Goal: Feedback & Contribution: Leave review/rating

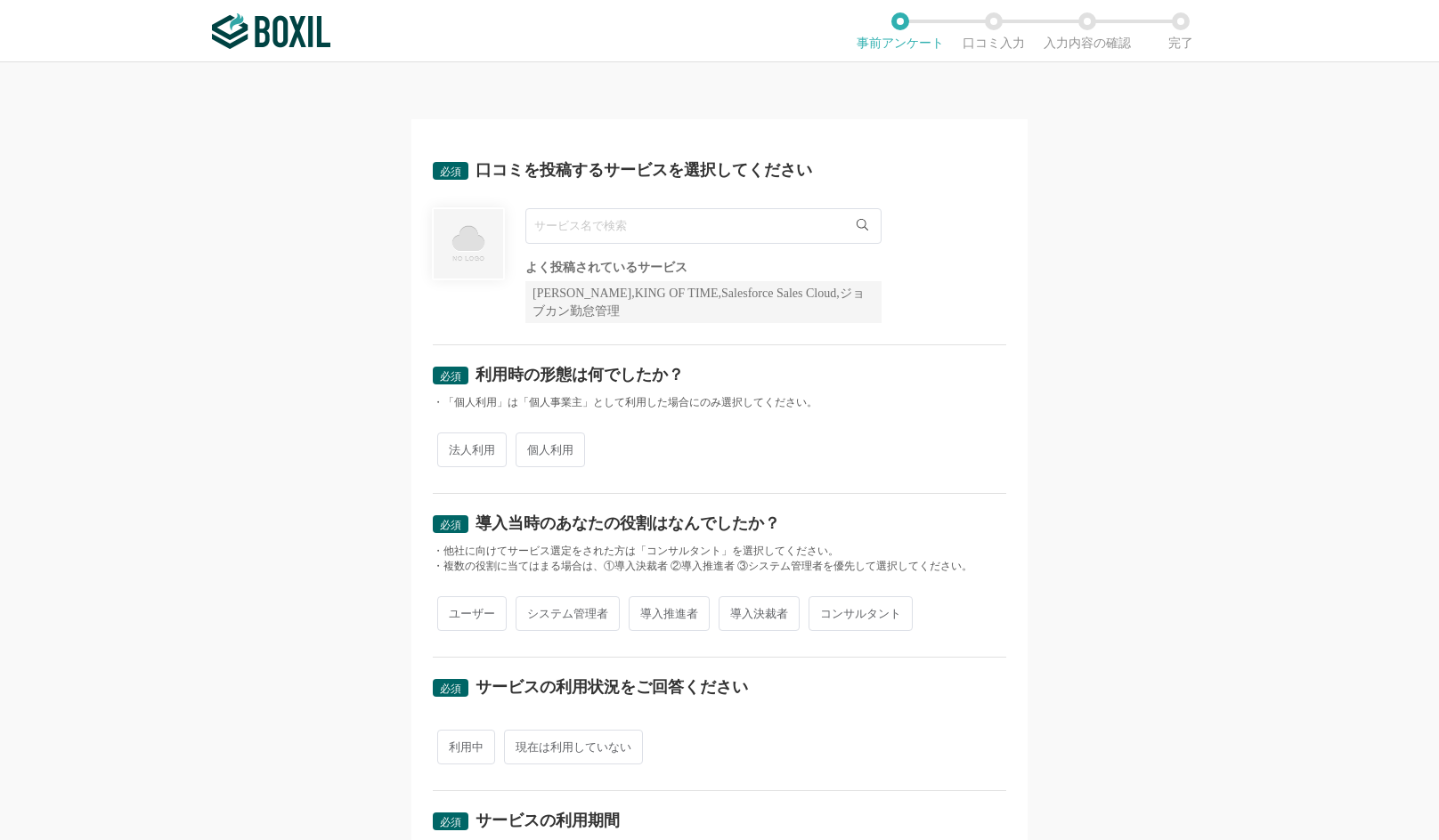
click at [642, 232] on input "text" at bounding box center [703, 226] width 356 height 36
click at [857, 223] on icon at bounding box center [862, 224] width 12 height 12
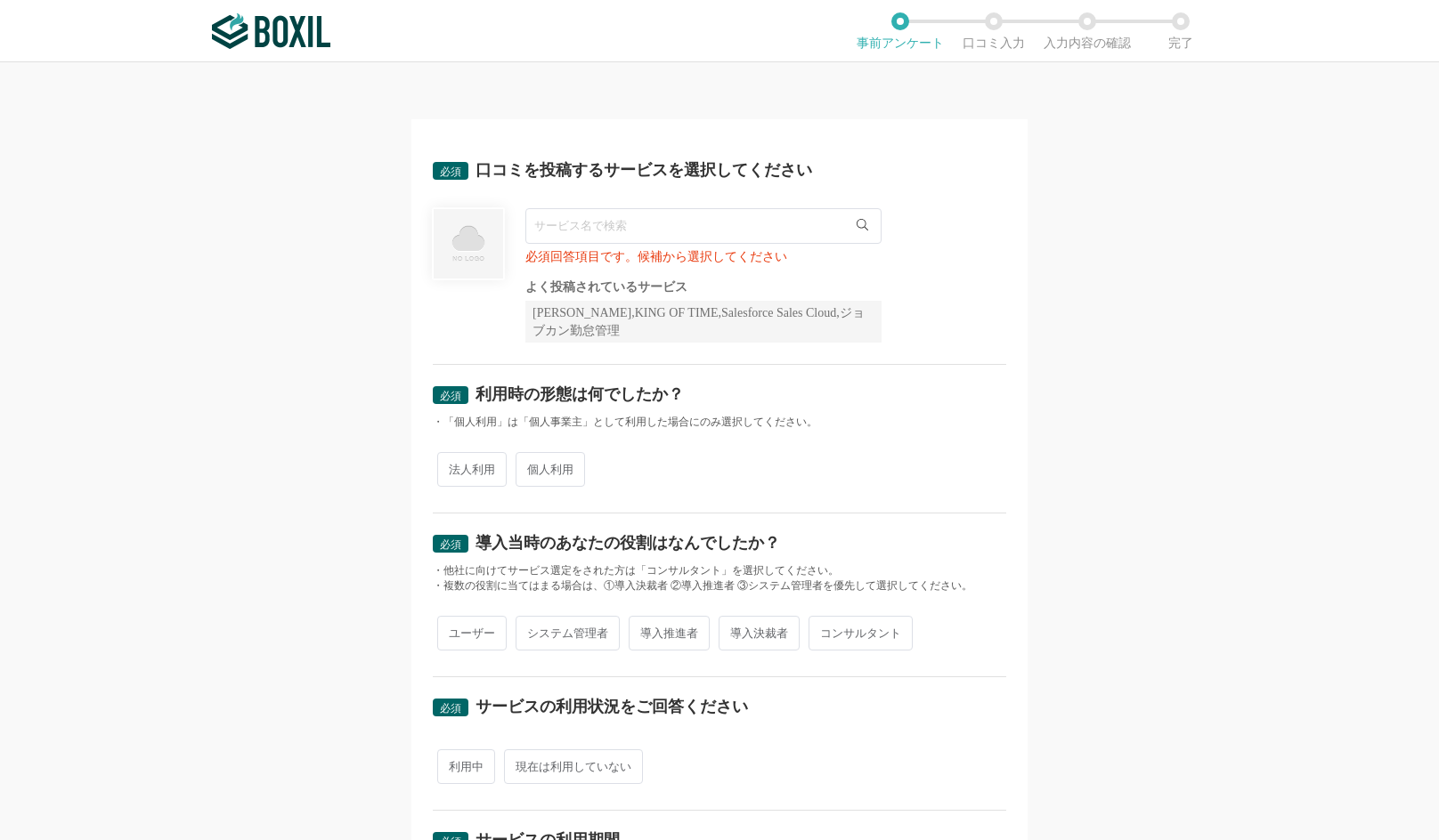
click at [763, 229] on input "text" at bounding box center [703, 226] width 356 height 36
click at [933, 296] on div "必須回答項目です。候補から選択してください よく投稿されているサービス Sansan,KING OF TIME,Salesforce Sales Cloud,…" at bounding box center [720, 275] width 573 height 135
click at [737, 267] on div "必須回答項目です。候補から選択してください よく投稿されているサービス Sansan,KING OF TIME,Salesforce Sales Cloud,…" at bounding box center [703, 275] width 356 height 135
drag, startPoint x: 525, startPoint y: 307, endPoint x: 568, endPoint y: 307, distance: 43.0
click at [568, 307] on div "[PERSON_NAME],KING OF TIME,Salesforce Sales Cloud,ジョブカン勤怠管理" at bounding box center [703, 322] width 356 height 42
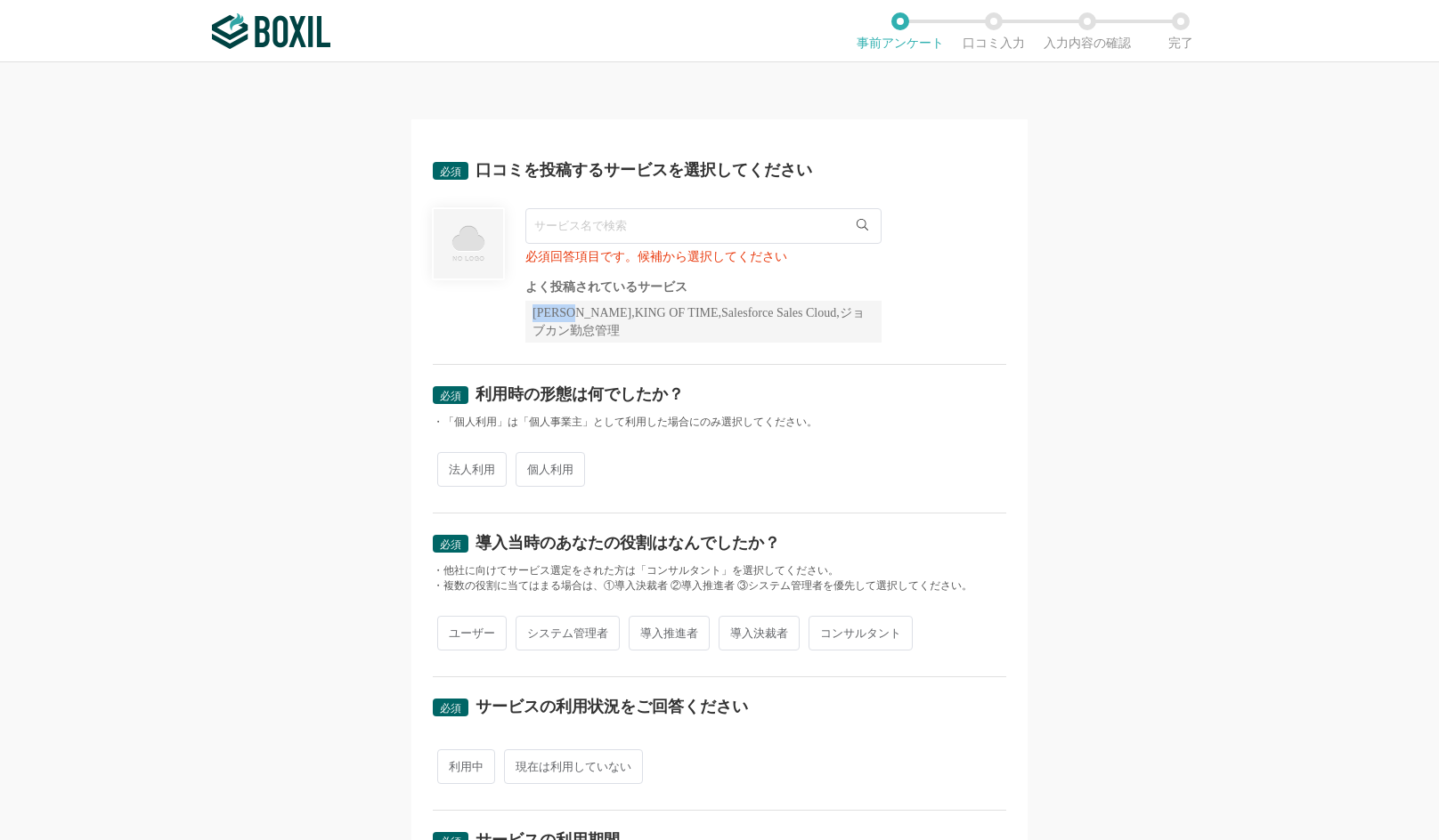
copy div "Sansan"
click at [617, 223] on input "text" at bounding box center [703, 226] width 356 height 36
paste input "Sansan"
type input "Sansan"
click at [613, 331] on div "[PERSON_NAME],KING OF TIME,Salesforce Sales Cloud,ジョブカン勤怠管理" at bounding box center [703, 322] width 356 height 42
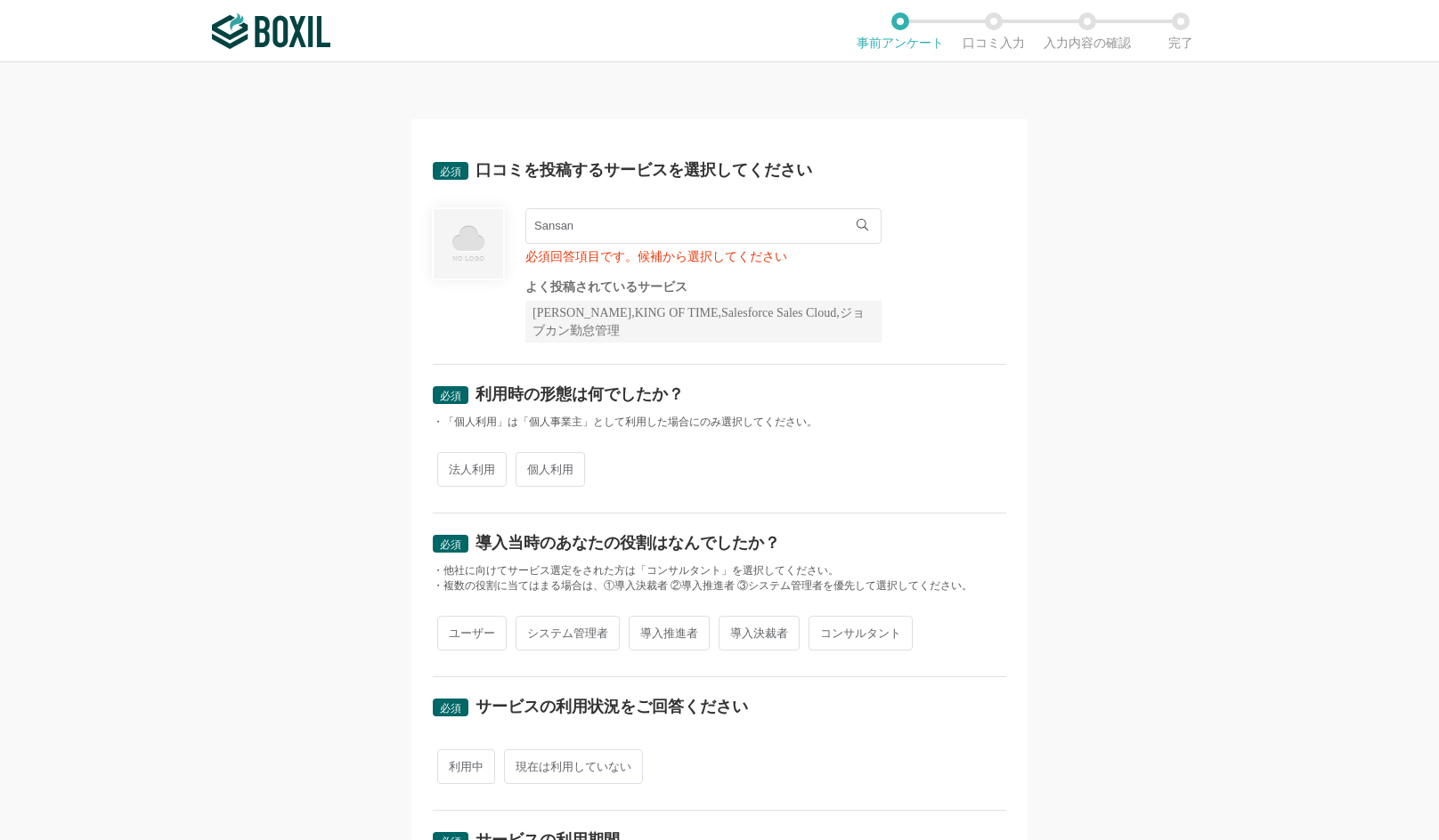
click at [723, 222] on input "Sansan" at bounding box center [703, 226] width 356 height 36
click at [720, 261] on li "Sansan" at bounding box center [703, 262] width 354 height 36
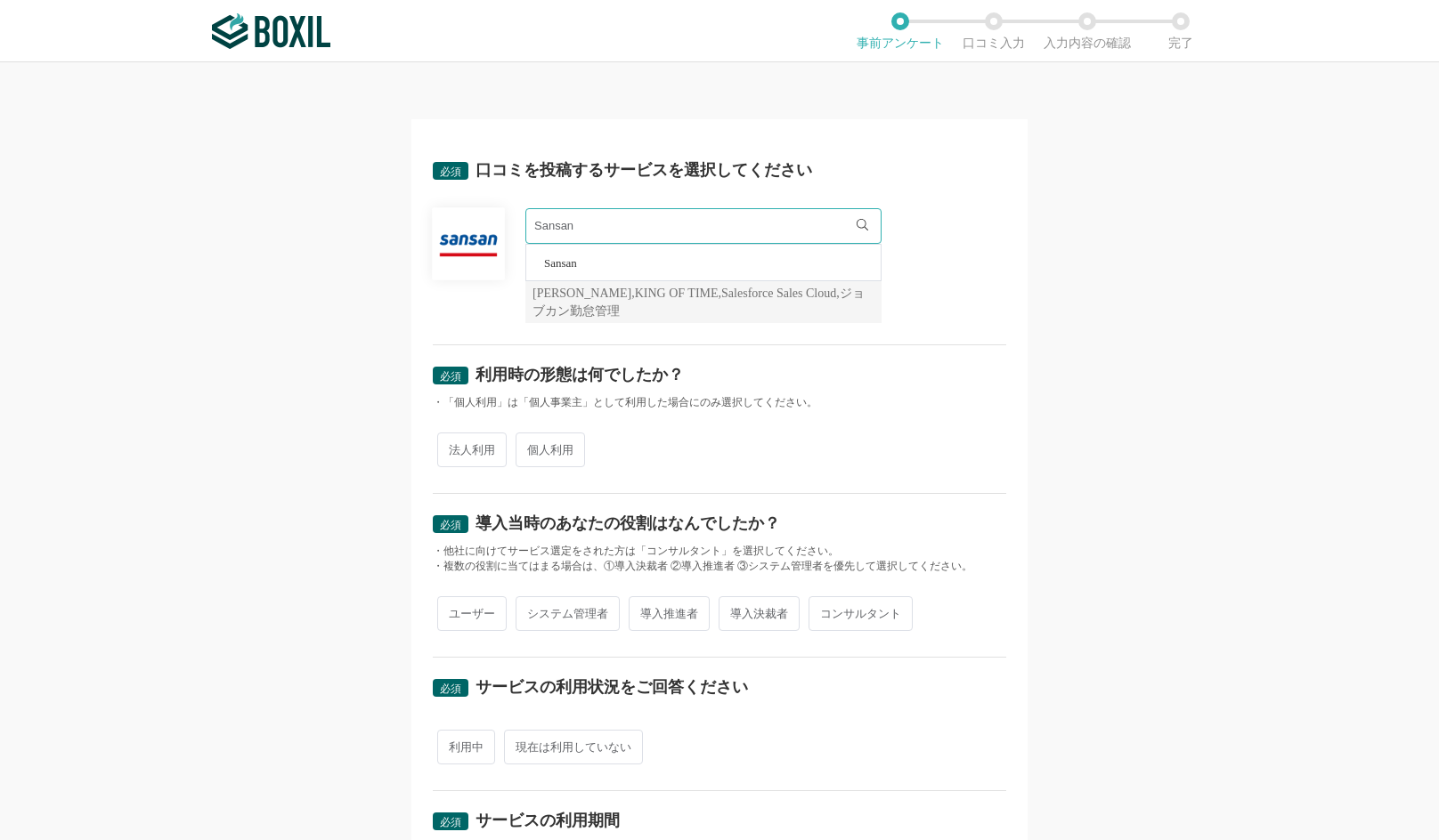
click at [449, 444] on span "法人利用" at bounding box center [472, 450] width 70 height 35
click at [449, 444] on input "法人利用" at bounding box center [447, 441] width 12 height 12
radio input "true"
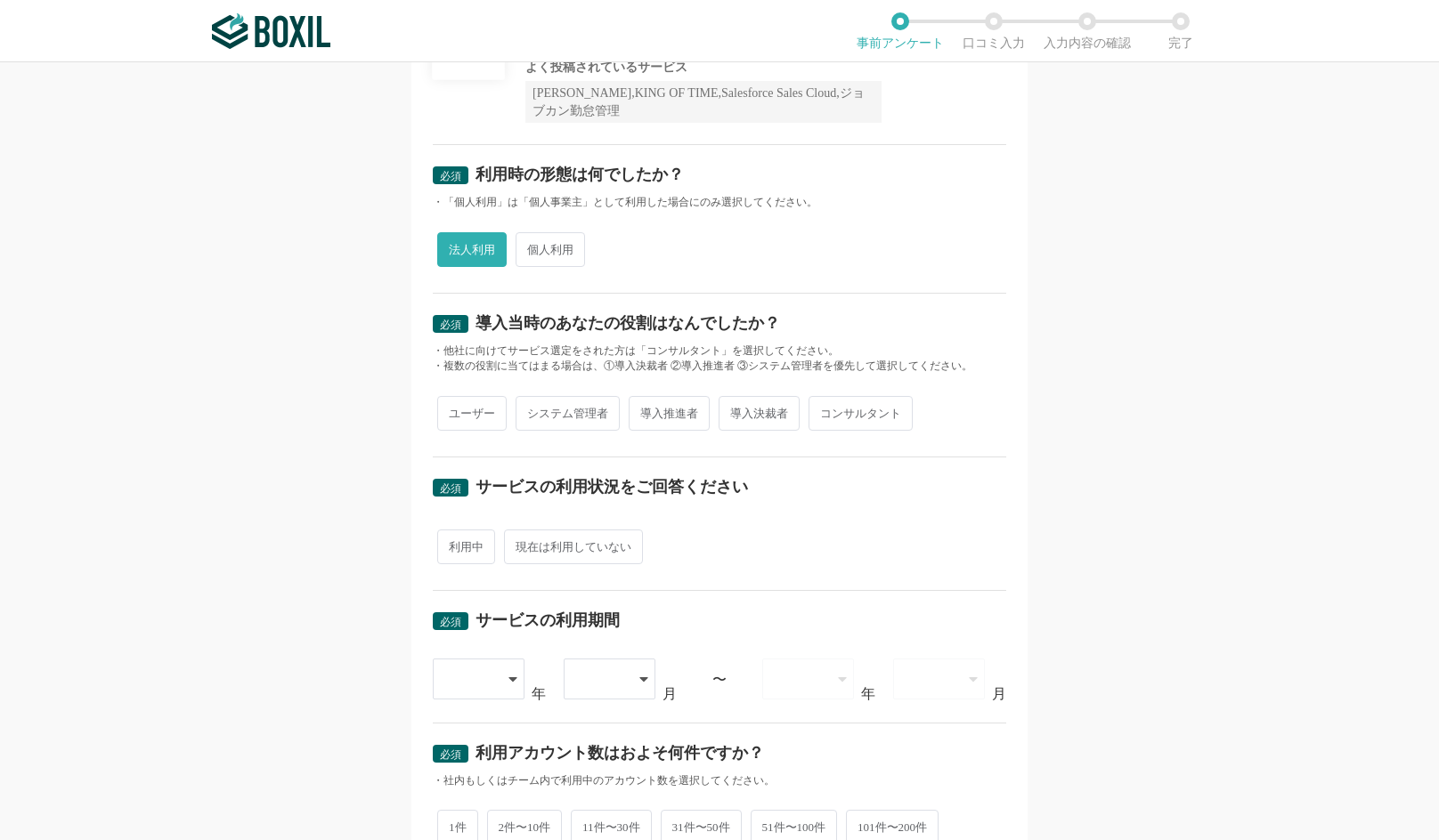
scroll to position [267, 0]
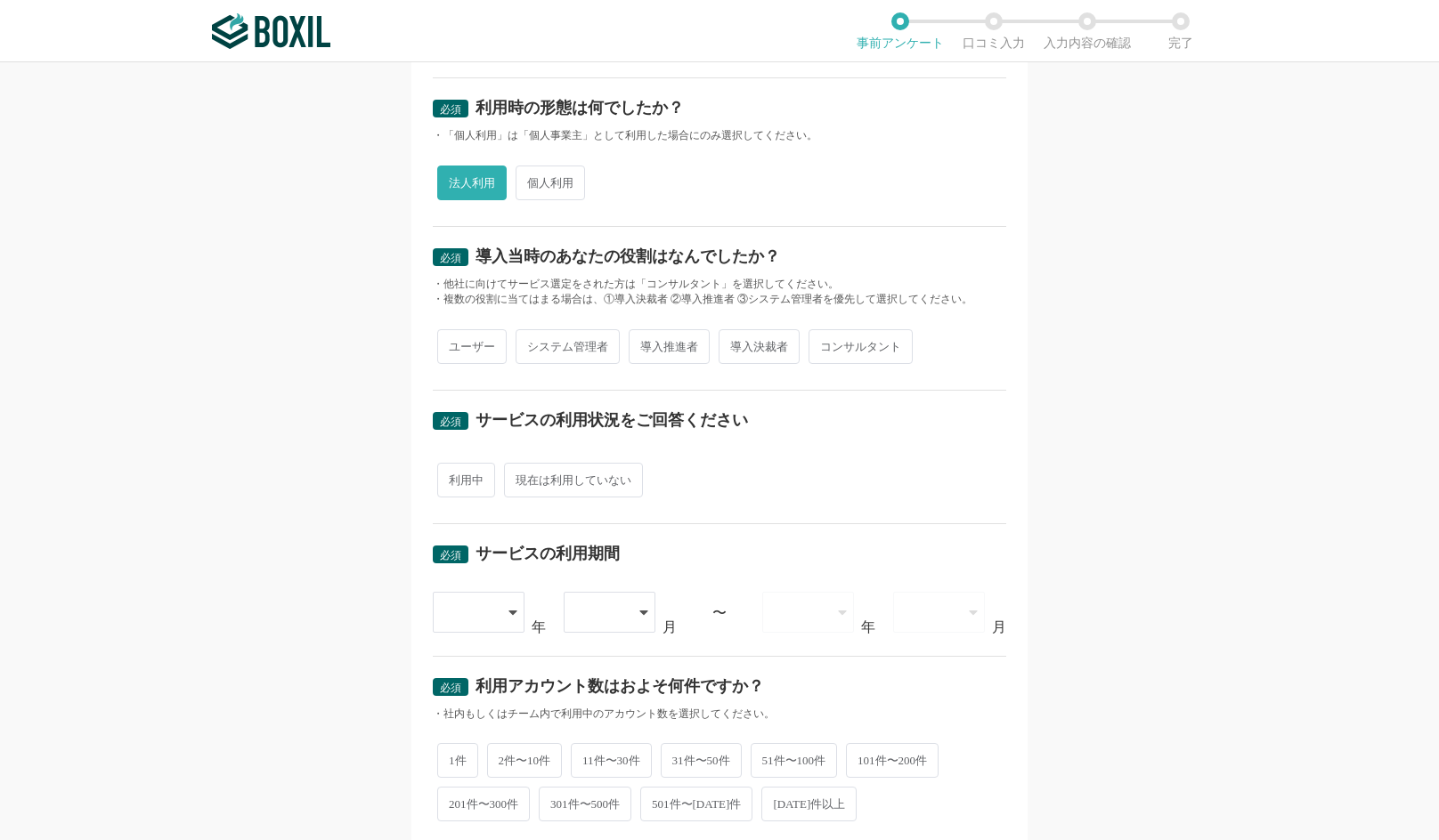
click at [470, 350] on span "ユーザー" at bounding box center [472, 347] width 70 height 35
click at [453, 343] on input "ユーザー" at bounding box center [447, 338] width 12 height 12
radio input "true"
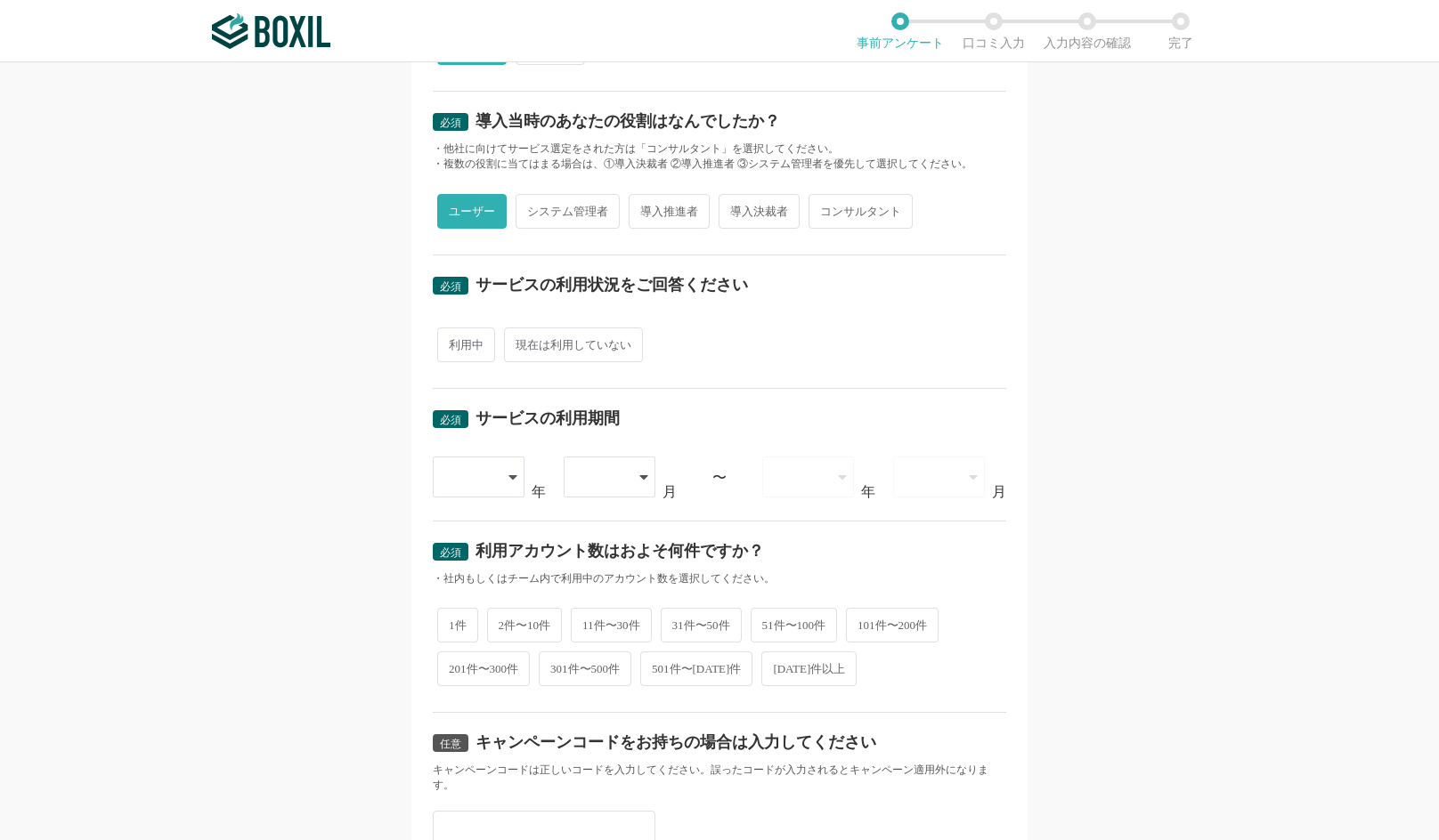
scroll to position [445, 0]
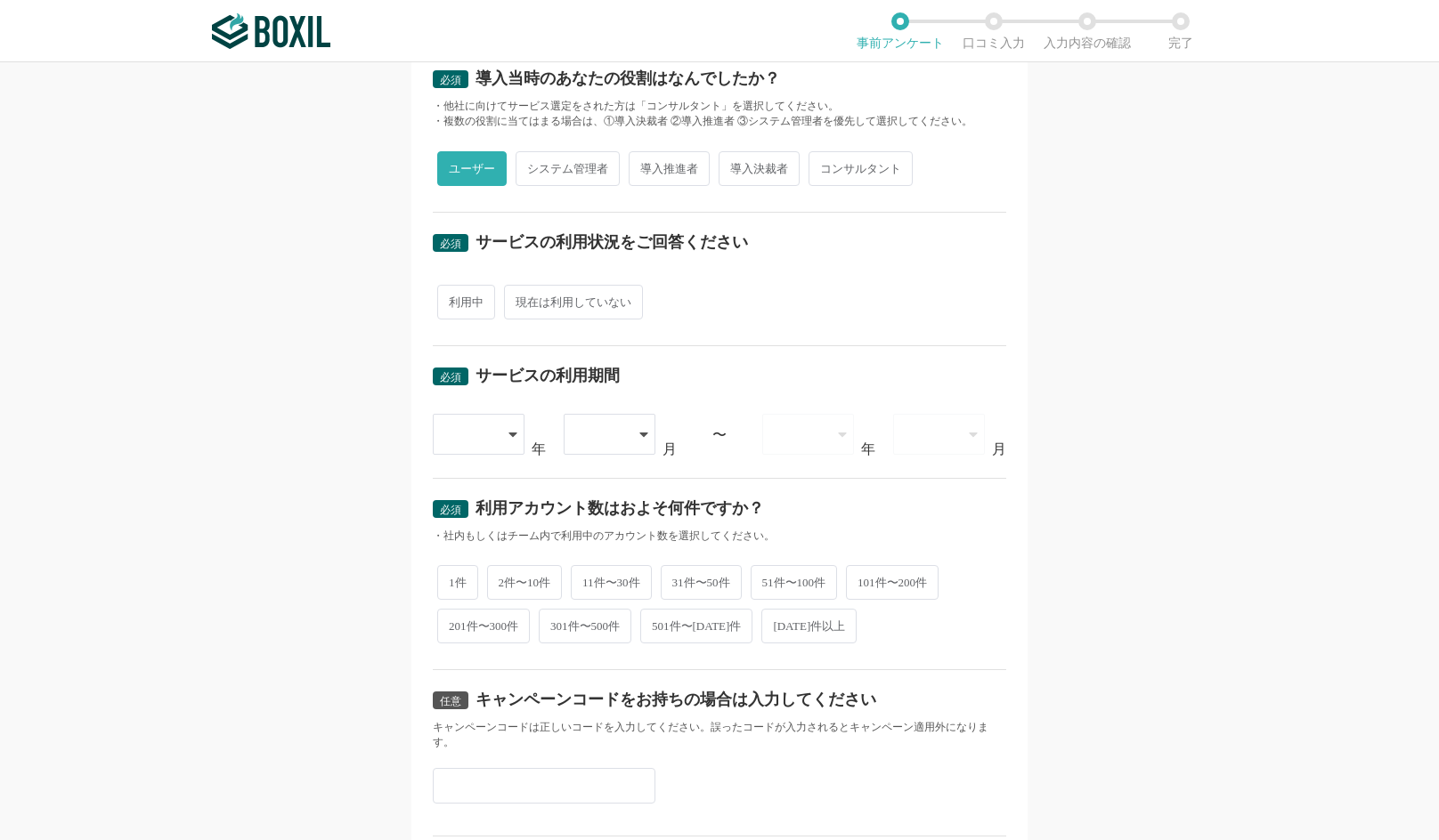
click at [462, 301] on span "利用中" at bounding box center [466, 302] width 58 height 35
click at [453, 299] on input "利用中" at bounding box center [447, 293] width 12 height 12
radio input "true"
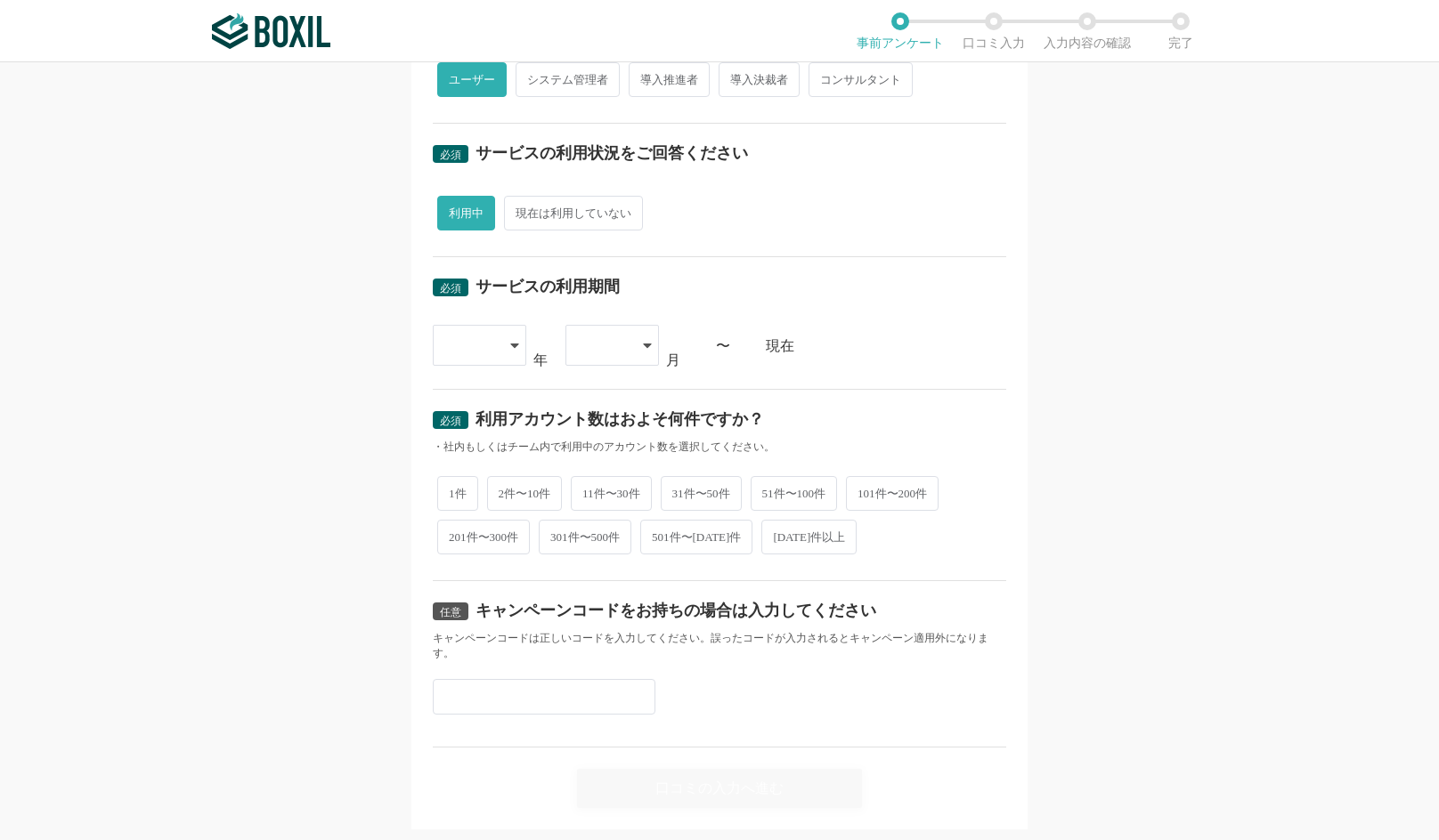
click at [508, 337] on div at bounding box center [480, 345] width 93 height 41
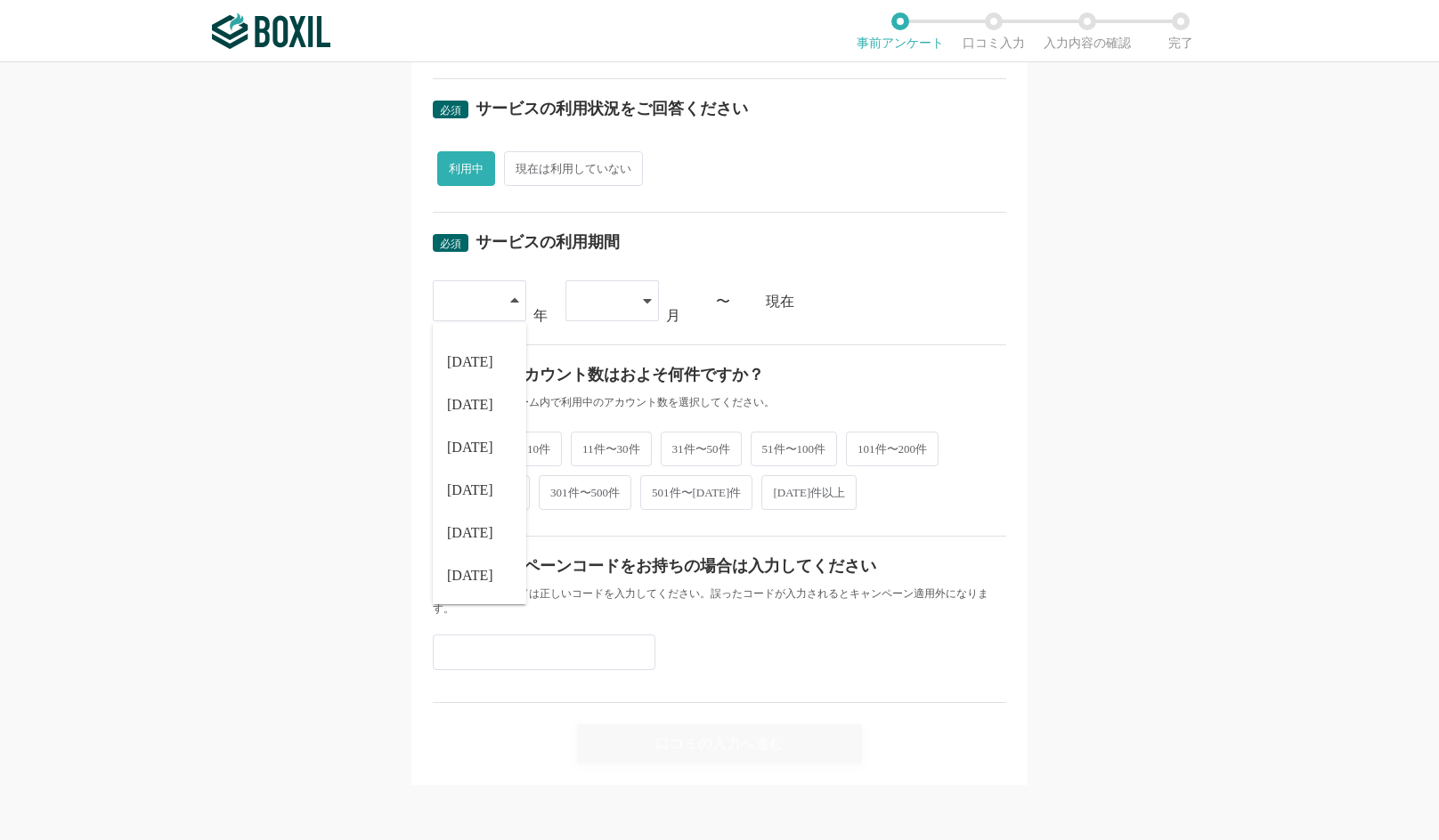
click at [448, 628] on div "任意 キャンペーンコードをお持ちの場合は入力してください キャンペーンコードは正しいコードを入力してください。誤ったコードが入力されるとキャンペーン適用外にな…" at bounding box center [720, 619] width 573 height 167
click at [510, 299] on icon at bounding box center [514, 301] width 8 height 5
click at [463, 571] on span "[DATE]" at bounding box center [470, 576] width 47 height 15
click at [633, 307] on div at bounding box center [612, 300] width 93 height 41
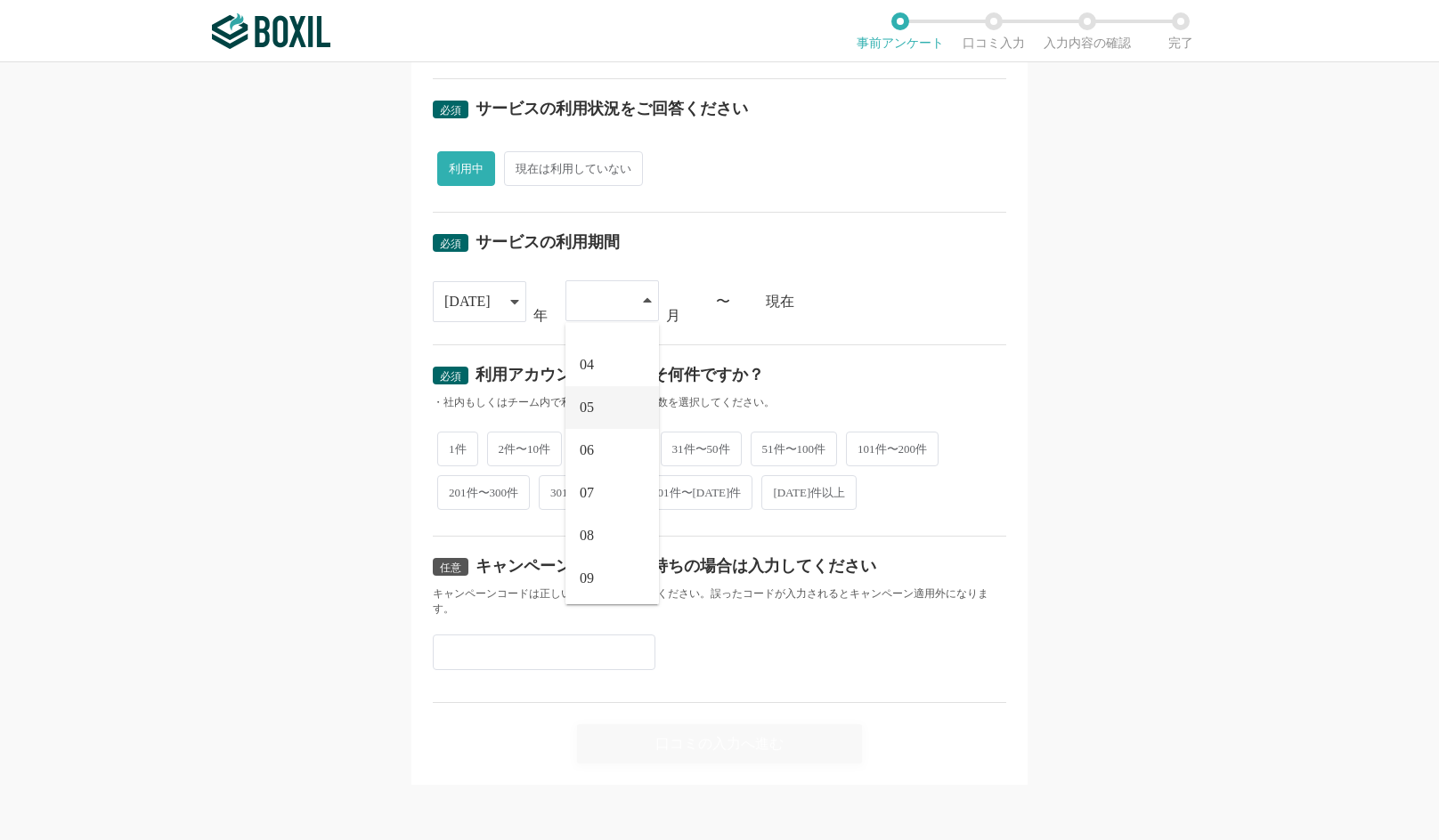
scroll to position [117, 0]
click at [600, 527] on li "08" at bounding box center [612, 533] width 93 height 43
click at [537, 443] on span "2件〜10件" at bounding box center [525, 447] width 76 height 35
click at [503, 443] on input "2件〜10件" at bounding box center [497, 438] width 12 height 12
radio input "true"
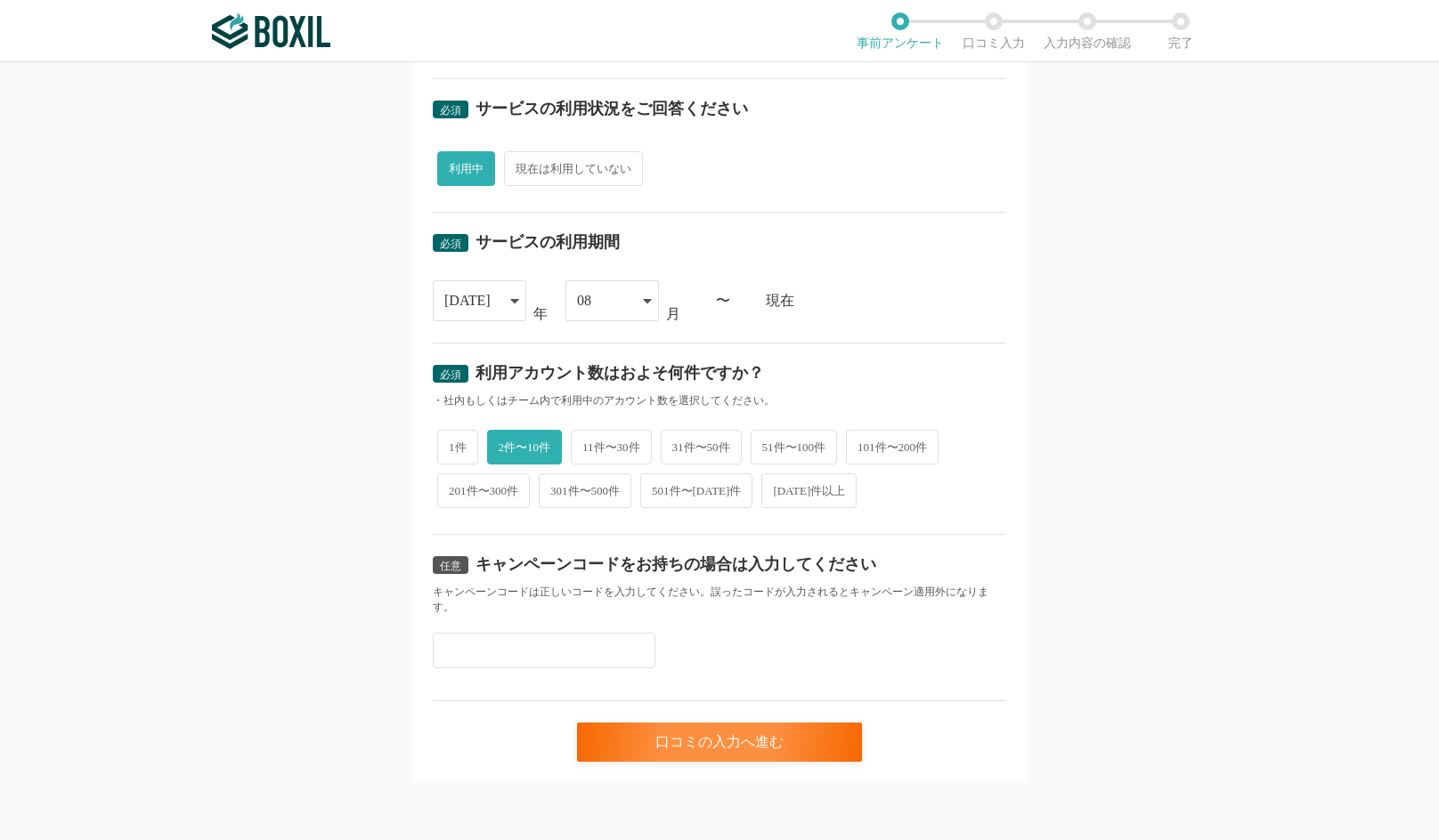
click at [561, 641] on input "text" at bounding box center [544, 651] width 222 height 36
click at [511, 651] on input "text" at bounding box center [544, 651] width 222 height 36
paste input "A6KLW4UV"
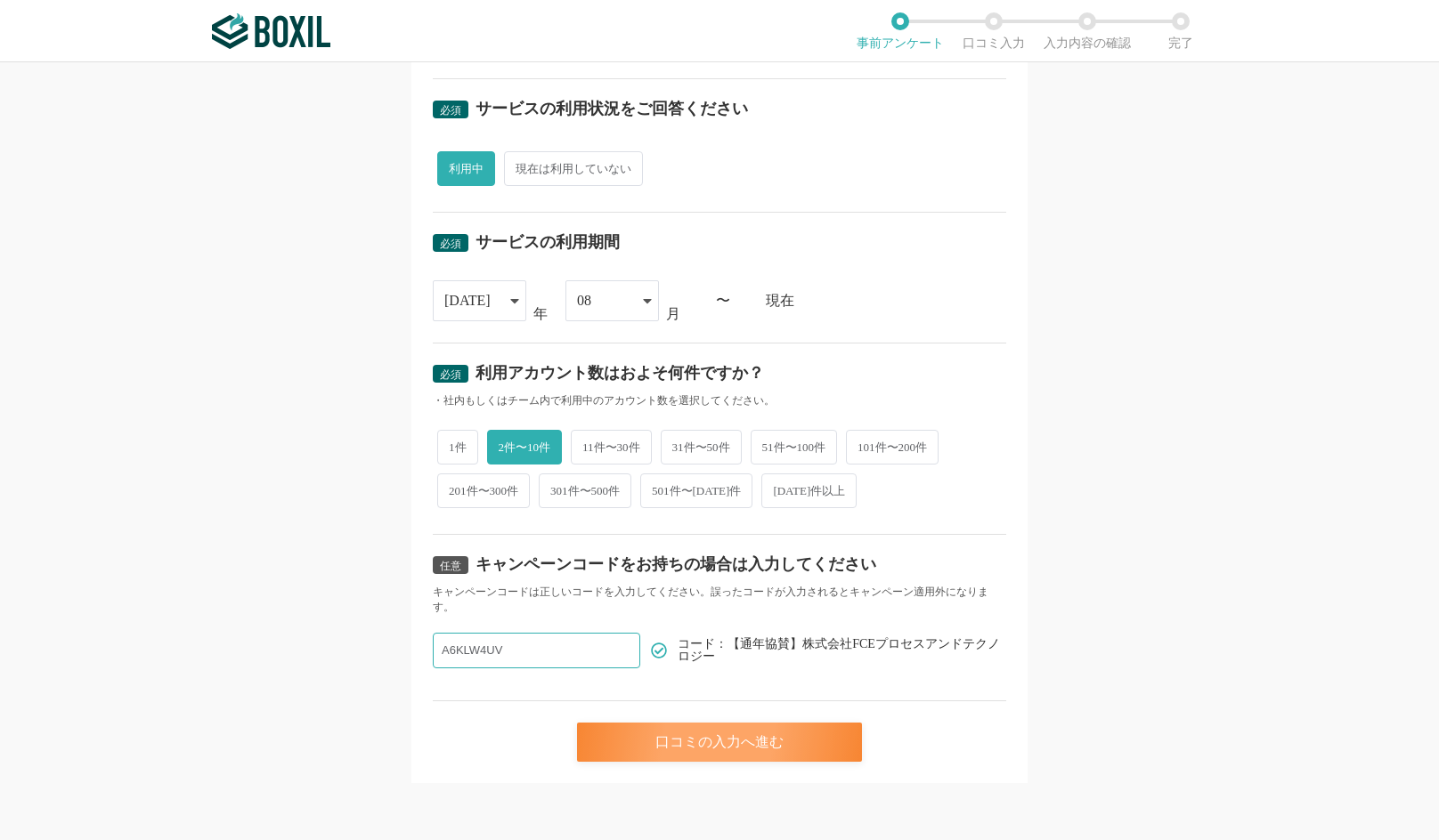
type input "A6KLW4UV"
click at [765, 744] on div "口コミの入力へ進む" at bounding box center [719, 742] width 285 height 39
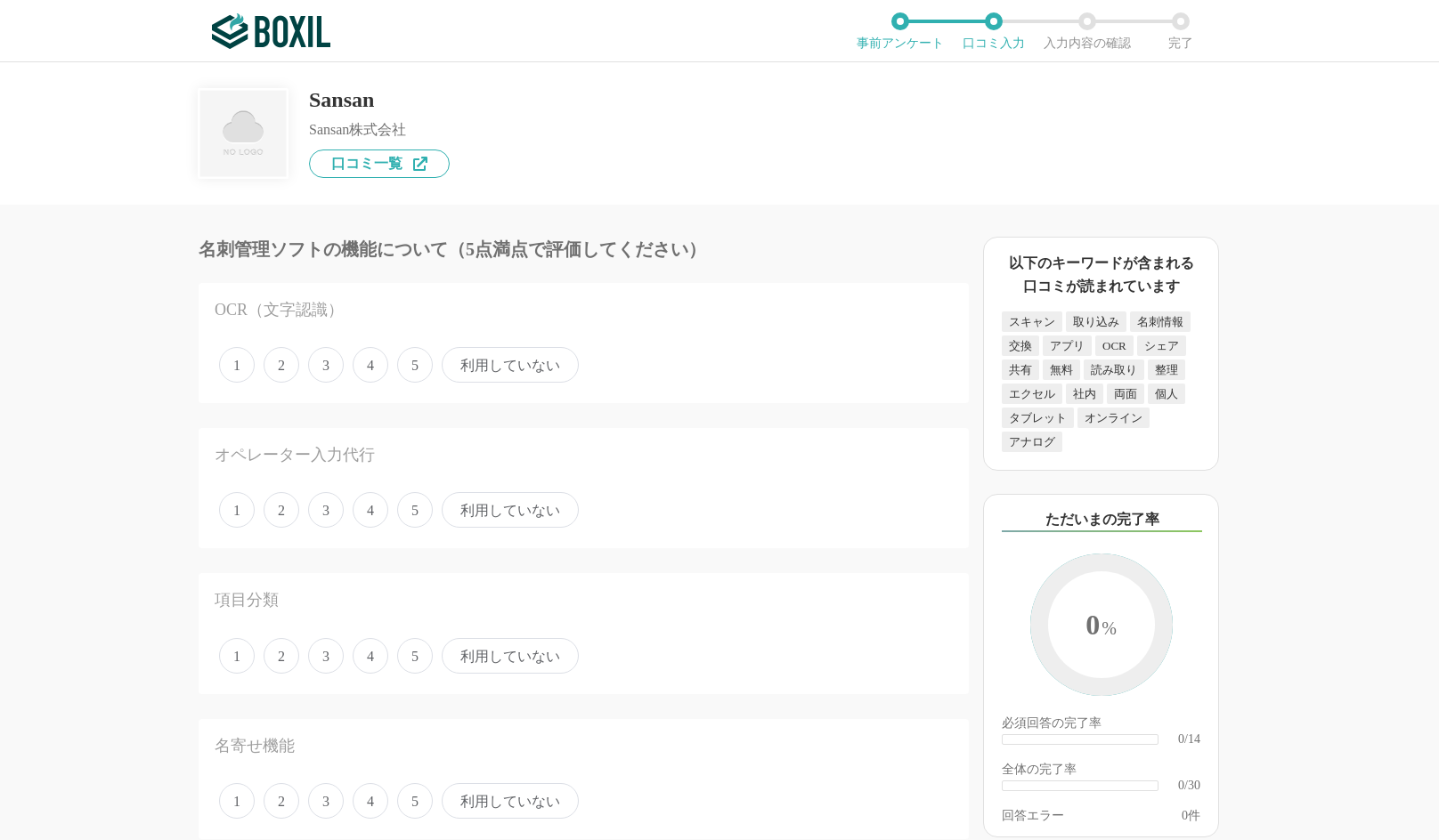
click at [461, 372] on span "利用していない" at bounding box center [510, 364] width 137 height 36
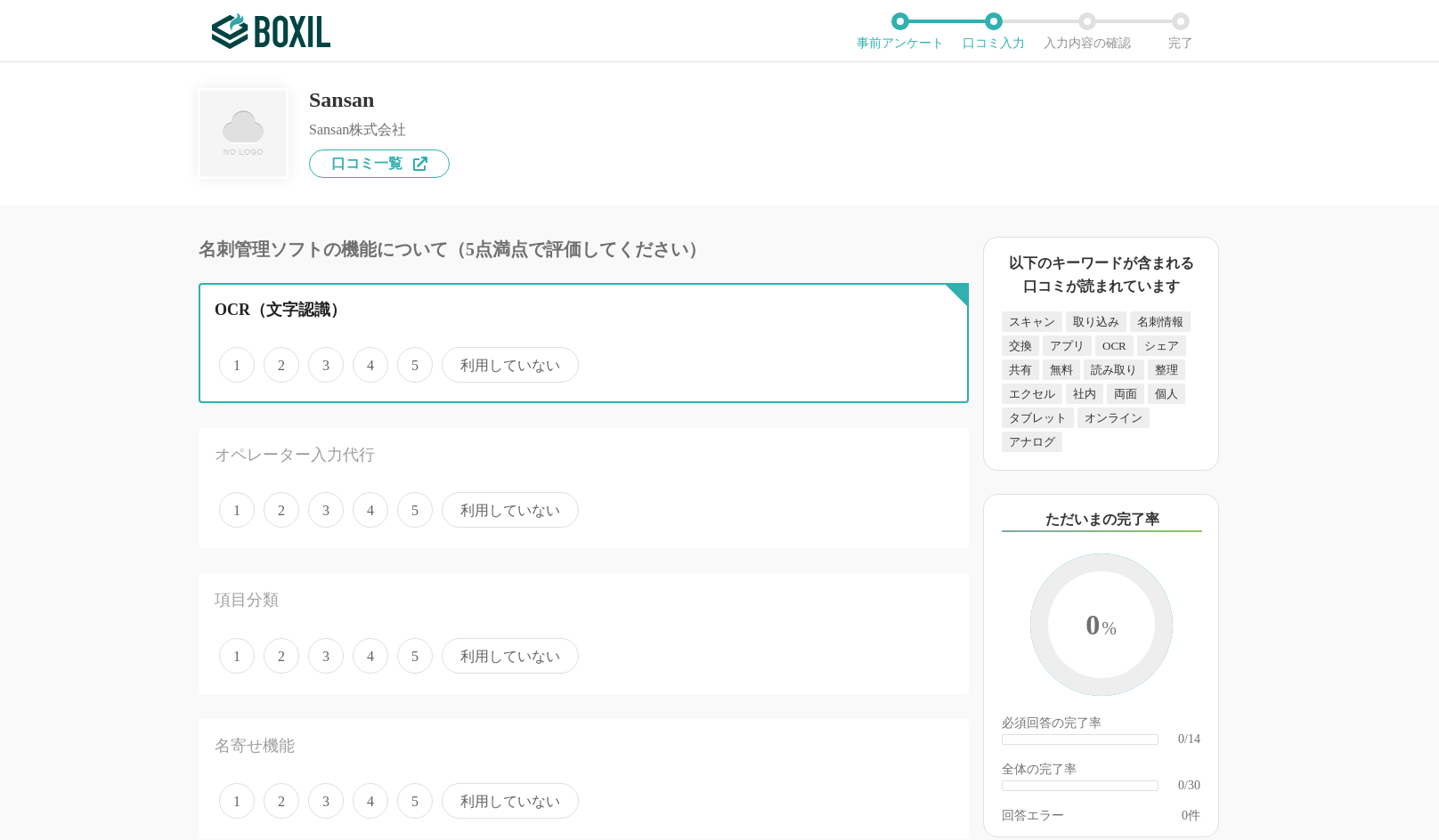
click at [458, 361] on input "利用していない" at bounding box center [451, 355] width 12 height 12
radio input "true"
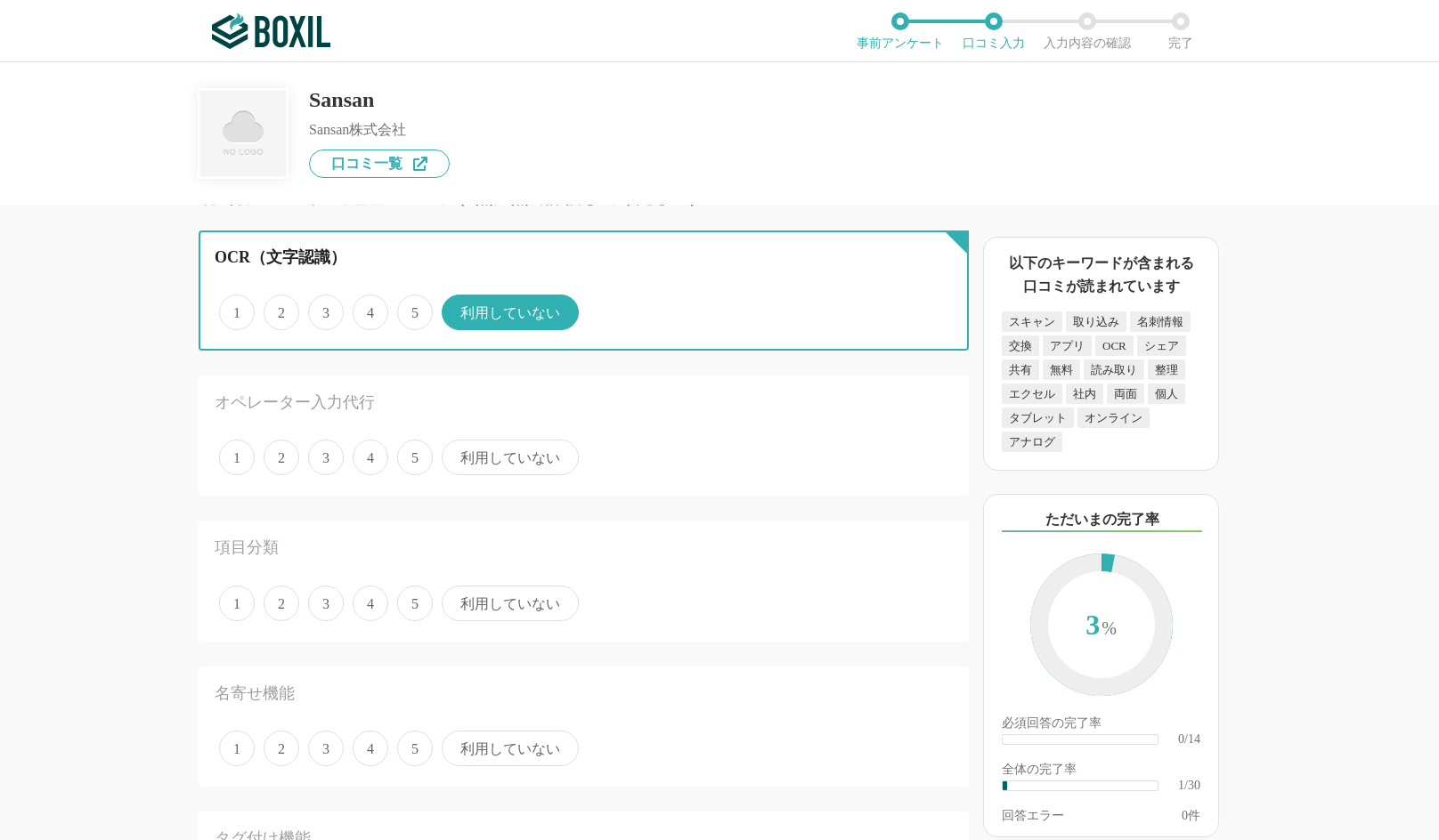
scroll to position [178, 0]
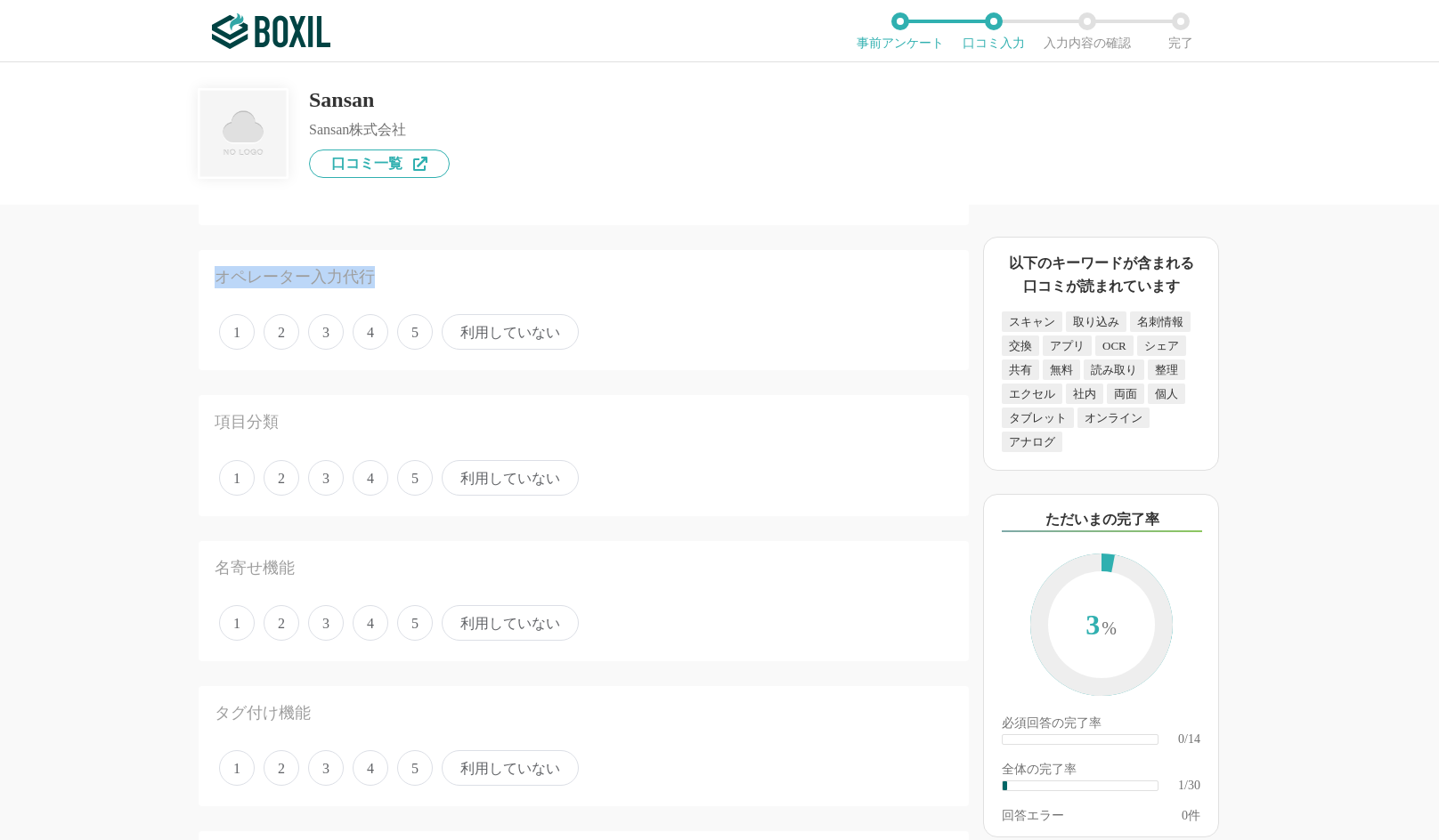
drag, startPoint x: 384, startPoint y: 275, endPoint x: 199, endPoint y: 267, distance: 185.2
click at [199, 267] on div "オペレーター入力代行 1 2 3 4 5 利用していない" at bounding box center [583, 309] width 770 height 120
copy div "オペレーター入力代行"
click at [642, 259] on div "オペレーター入力代行 1 2 3 4 5 利用していない" at bounding box center [583, 309] width 770 height 120
click at [415, 335] on span "5" at bounding box center [415, 331] width 36 height 36
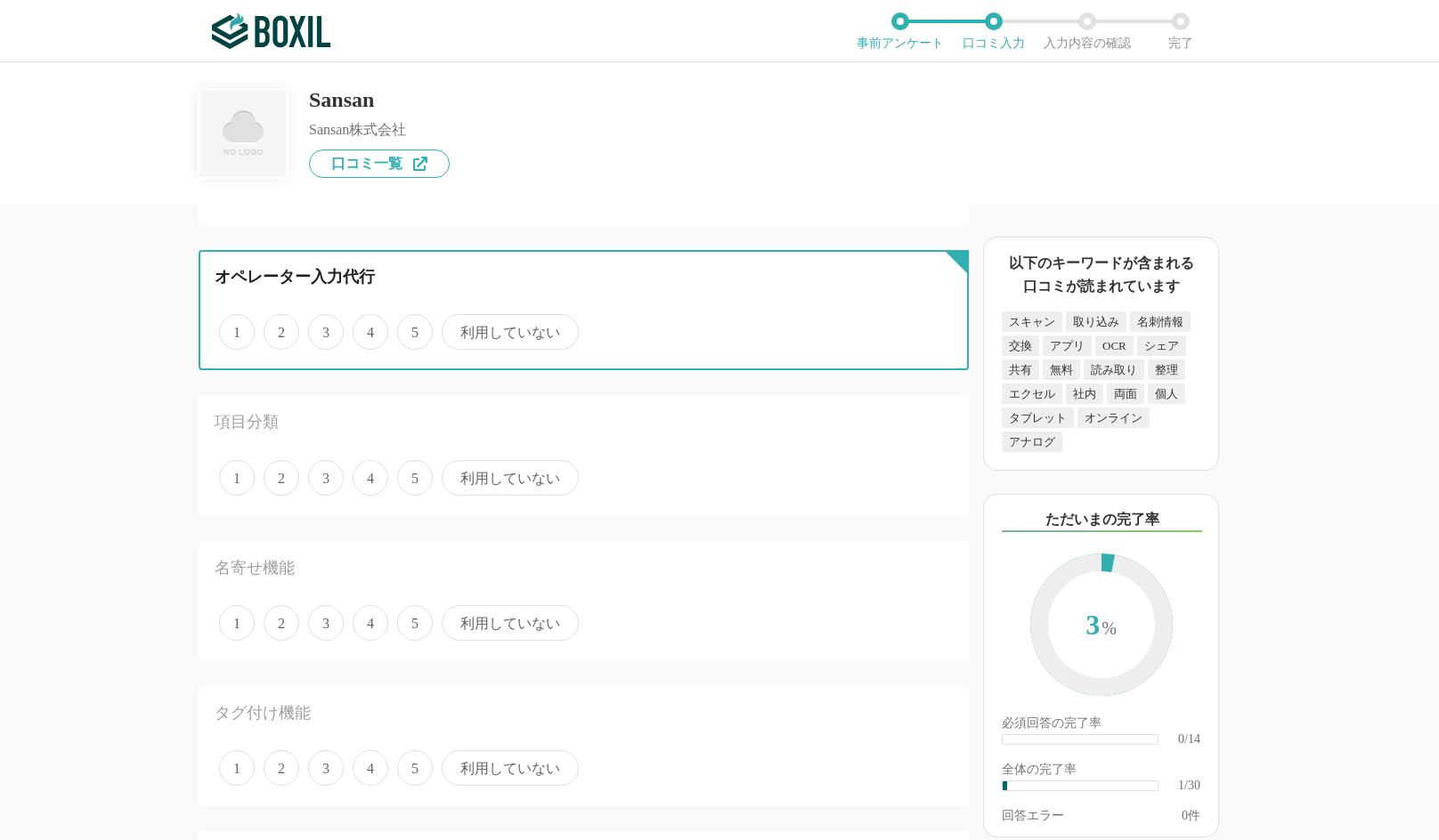
click at [413, 328] on input "5" at bounding box center [407, 322] width 12 height 12
radio input "true"
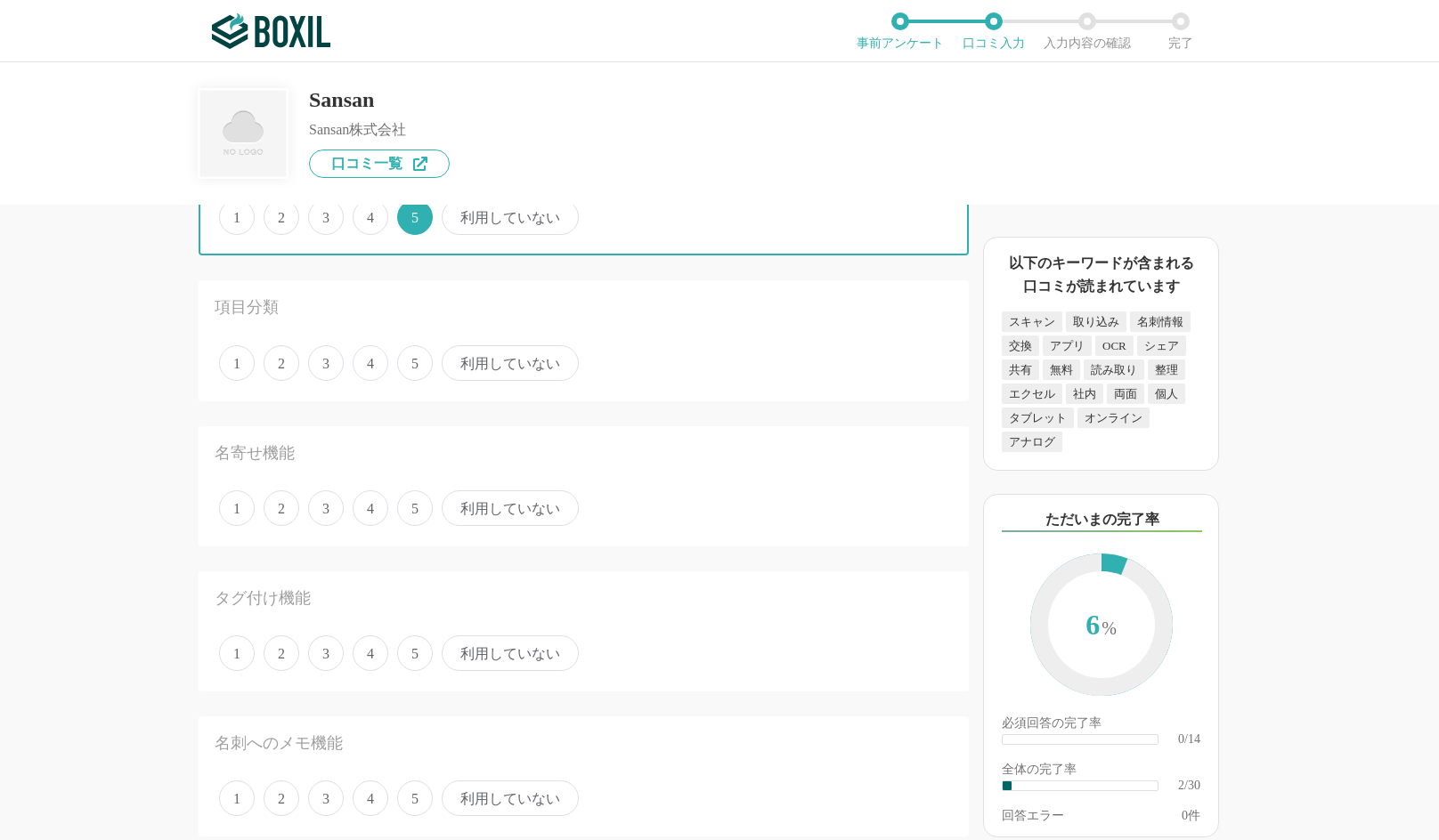
scroll to position [356, 0]
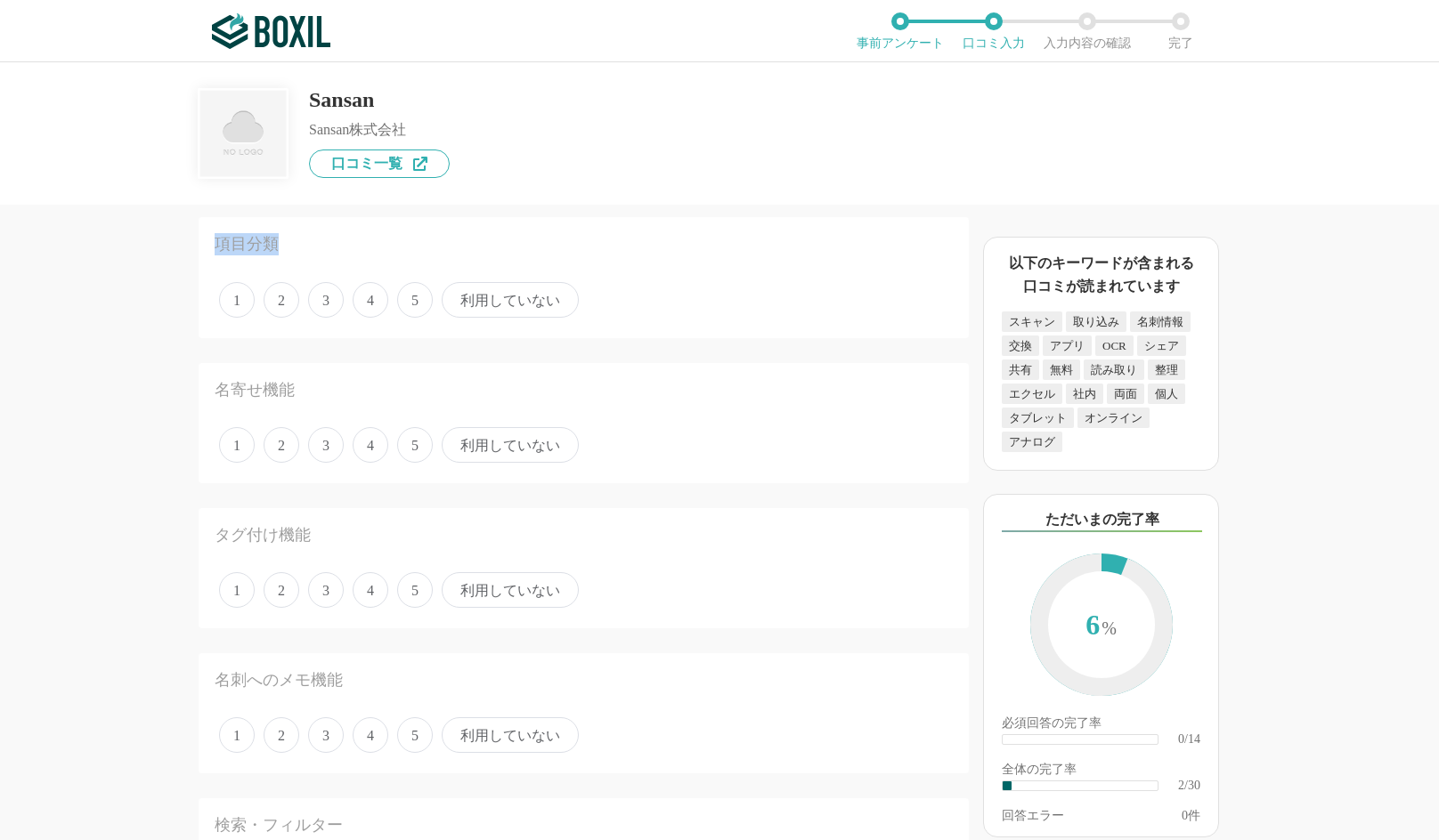
drag, startPoint x: 210, startPoint y: 240, endPoint x: 281, endPoint y: 239, distance: 71.0
click at [281, 239] on div "項目分類 1 2 3 4 5 利用していない" at bounding box center [583, 276] width 770 height 120
copy div "項目分類"
click at [415, 302] on span "5" at bounding box center [415, 299] width 36 height 36
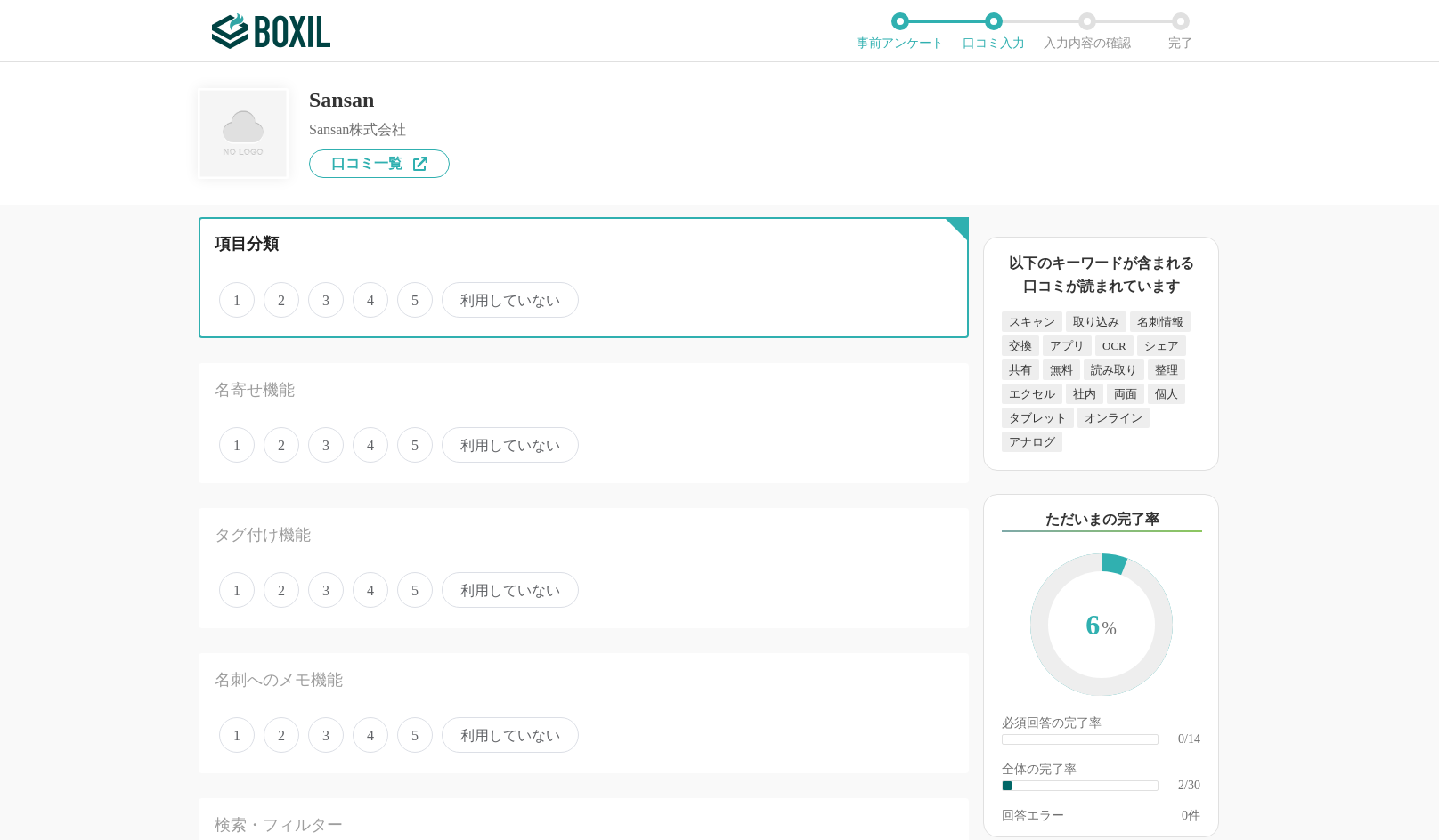
click at [413, 296] on input "5" at bounding box center [407, 290] width 12 height 12
radio input "true"
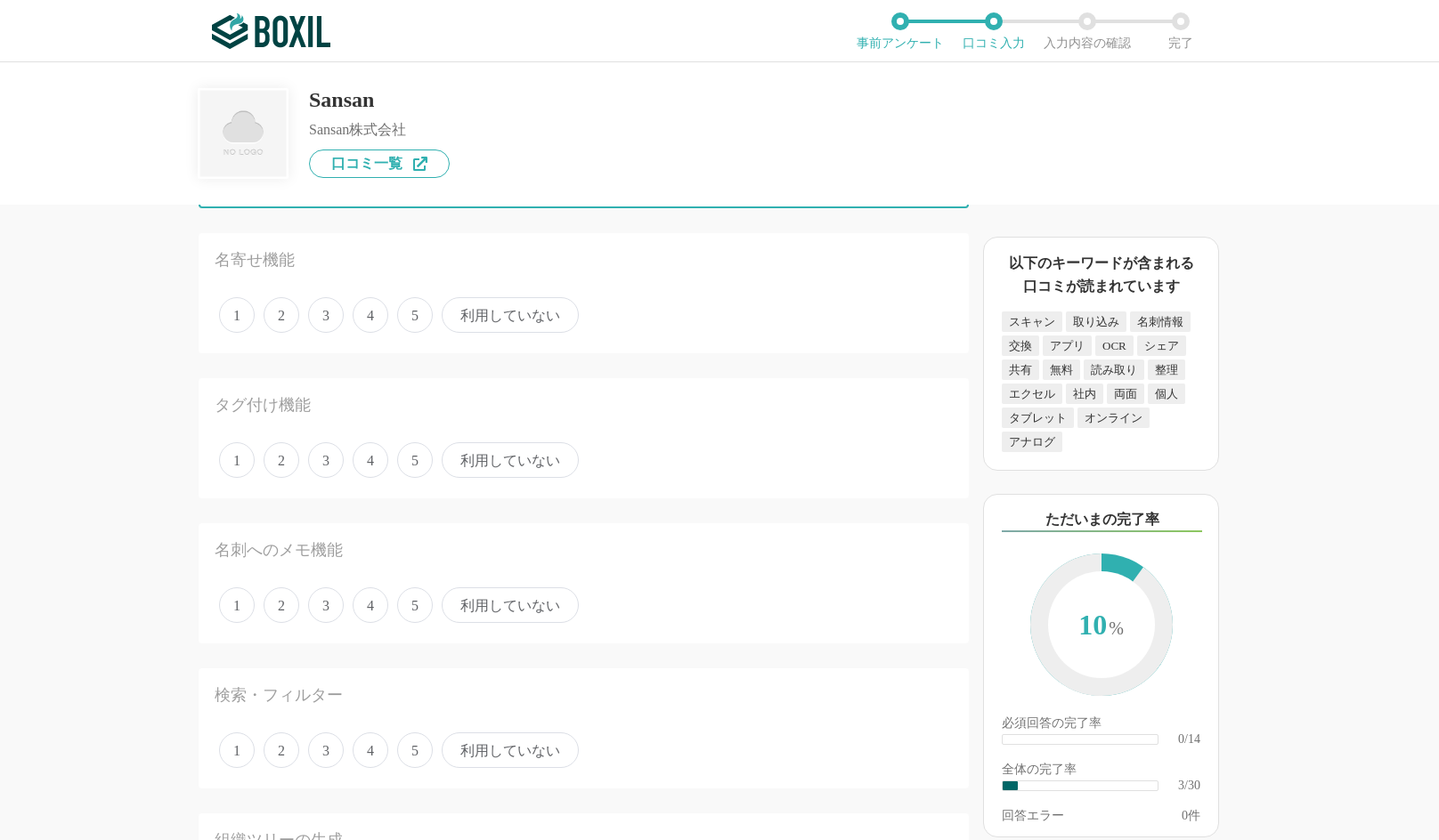
scroll to position [534, 0]
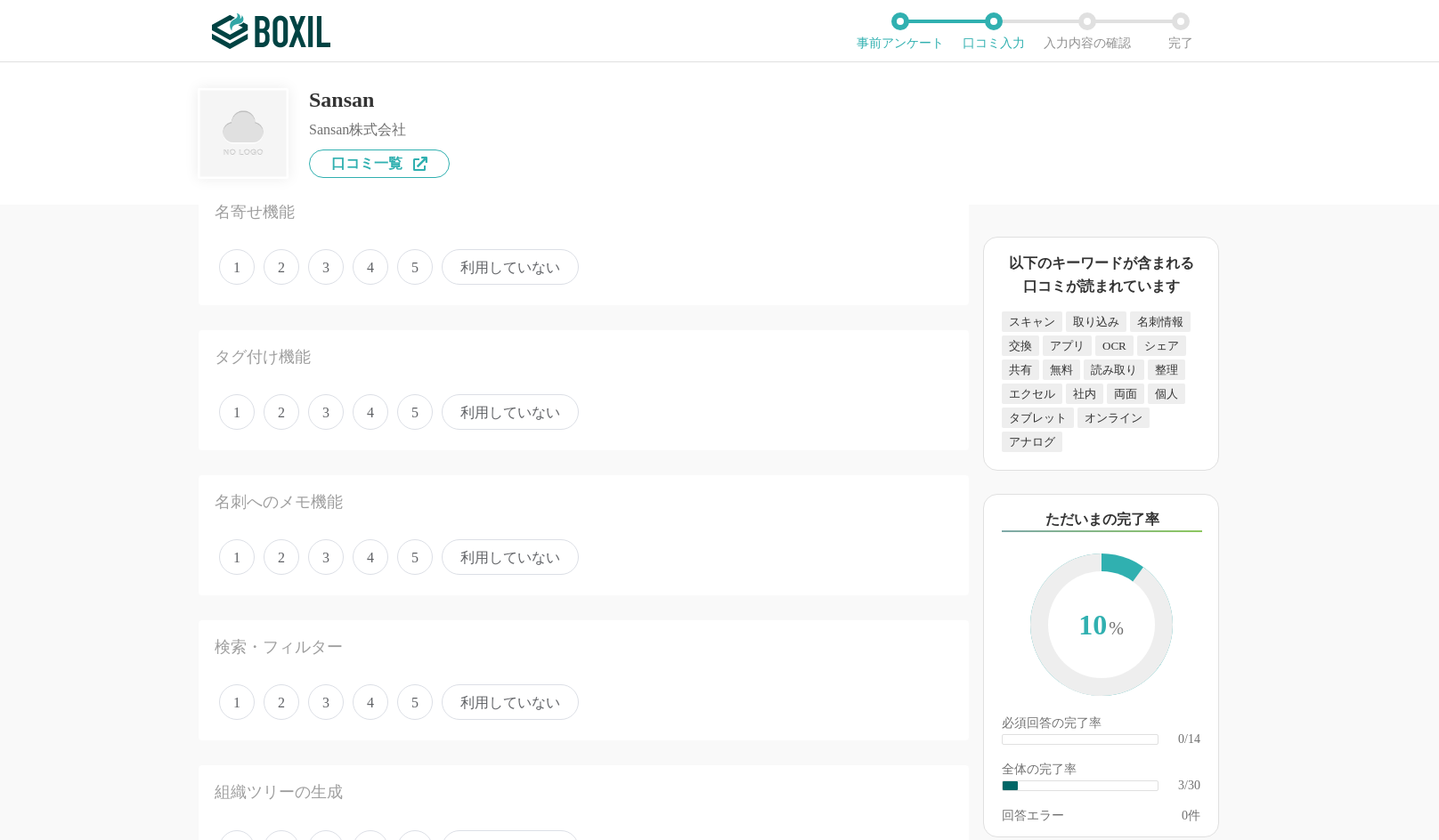
click at [522, 257] on span "利用していない" at bounding box center [510, 266] width 137 height 36
click at [458, 257] on input "利用していない" at bounding box center [451, 257] width 12 height 12
radio input "true"
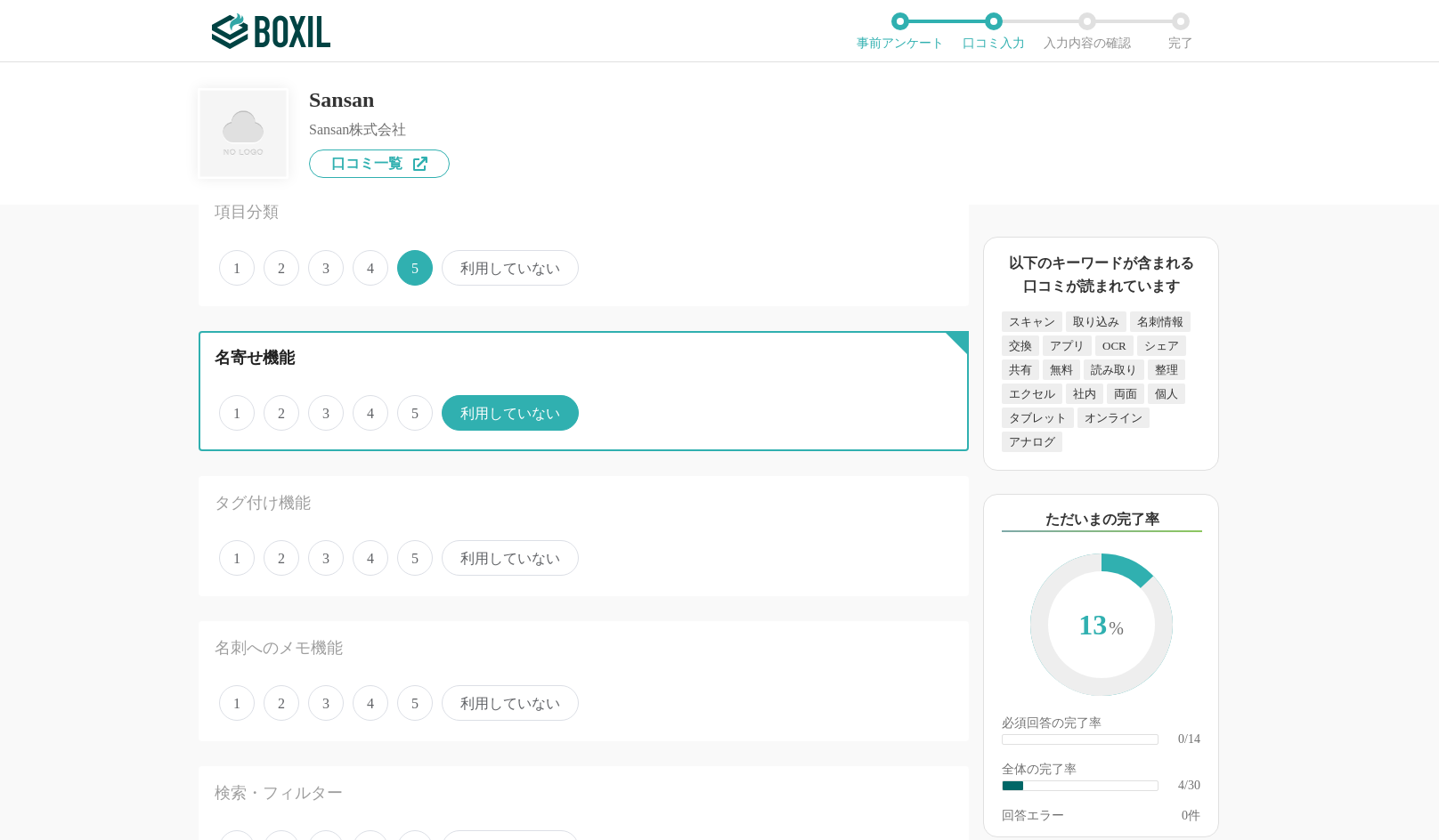
scroll to position [356, 0]
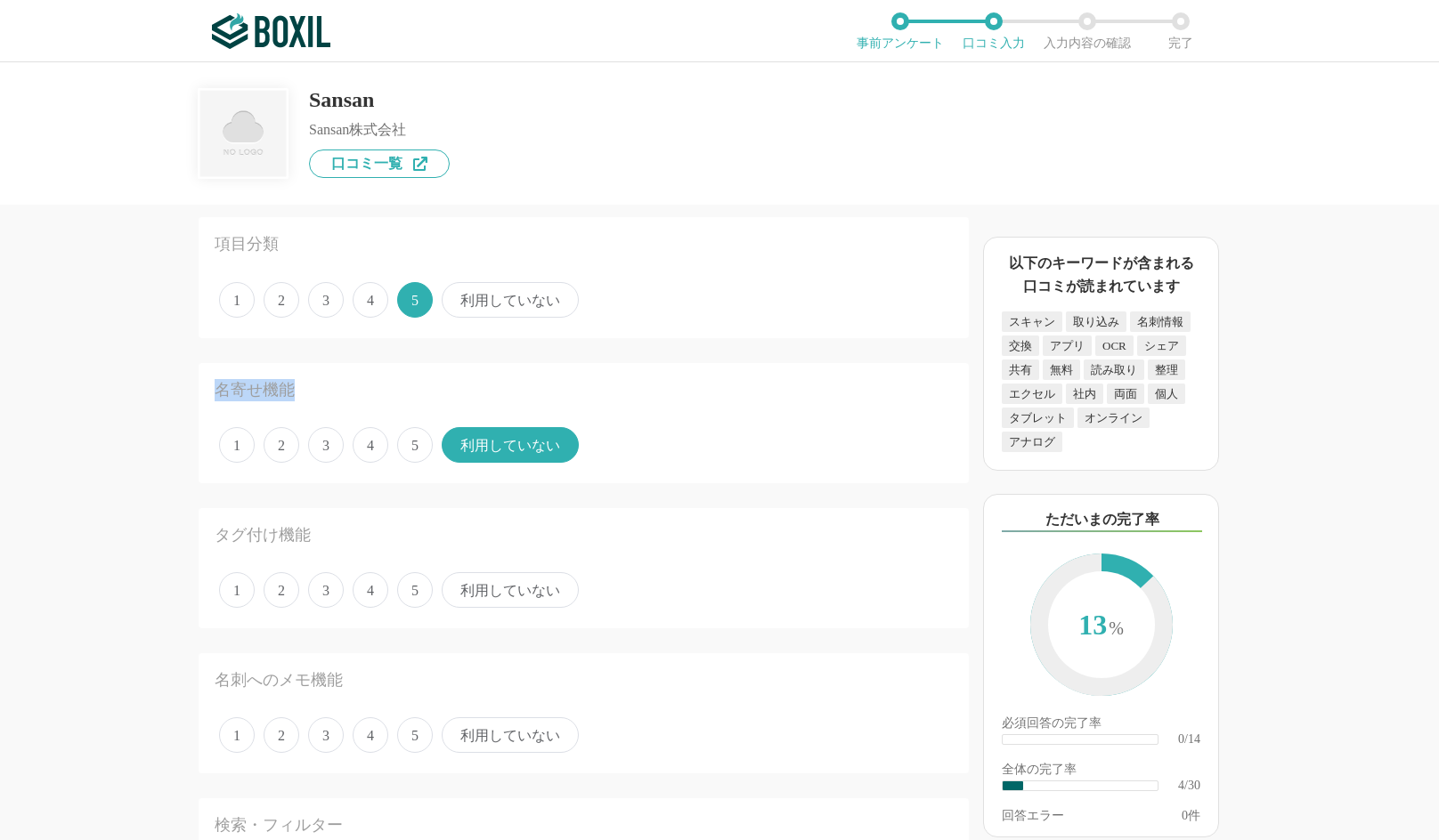
drag, startPoint x: 312, startPoint y: 393, endPoint x: 211, endPoint y: 389, distance: 101.1
click at [211, 389] on div "名寄せ機能 1 2 3 4 5 利用していない" at bounding box center [583, 423] width 770 height 120
copy div "名寄せ機能"
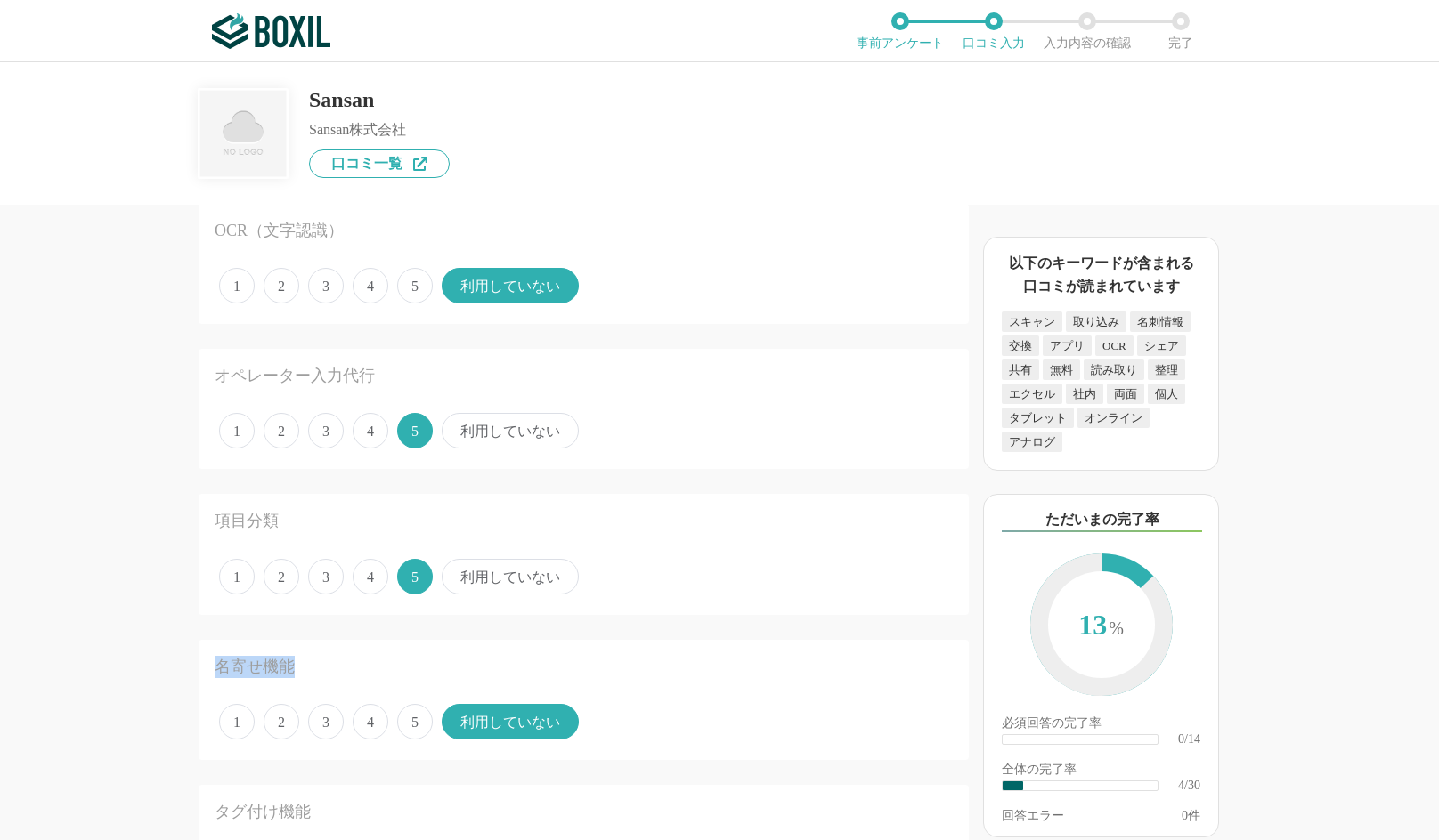
scroll to position [0, 0]
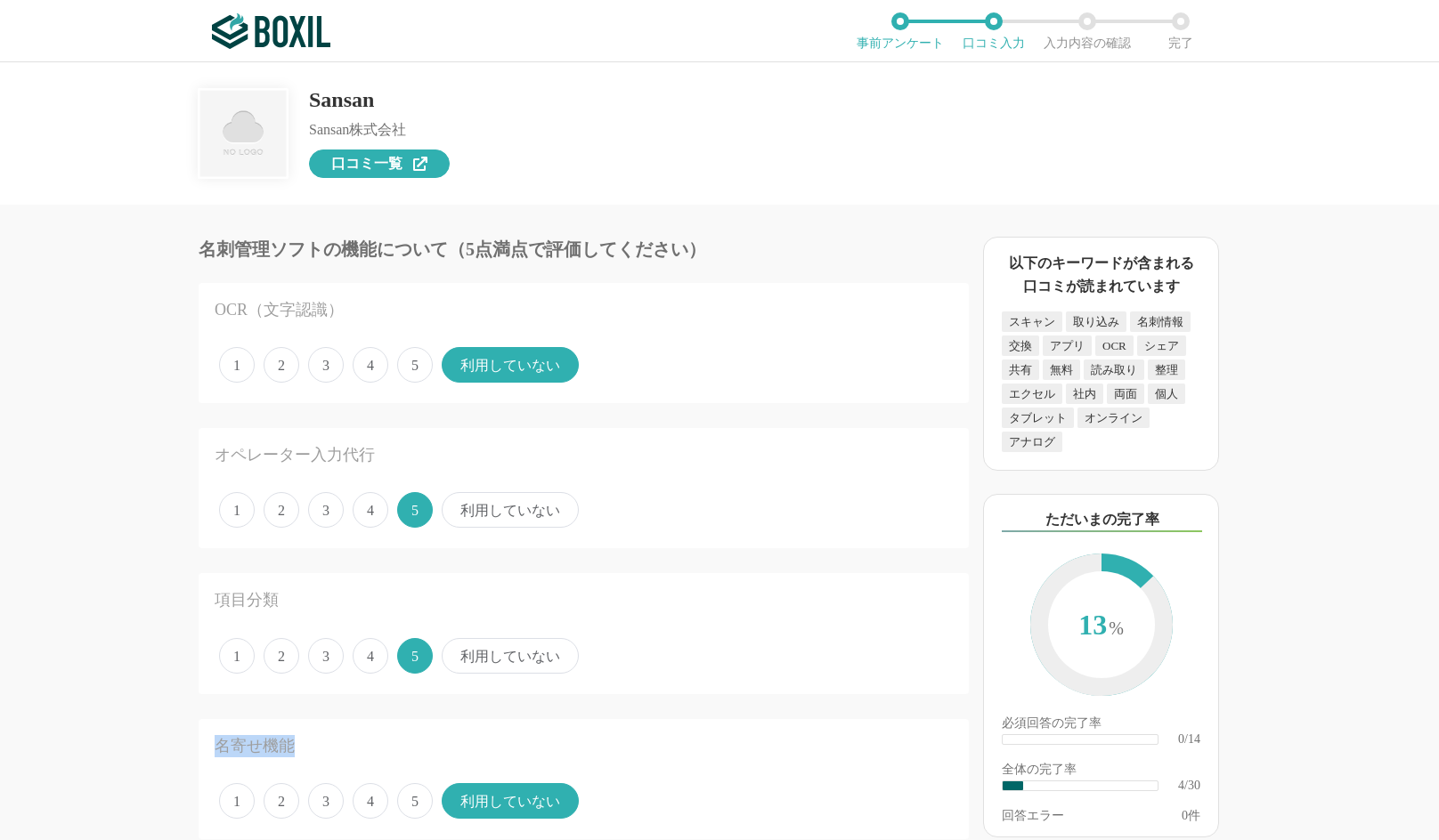
click at [351, 169] on span "口コミ一覧" at bounding box center [367, 164] width 71 height 15
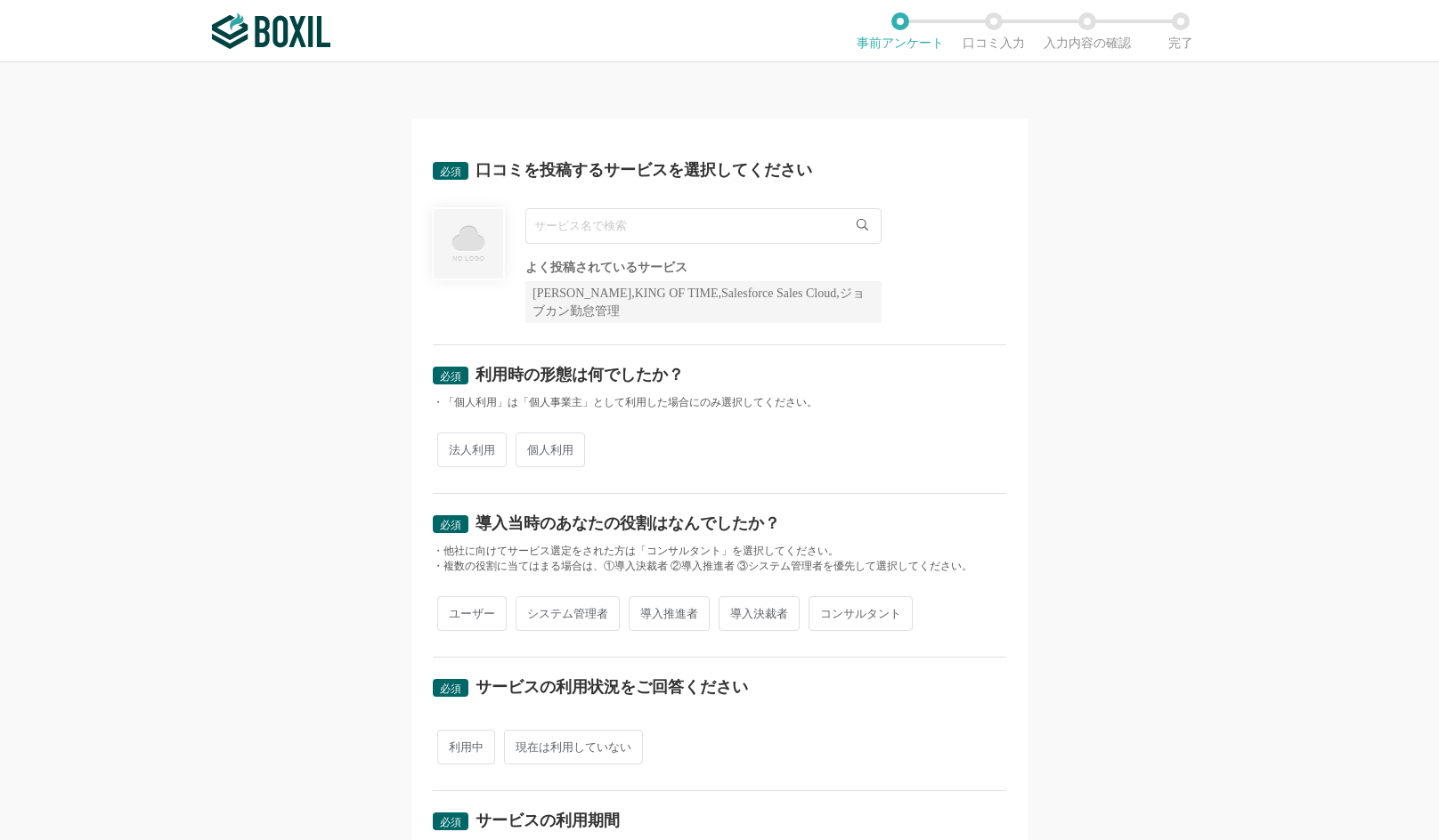
click at [673, 235] on input "text" at bounding box center [703, 226] width 356 height 36
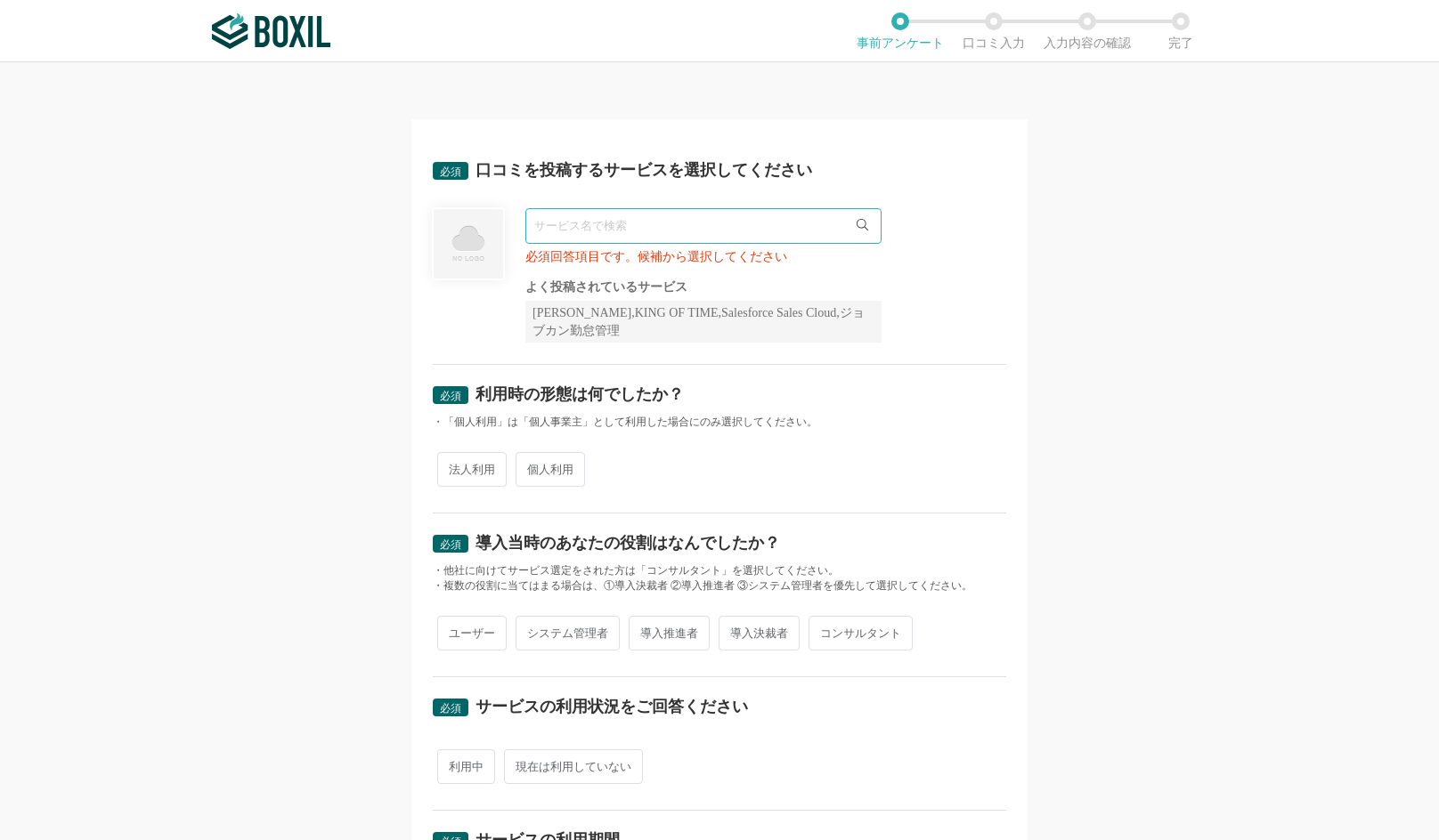
drag, startPoint x: 574, startPoint y: 293, endPoint x: 585, endPoint y: 293, distance: 11.0
click at [585, 293] on div "よく投稿されているサービス Sansan,KING OF TIME,Salesforce Sales Cloud,ジョブカン勤怠管理" at bounding box center [703, 311] width 356 height 61
drag, startPoint x: 572, startPoint y: 313, endPoint x: 648, endPoint y: 320, distance: 76.3
click at [648, 320] on div "[PERSON_NAME],KING OF TIME,Salesforce Sales Cloud,ジョブカン勤怠管理" at bounding box center [703, 322] width 356 height 42
copy div "KING OF TIME"
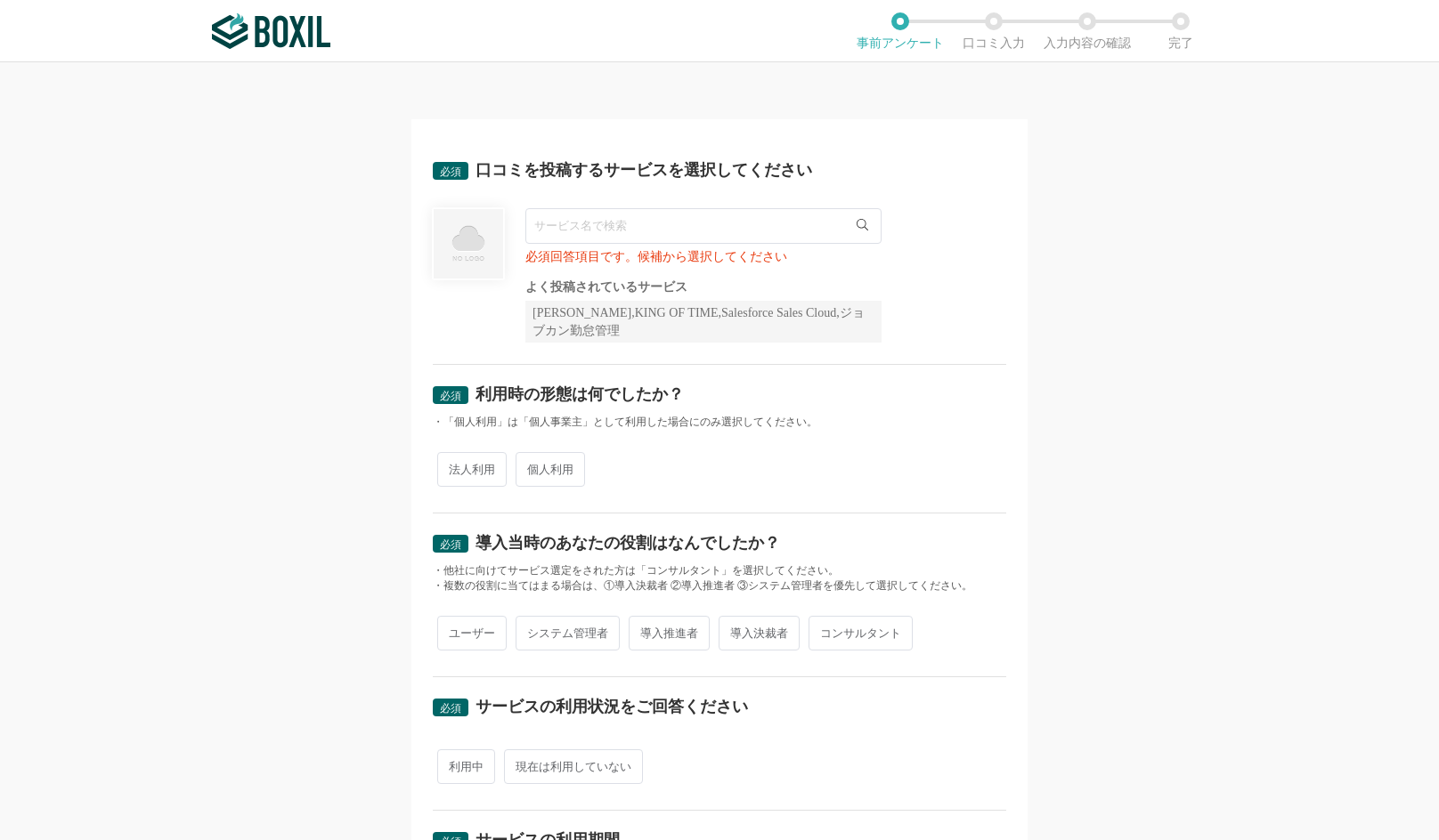
click at [615, 229] on input "text" at bounding box center [703, 226] width 356 height 36
paste input "RPAロボパットDX"
type input "RPAロボパットDX"
click at [614, 253] on li "RPAロボパットDX" at bounding box center [703, 262] width 354 height 36
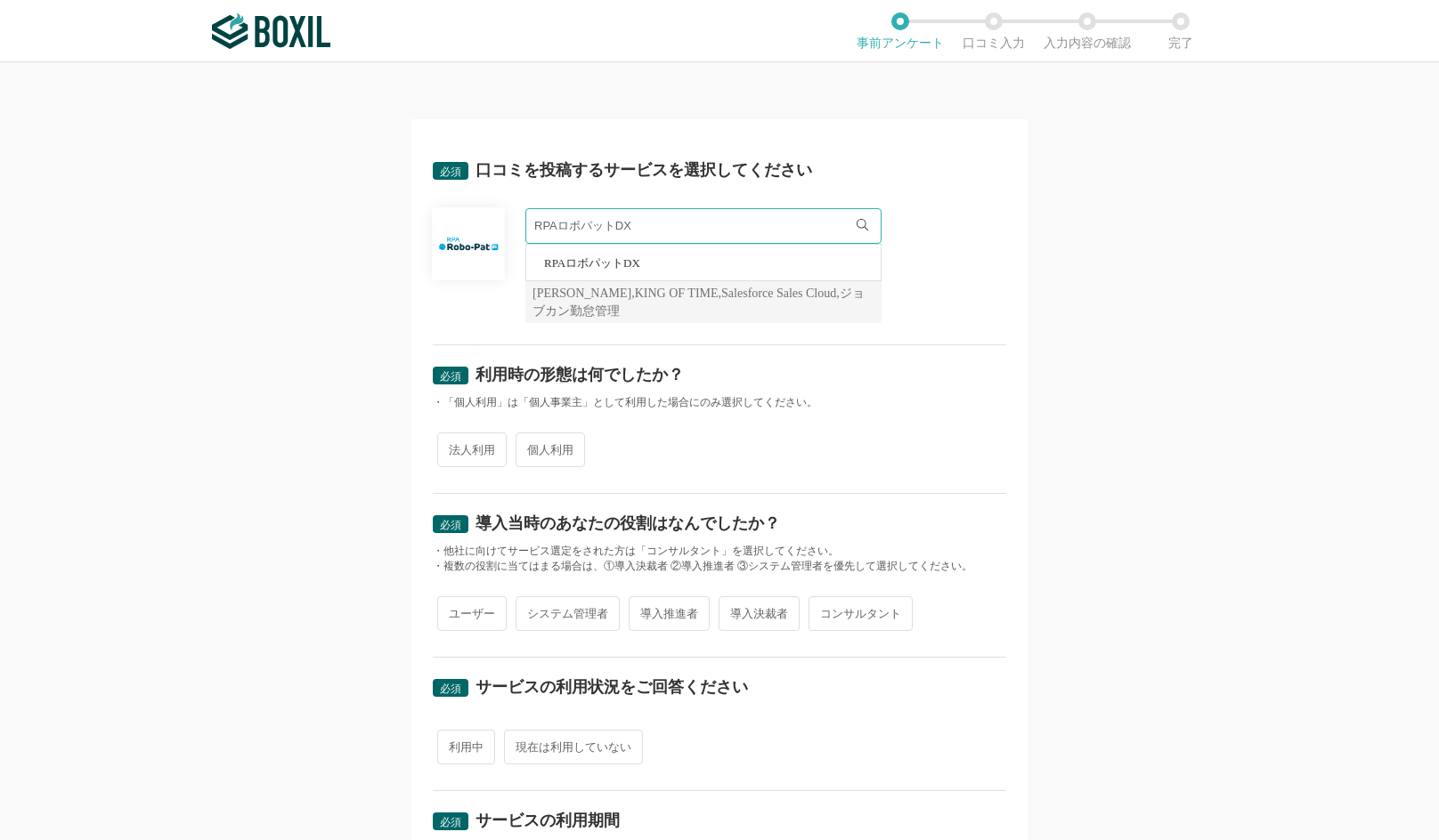
click at [458, 453] on span "法人利用" at bounding box center [472, 450] width 70 height 35
click at [453, 447] on input "法人利用" at bounding box center [447, 441] width 12 height 12
radio input "true"
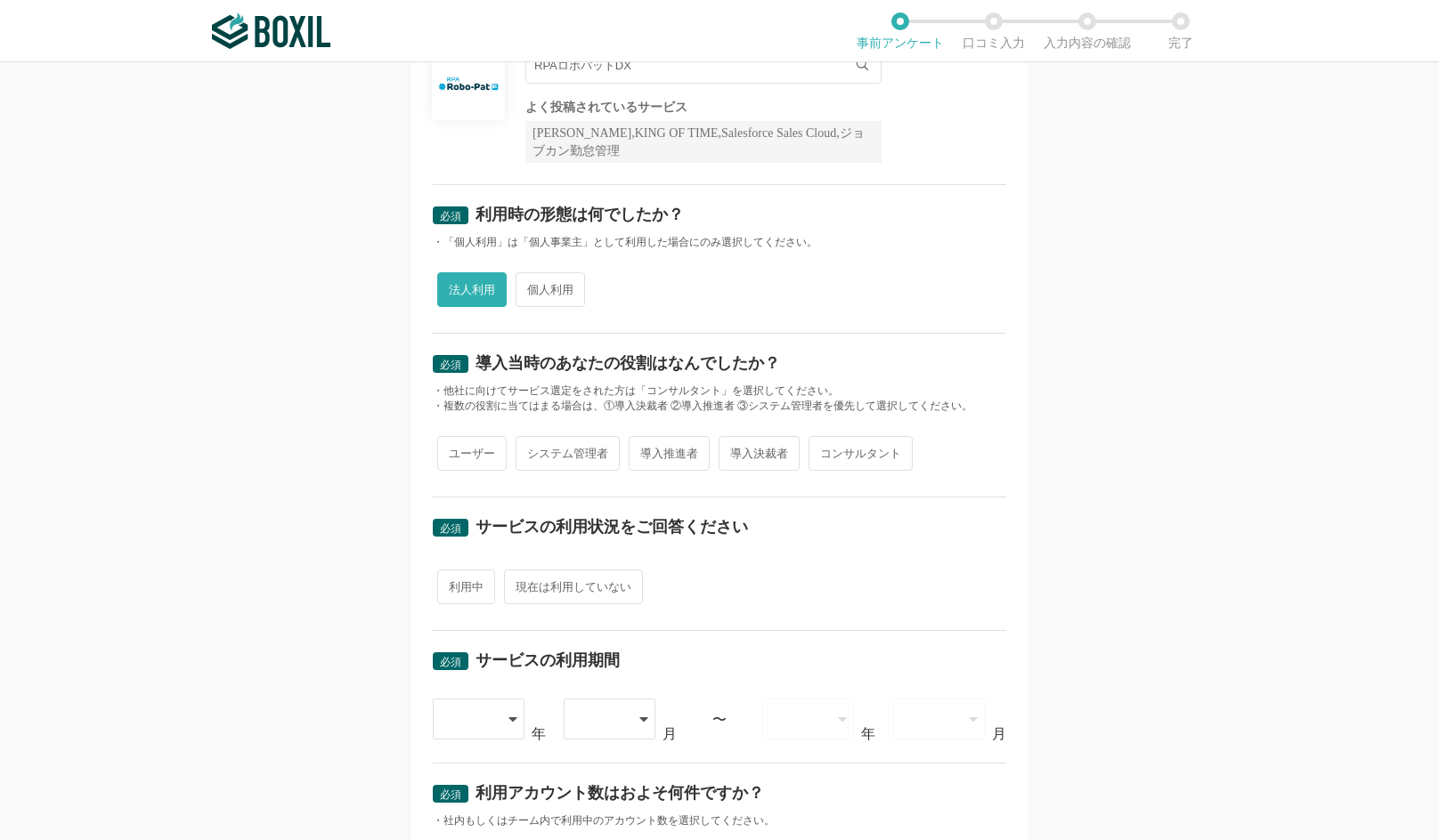
scroll to position [178, 0]
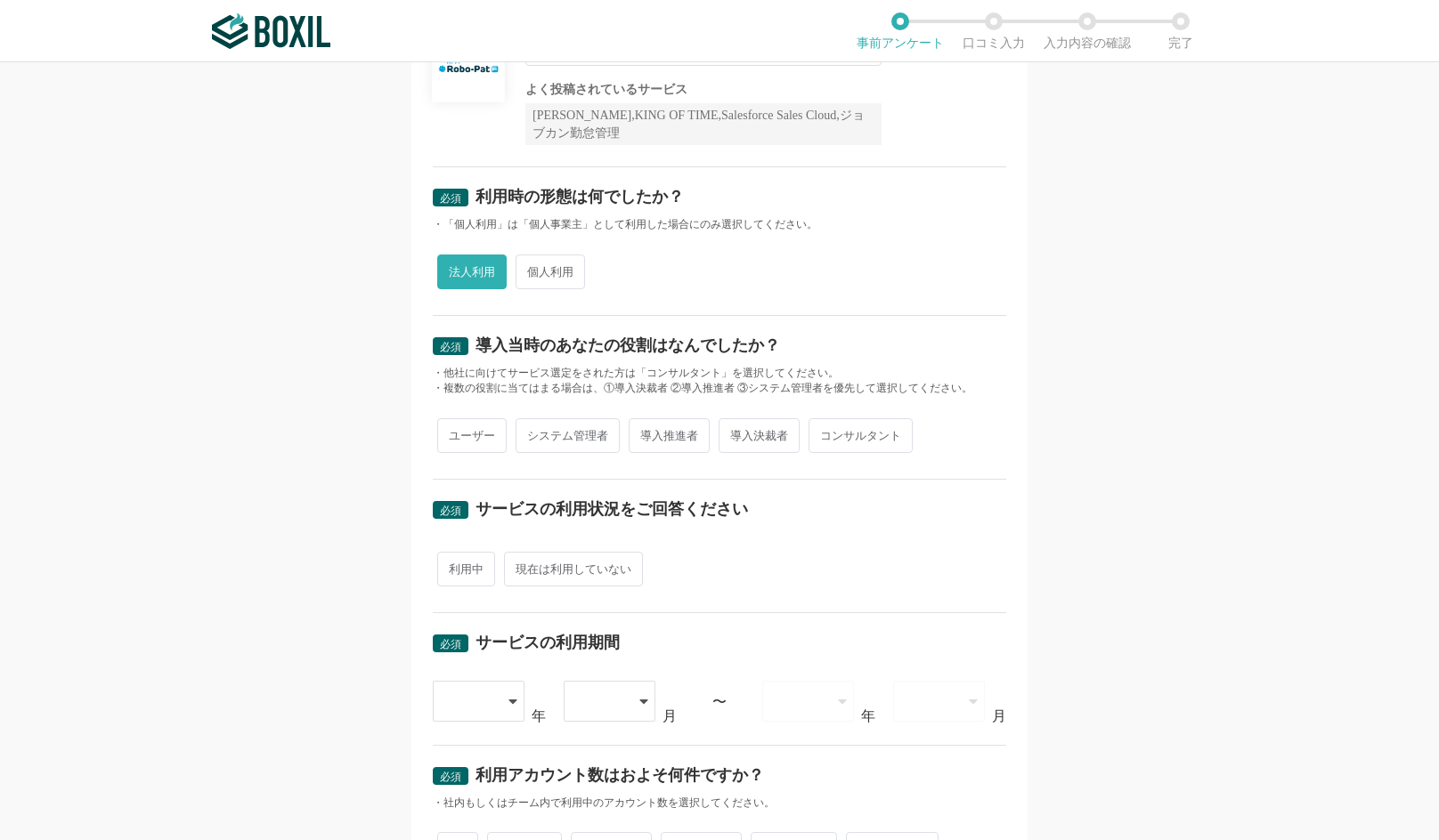
click at [473, 435] on span "ユーザー" at bounding box center [472, 436] width 70 height 35
click at [453, 433] on input "ユーザー" at bounding box center [447, 426] width 12 height 12
radio input "true"
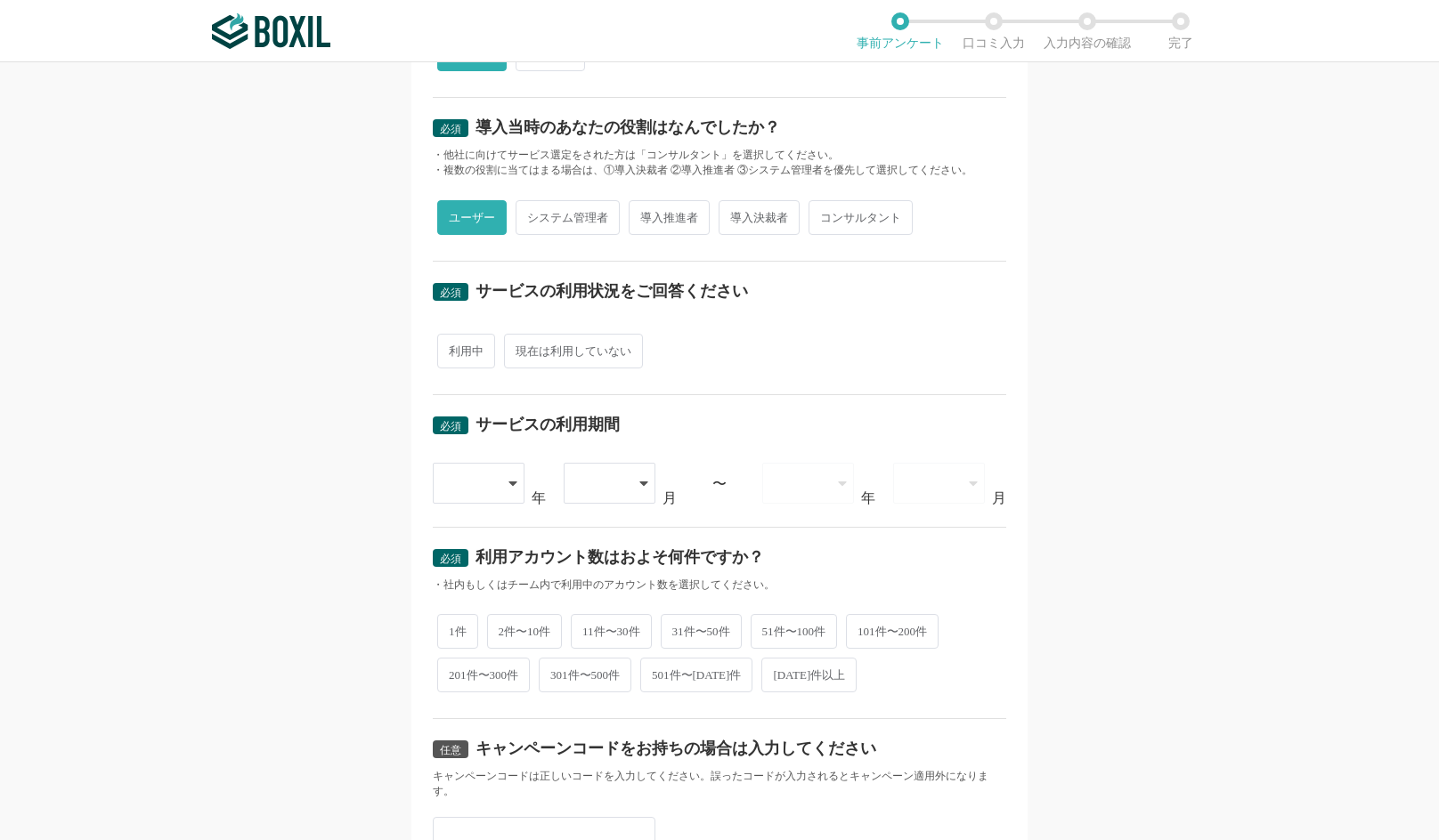
scroll to position [445, 0]
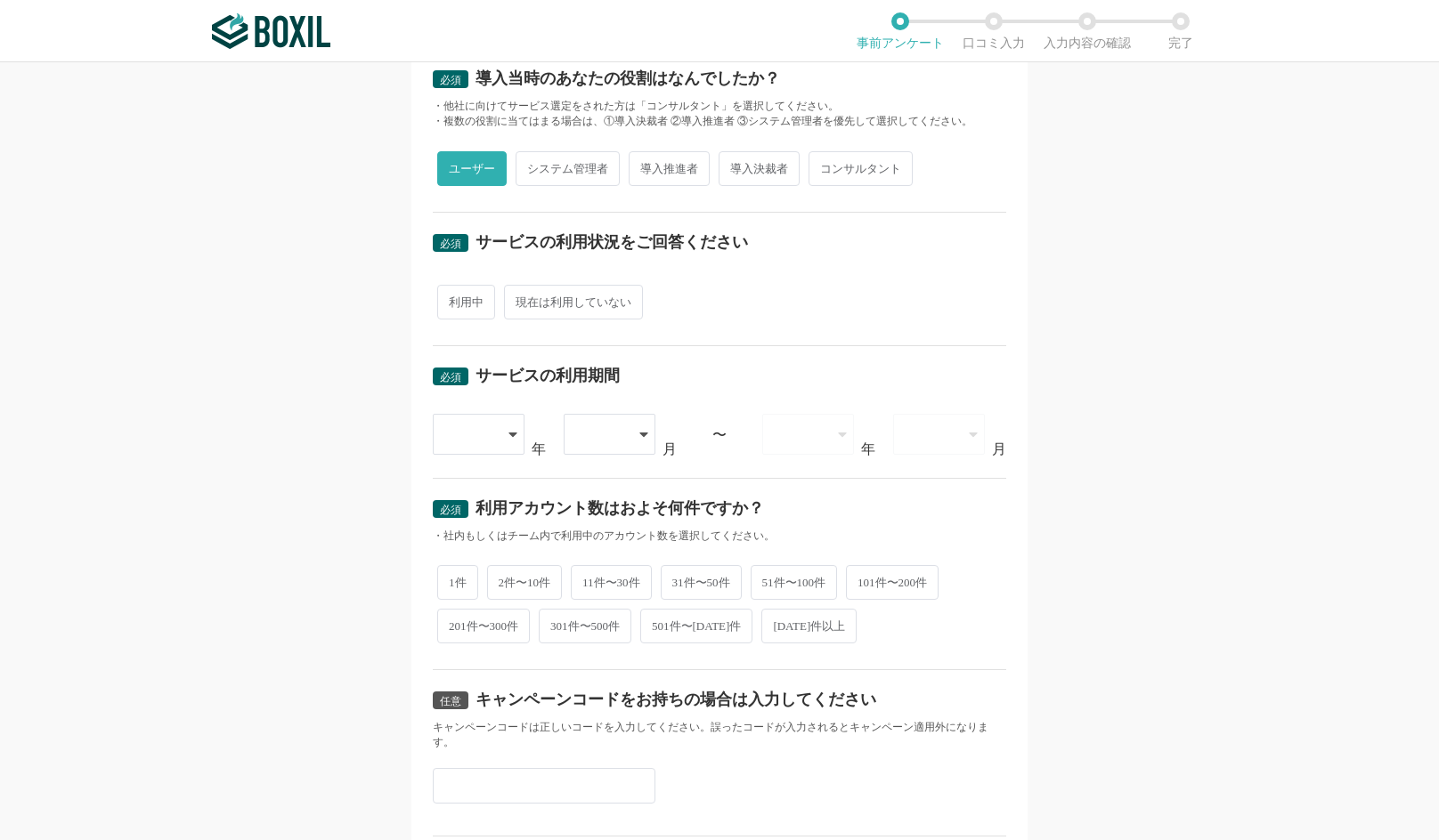
click at [462, 304] on span "利用中" at bounding box center [466, 302] width 58 height 35
click at [453, 299] on input "利用中" at bounding box center [447, 293] width 12 height 12
radio input "true"
click at [475, 453] on div at bounding box center [470, 434] width 52 height 39
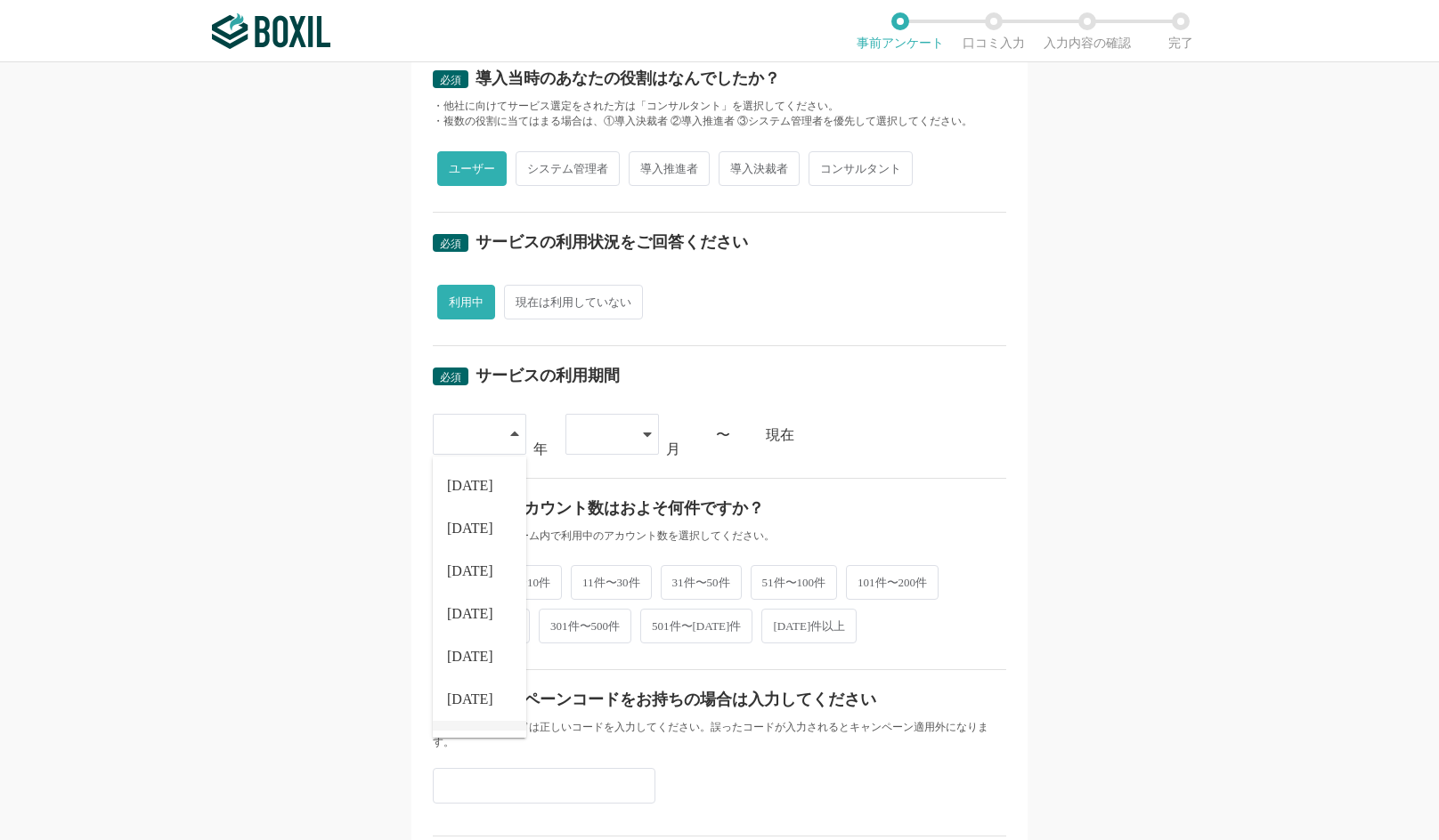
scroll to position [203, 0]
click at [462, 706] on span "[DATE]" at bounding box center [470, 709] width 47 height 15
click at [595, 436] on div at bounding box center [602, 434] width 52 height 39
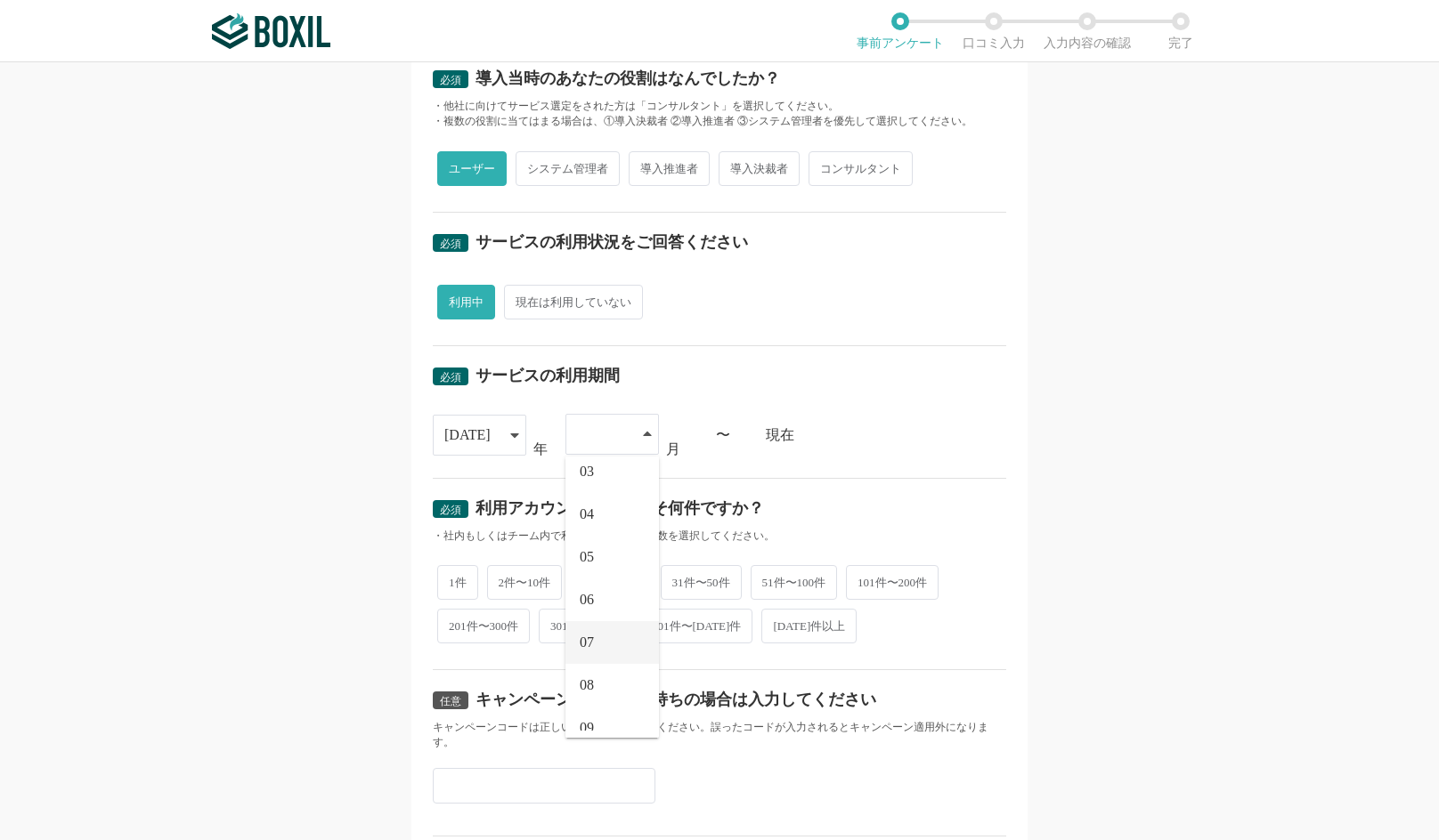
scroll to position [117, 0]
click at [597, 662] on li "08" at bounding box center [612, 666] width 93 height 43
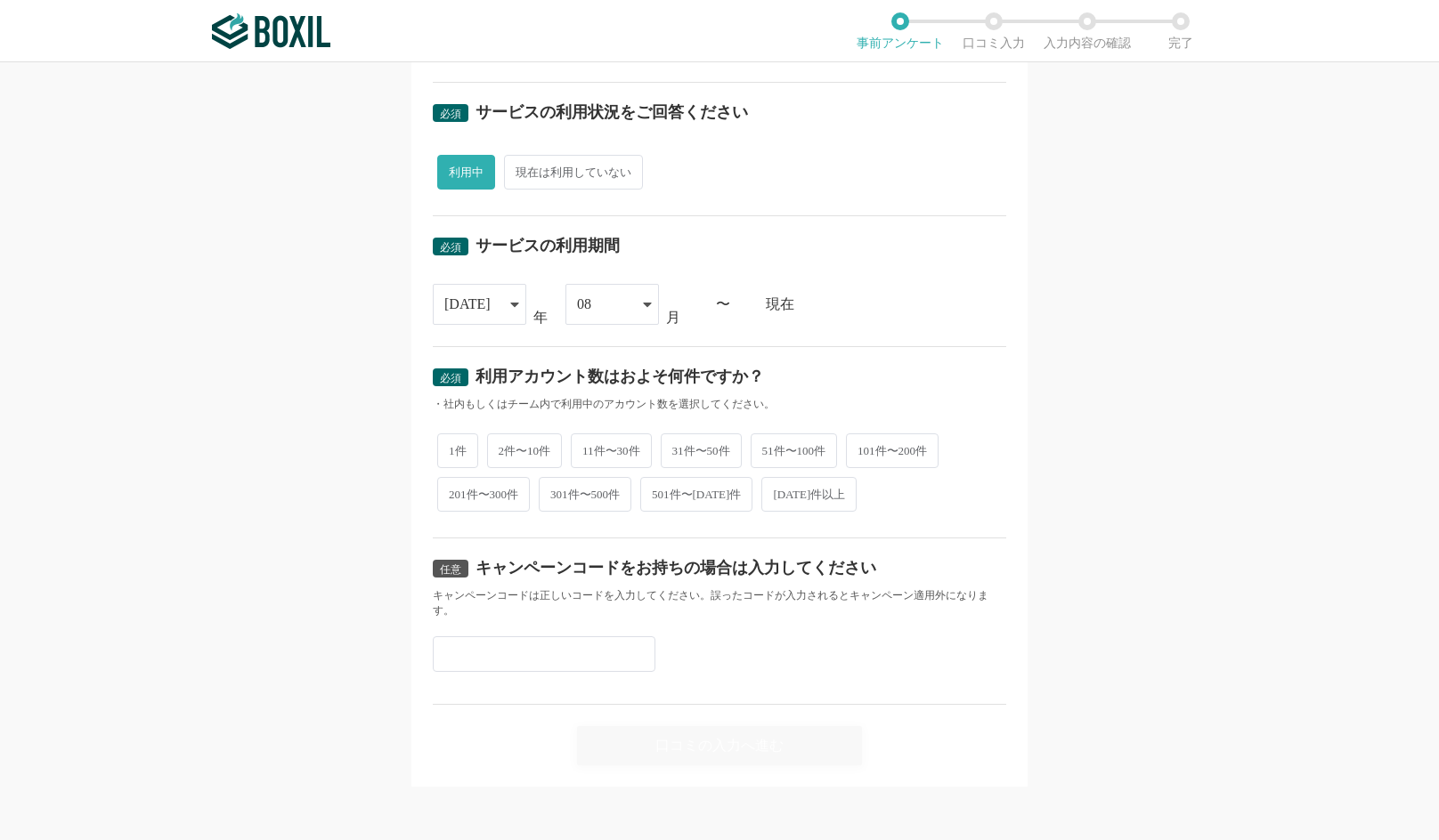
scroll to position [578, 0]
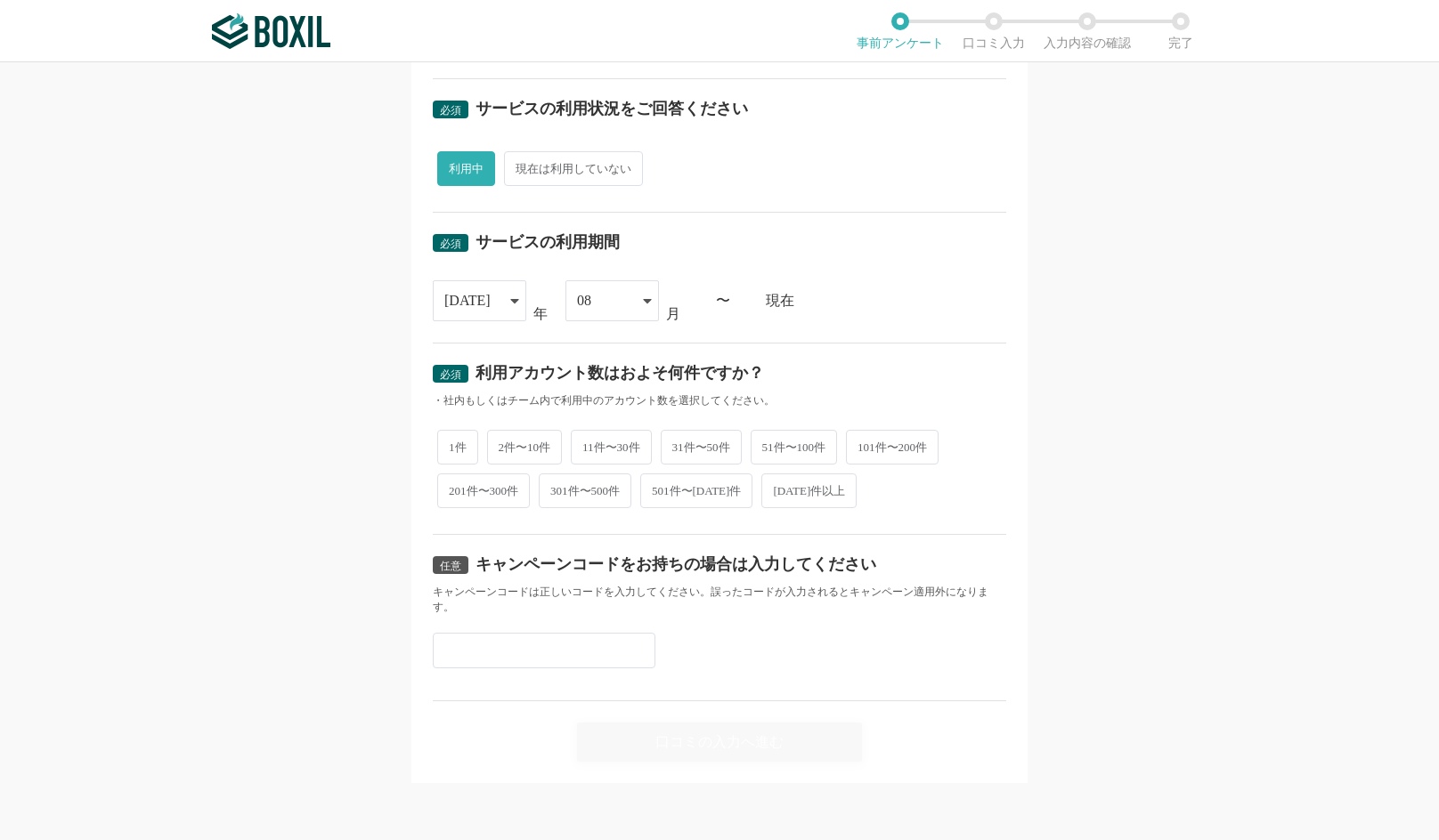
click at [517, 447] on span "2件〜10件" at bounding box center [525, 447] width 76 height 35
click at [503, 444] on input "2件〜10件" at bounding box center [497, 438] width 12 height 12
radio input "true"
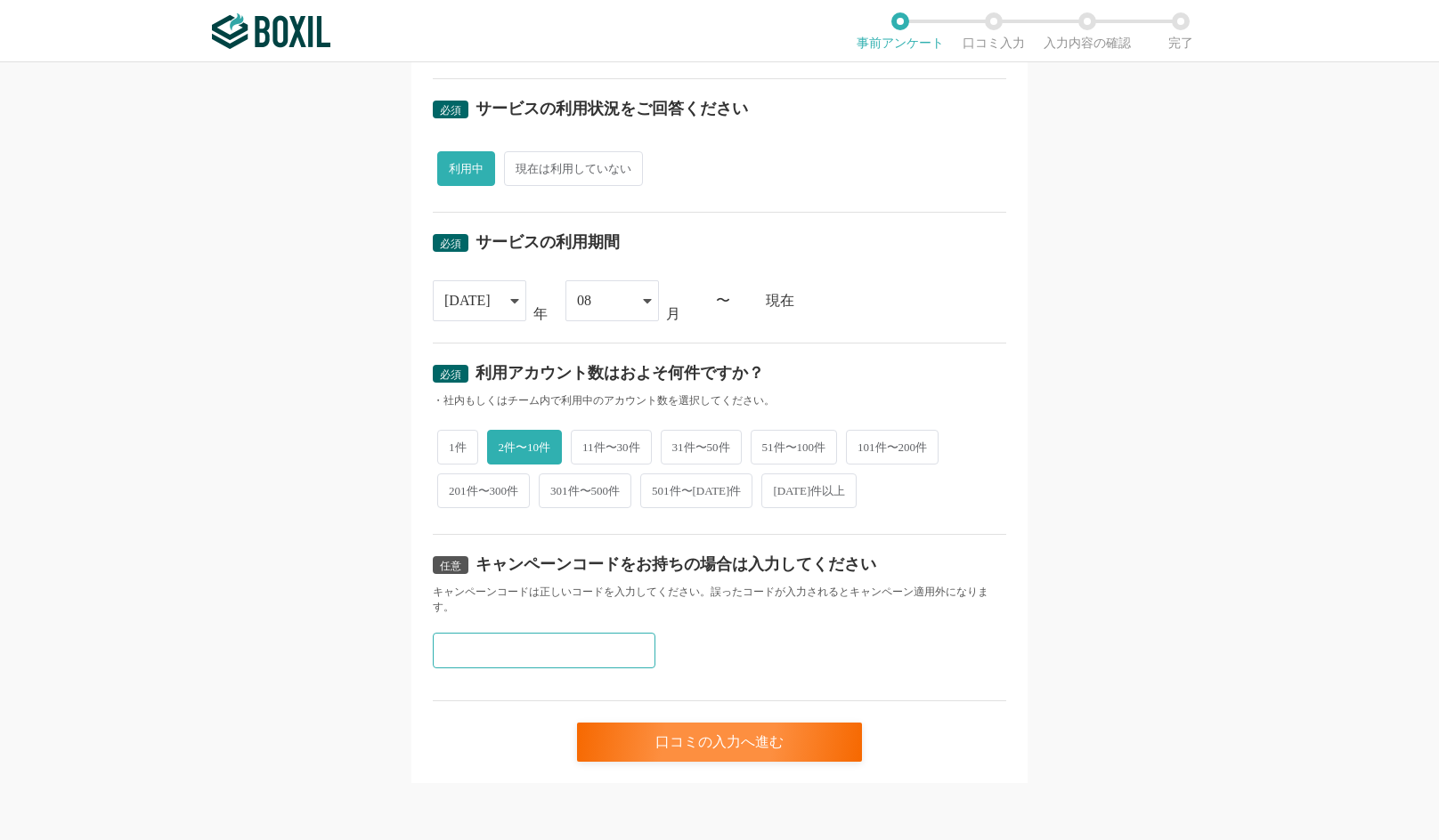
click at [584, 649] on input "text" at bounding box center [544, 651] width 222 height 36
click at [488, 641] on input "text" at bounding box center [544, 651] width 222 height 36
paste input "A6KLW4UV"
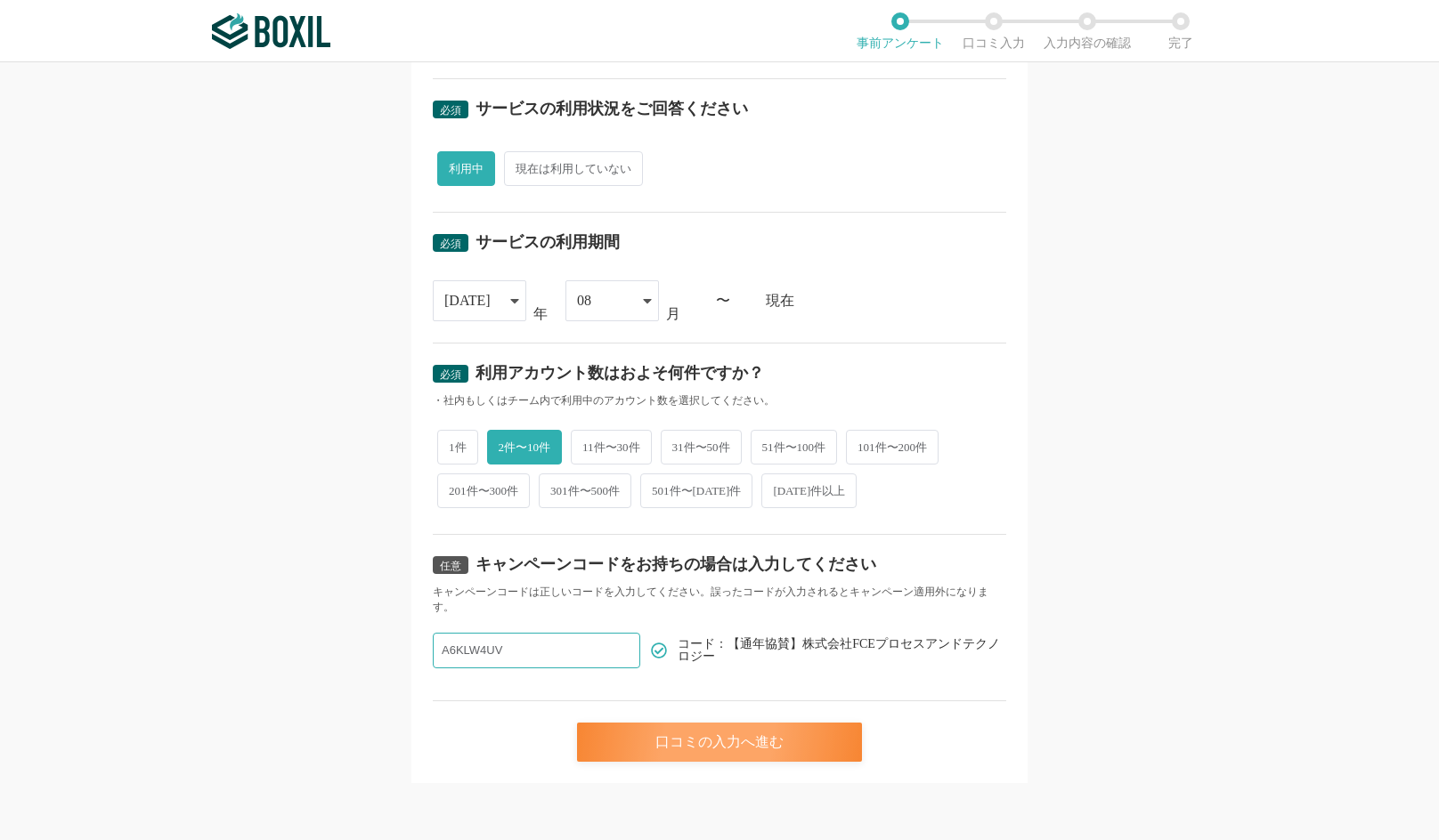
type input "A6KLW4UV"
click at [697, 744] on div "口コミの入力へ進む" at bounding box center [719, 742] width 285 height 39
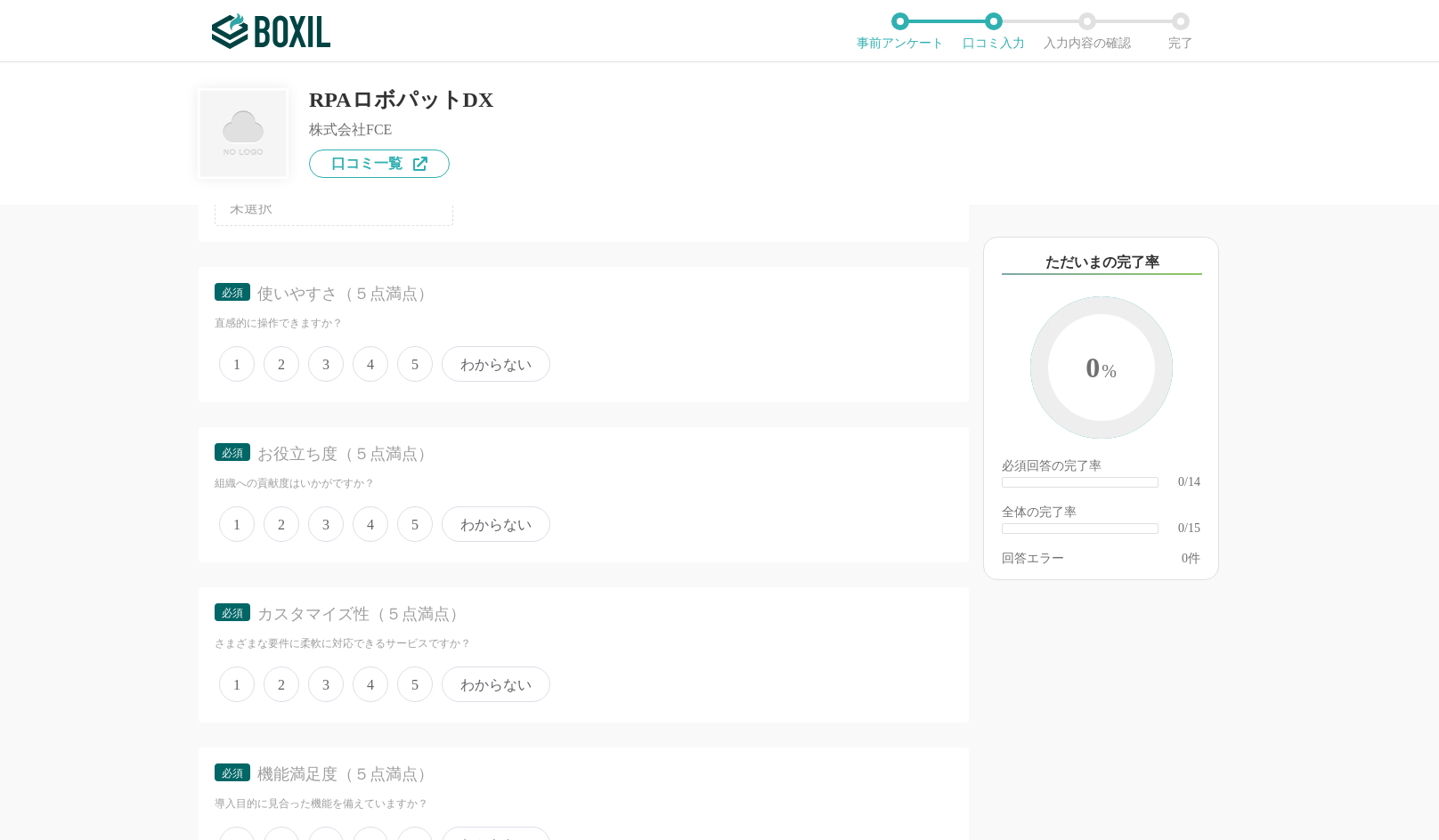
scroll to position [267, 0]
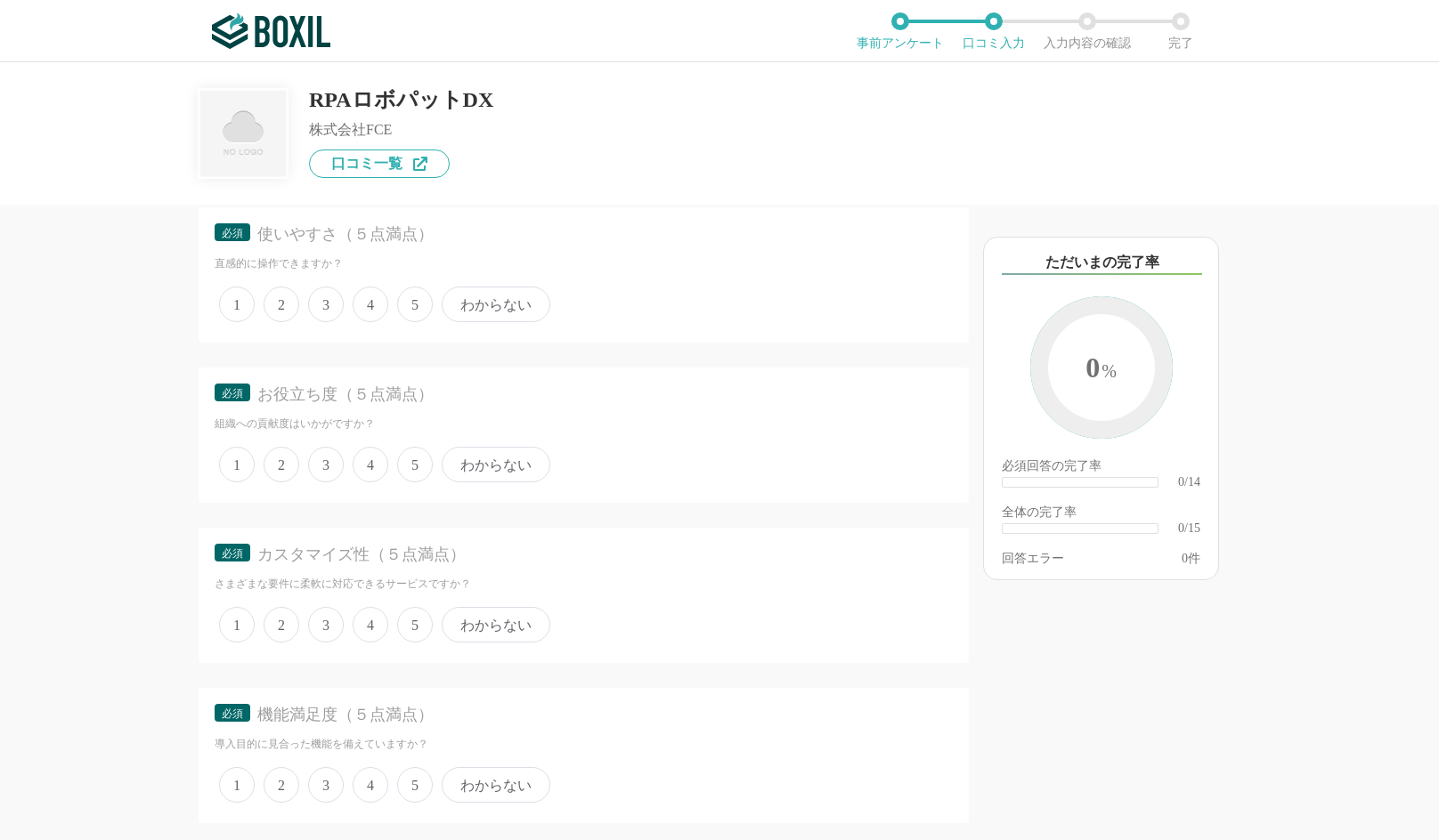
click at [410, 302] on span "5" at bounding box center [415, 304] width 36 height 36
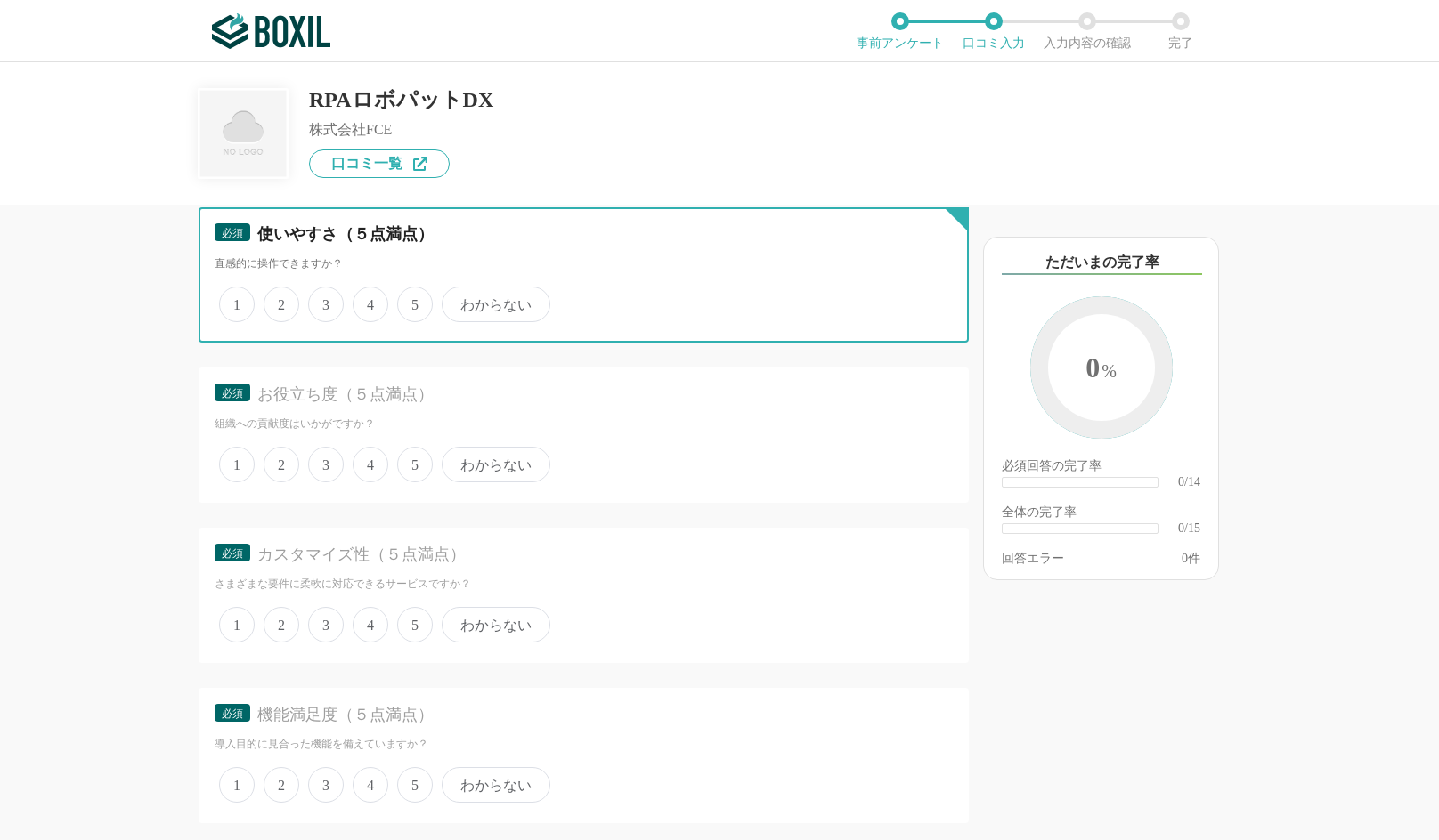
click at [410, 301] on input "5" at bounding box center [407, 295] width 12 height 12
radio input "true"
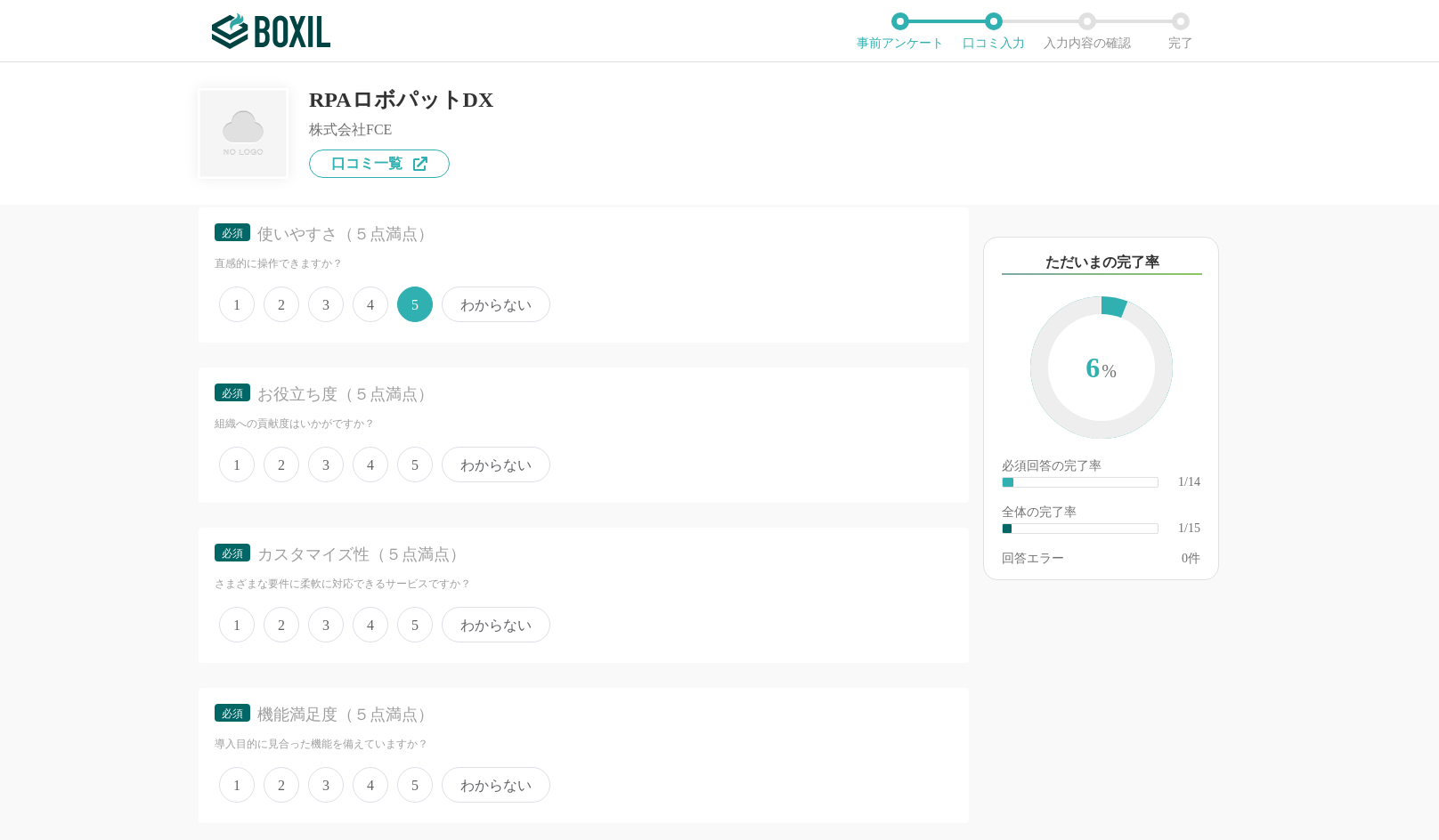
click at [363, 310] on span "4" at bounding box center [370, 304] width 36 height 36
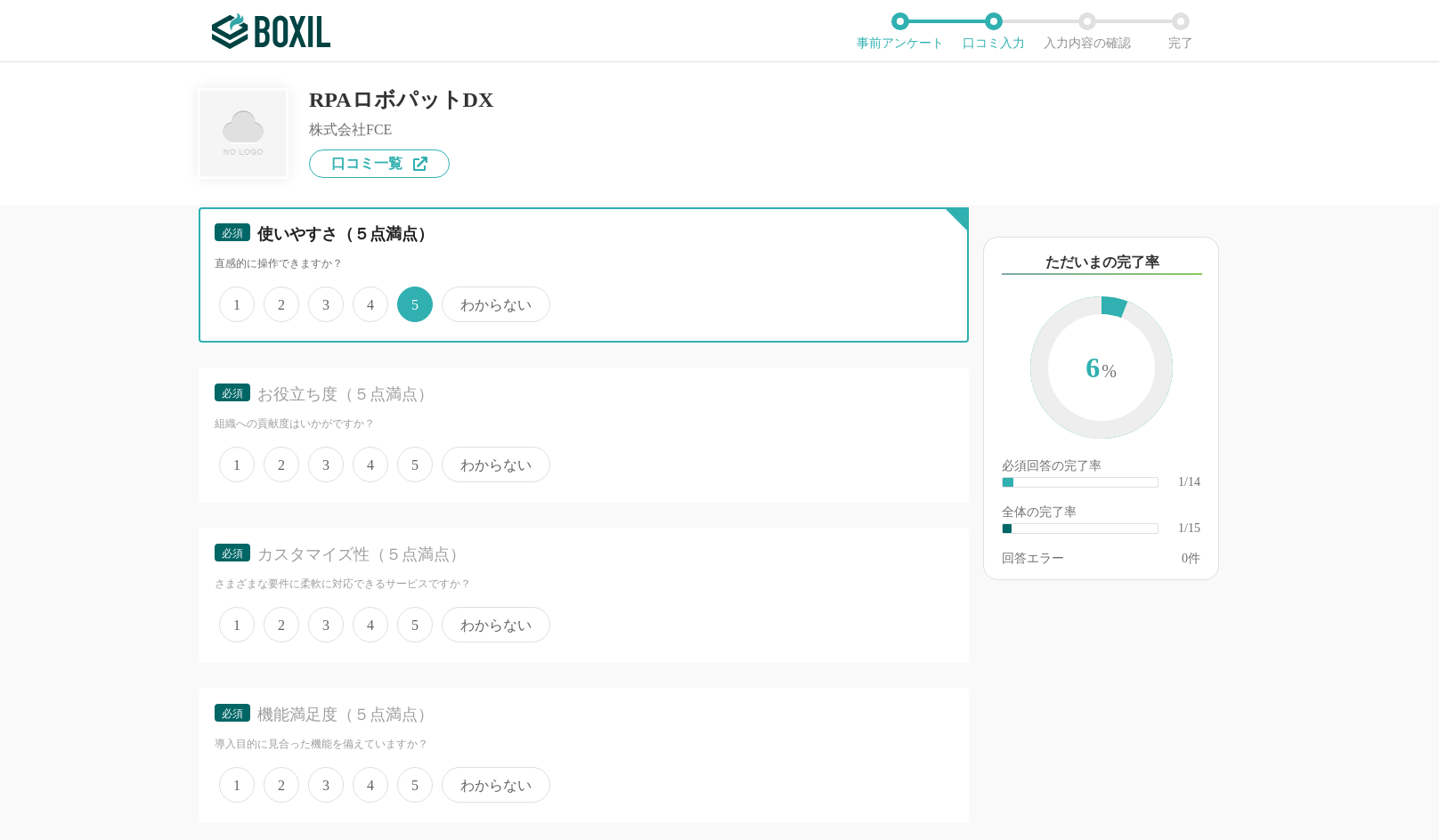
click at [363, 301] on input "4" at bounding box center [362, 295] width 12 height 12
radio input "true"
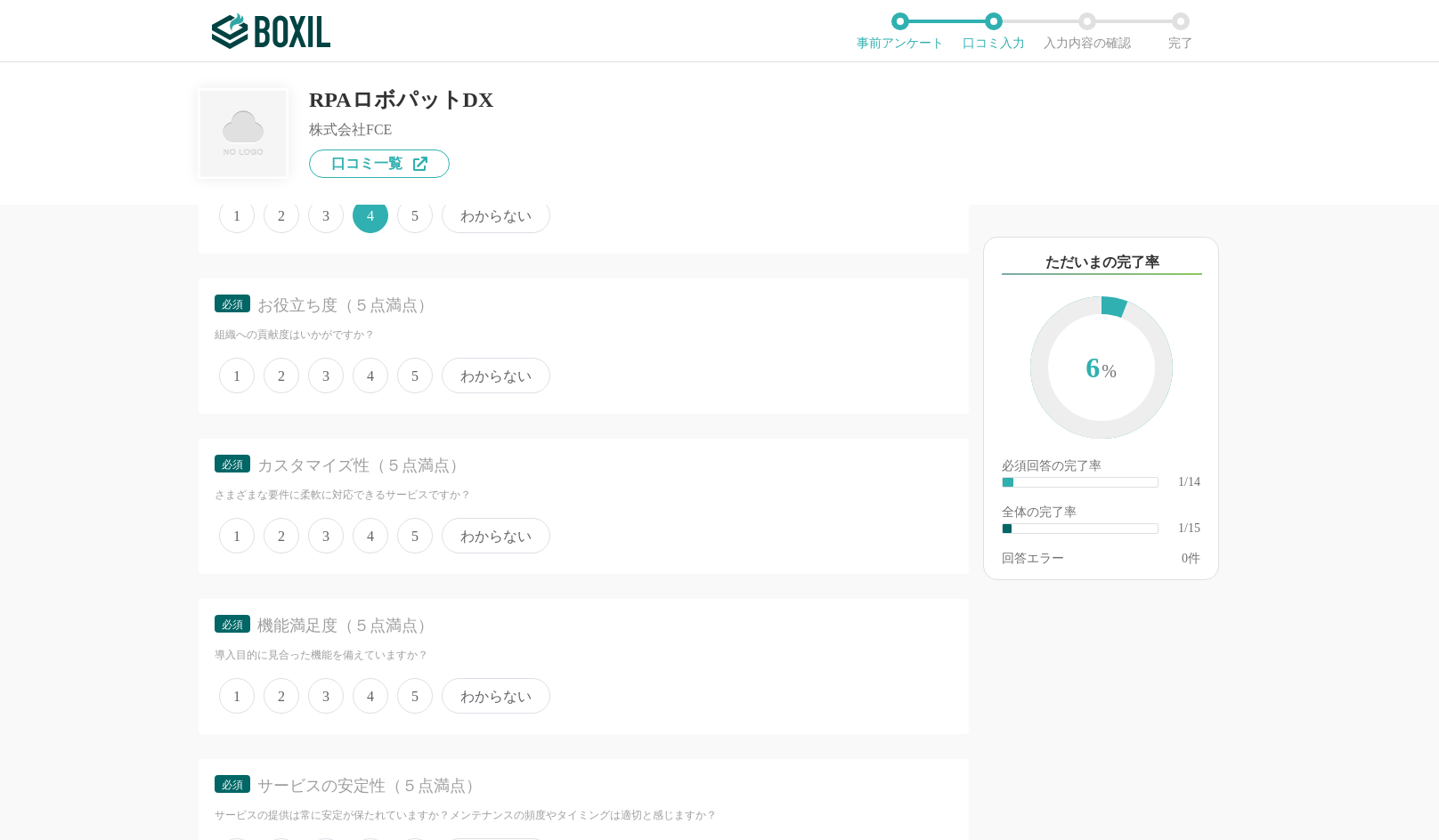
click at [406, 372] on span "5" at bounding box center [415, 375] width 36 height 36
click at [406, 372] on input "5" at bounding box center [407, 366] width 12 height 12
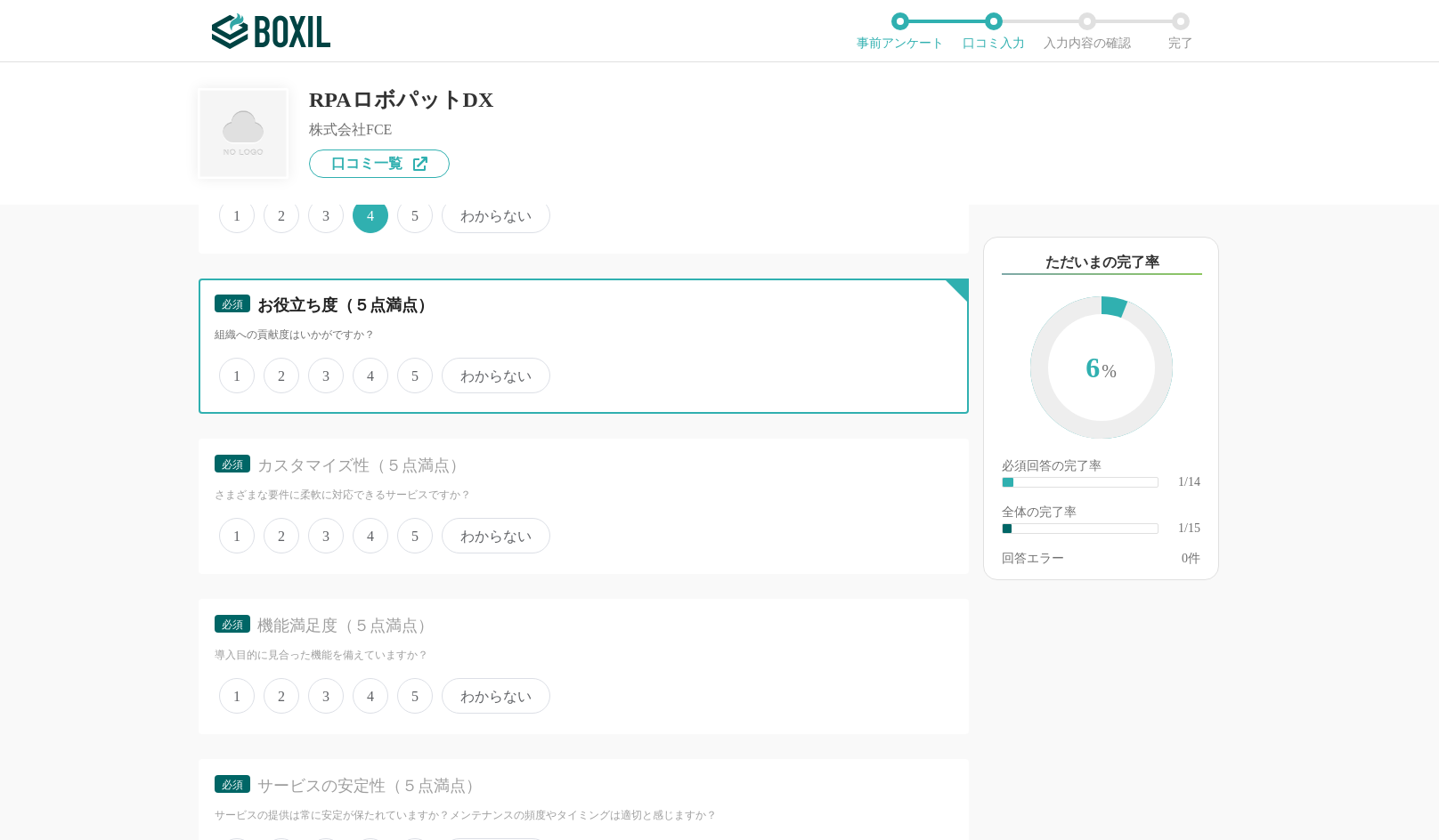
radio input "true"
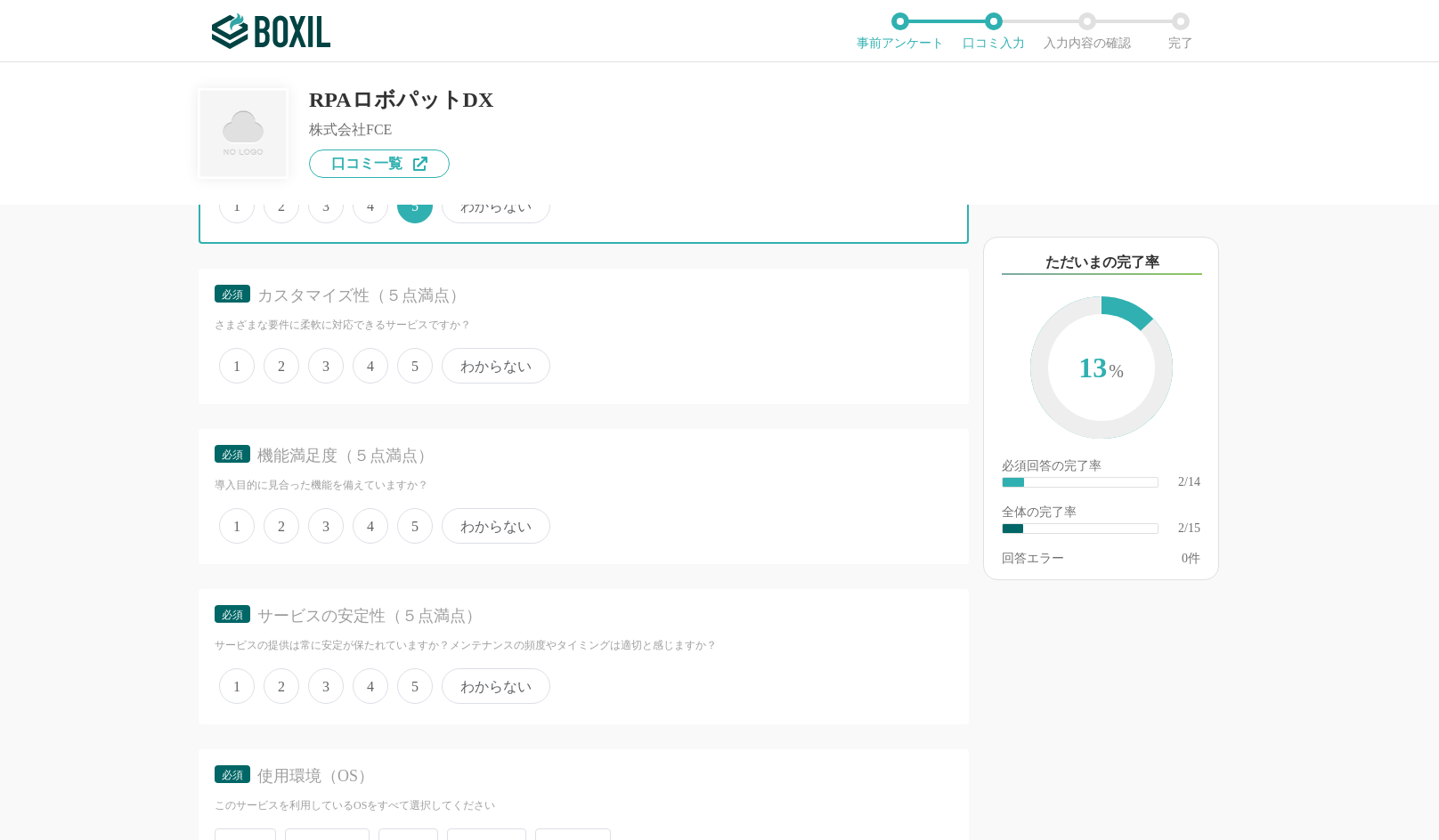
scroll to position [534, 0]
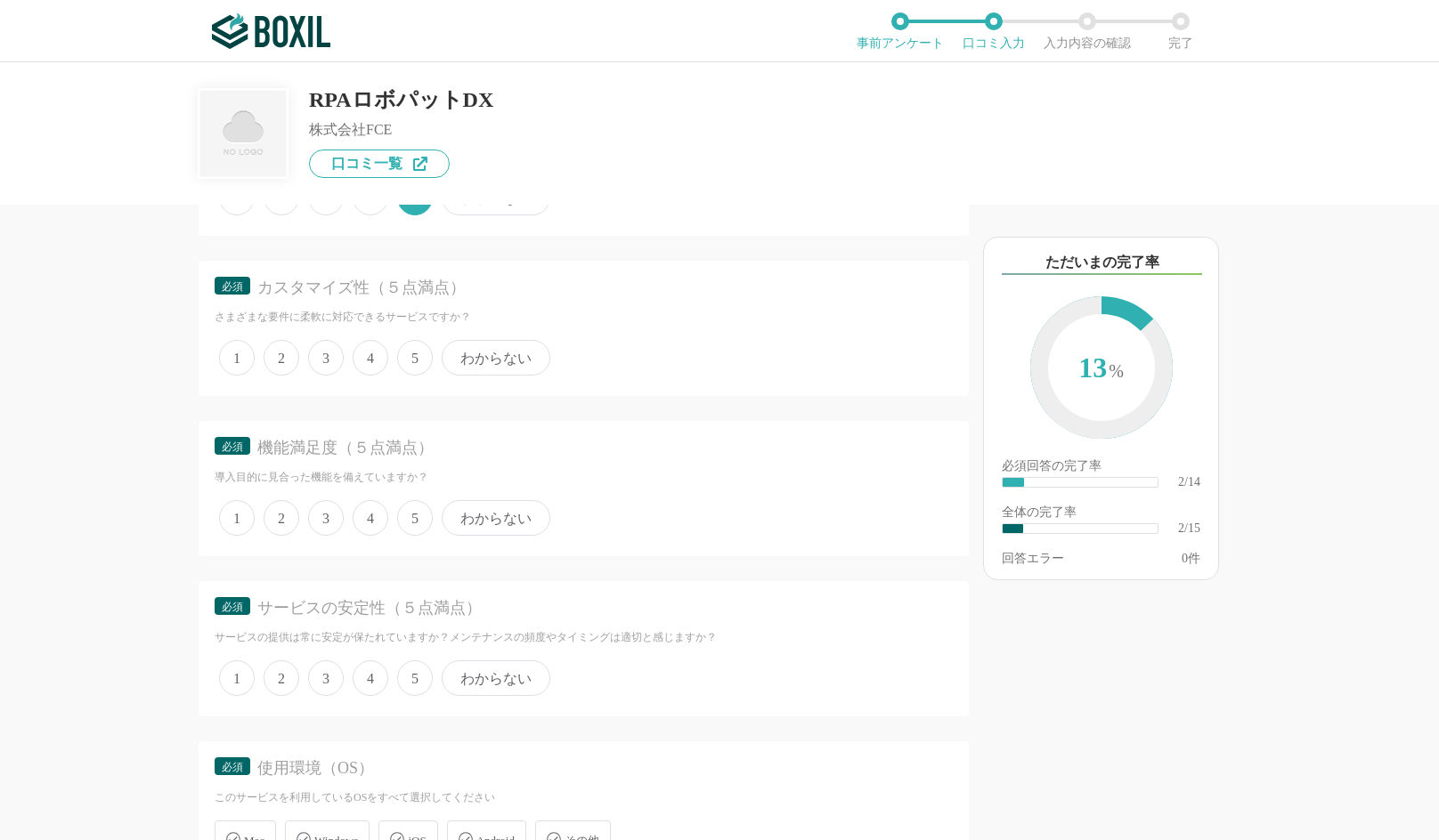
click at [378, 361] on span "4" at bounding box center [370, 358] width 36 height 36
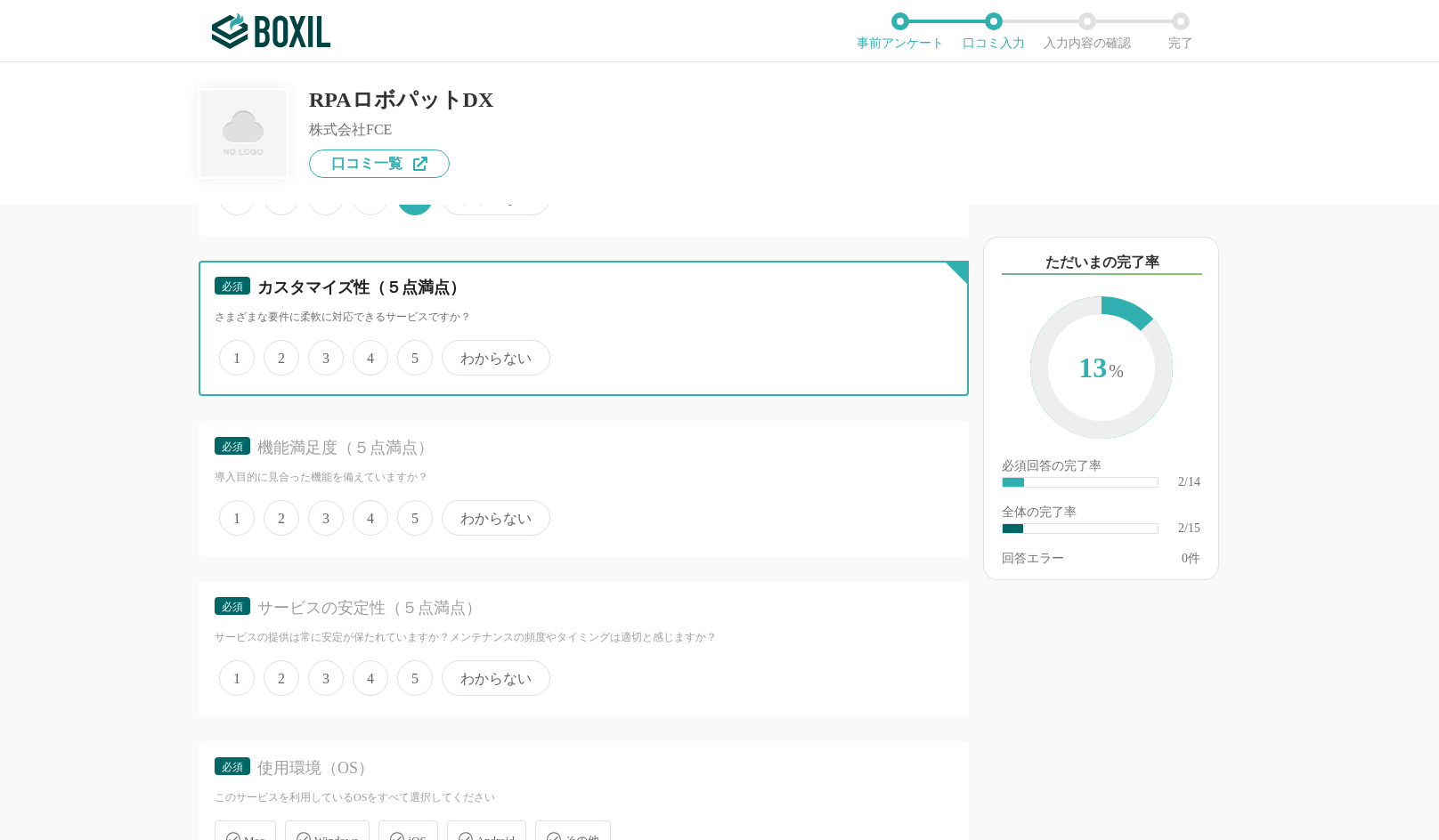
click at [369, 354] on input "4" at bounding box center [362, 348] width 12 height 12
radio input "true"
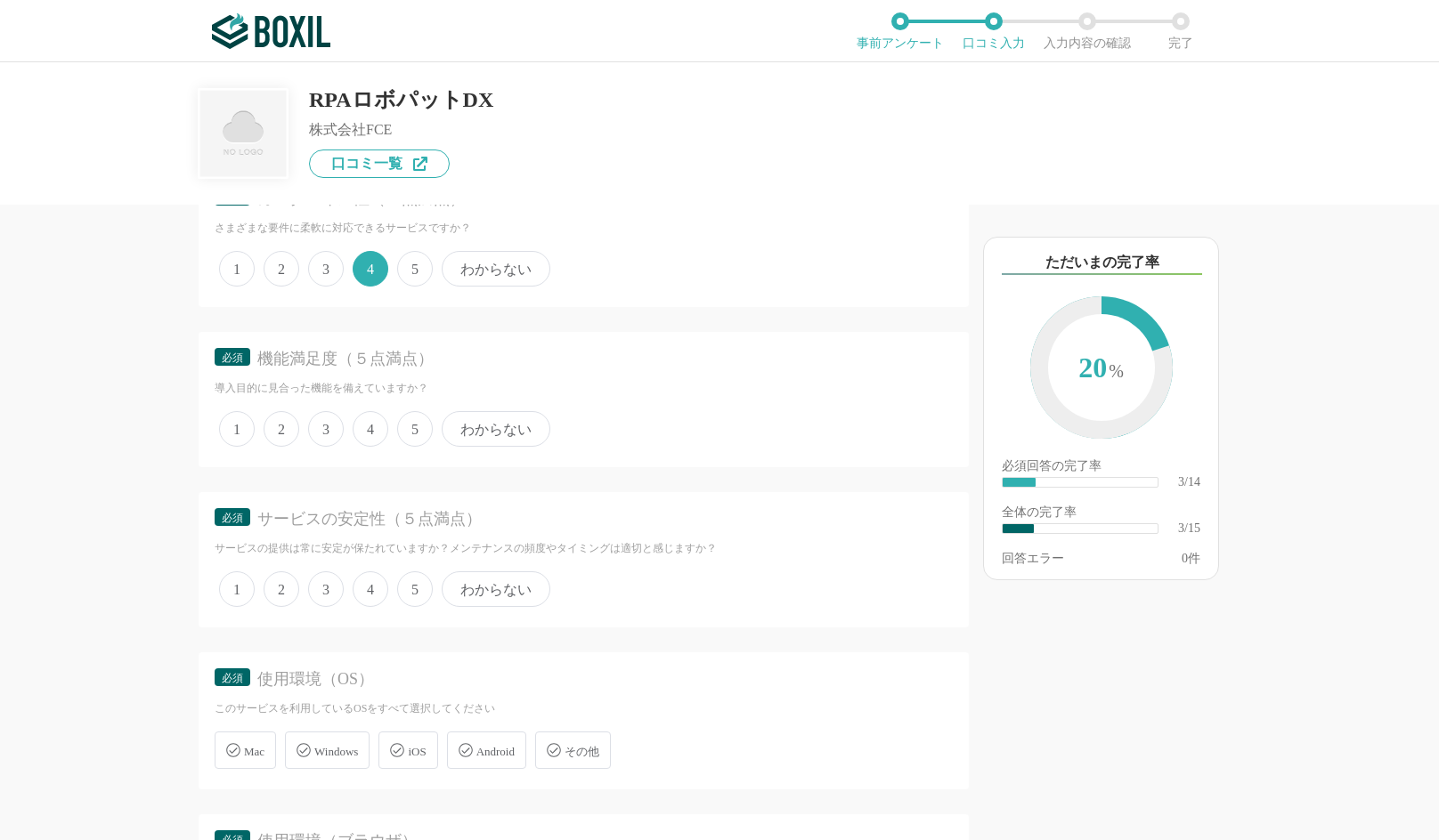
click at [415, 257] on span "5" at bounding box center [415, 268] width 36 height 36
click at [413, 257] on input "5" at bounding box center [407, 259] width 12 height 12
radio input "true"
click at [406, 438] on span "5" at bounding box center [415, 428] width 36 height 36
click at [406, 425] on input "5" at bounding box center [407, 419] width 12 height 12
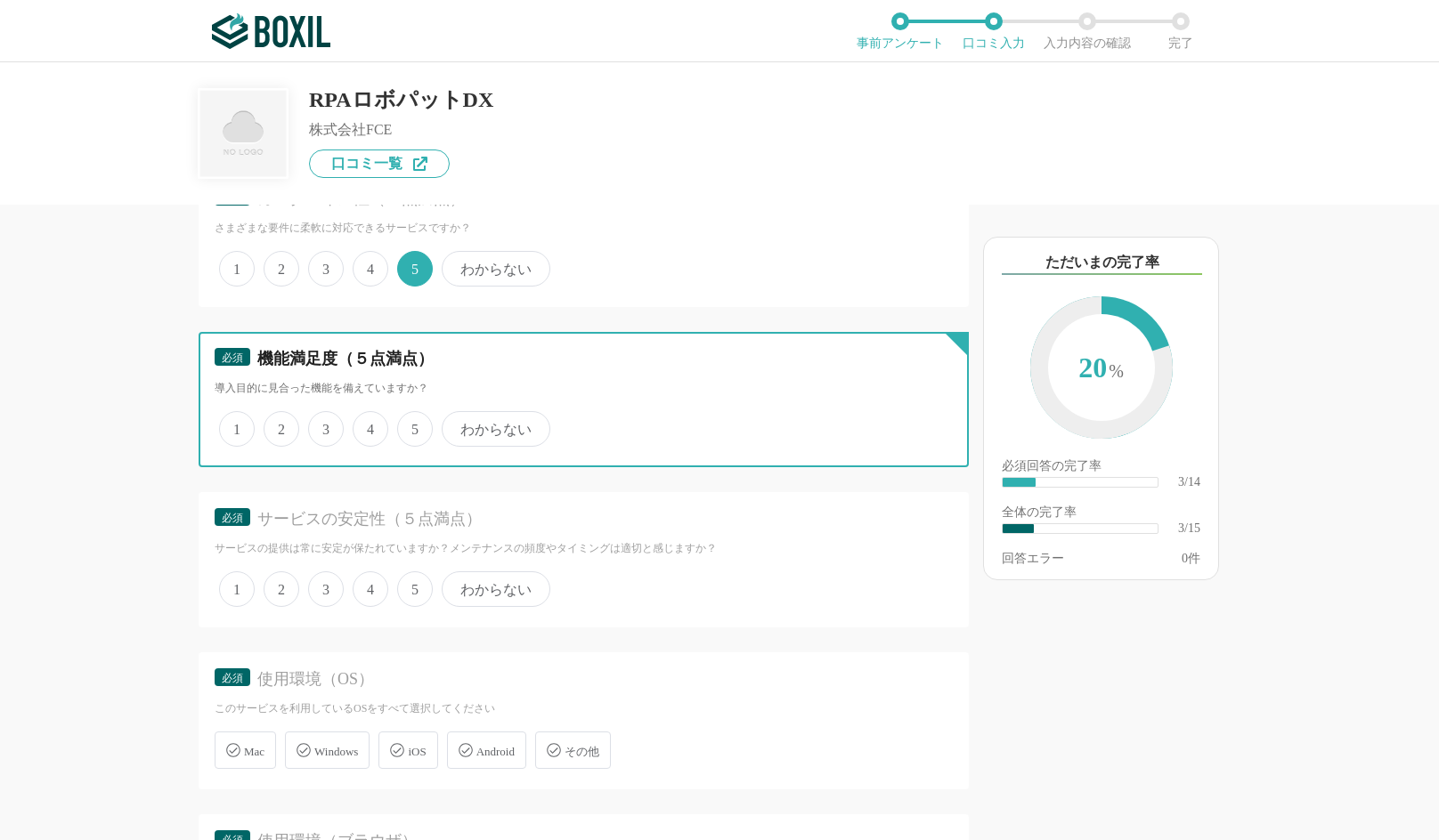
radio input "true"
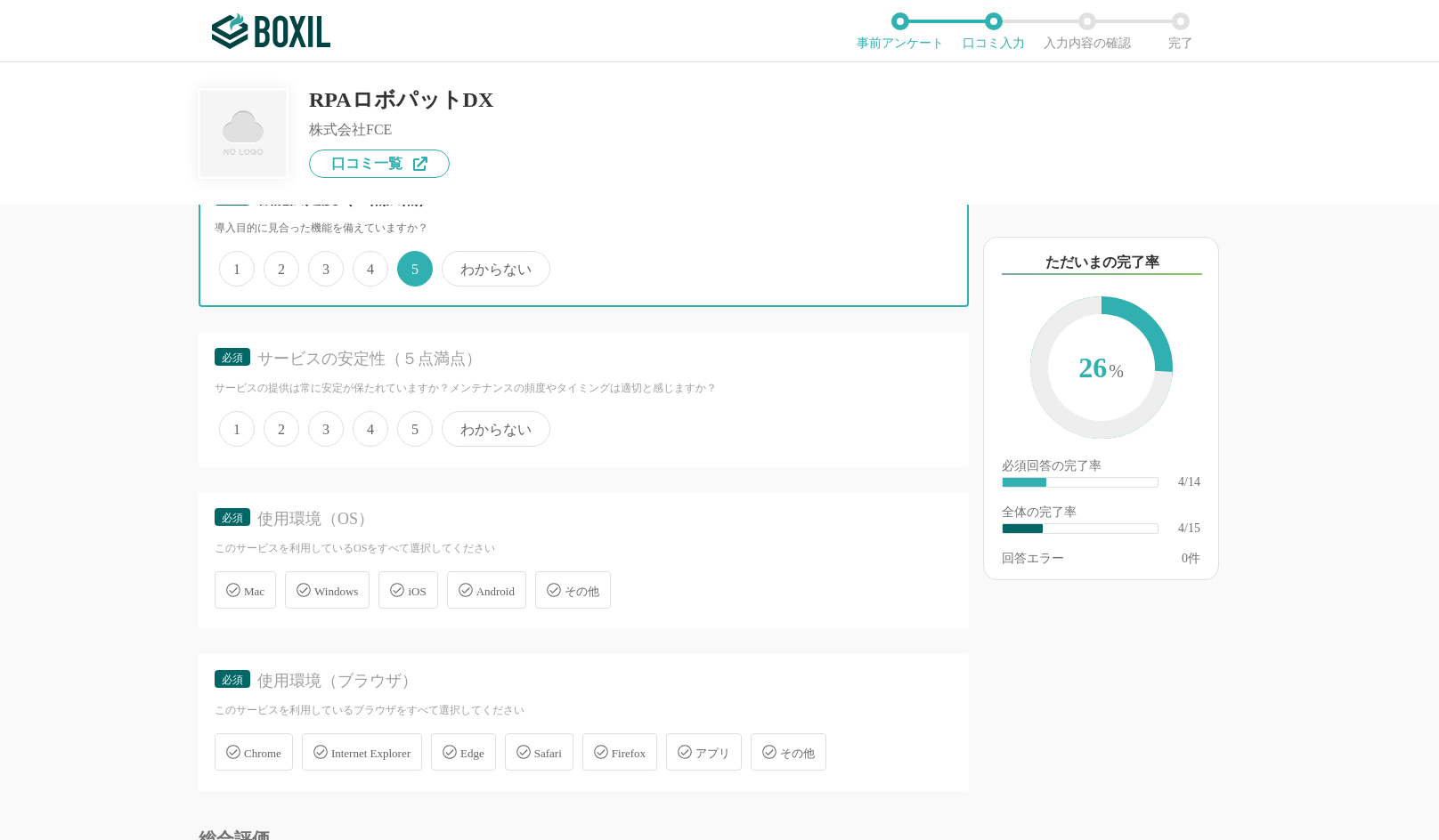
scroll to position [801, 0]
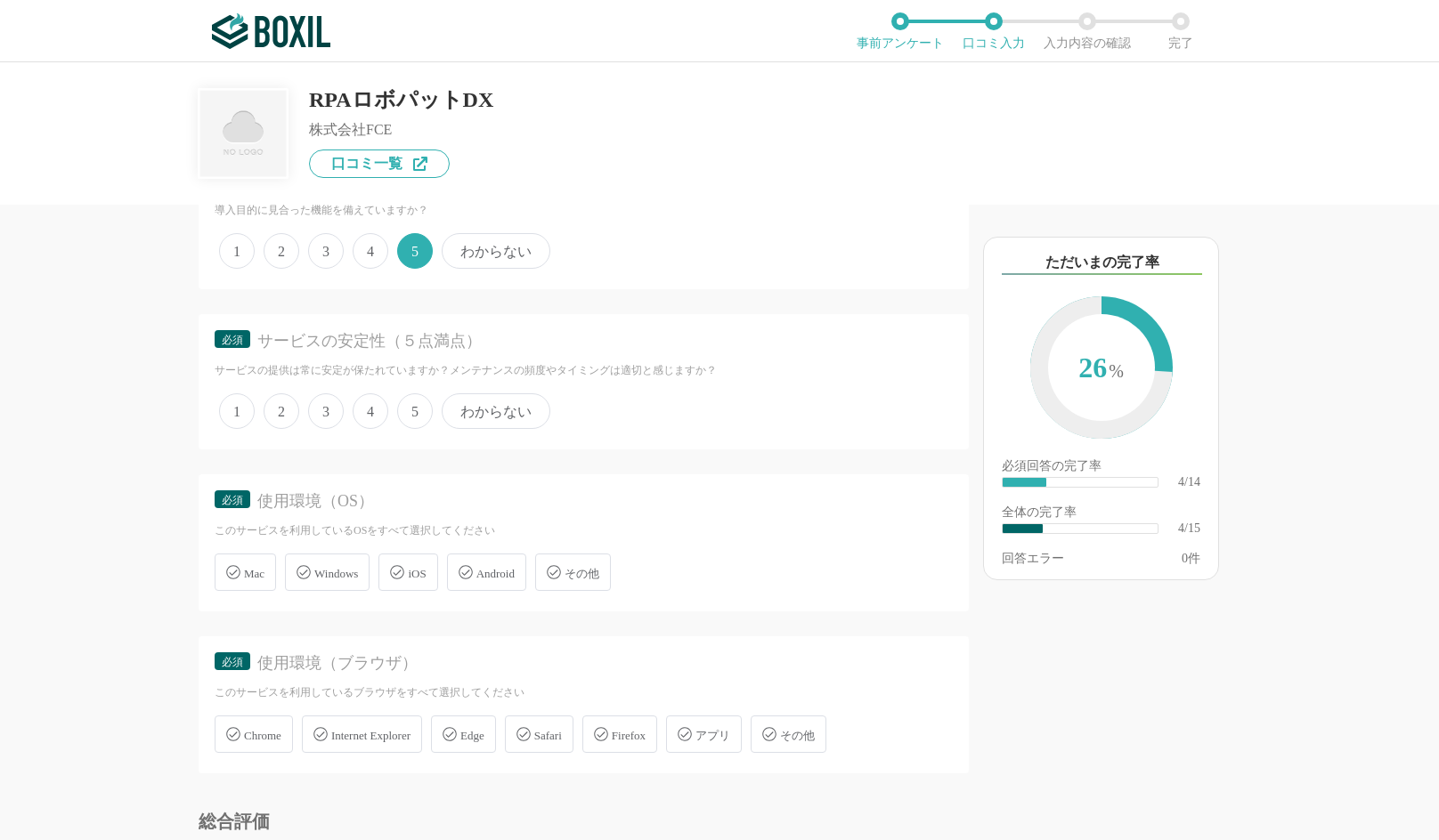
click at [409, 415] on span "5" at bounding box center [415, 411] width 36 height 36
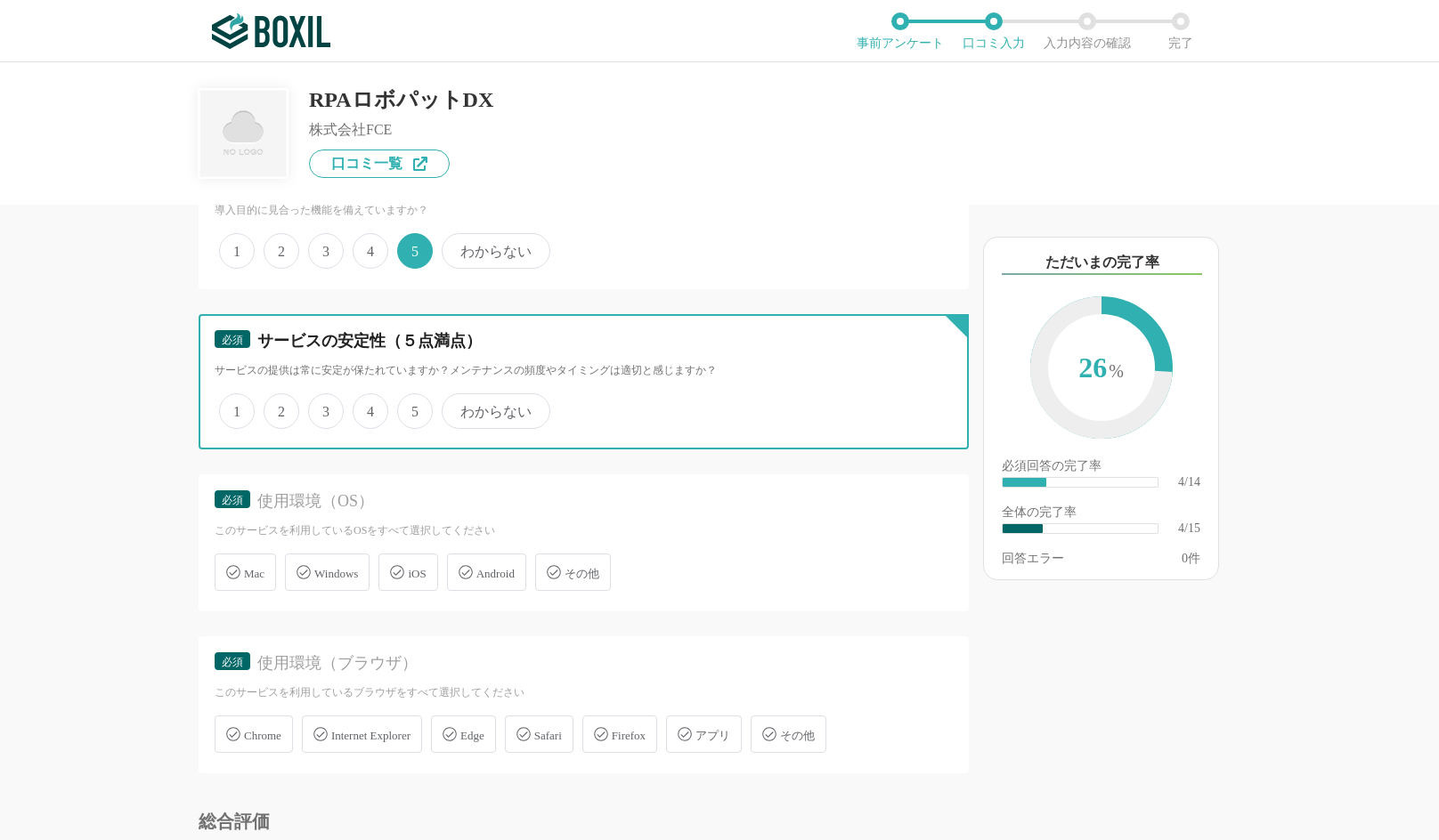
click at [409, 407] on input "5" at bounding box center [407, 402] width 12 height 12
radio input "true"
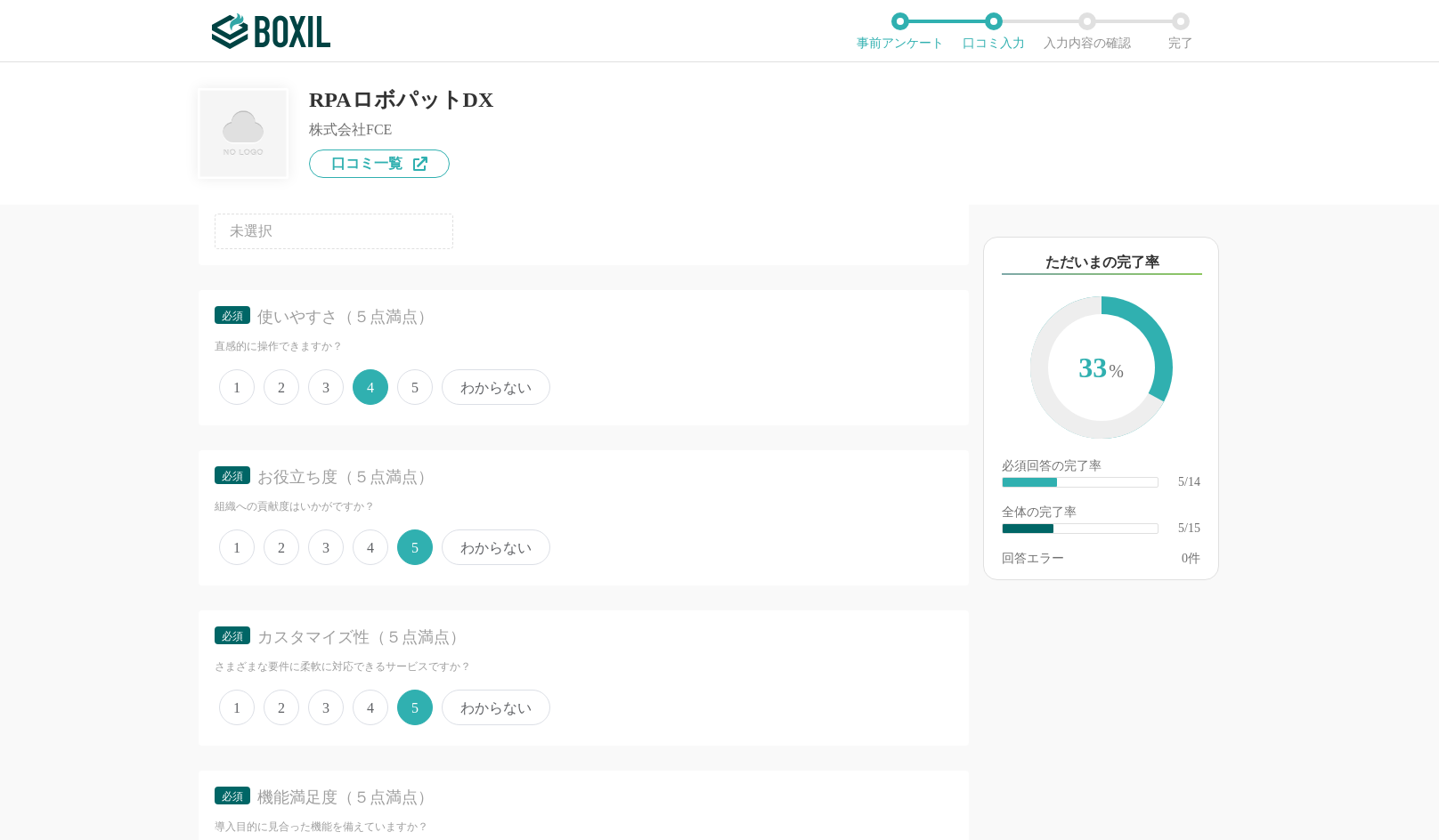
scroll to position [178, 0]
click at [411, 392] on span "5" at bounding box center [415, 393] width 36 height 36
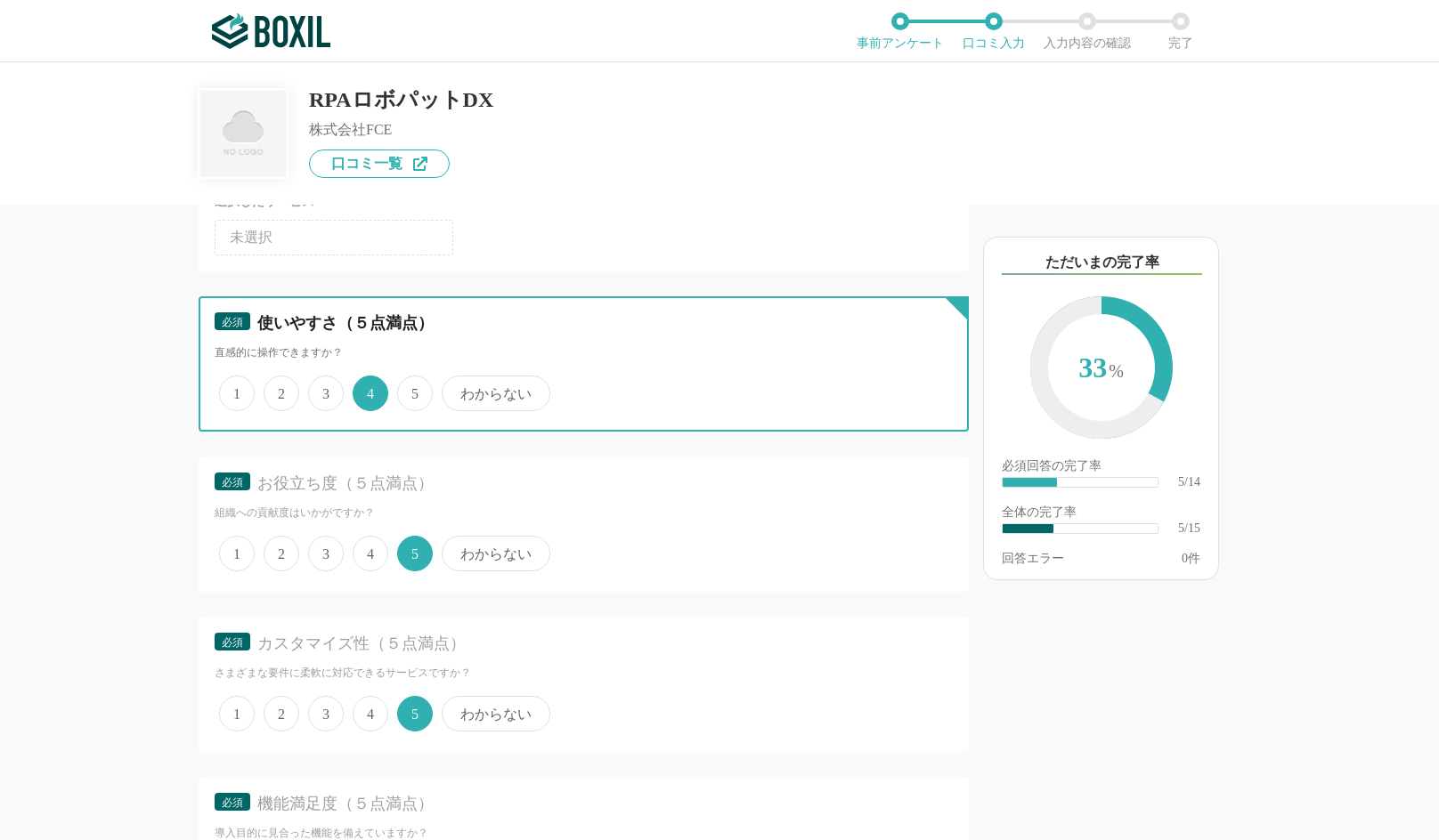
click at [411, 390] on input "5" at bounding box center [407, 383] width 12 height 12
radio input "true"
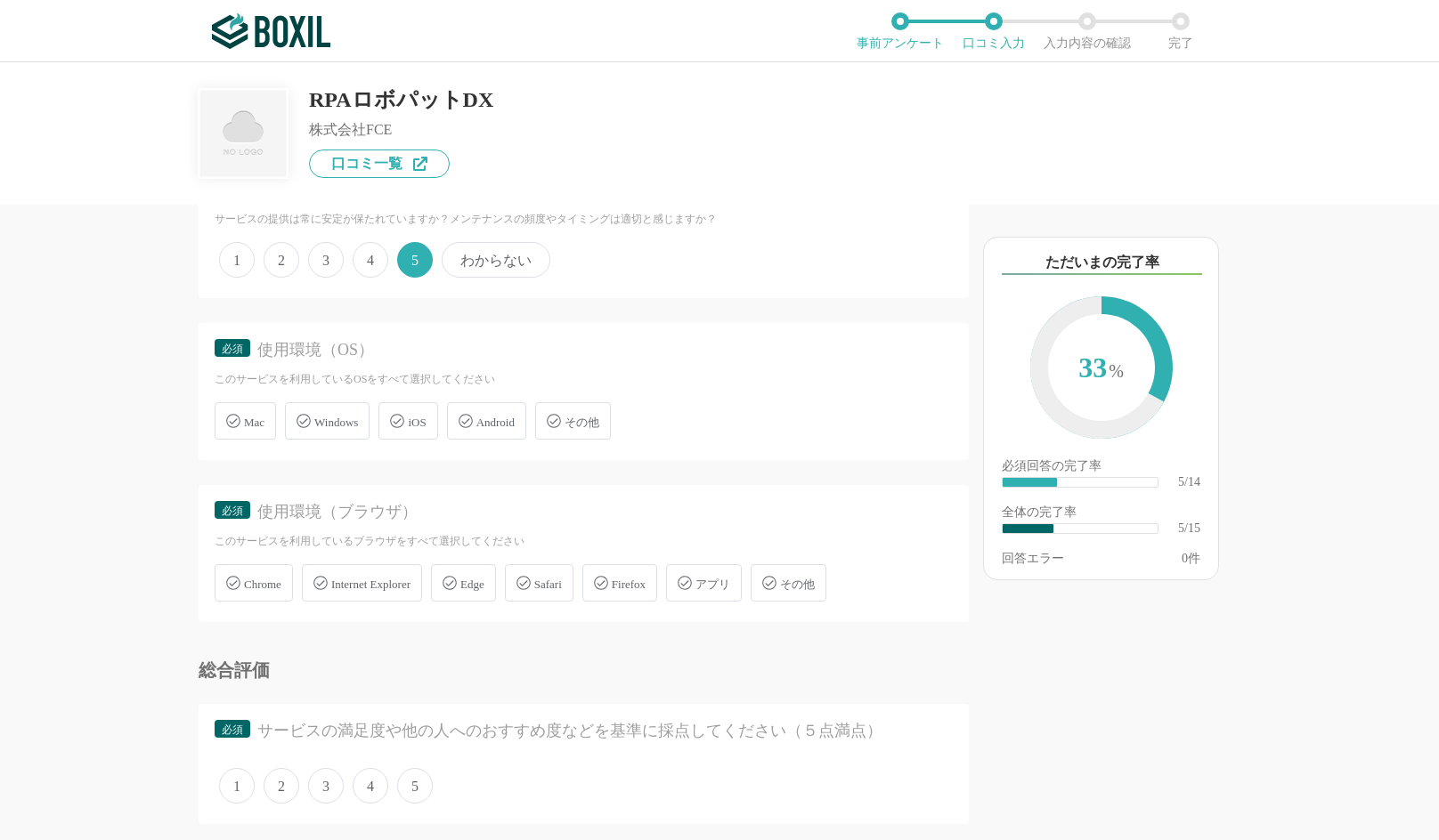
scroll to position [979, 0]
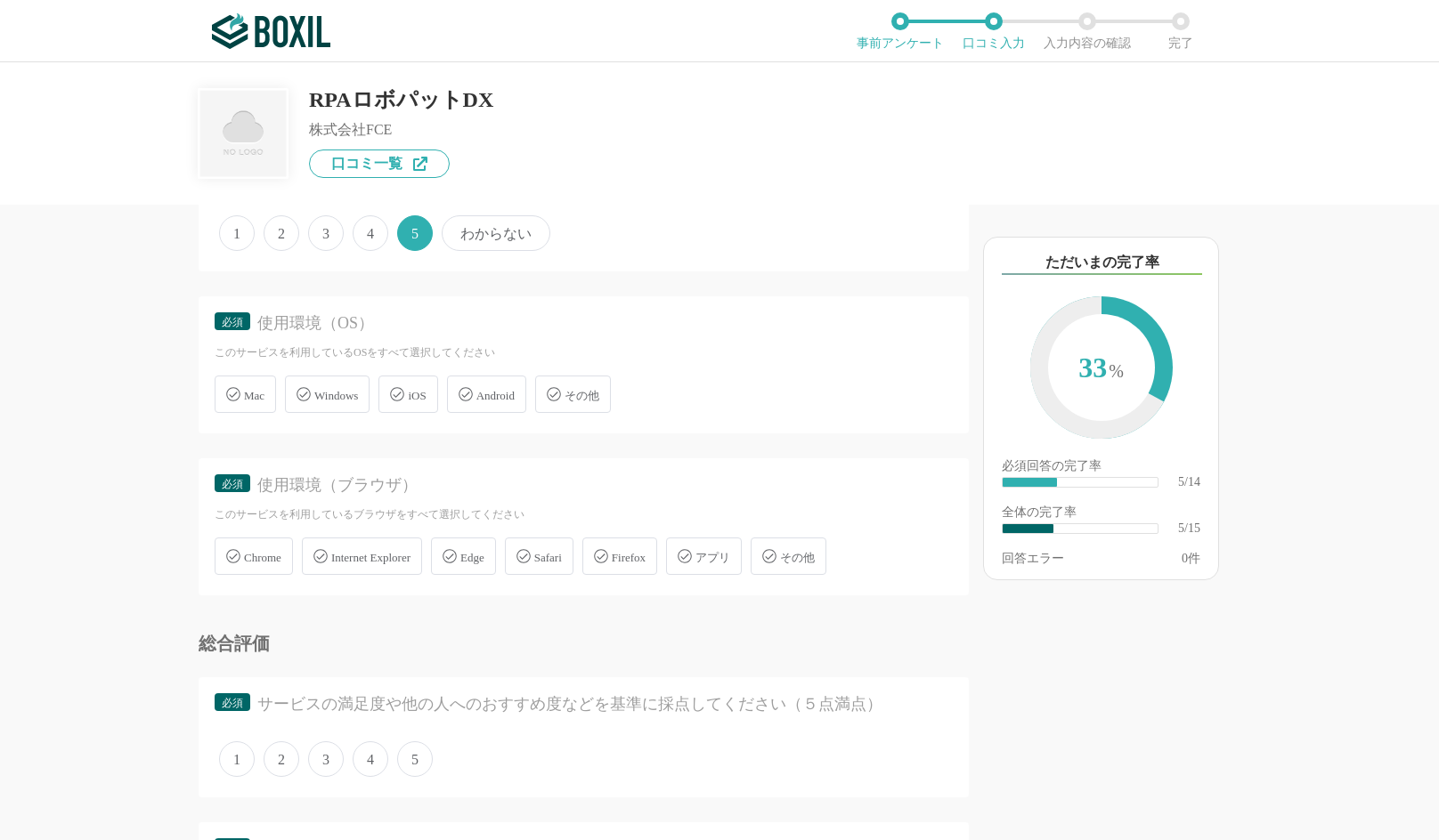
click at [322, 389] on span "Windows" at bounding box center [336, 395] width 44 height 14
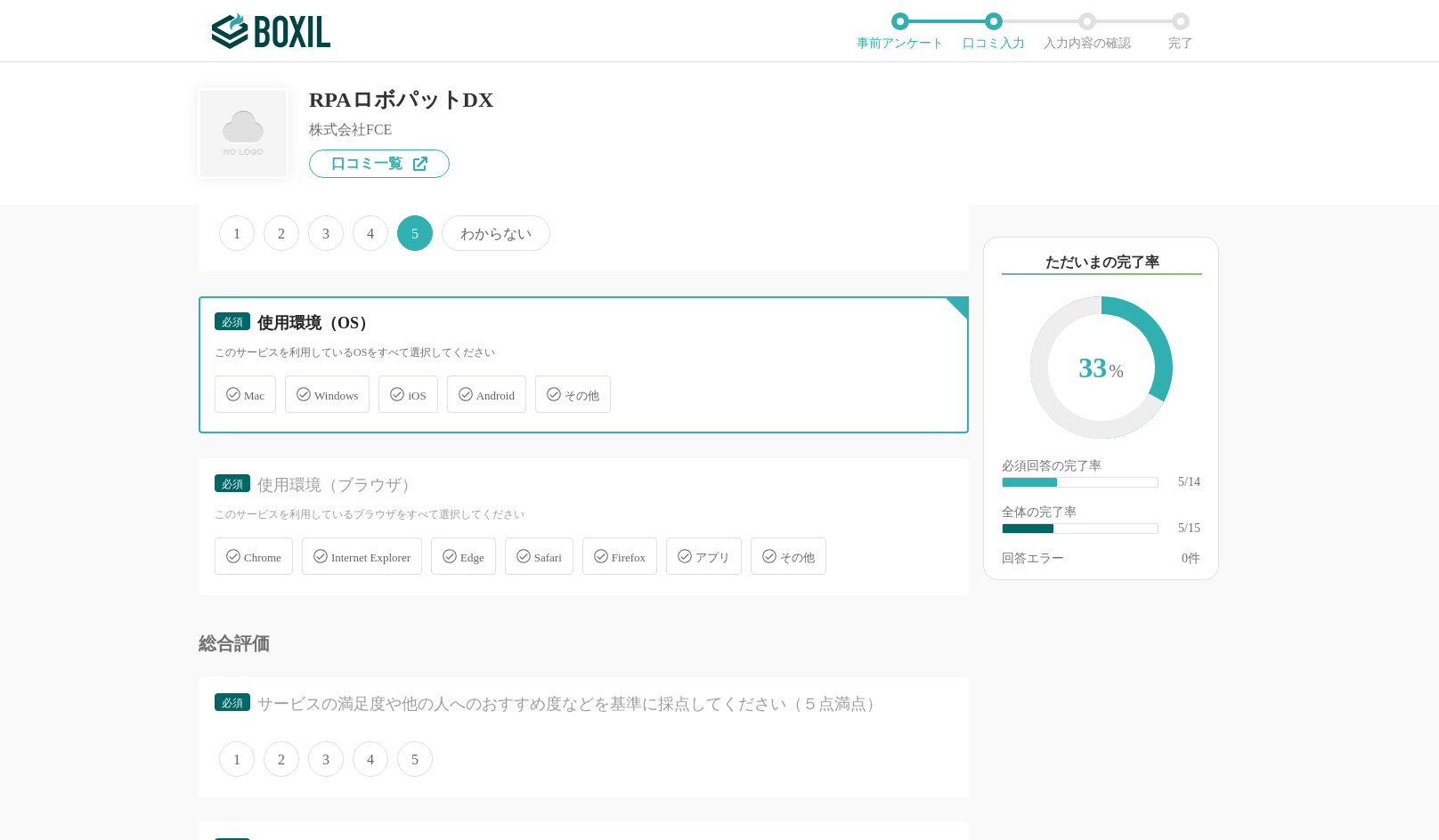
click at [300, 386] on input "Windows" at bounding box center [294, 383] width 12 height 12
checkbox input "true"
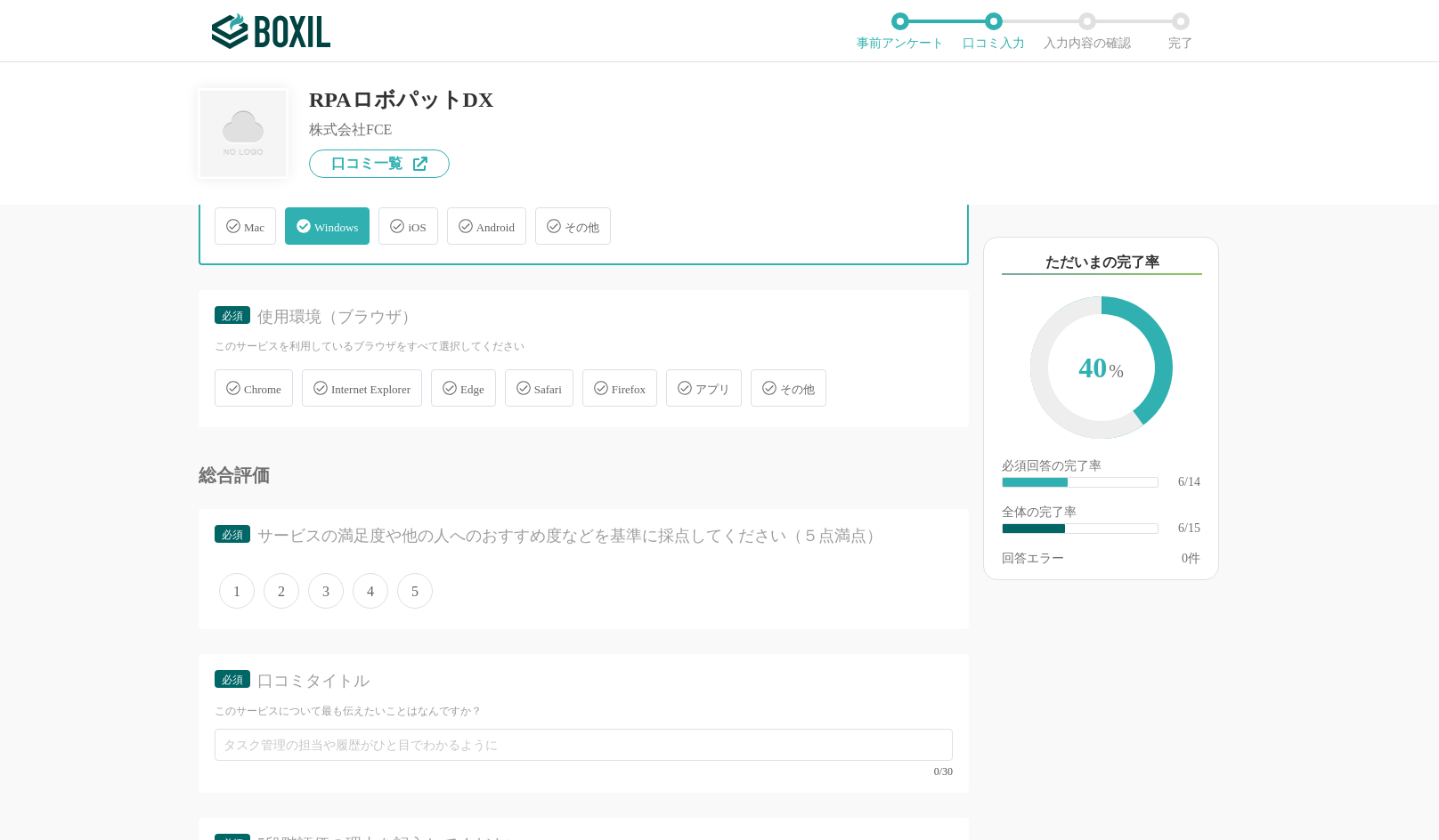
scroll to position [1157, 0]
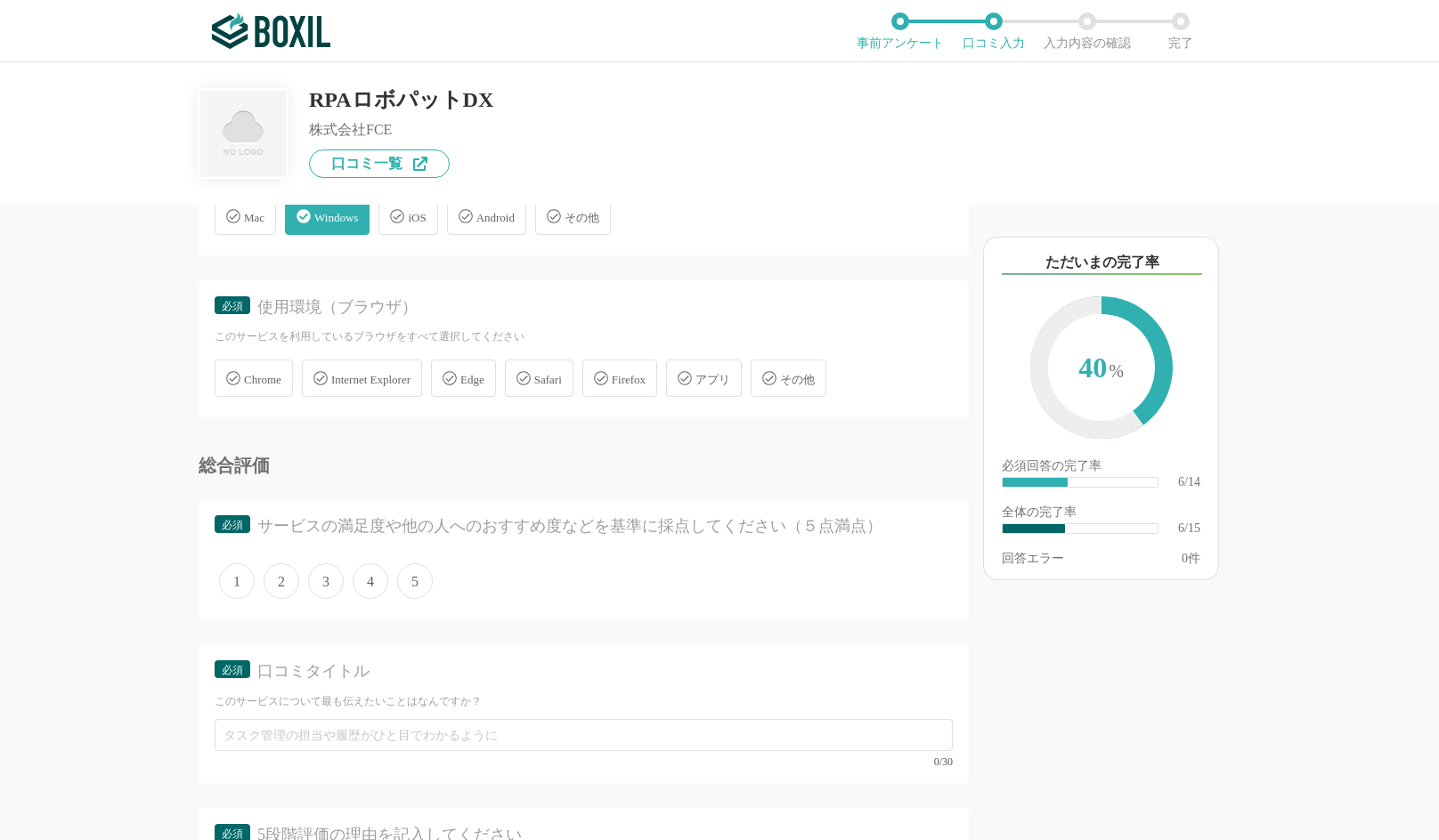
click at [276, 381] on span "Chrome" at bounding box center [262, 380] width 38 height 14
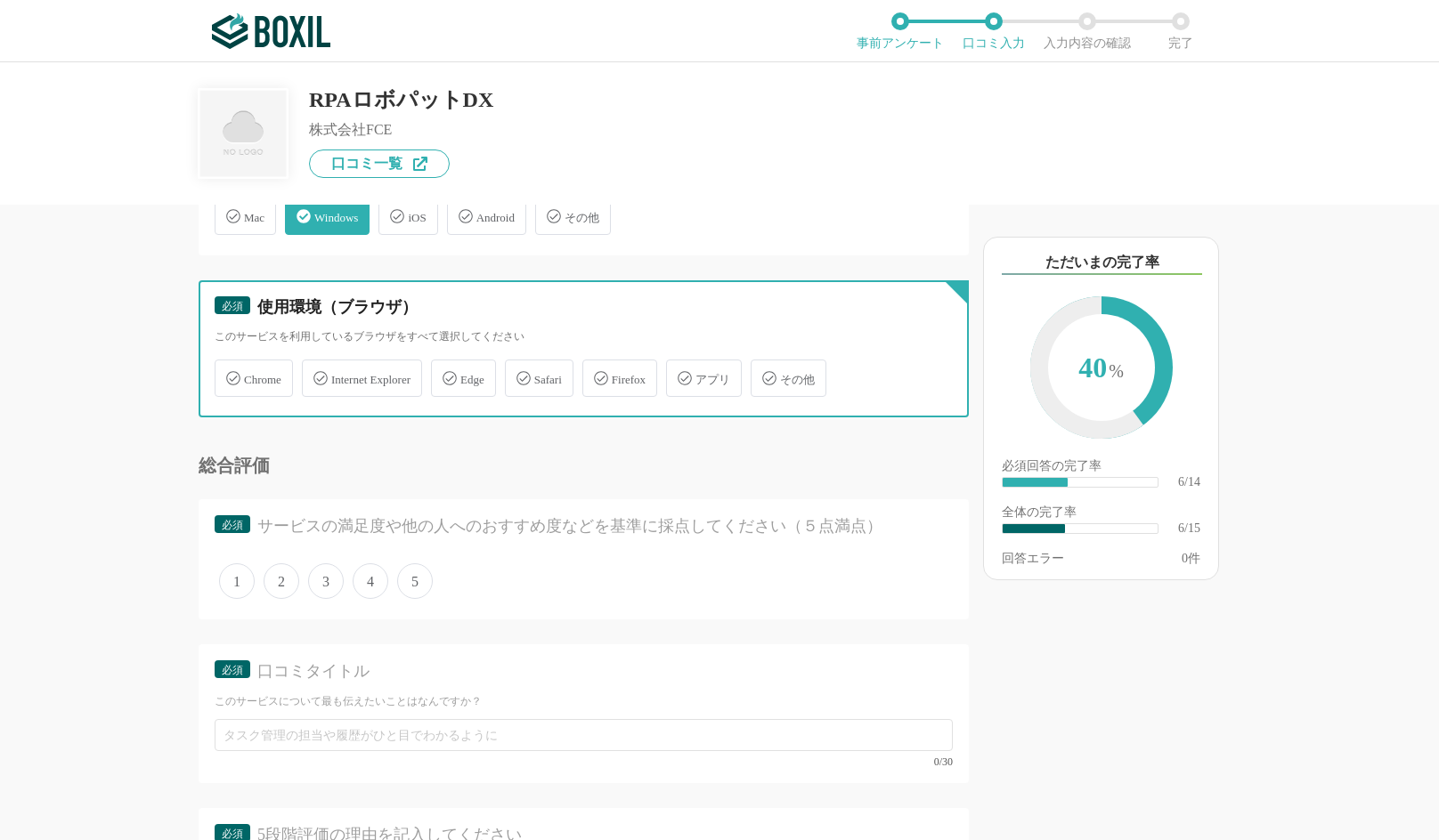
click at [230, 373] on input "Chrome" at bounding box center [223, 368] width 12 height 12
checkbox input "true"
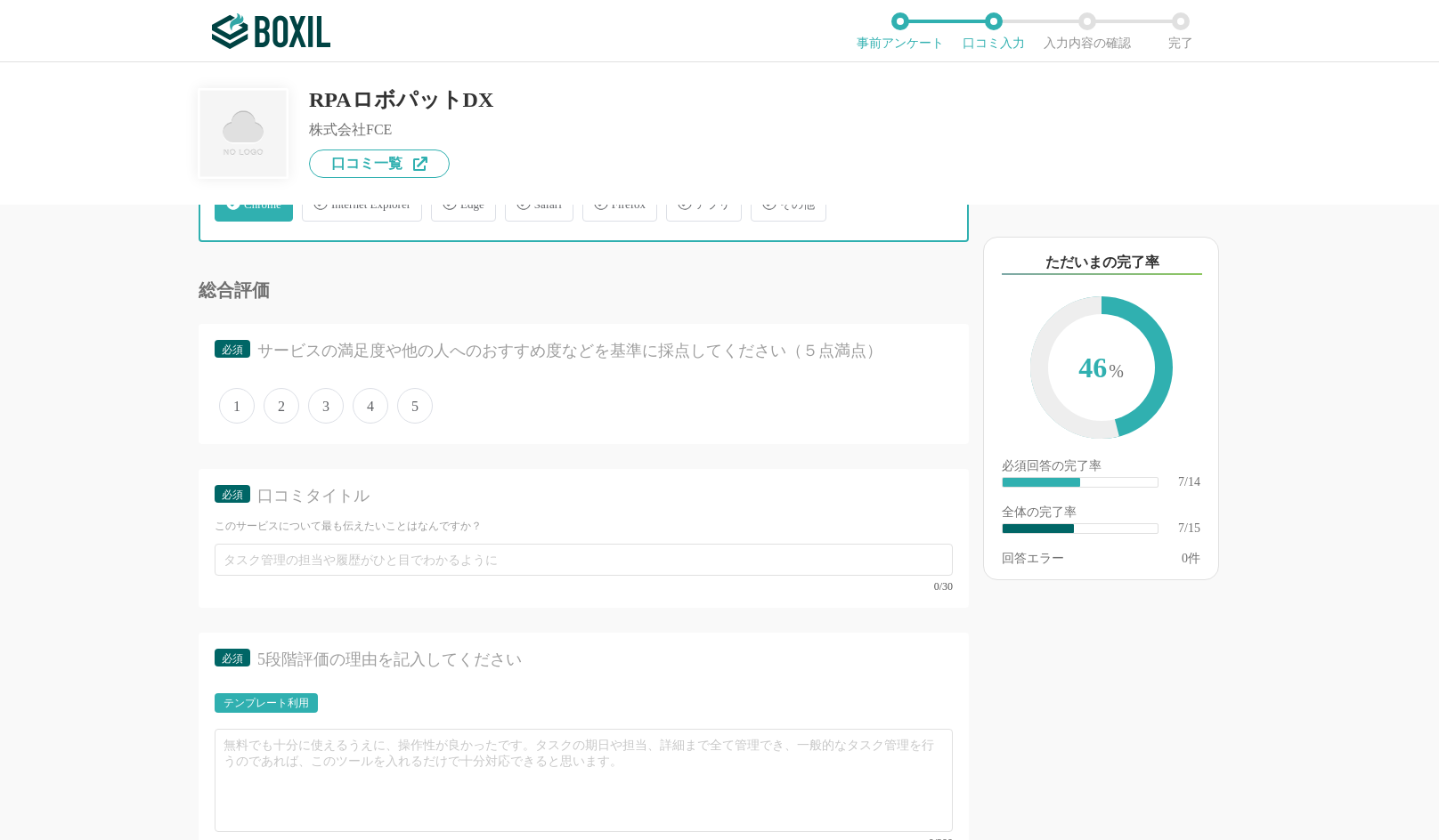
scroll to position [1335, 0]
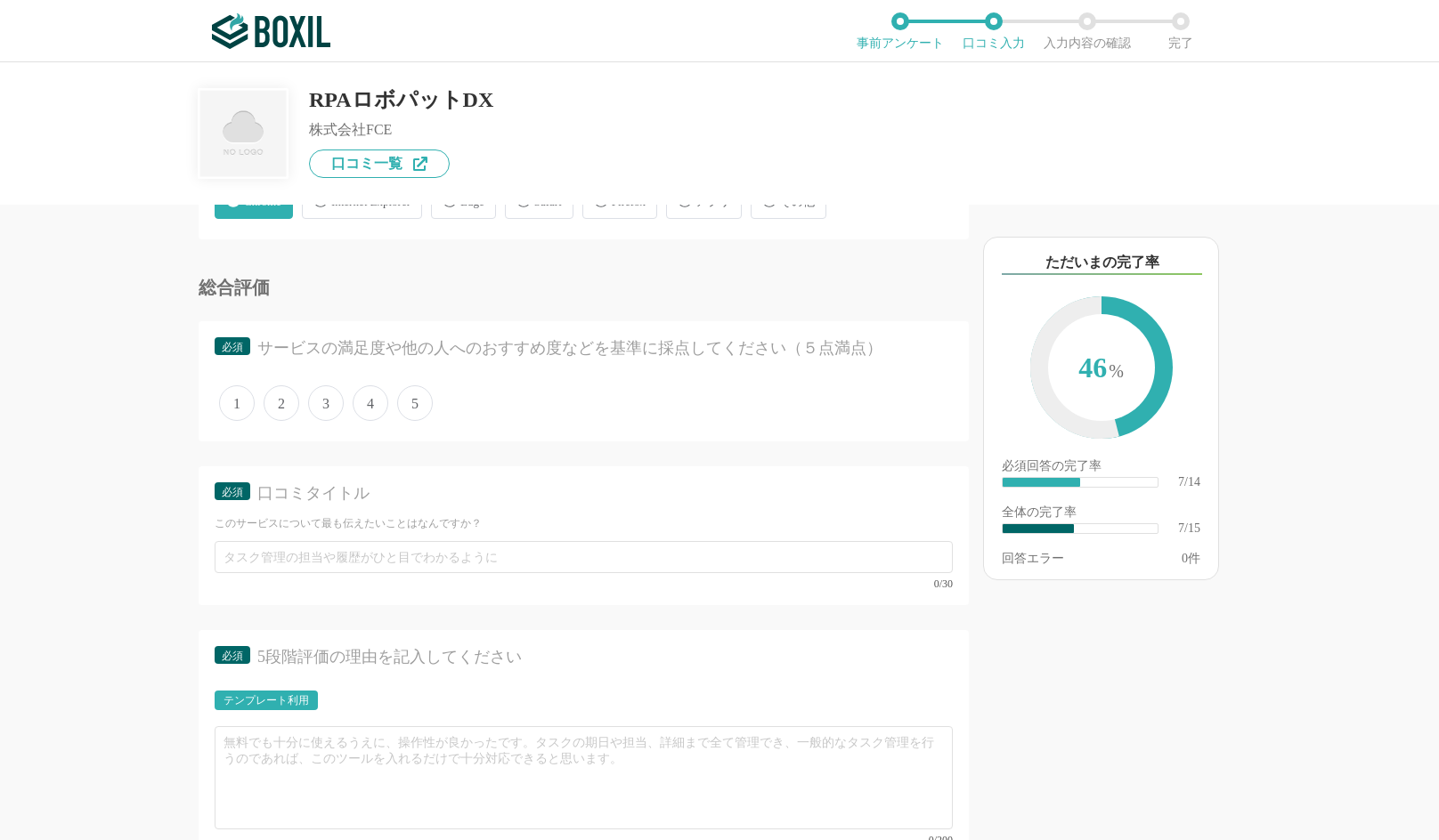
click at [427, 404] on span "5" at bounding box center [415, 403] width 36 height 36
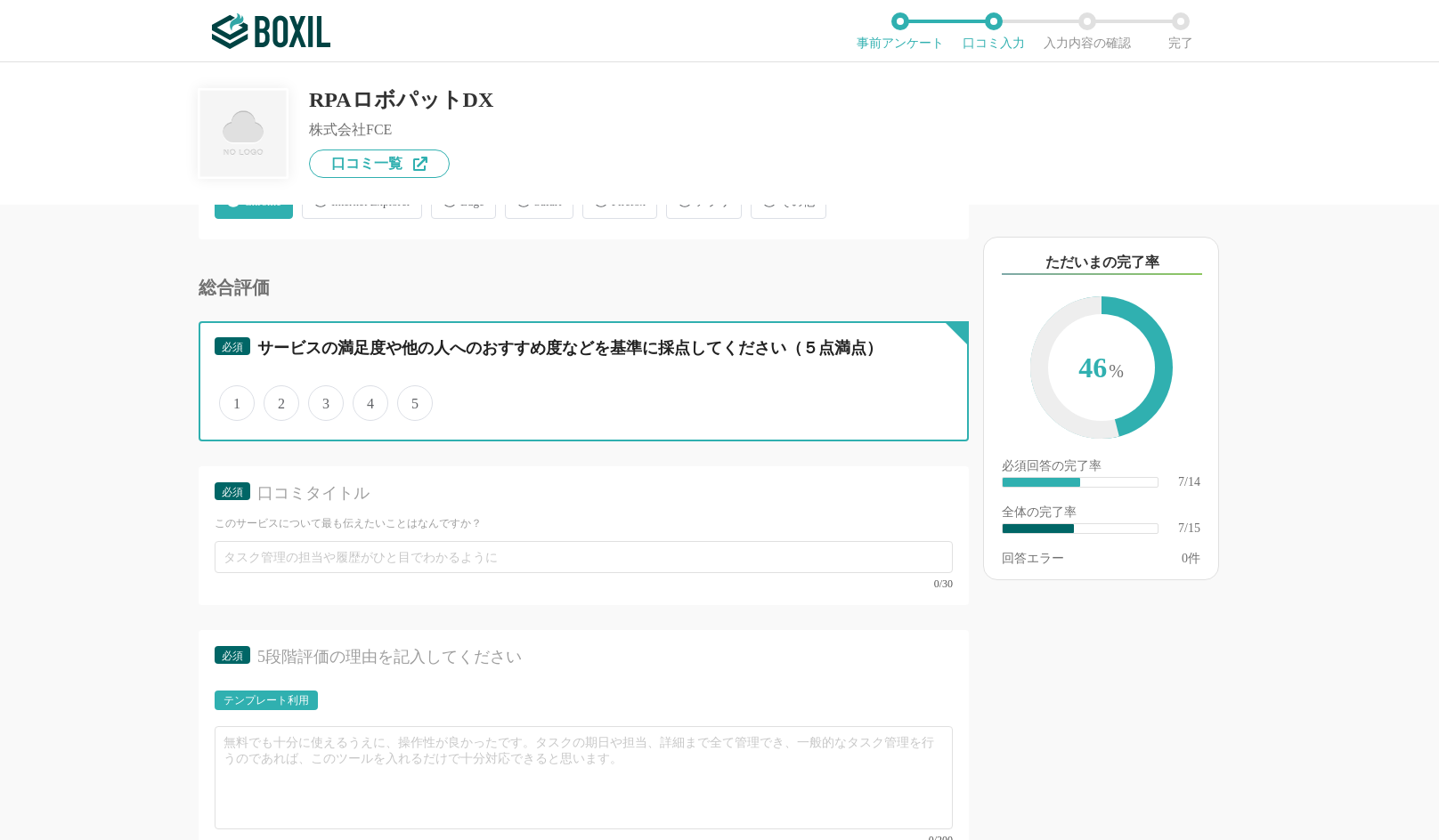
click at [413, 400] on input "5" at bounding box center [407, 393] width 12 height 12
radio input "true"
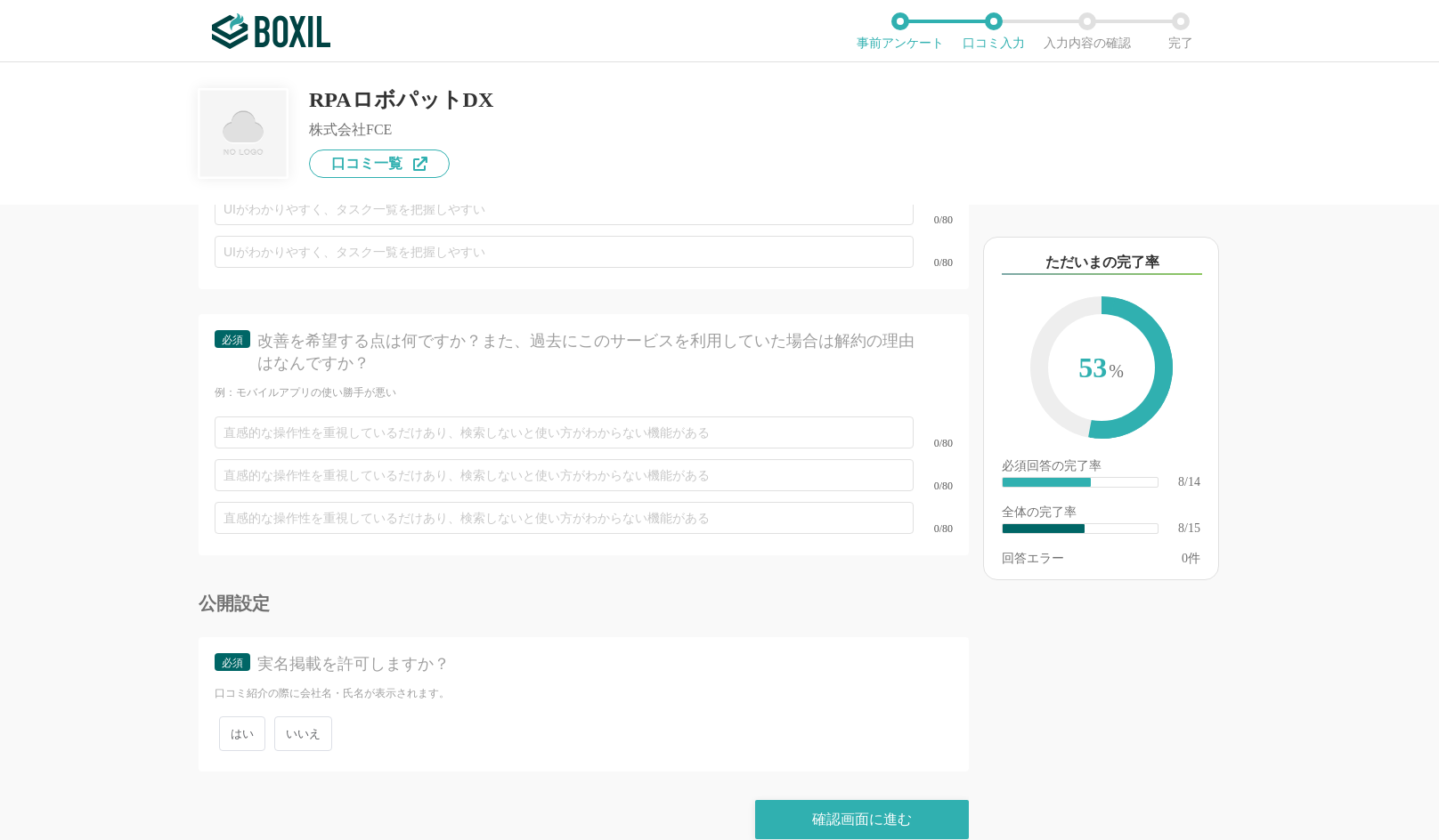
scroll to position [2505, 0]
click at [317, 712] on span "いいえ" at bounding box center [303, 729] width 58 height 35
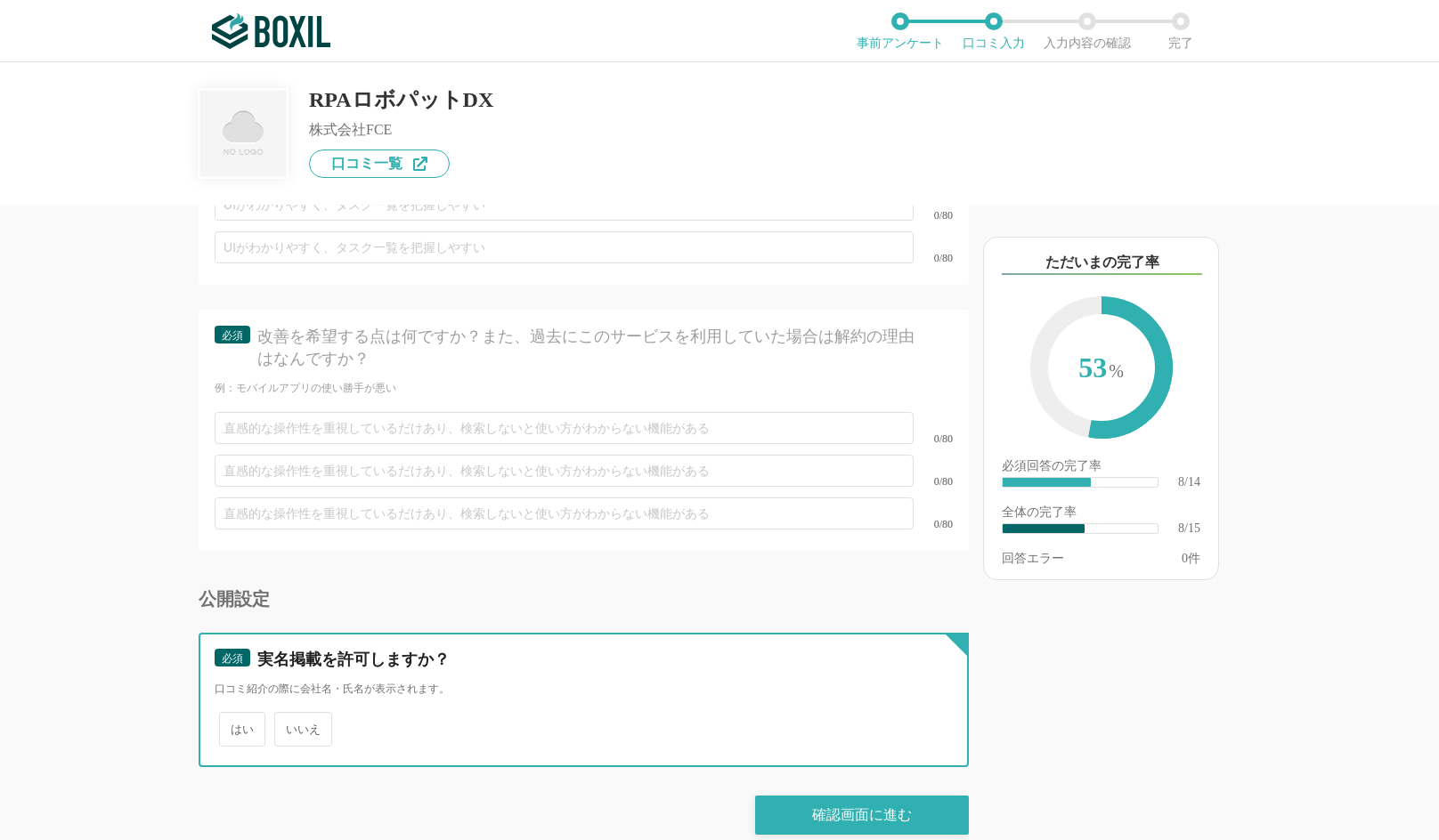
click at [290, 715] on input "いいえ" at bounding box center [284, 720] width 12 height 12
radio input "true"
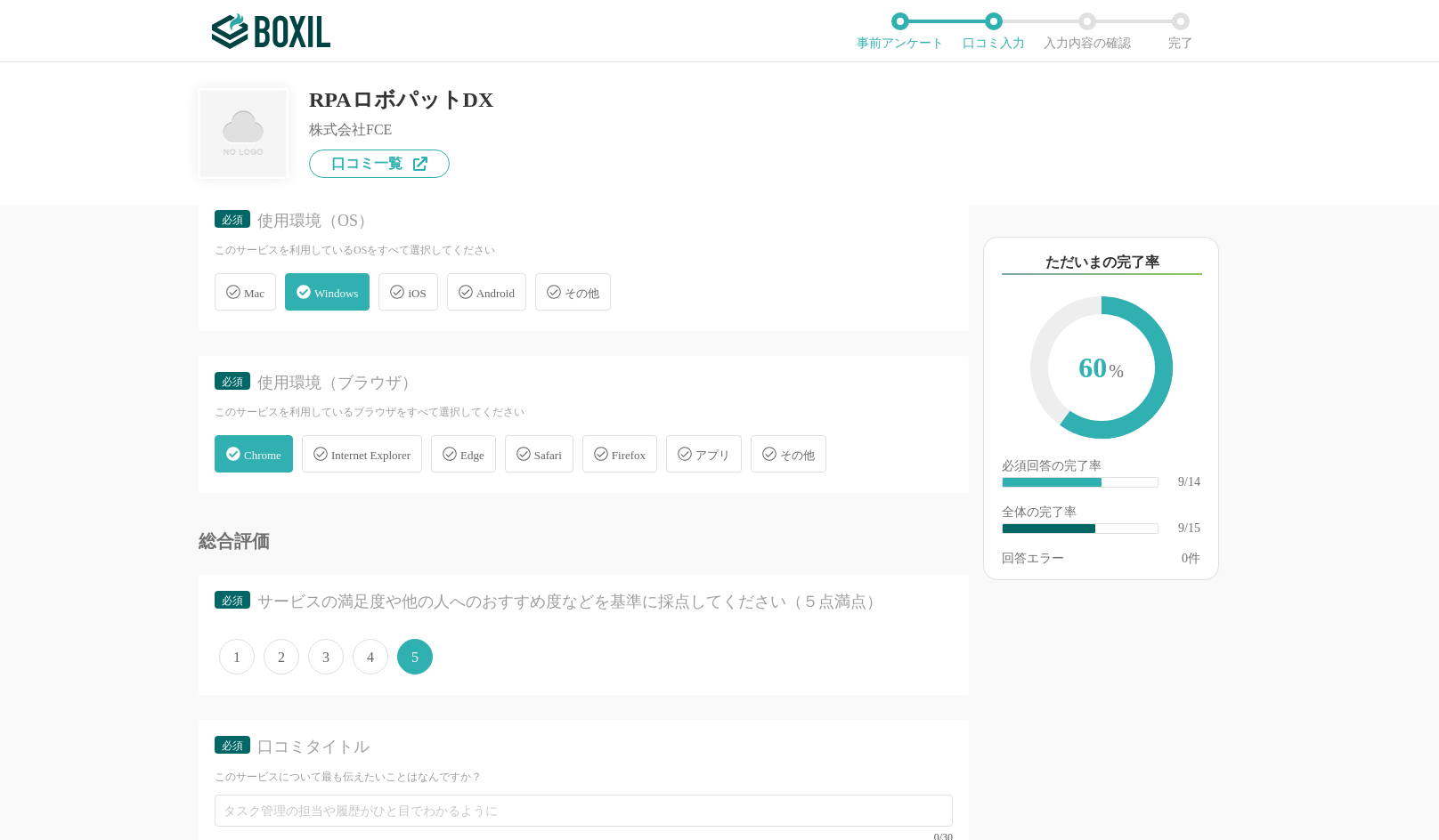
scroll to position [1526, 0]
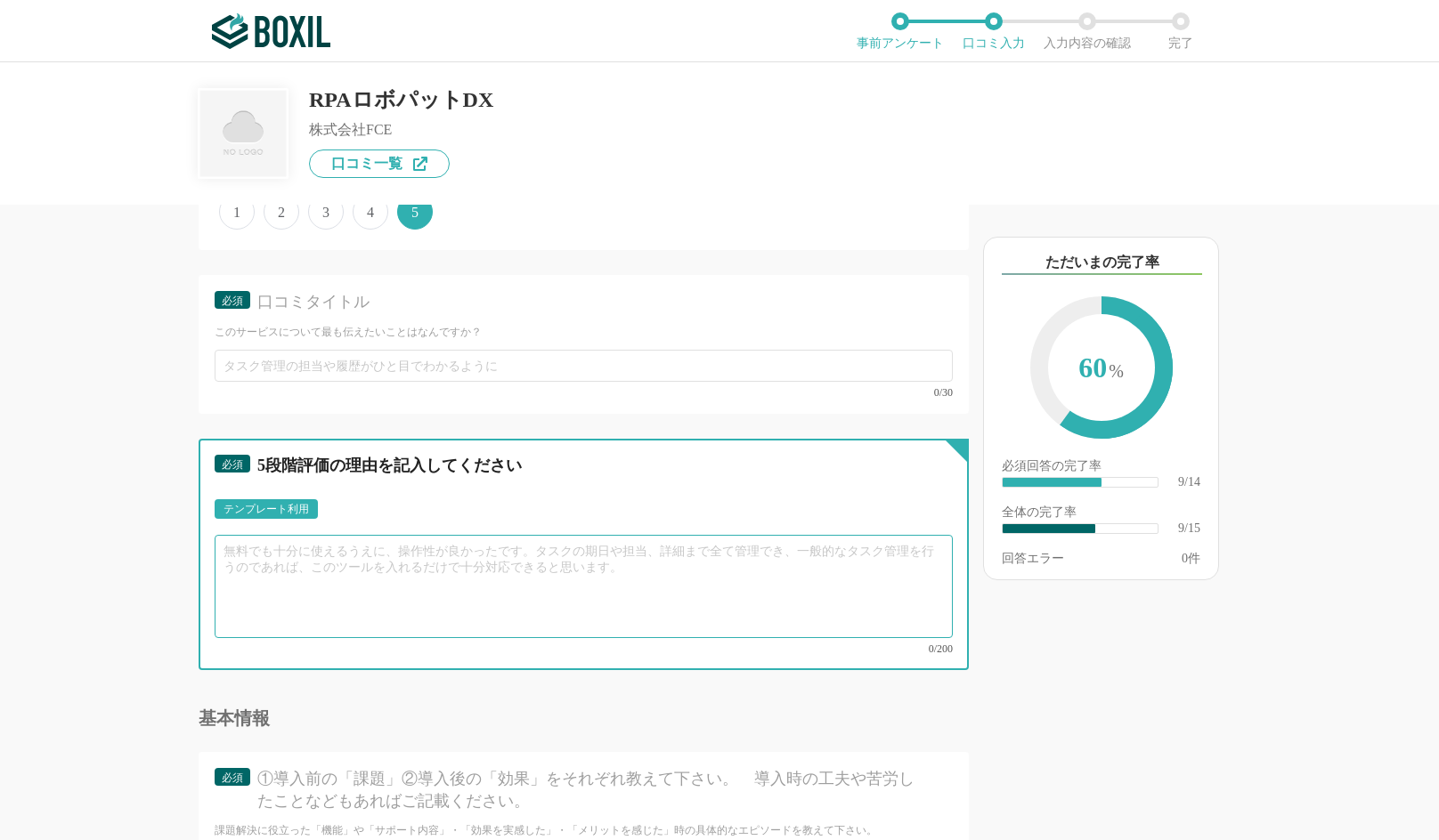
click at [390, 576] on textarea at bounding box center [583, 587] width 738 height 103
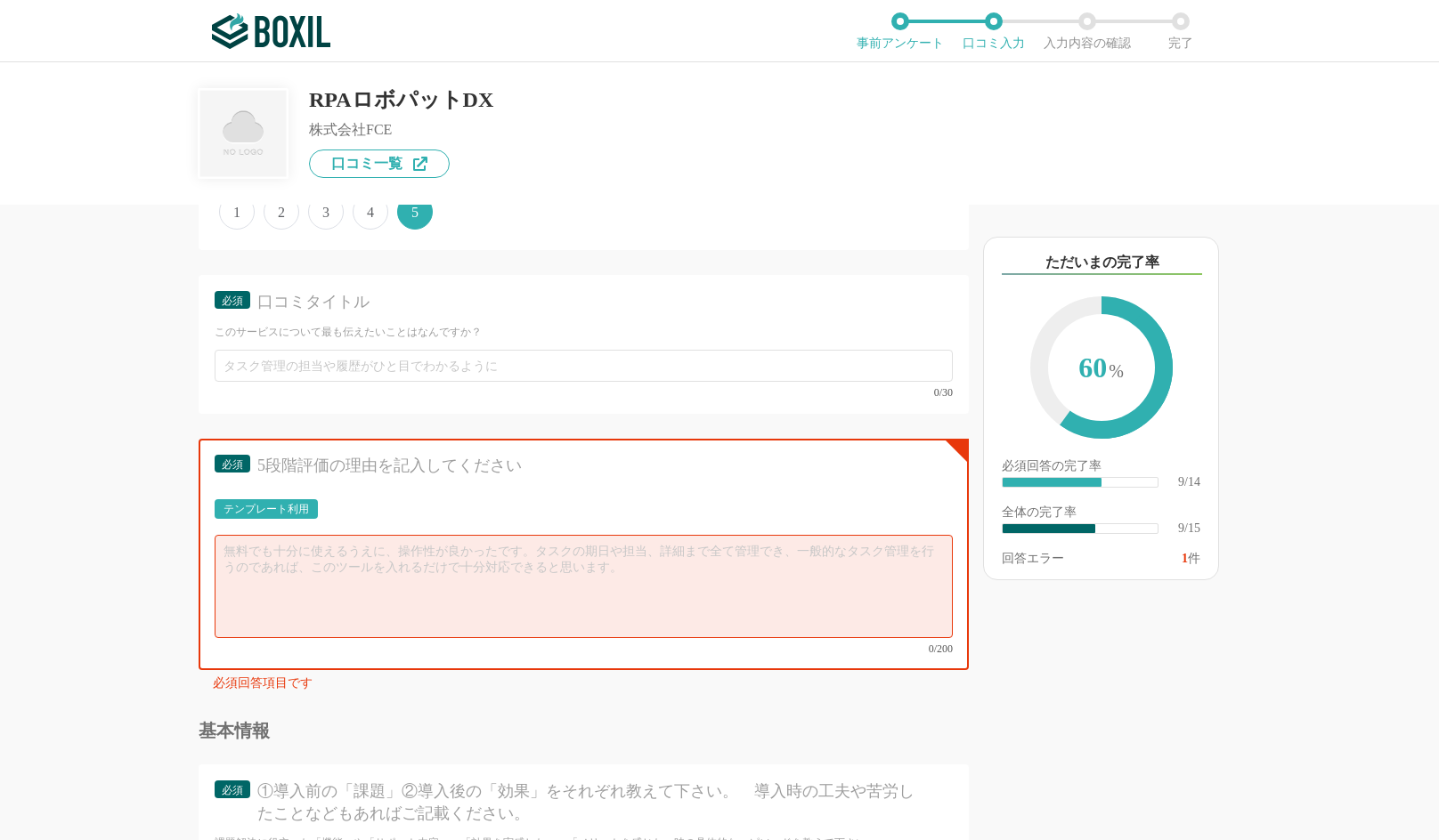
click at [301, 501] on div "テンプレート利用" at bounding box center [265, 509] width 103 height 19
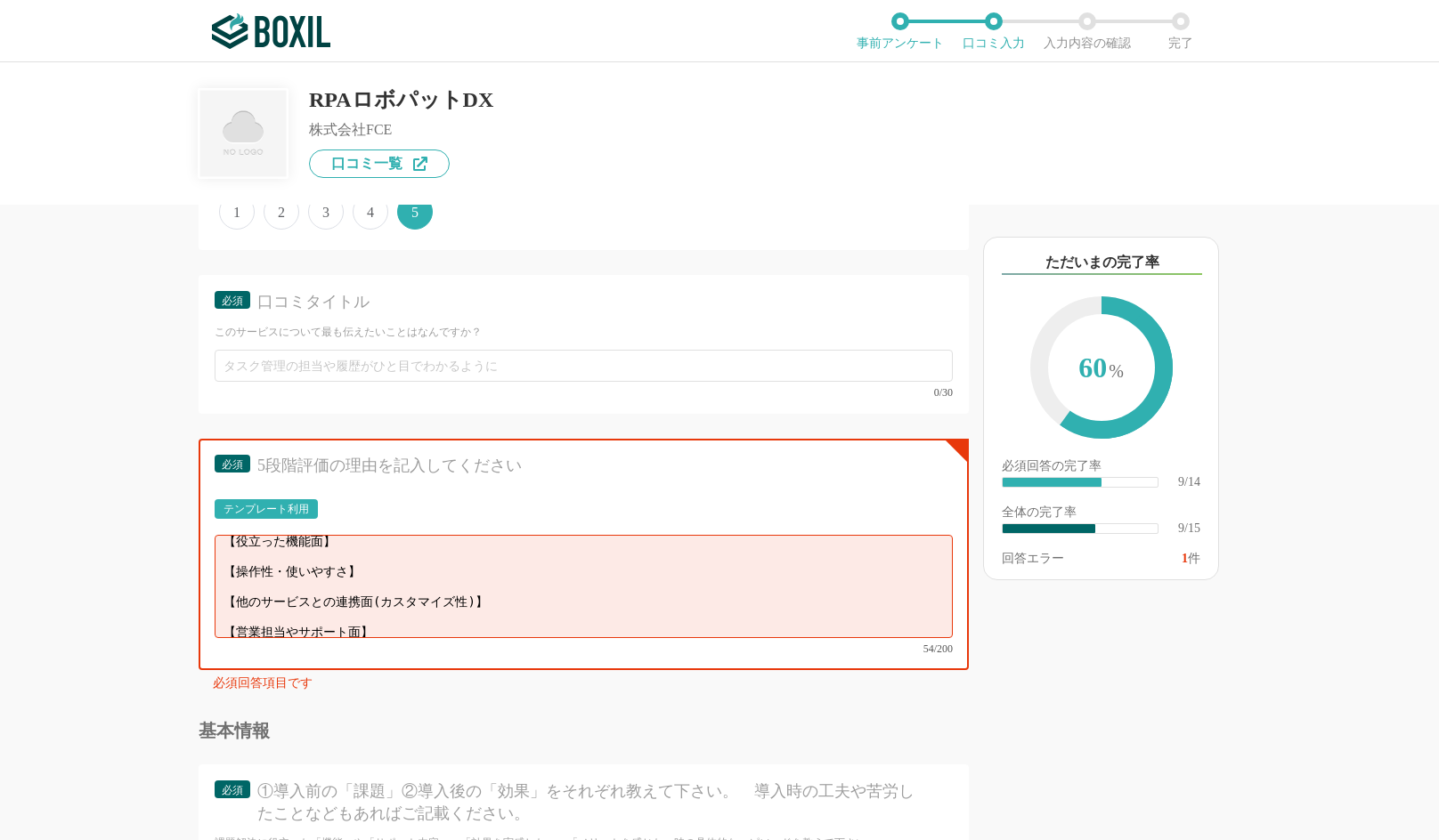
scroll to position [13, 0]
click at [309, 506] on div "テンプレート利用" at bounding box center [265, 509] width 103 height 19
drag, startPoint x: 397, startPoint y: 609, endPoint x: 200, endPoint y: 515, distance: 218.3
click at [200, 515] on div "必須 5段階評価の理由を記入してください テンプレート利用 ፠テンプレート文言が変更されてない箇所がある、または使用できないテキスト（記号）が含まれています。…" at bounding box center [583, 554] width 770 height 231
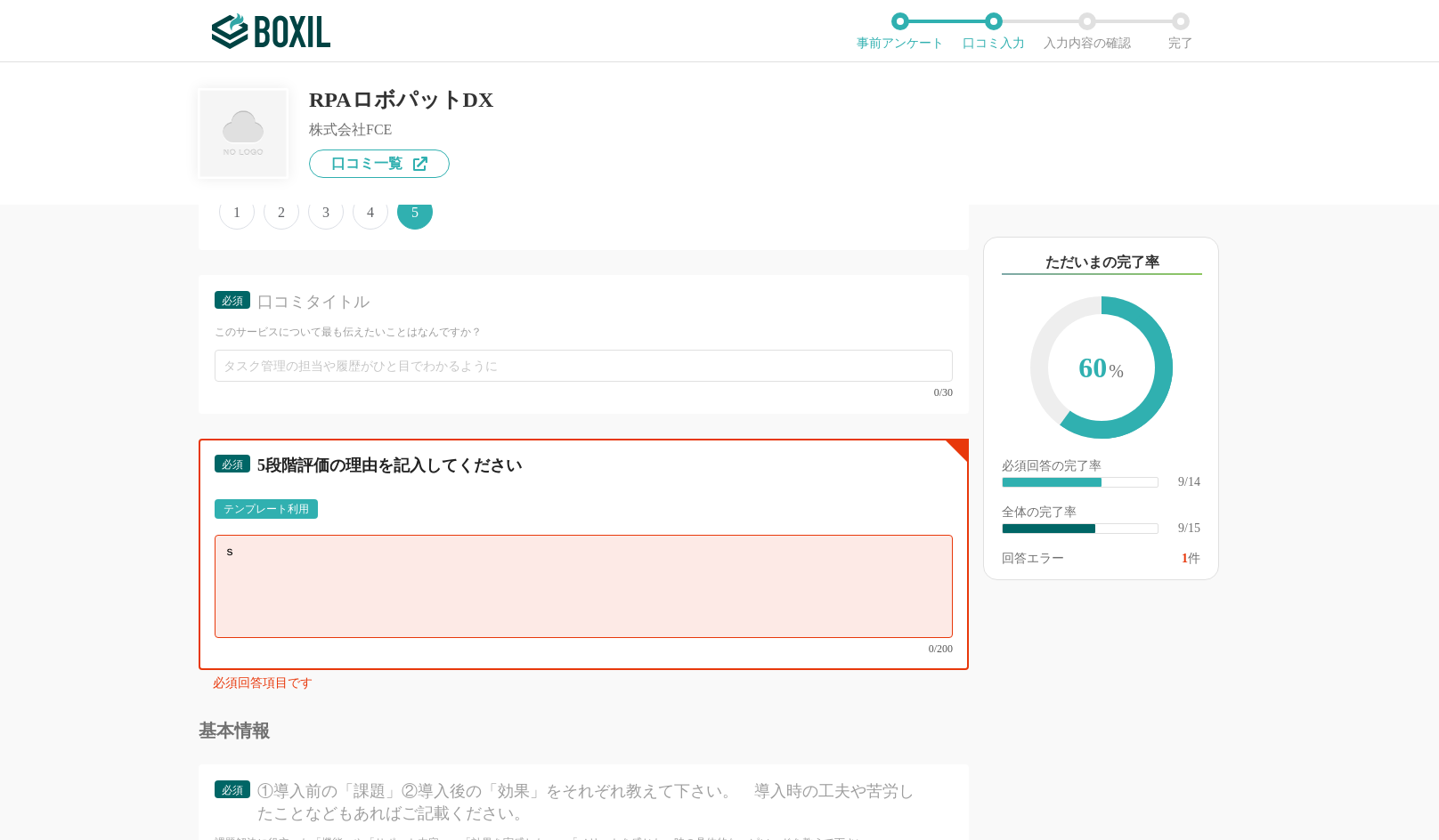
type textarea "さ"
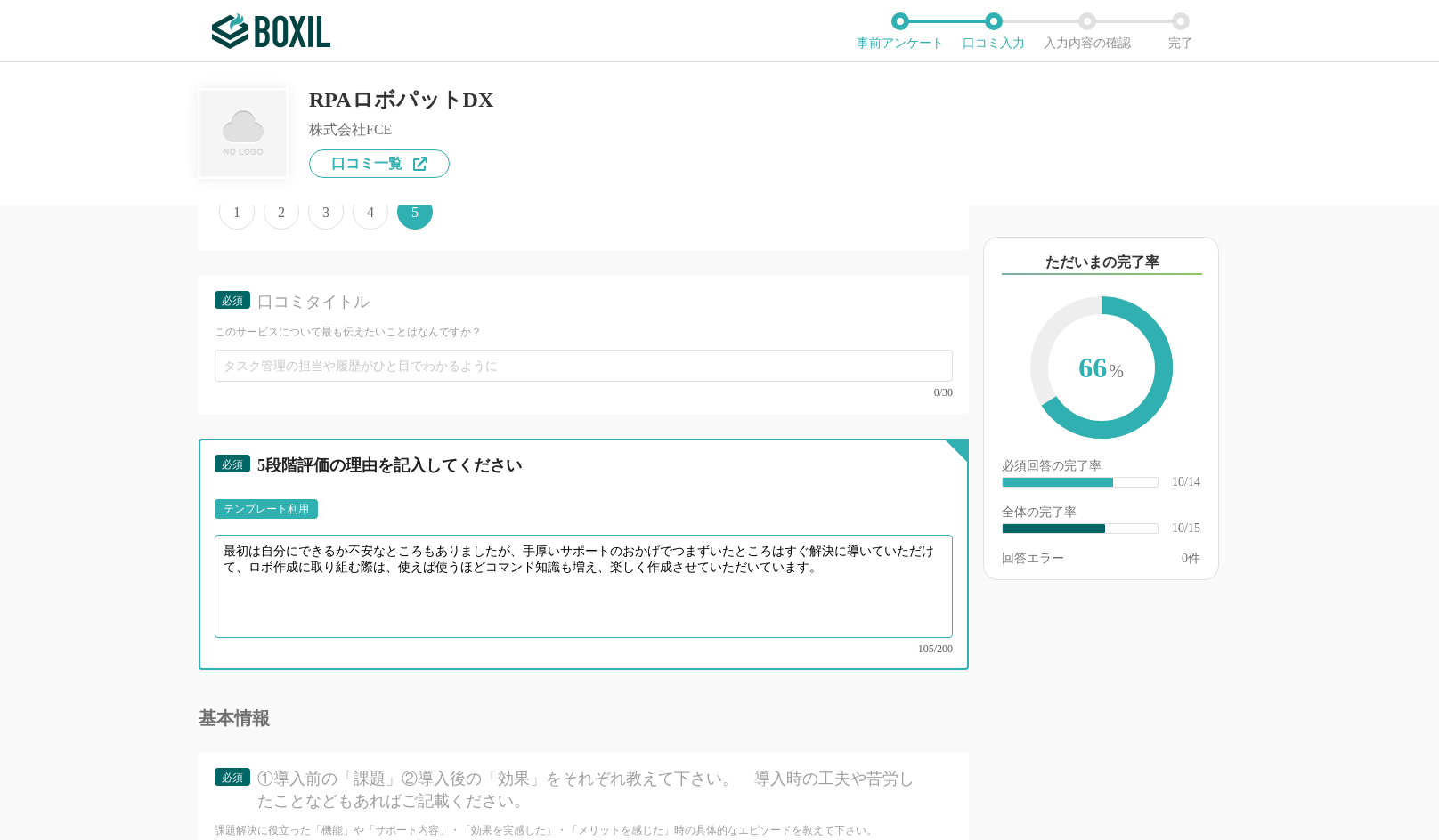
click at [860, 573] on textarea "最初は自分にできるか不安なところもありましたが、手厚いサポートのおかげでつまずいたところはすぐ解決に導いていただけて、ロボ作成に取り組む際は、使えば使うほどコ…" at bounding box center [583, 587] width 738 height 103
drag, startPoint x: 545, startPoint y: 585, endPoint x: 195, endPoint y: 523, distance: 355.4
click at [195, 523] on div "他のサービス・ツールと連携していますか？ ※複数選択可 例：Slack、Salesforce 選択したサービス 未選択 必須 使いやすさ（５点満点） 直感的に…" at bounding box center [524, 522] width 891 height 635
click at [443, 578] on textarea "最初は自分にできるか不安なところもありましたが、手厚いサポートのおかげでつまずいたところはすぐ解決に導いていただけて、ロボ作成に取り組む際は、使えば使うほどコ…" at bounding box center [583, 587] width 738 height 103
drag, startPoint x: 473, startPoint y: 578, endPoint x: 208, endPoint y: 540, distance: 267.7
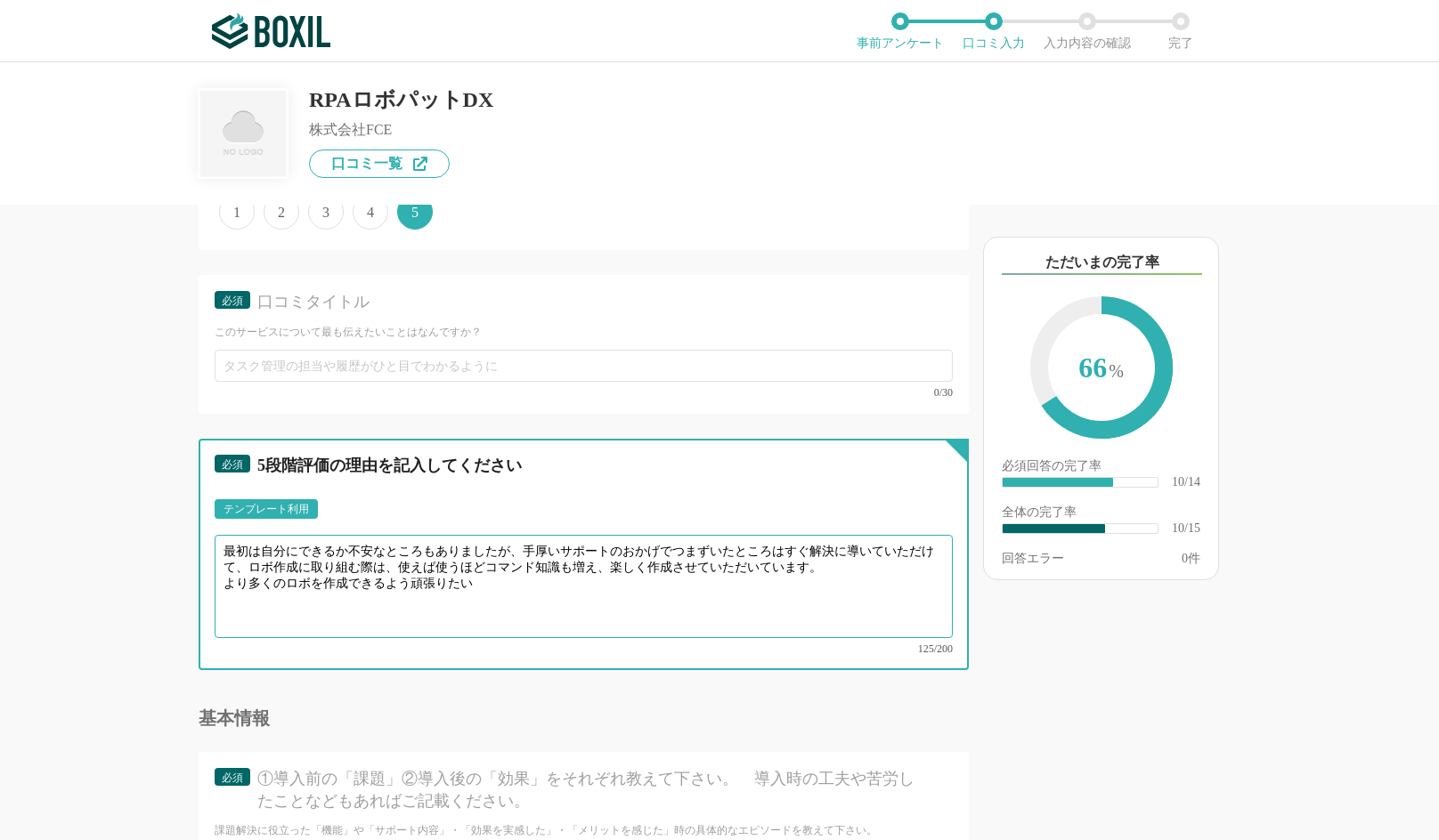
click at [208, 540] on div "必須 5段階評価の理由を記入してください テンプレート利用 ፠テンプレート文言が変更されてない箇所がある、または使用できないテキスト（記号）が含まれています。…" at bounding box center [583, 554] width 770 height 231
paste textarea "「自分にできるかな？」という不安もありましたが、サポート体制がとても手厚く、つまずいた部分はすぐに解決へ導いていただけました。 実際にロボを作成していく中で、…"
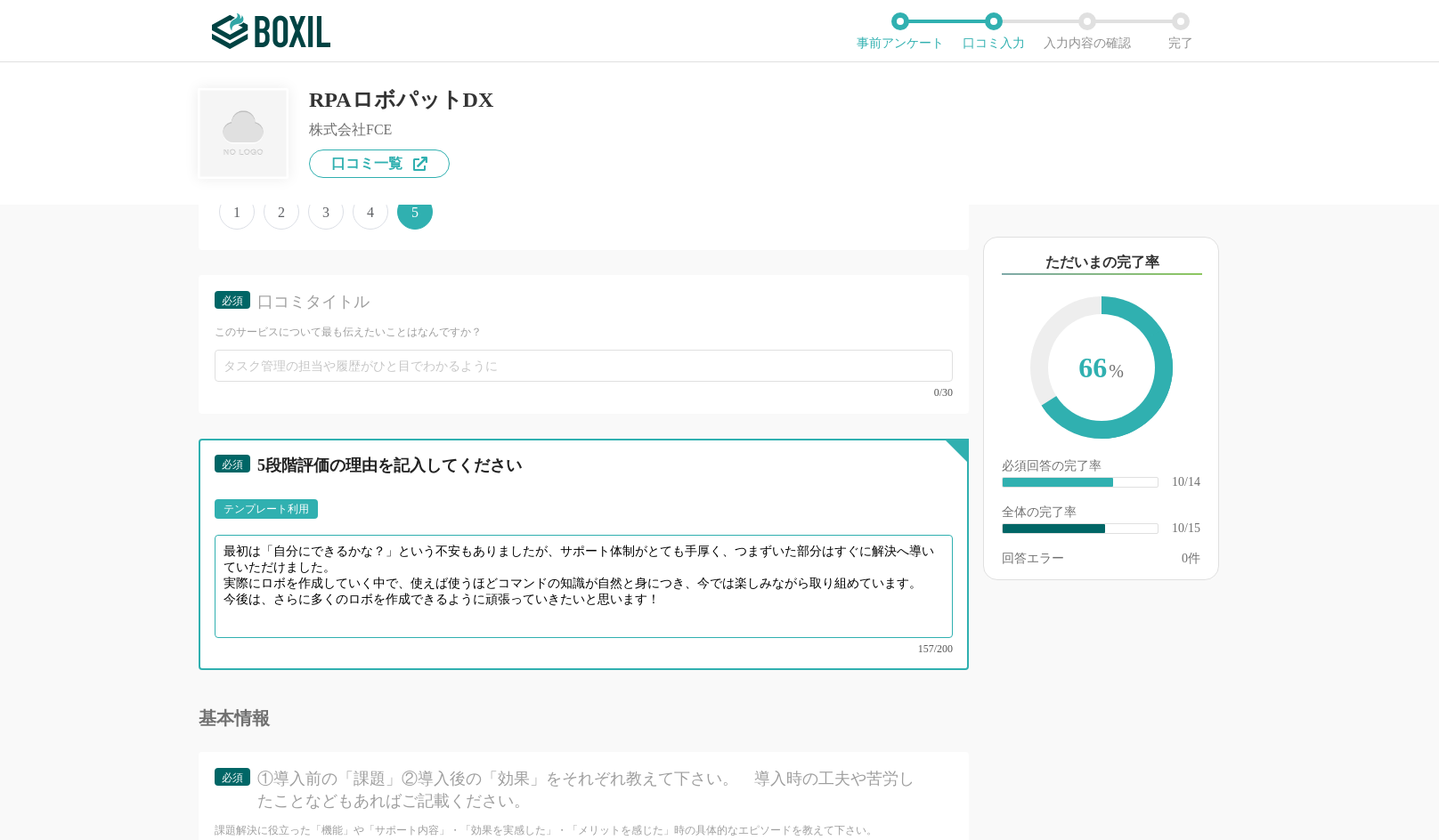
click at [455, 565] on textarea "最初は「自分にできるかな？」という不安もありましたが、サポート体制がとても手厚く、つまずいた部分はすぐに解決へ導いていただけました。 実際にロボを作成していく…" at bounding box center [583, 587] width 738 height 103
click at [394, 556] on textarea "最初は「自分にできるかな？」という不安もありましたが、サポート体制がとても手厚く、つまずいた部分はすぐに解決へ導いていただけました。 実際にロボを作成していく…" at bounding box center [583, 587] width 738 height 103
click at [400, 549] on textarea "最初は「自分にできるかな？」という不安もありましたが、サポート体制がとても手厚く、つまずいた部分はすぐに解決へ導いていただけました。 実際にロボを作成していく…" at bounding box center [583, 587] width 738 height 103
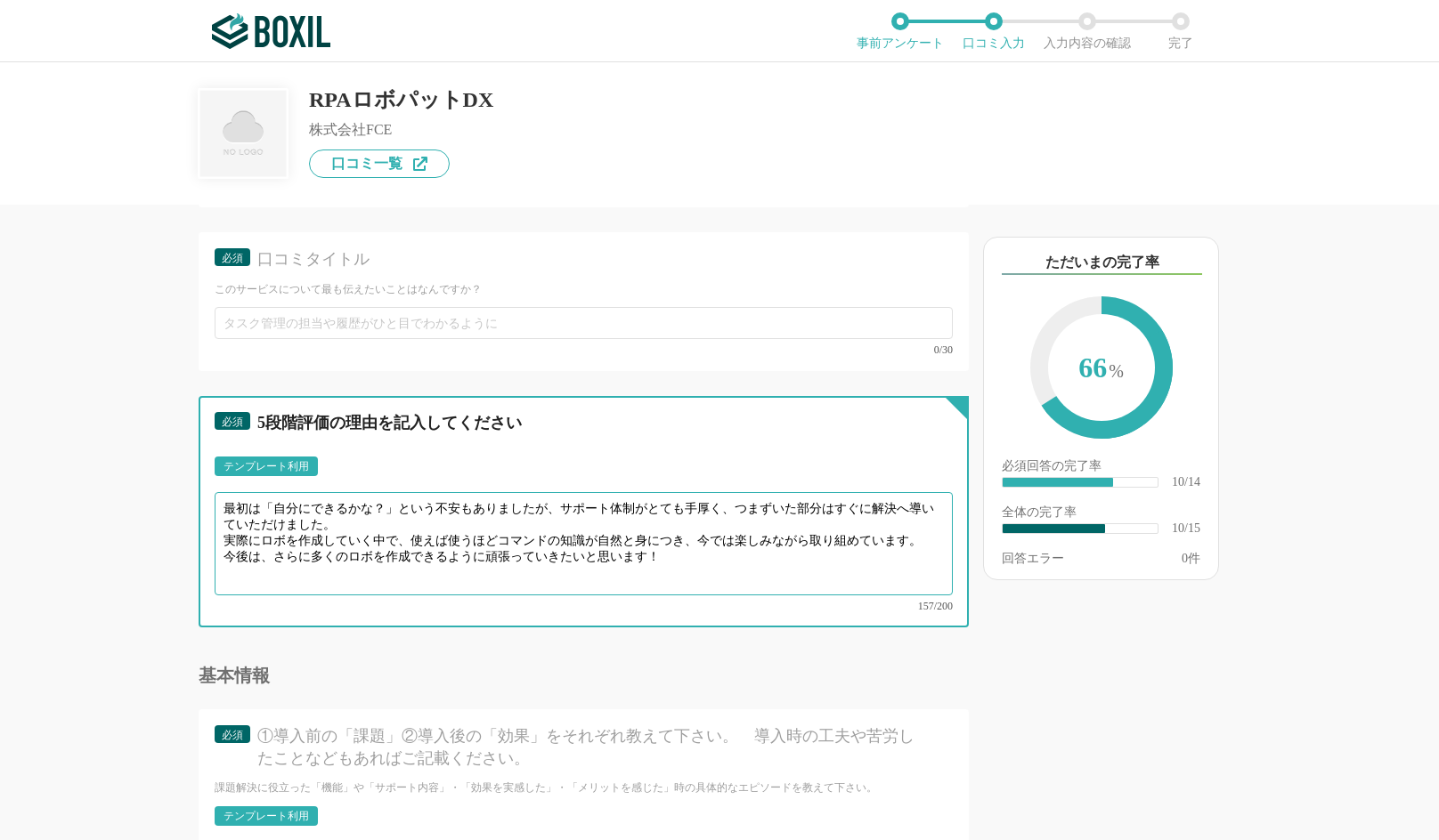
scroll to position [1615, 0]
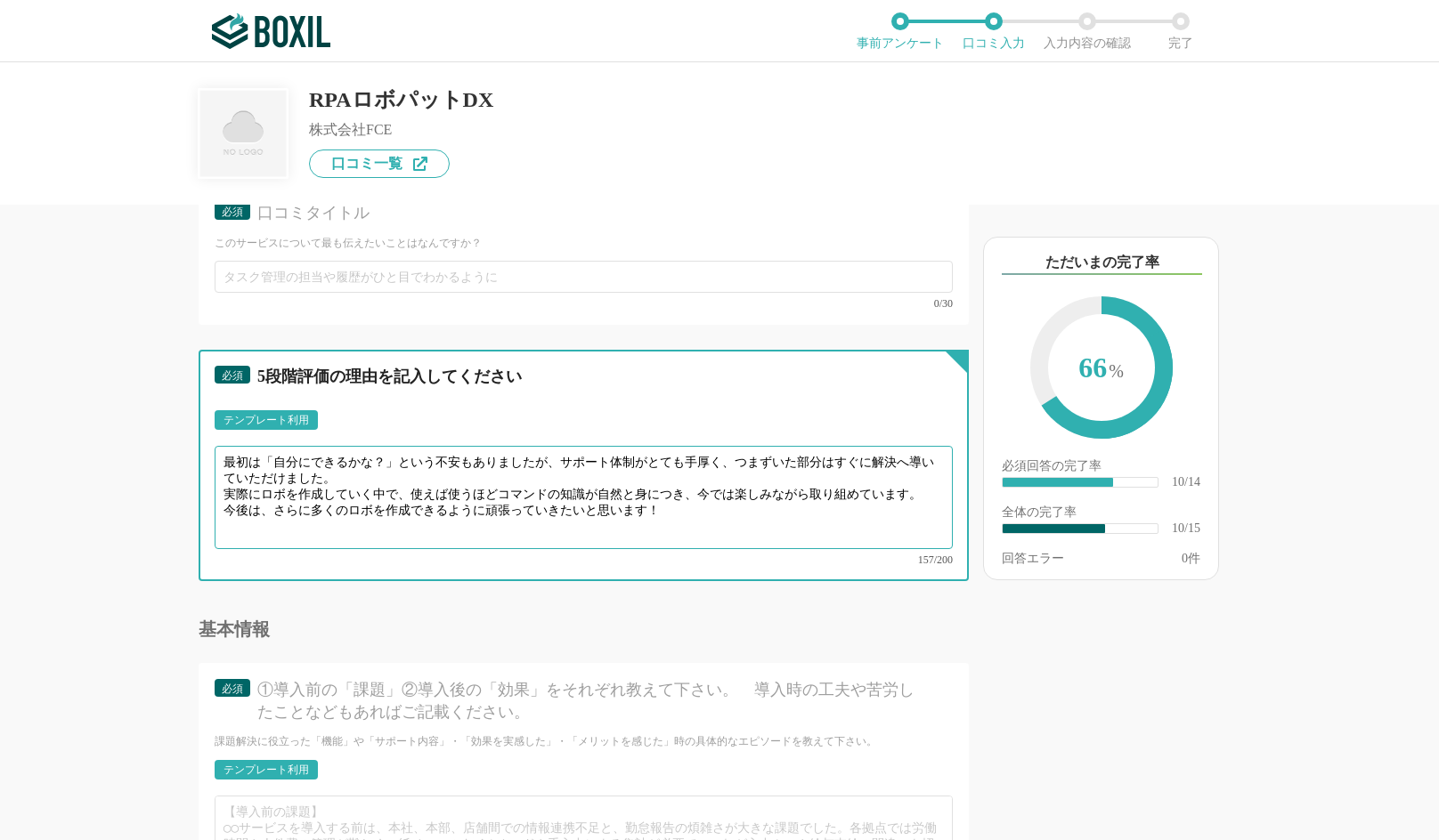
click at [713, 512] on textarea "最初は「自分にできるかな？」という不安もありましたが、サポート体制がとても手厚く、つまずいた部分はすぐに解決へ導いていただけました。 実際にロボを作成していく…" at bounding box center [583, 497] width 738 height 103
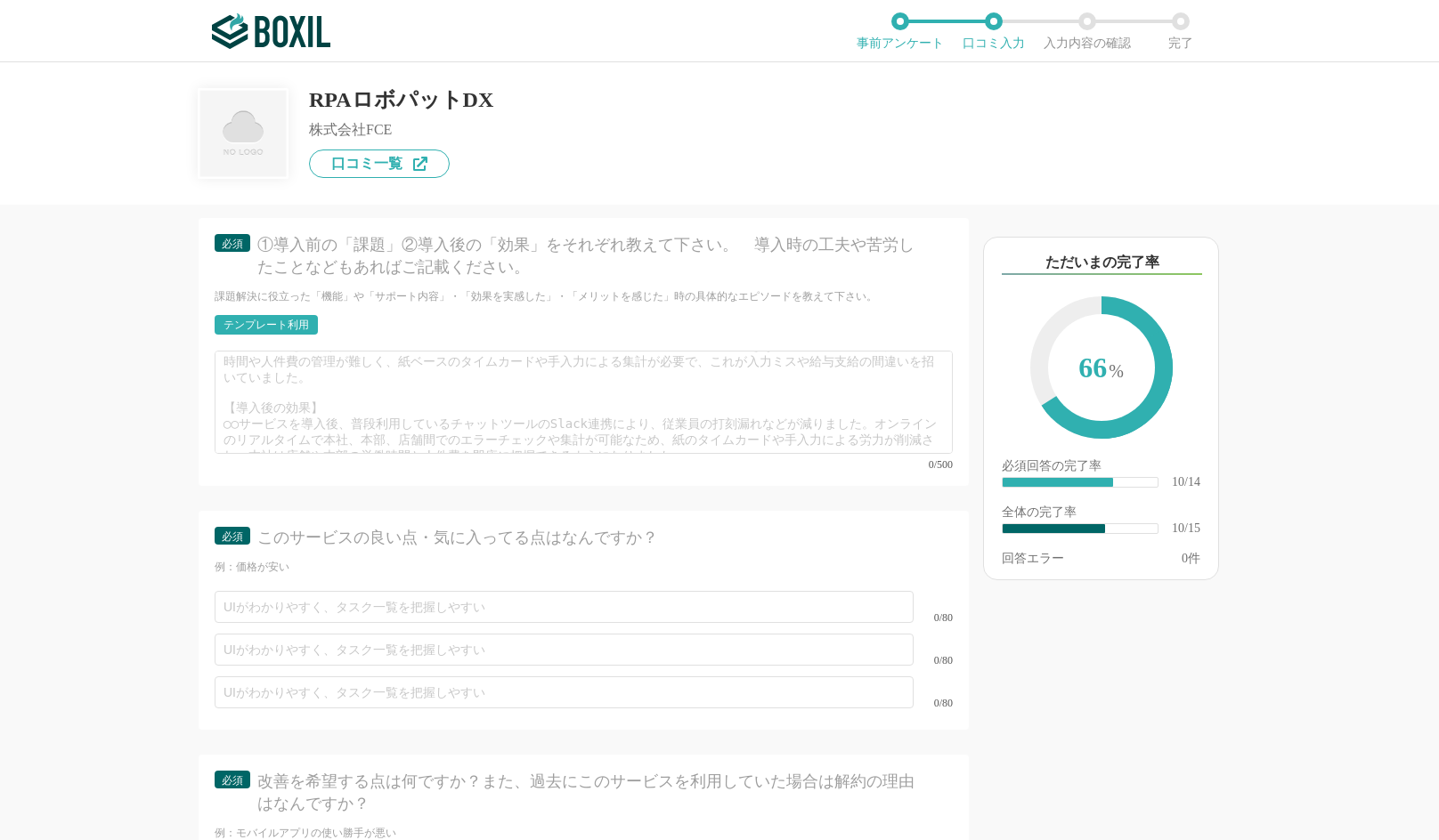
scroll to position [0, 0]
type textarea "最初は「自分にできるかな？」という不安もありましたが、サポート体制がとても手厚く、つまずいた部分はすぐに解決へ導いていただけました。 実際にロボを作成していく…"
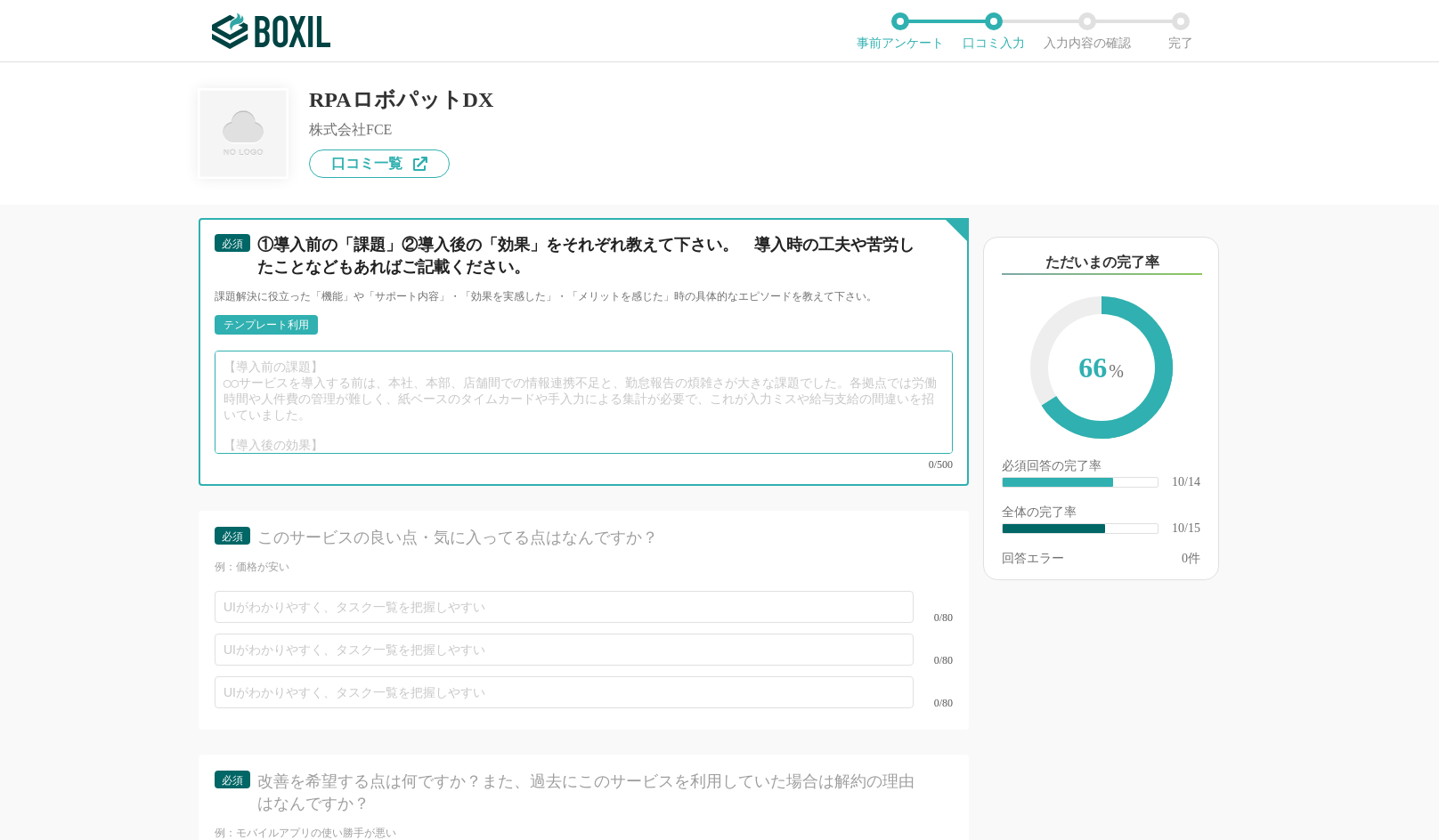
click at [472, 393] on textarea at bounding box center [583, 402] width 738 height 103
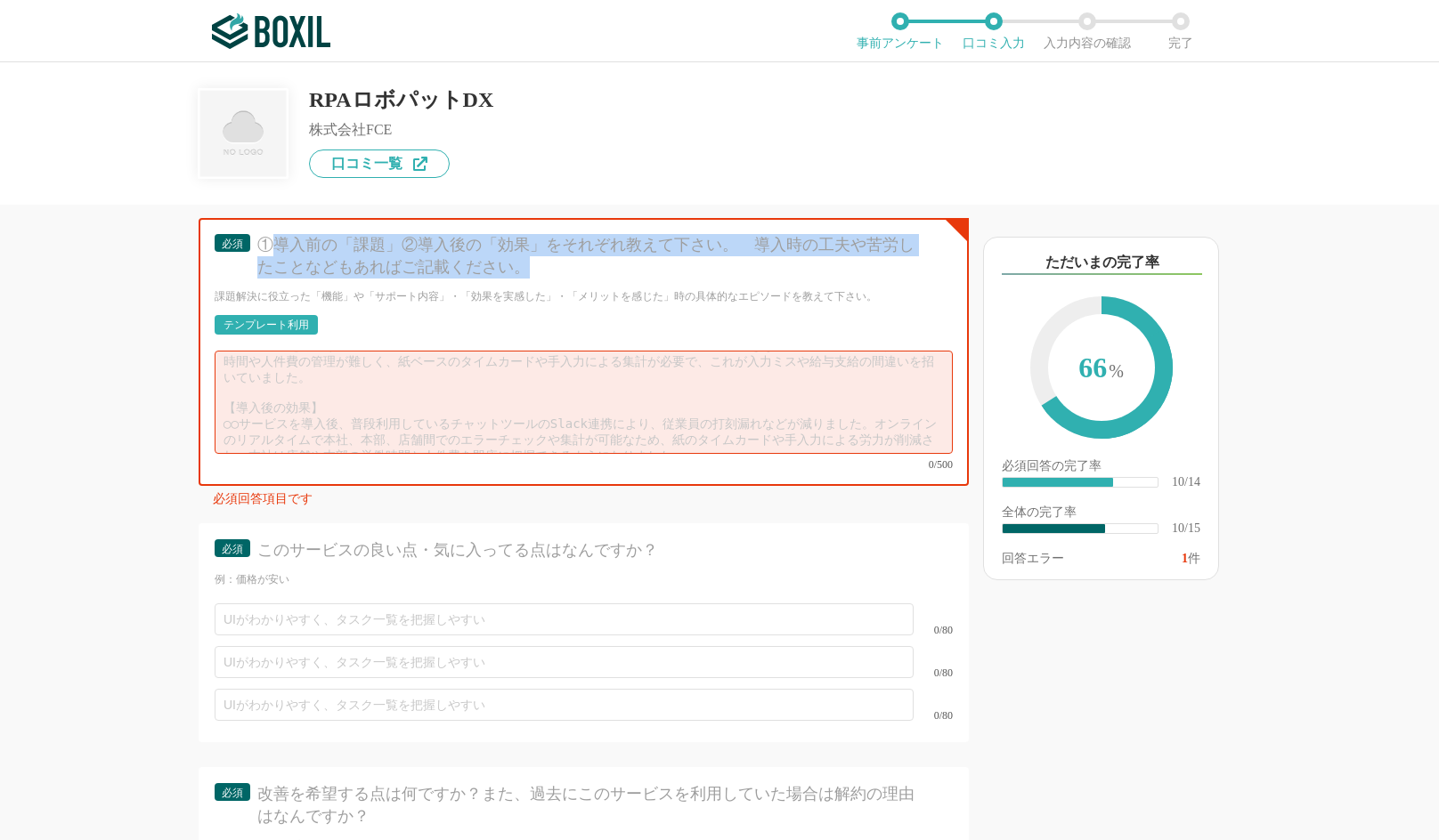
drag, startPoint x: 277, startPoint y: 238, endPoint x: 699, endPoint y: 255, distance: 422.3
click at [699, 255] on div "①導入前の「課題」②導入後の「効果」をそれぞれ教えて下さい。　導入時の工夫や苦労したことなどもあればご記載ください。" at bounding box center [590, 256] width 665 height 45
copy div "導入前の「課題」②導入後の「効果」をそれぞれ教えて下さい。　導入時の工夫や苦労したことなどもあればご記載ください。"
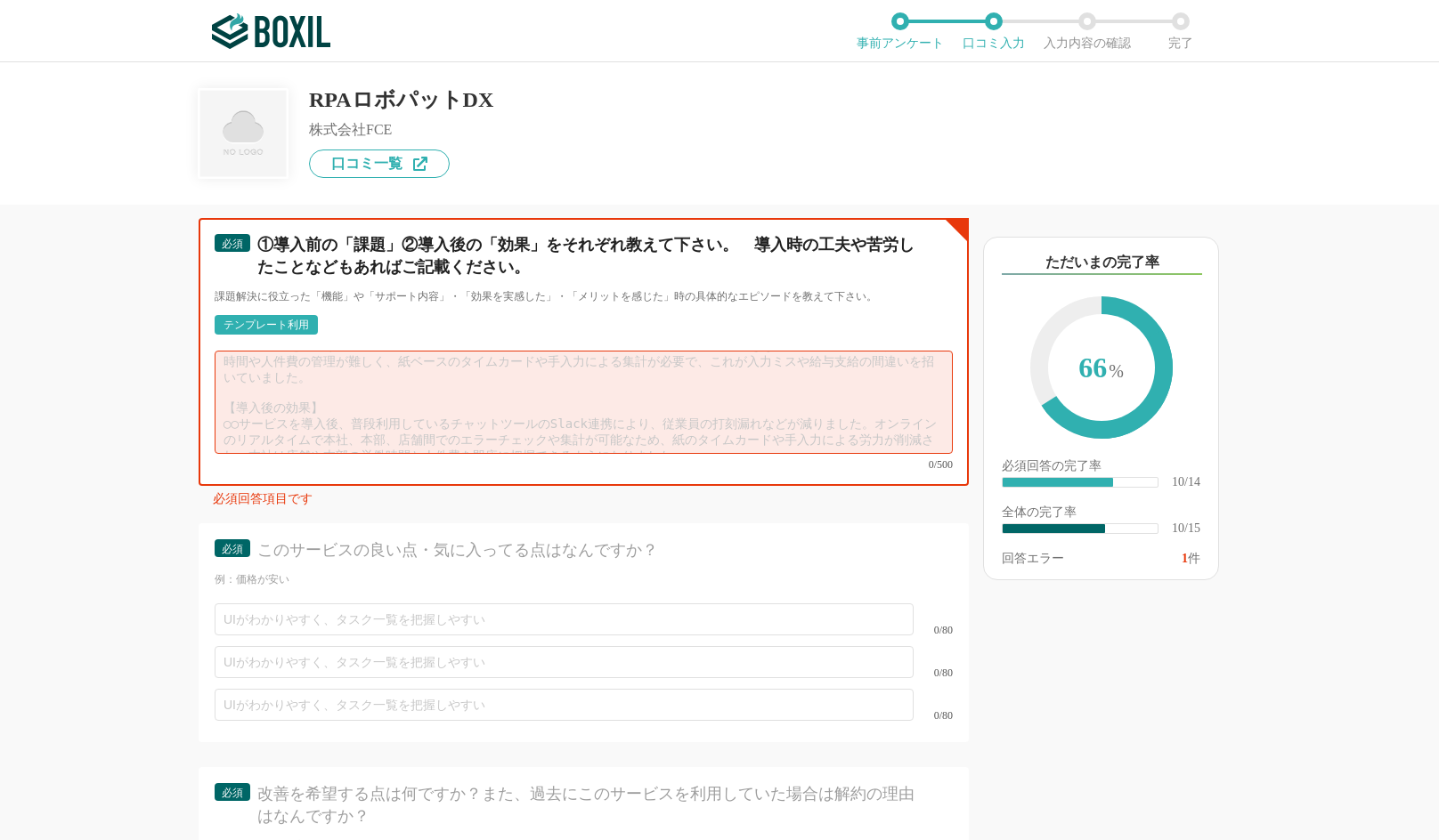
click at [352, 357] on textarea at bounding box center [583, 402] width 738 height 103
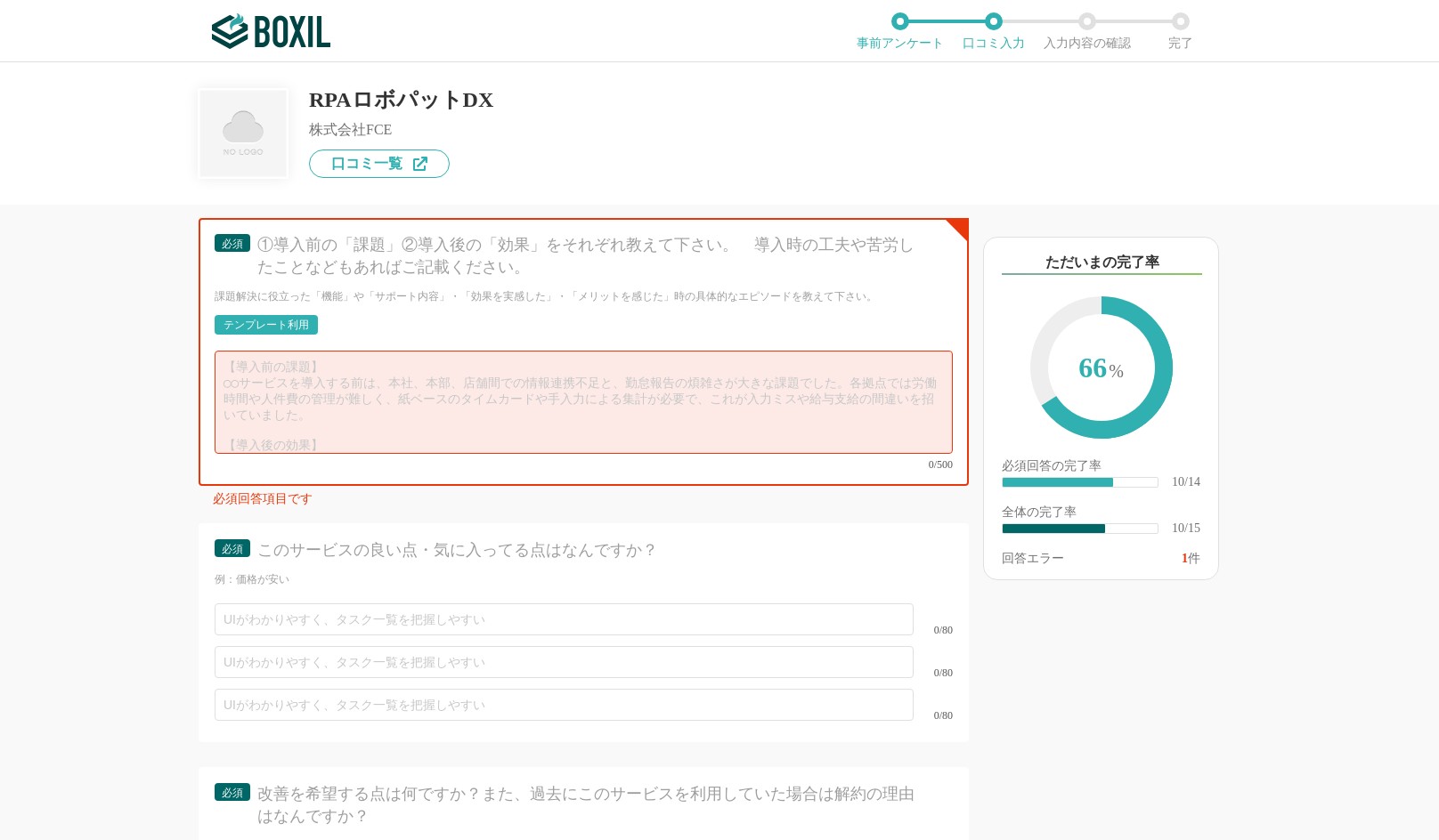
click at [307, 319] on div "テンプレート利用" at bounding box center [265, 325] width 85 height 11
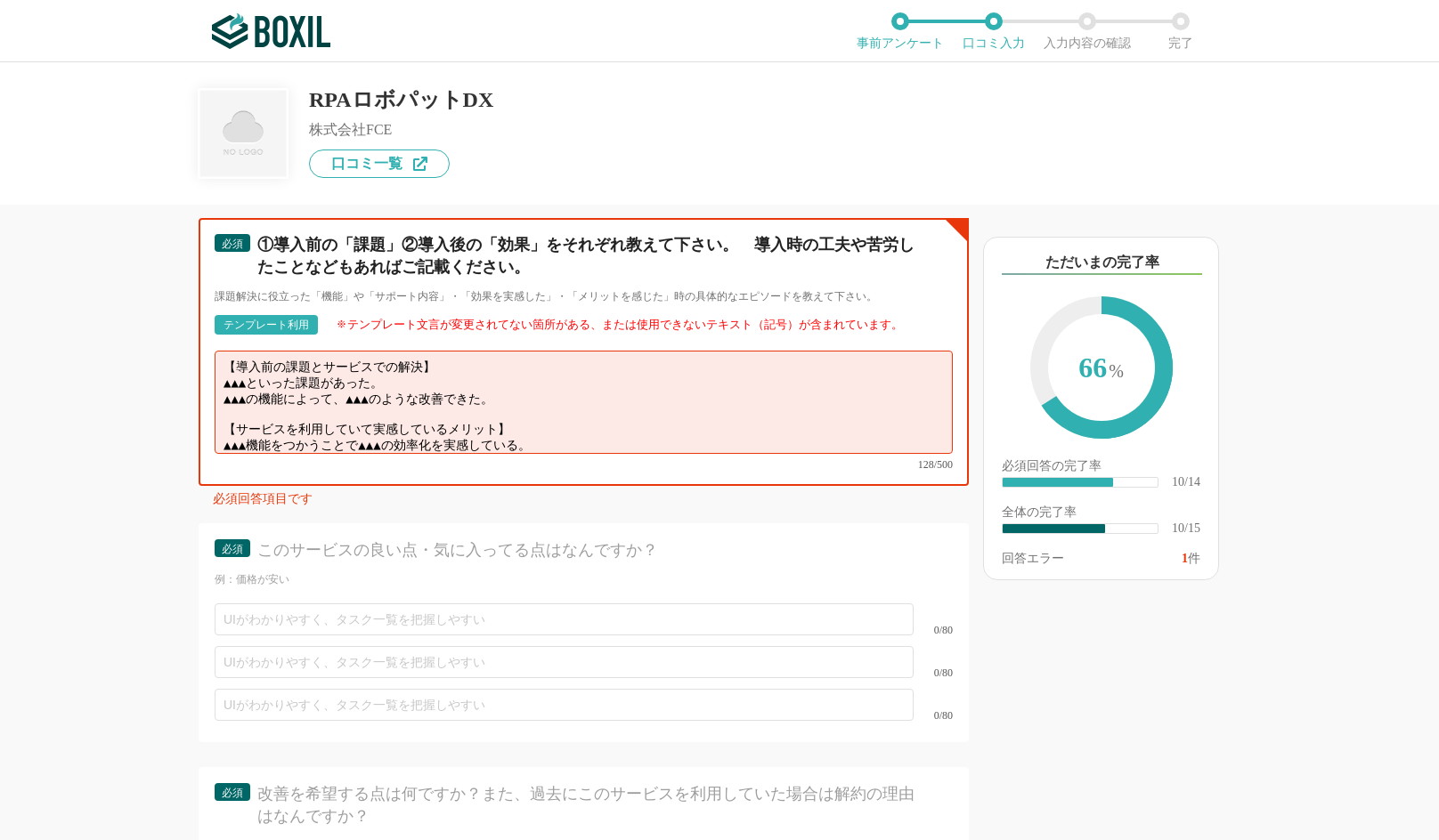
drag, startPoint x: 550, startPoint y: 388, endPoint x: 226, endPoint y: 370, distance: 324.5
click at [226, 370] on textarea "【導入前の課題とサービスでの解決】 ▲▲▲といった課題があった。 ▲▲▲の機能によって、▲▲▲のような改善できた。 【サービスを利用していて実感しているメリッ…" at bounding box center [583, 402] width 738 height 103
click at [580, 399] on textarea "【導入前の課題とサービスでの解決】 ▲▲▲といった課題があった。 ▲▲▲の機能によって、▲▲▲のような改善できた。 【サービスを利用していて実感しているメリッ…" at bounding box center [583, 402] width 738 height 103
drag, startPoint x: 575, startPoint y: 425, endPoint x: 214, endPoint y: 346, distance: 369.5
click at [214, 350] on textarea "【導入前の課題とサービスでの解決】 ▲▲▲といった課題があった。 ▲▲▲の機能によって、▲▲▲のような改善できた。 【サービスを利用していて実感しているメリッ…" at bounding box center [583, 402] width 738 height 103
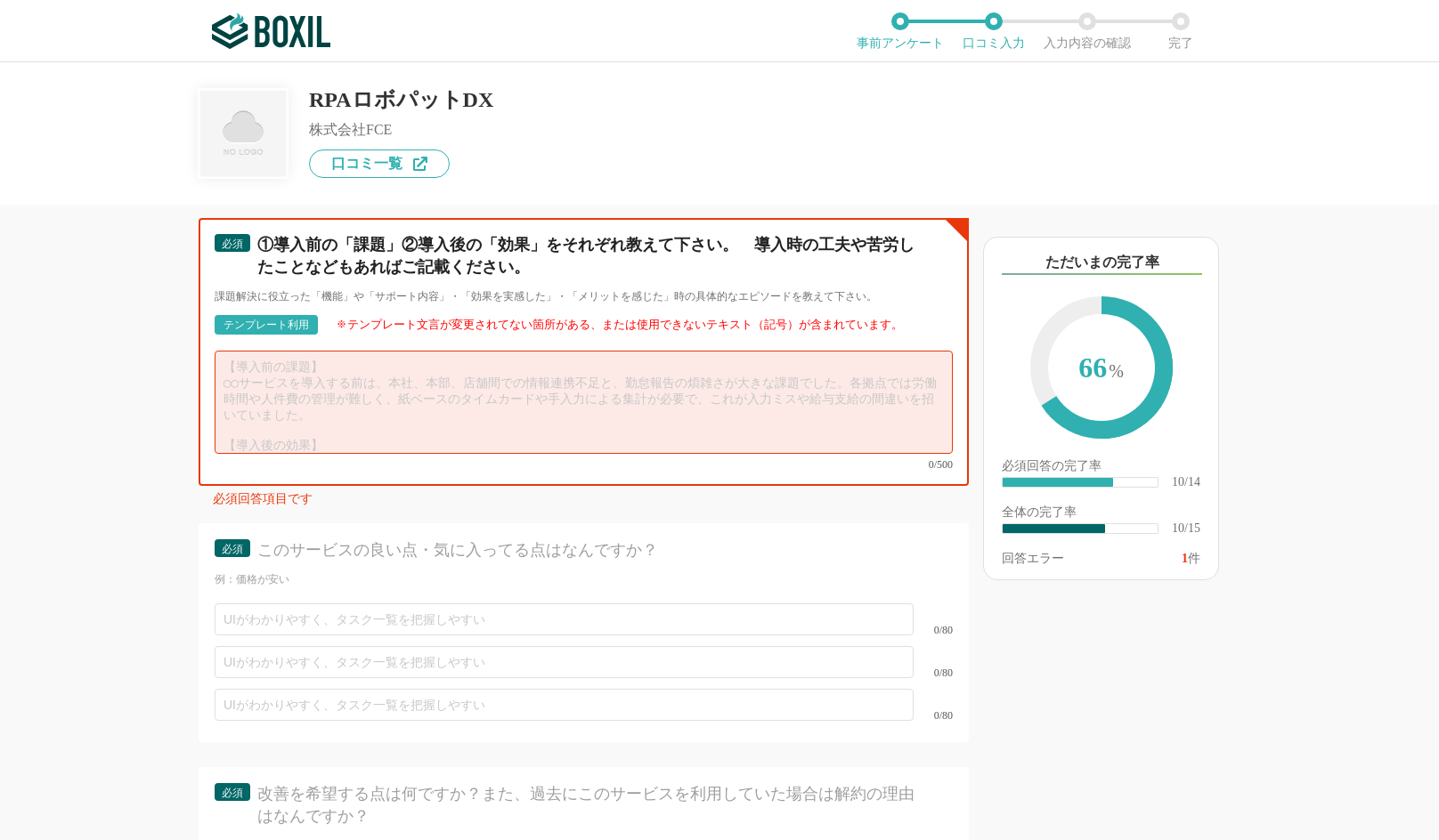
paste textarea "定型的なデータ入力や転記作業に多くの時間を取られており、担当者の負担が大きいことが課題でした。"
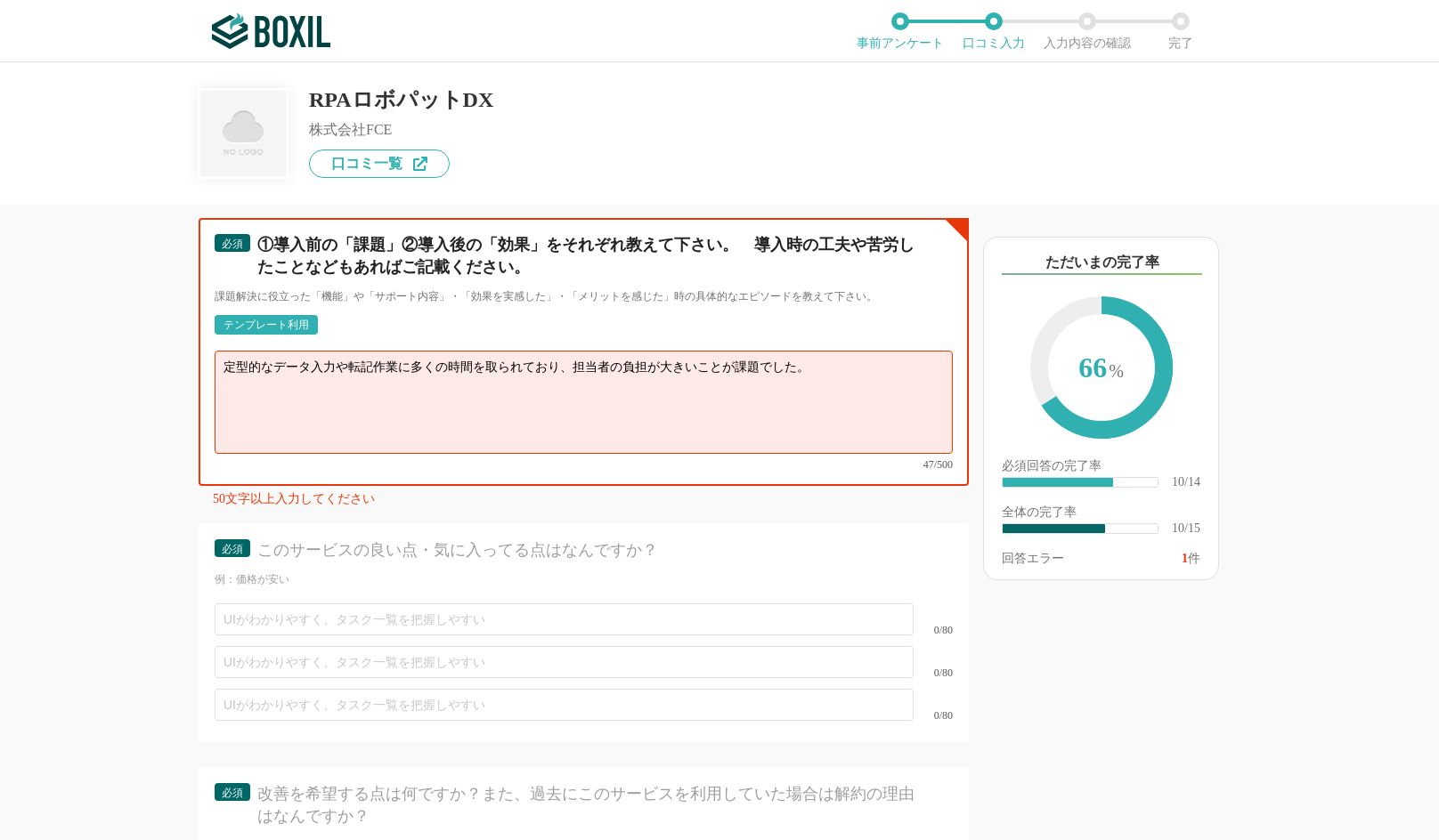
click at [416, 391] on textarea "定型的なデータ入力や転記作業に多くの時間を取られており、担当者の負担が大きいことが課題でした。" at bounding box center [583, 402] width 738 height 103
click at [831, 353] on textarea "定型的なデータ入力や転記作業に多くの時間を取られており、担当者の負担が大きいことが課題でした。" at bounding box center [583, 402] width 738 height 103
paste textarea "ロボが一部の業務を代行することで、担当者がより重要な業務に集中できる環境が整い、チーム全体の生産性向上にもつながっています。"
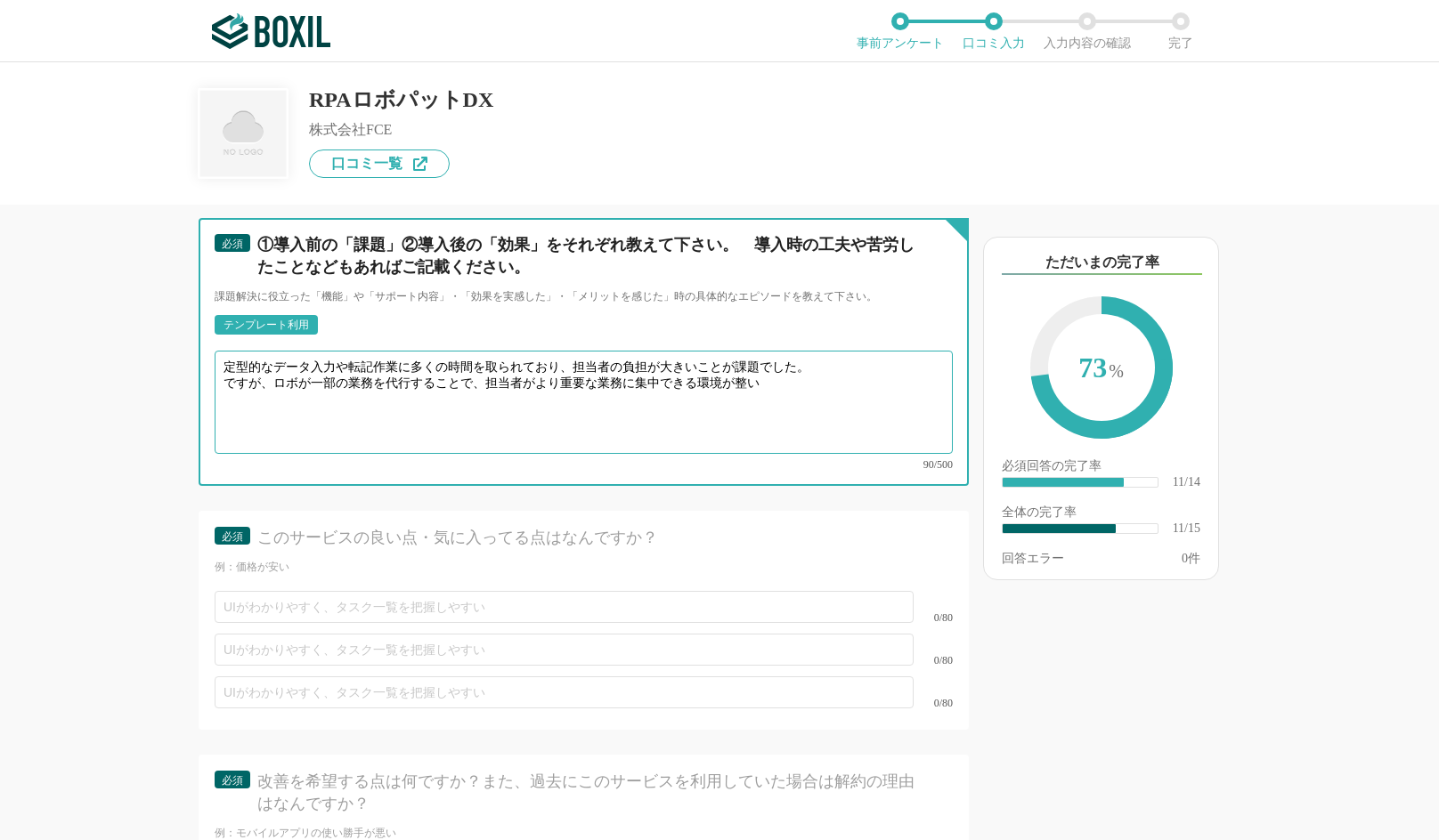
click at [816, 392] on textarea "定型的なデータ入力や転記作業に多くの時間を取られており、担当者の負担が大きいことが課題でした。 ですが、ロボが一部の業務を代行することで、担当者がより重要な業…" at bounding box center [583, 402] width 738 height 103
drag, startPoint x: 276, startPoint y: 371, endPoint x: 229, endPoint y: 371, distance: 47.0
click at [229, 371] on textarea "定型的なデータ入力や転記作業に多くの時間を取られており、担当者の負担が大きいことが課題でした。 ですが、ロボが一部の業務を代行することで、担当者がより重要な業…" at bounding box center [583, 402] width 738 height 103
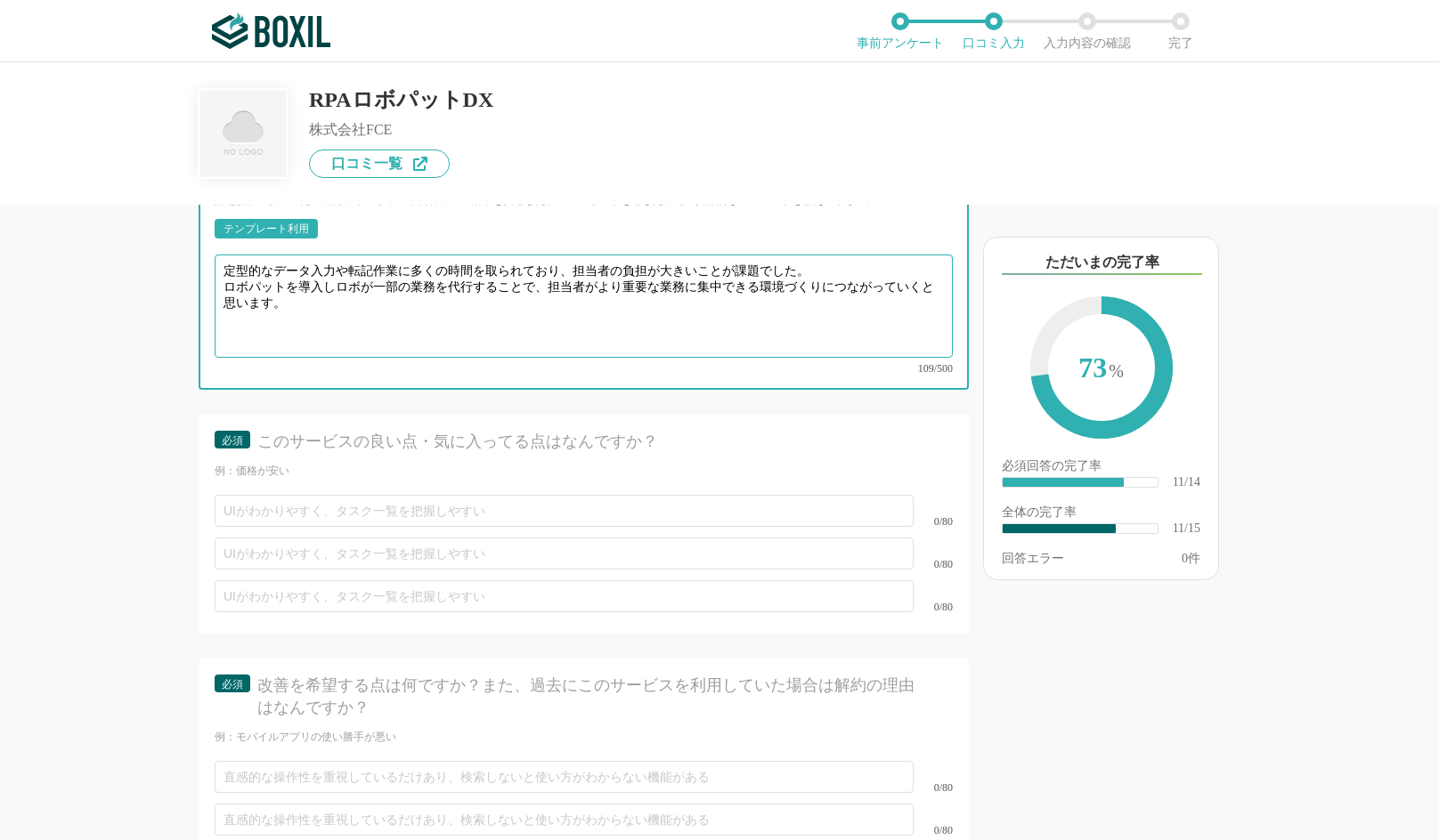
scroll to position [2149, 0]
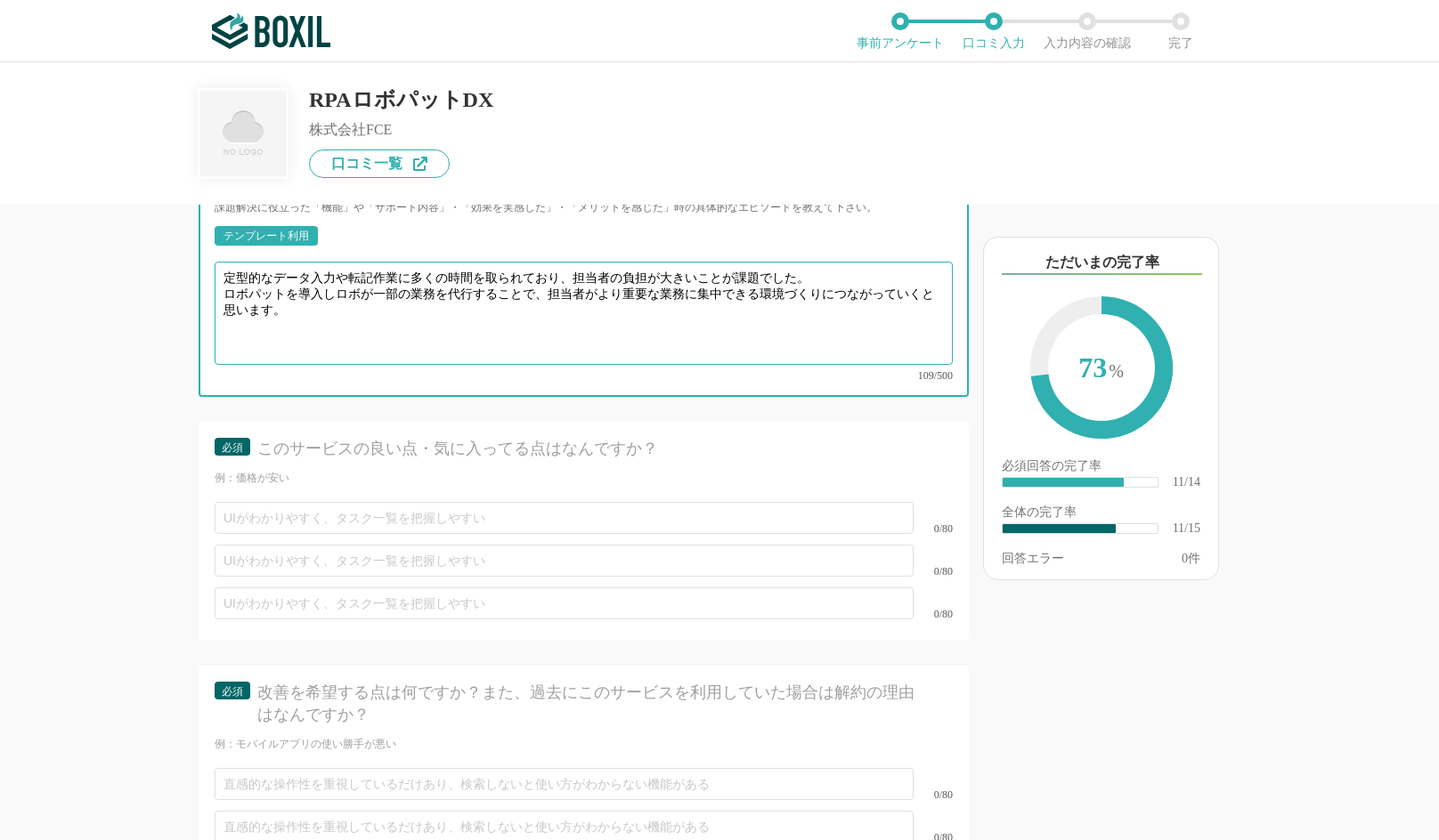
type textarea "定型的なデータ入力や転記作業に多くの時間を取られており、担当者の負担が大きいことが課題でした。 ロボパットを導入しロボが一部の業務を代行することで、担当者がよ…"
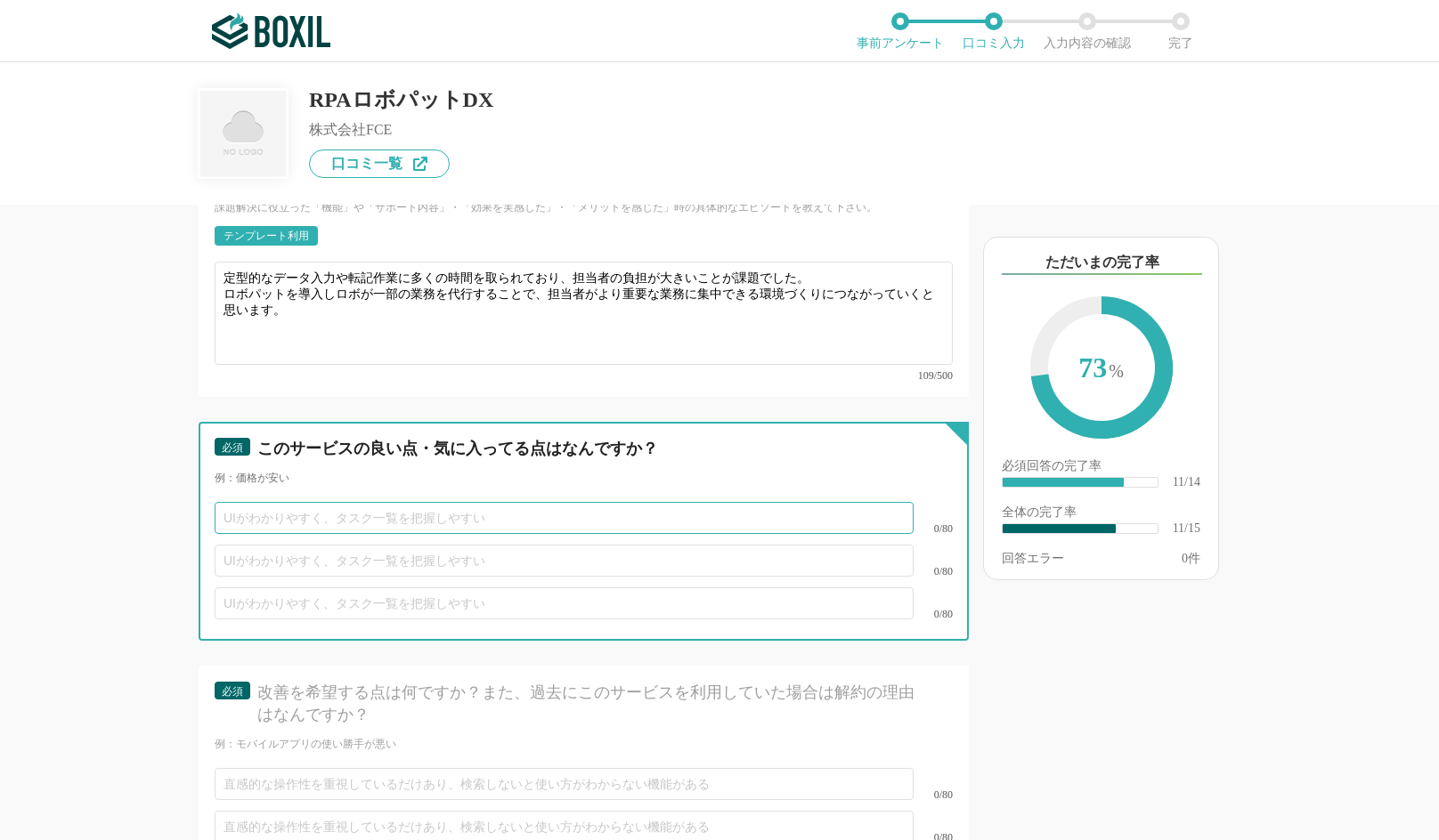
click at [454, 502] on input "text" at bounding box center [563, 518] width 698 height 32
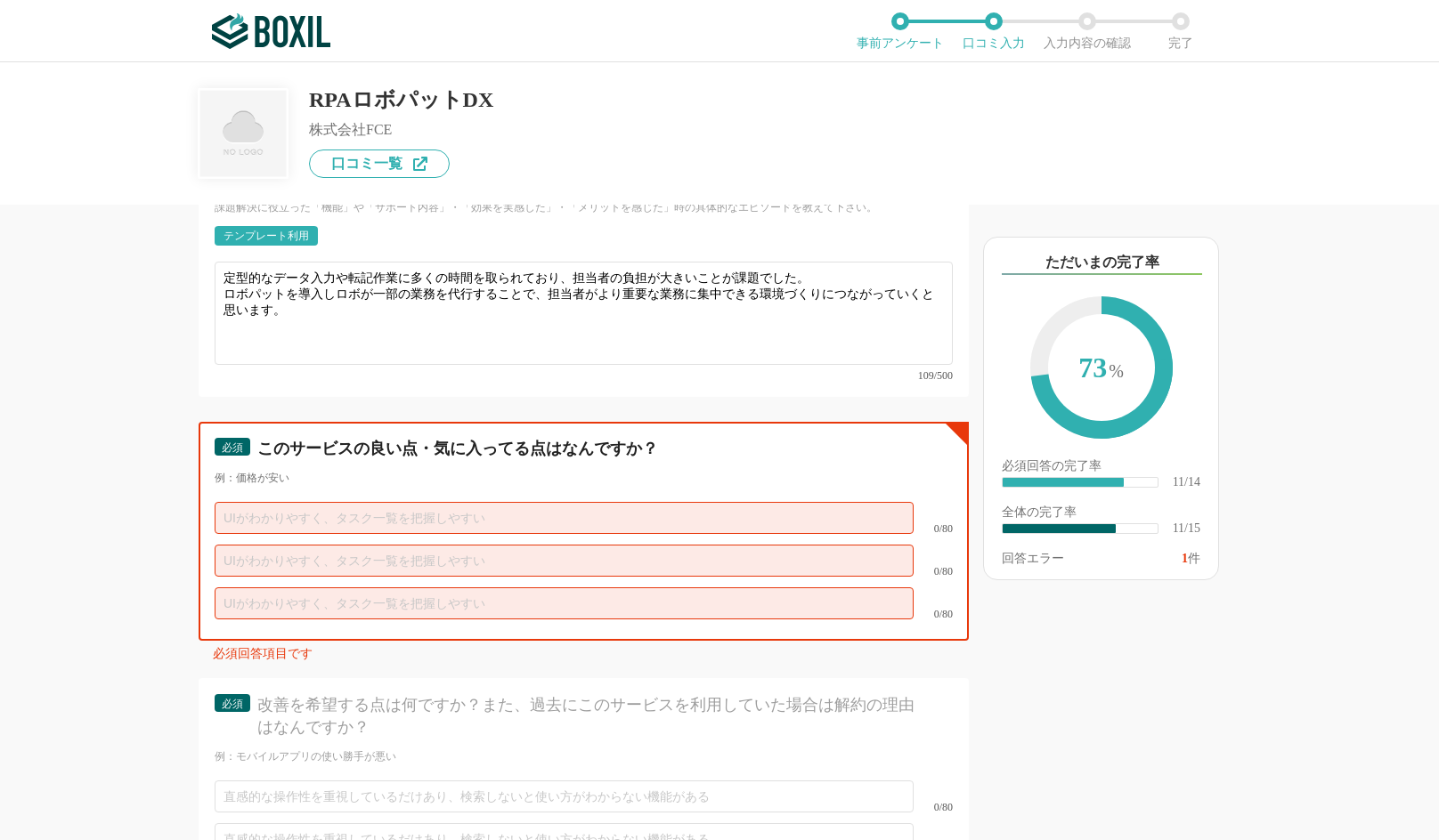
click at [333, 502] on input "text" at bounding box center [563, 518] width 698 height 32
paste input "プログラミング不要で直感的に使える操作性"
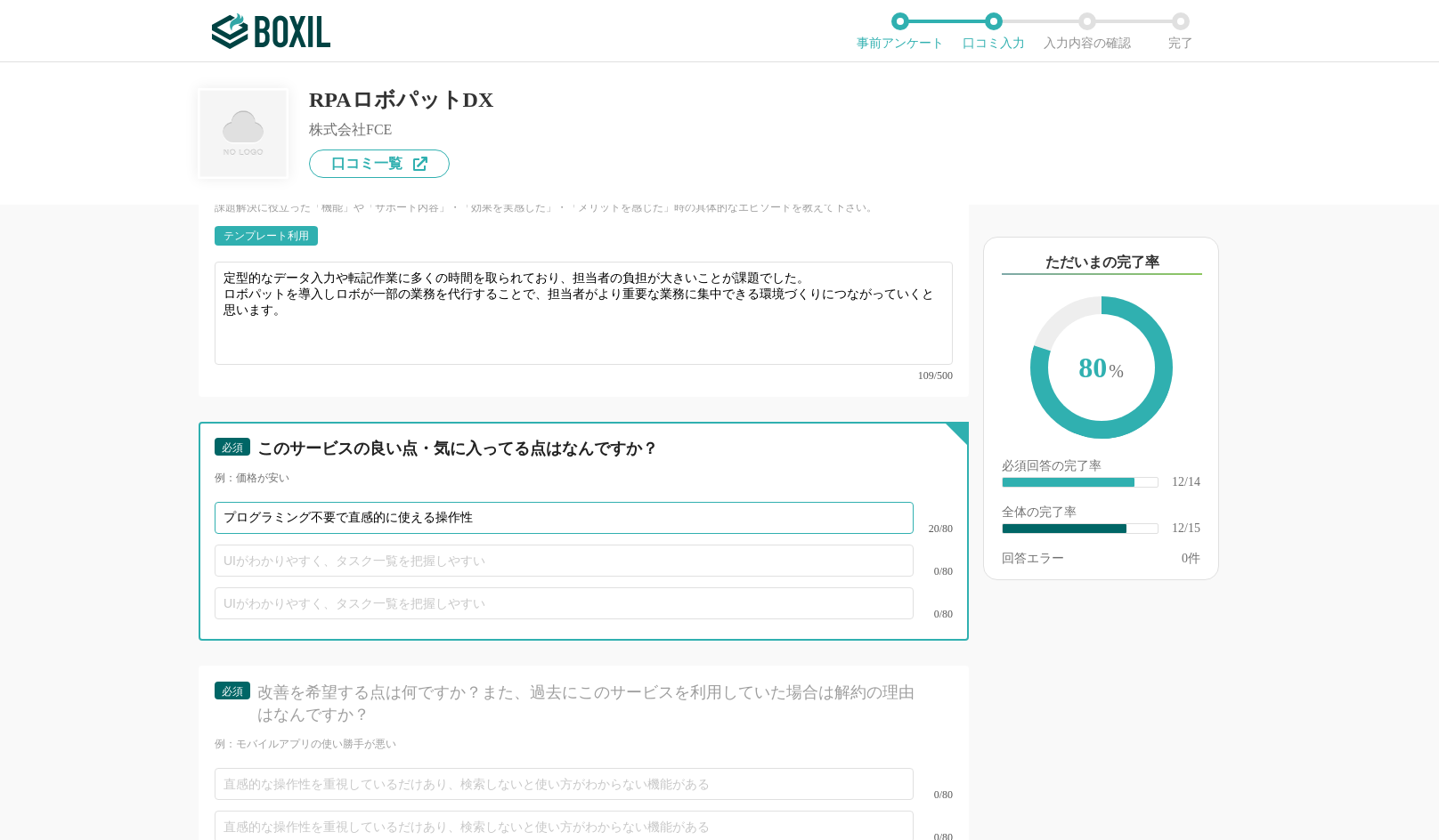
type input "プログラミング不要で直感的に使える操作性"
click at [514, 544] on input "text" at bounding box center [563, 560] width 698 height 32
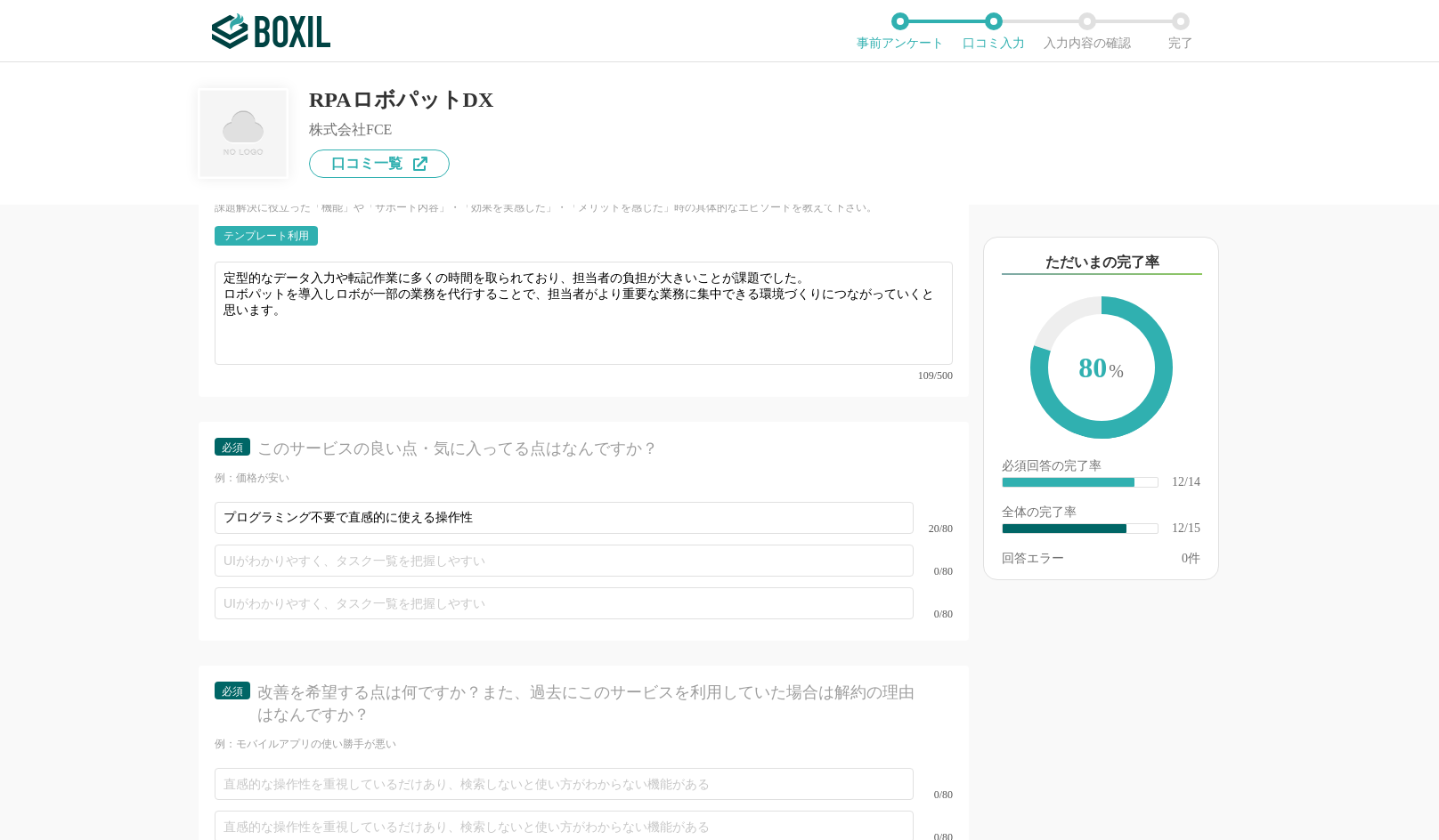
click at [468, 682] on div "改善を希望する点は何ですか？また、過去にこのサービスを利用していた場合は解約の理由はなんですか？" at bounding box center [590, 704] width 665 height 45
click at [427, 559] on div "0/80" at bounding box center [583, 560] width 738 height 43
click at [427, 556] on div "0/80" at bounding box center [583, 560] width 738 height 43
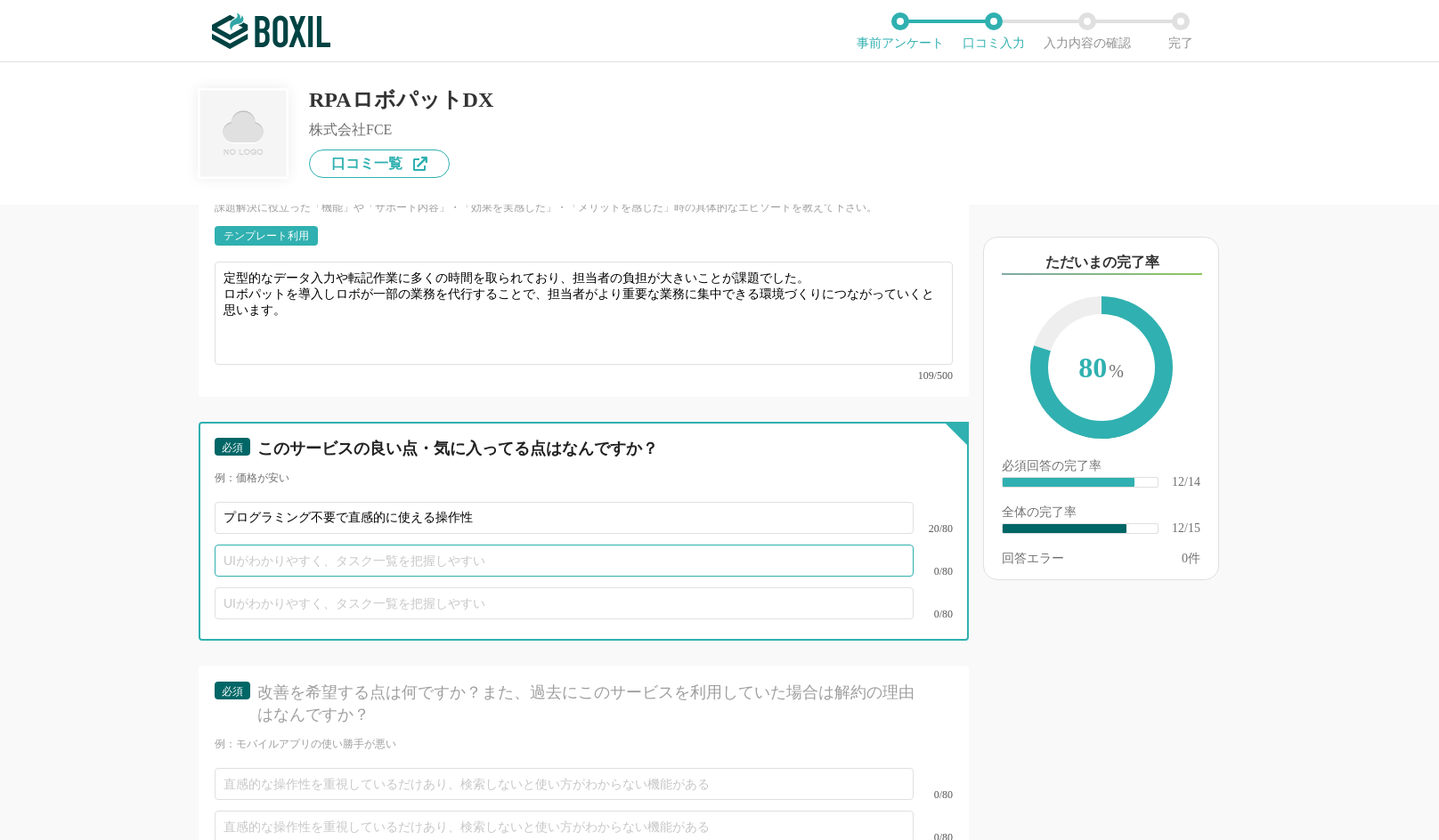
click at [429, 550] on input "text" at bounding box center [563, 560] width 698 height 32
paste input "手厚いサポート体制"
type input "手厚いサポート体制"
click at [406, 595] on input "text" at bounding box center [563, 603] width 698 height 32
drag, startPoint x: 374, startPoint y: 544, endPoint x: 205, endPoint y: 522, distance: 170.4
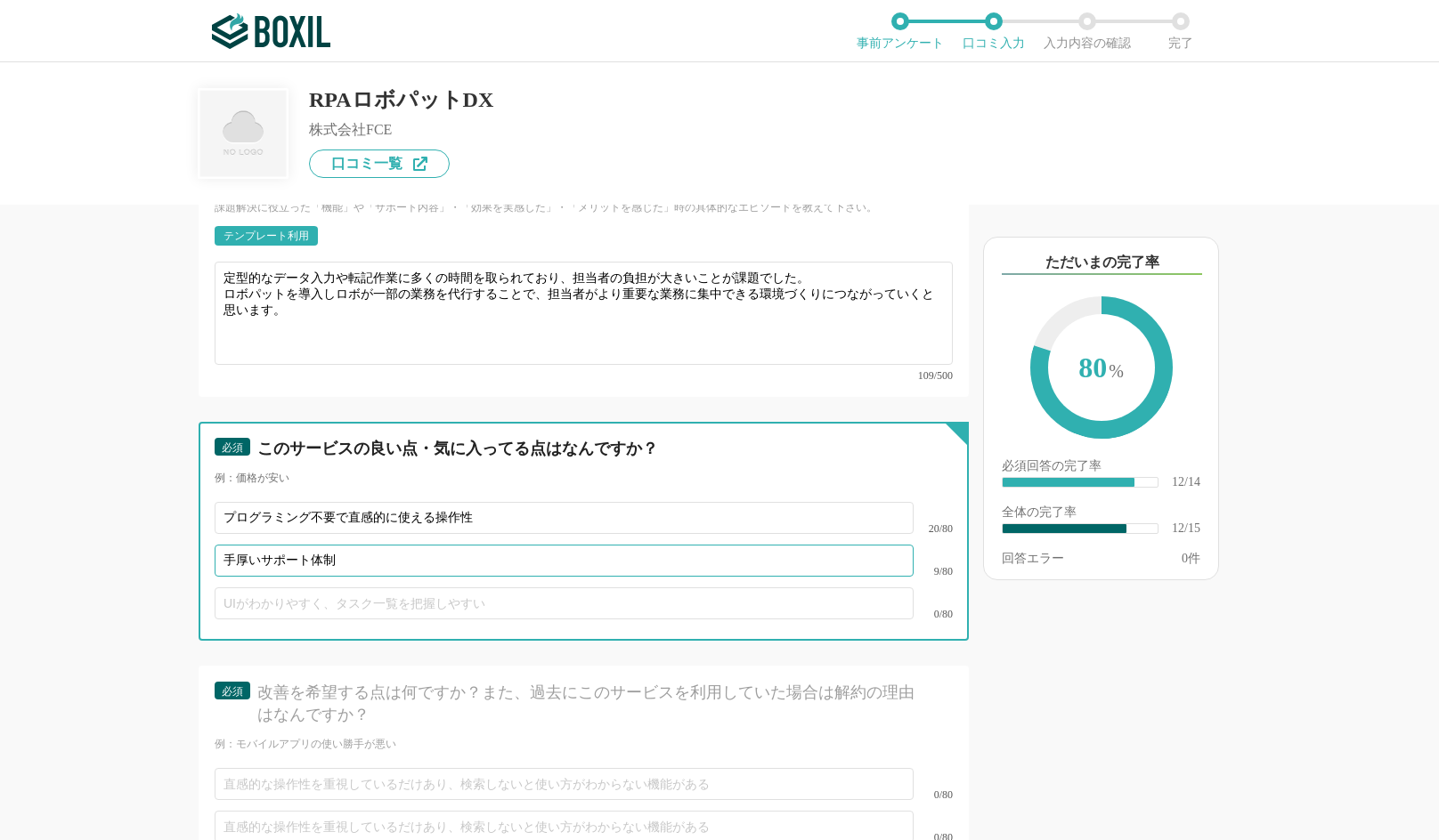
click at [205, 522] on div "必須 このサービスの良い点・気に入ってる点はなんですか？ 例：価格が安い プログラミング不要で直感的に使える操作性 20/80 手厚いサポート体制 9/80 …" at bounding box center [583, 531] width 770 height 219
click at [503, 502] on input "プログラミング不要で直感的に使える操作性" at bounding box center [563, 518] width 698 height 32
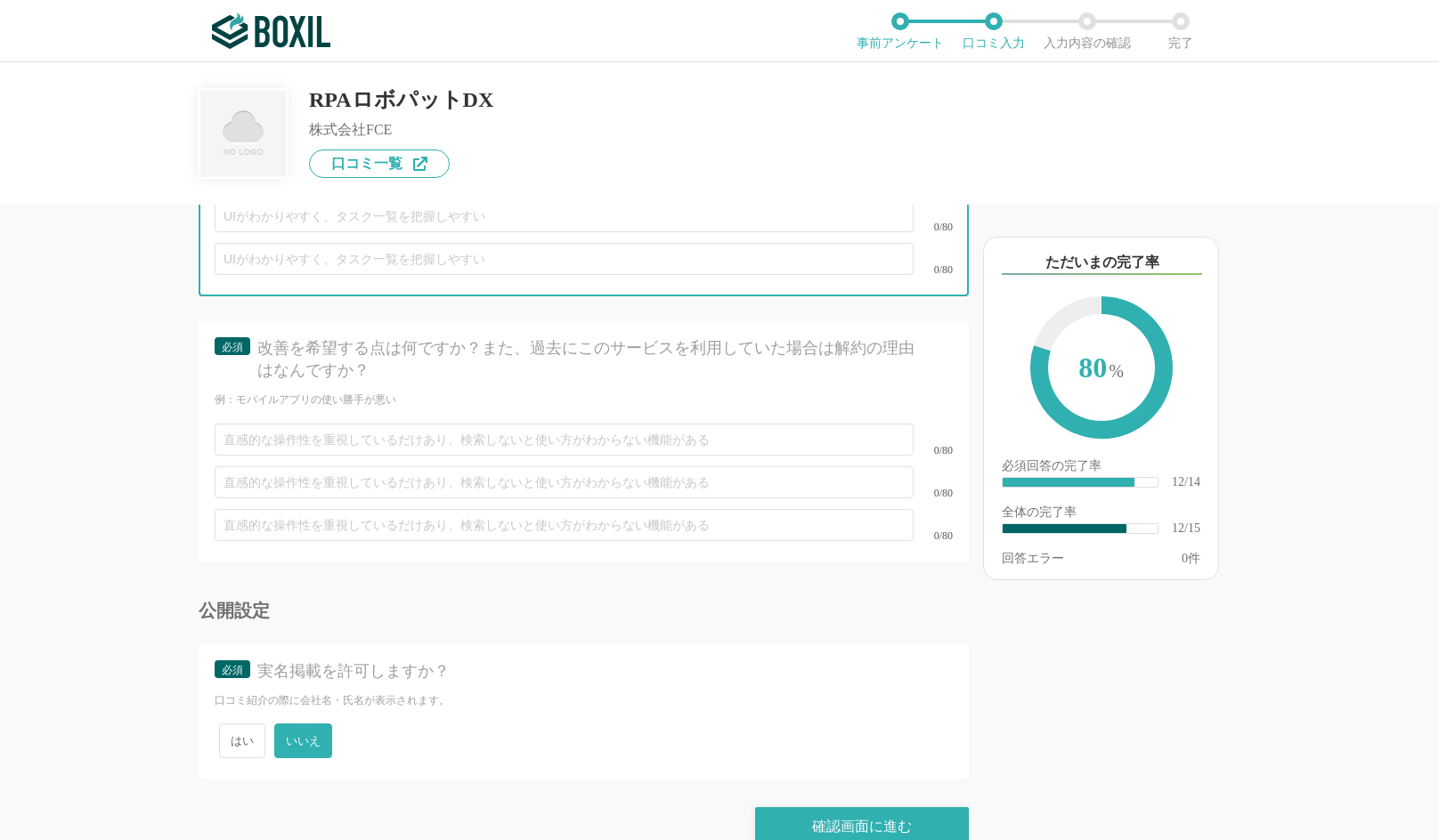
scroll to position [2505, 0]
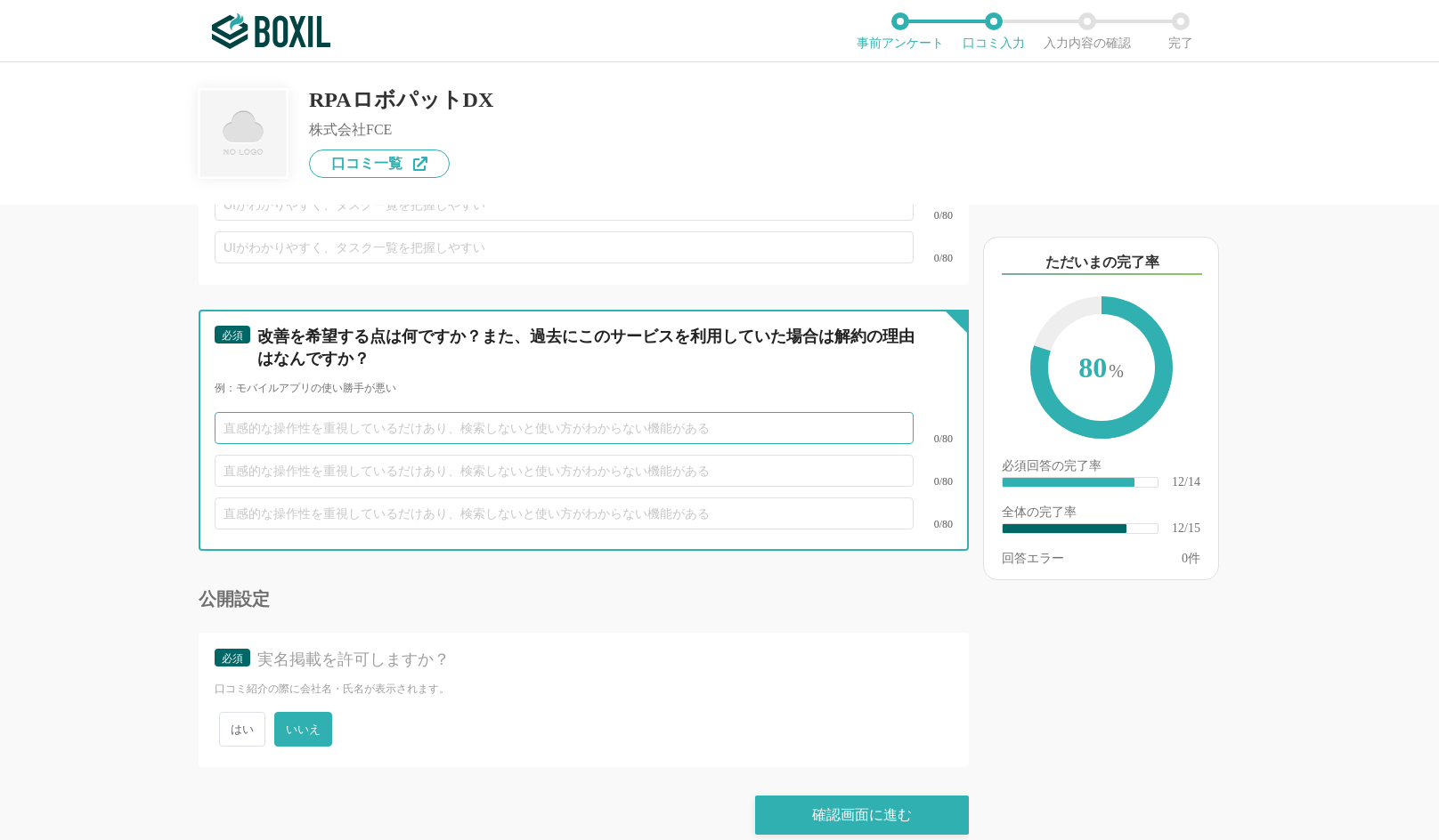
click at [470, 415] on input "text" at bounding box center [563, 427] width 698 height 32
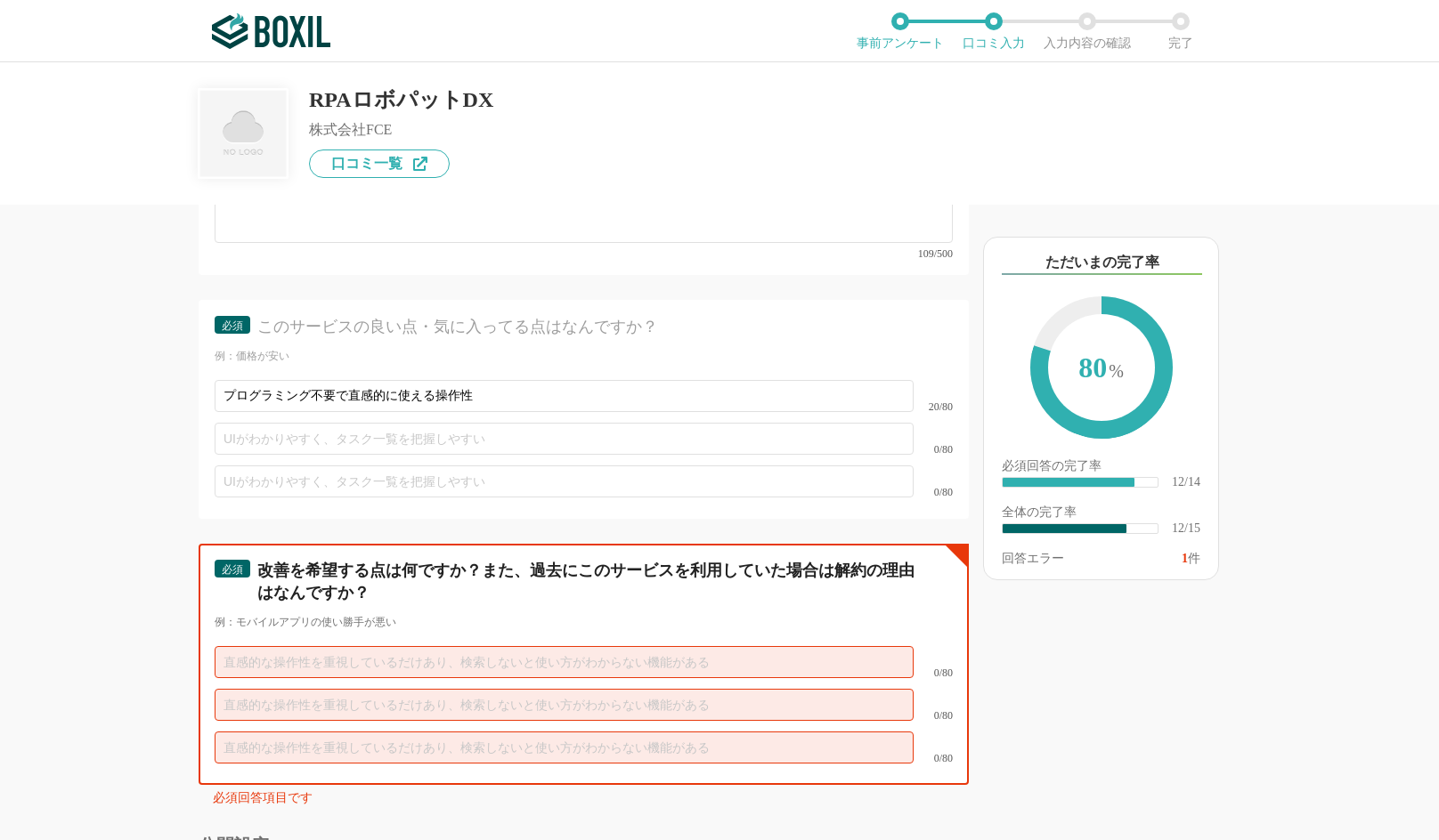
scroll to position [2251, 0]
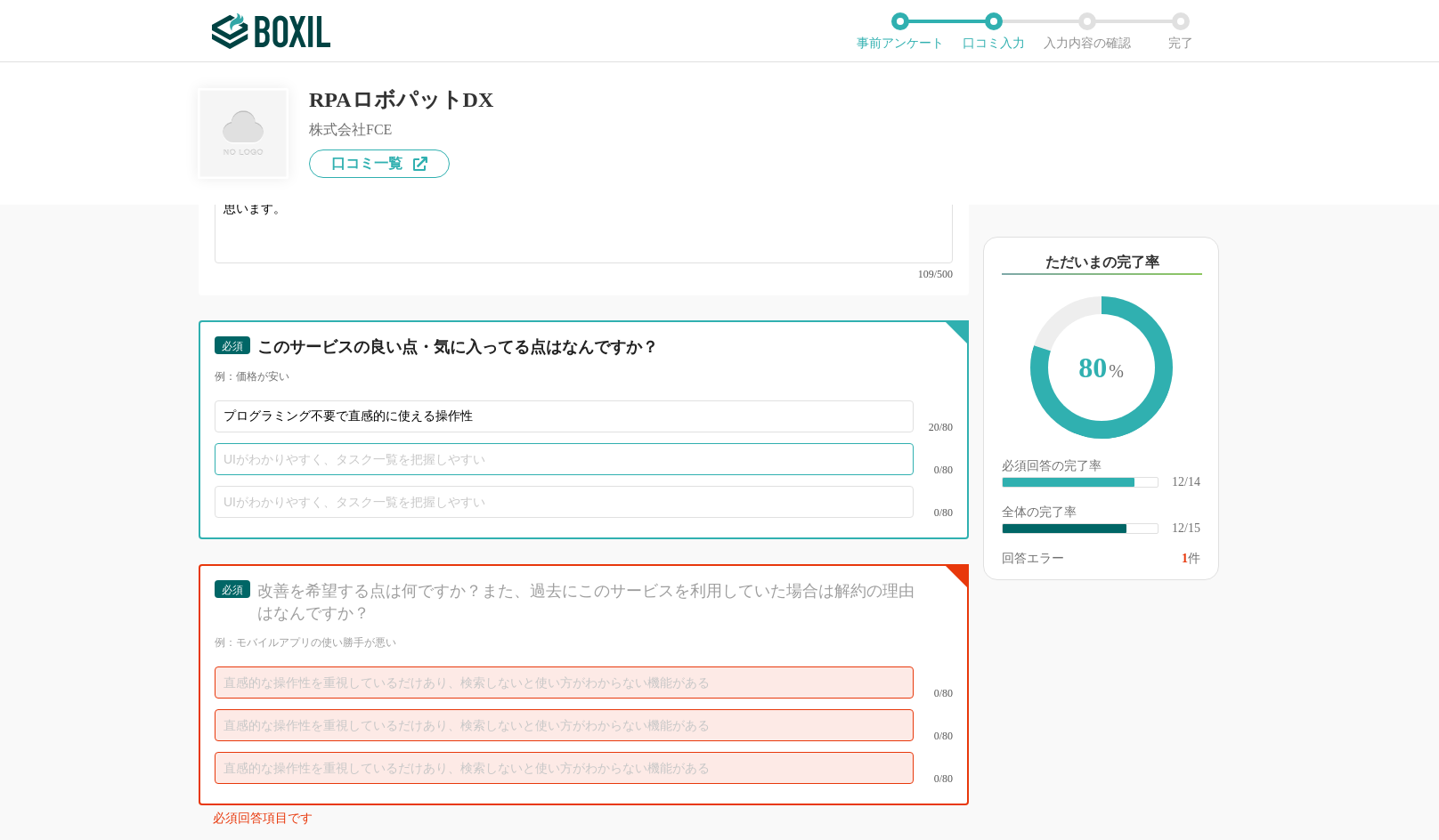
click at [384, 453] on input "text" at bounding box center [563, 458] width 698 height 32
paste input "手厚いサポート体制"
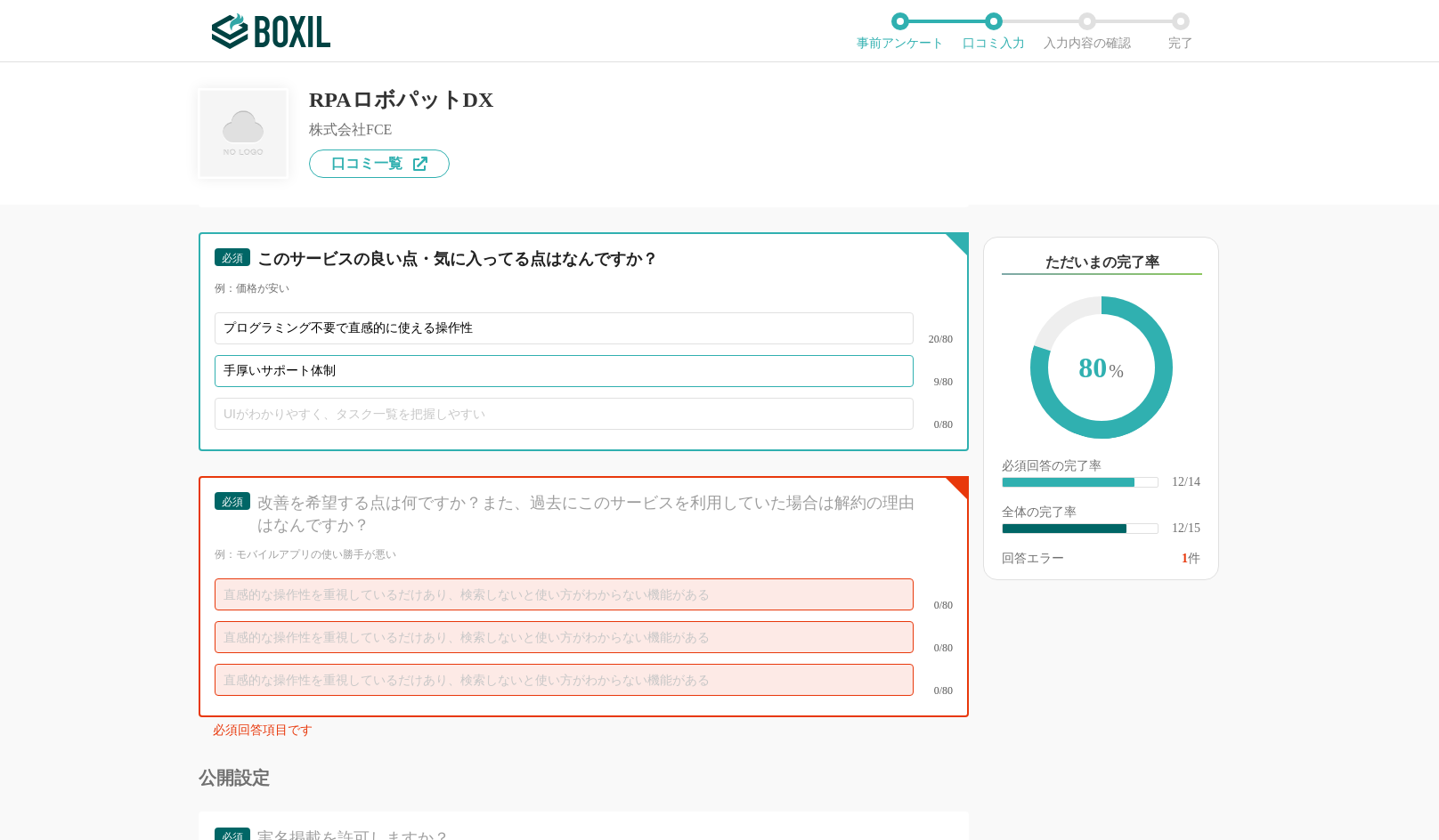
scroll to position [2517, 0]
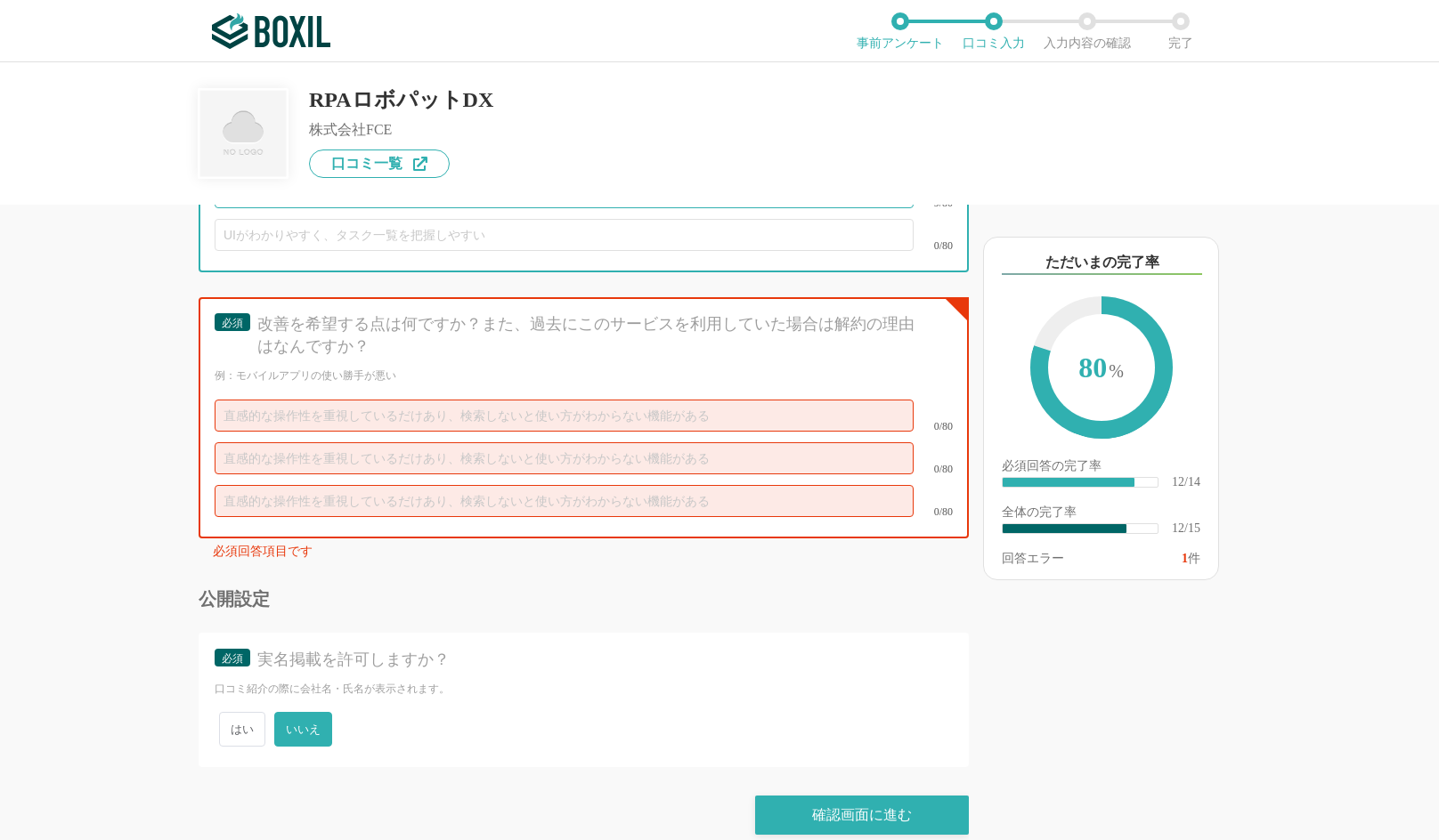
type input "手厚いサポート体制"
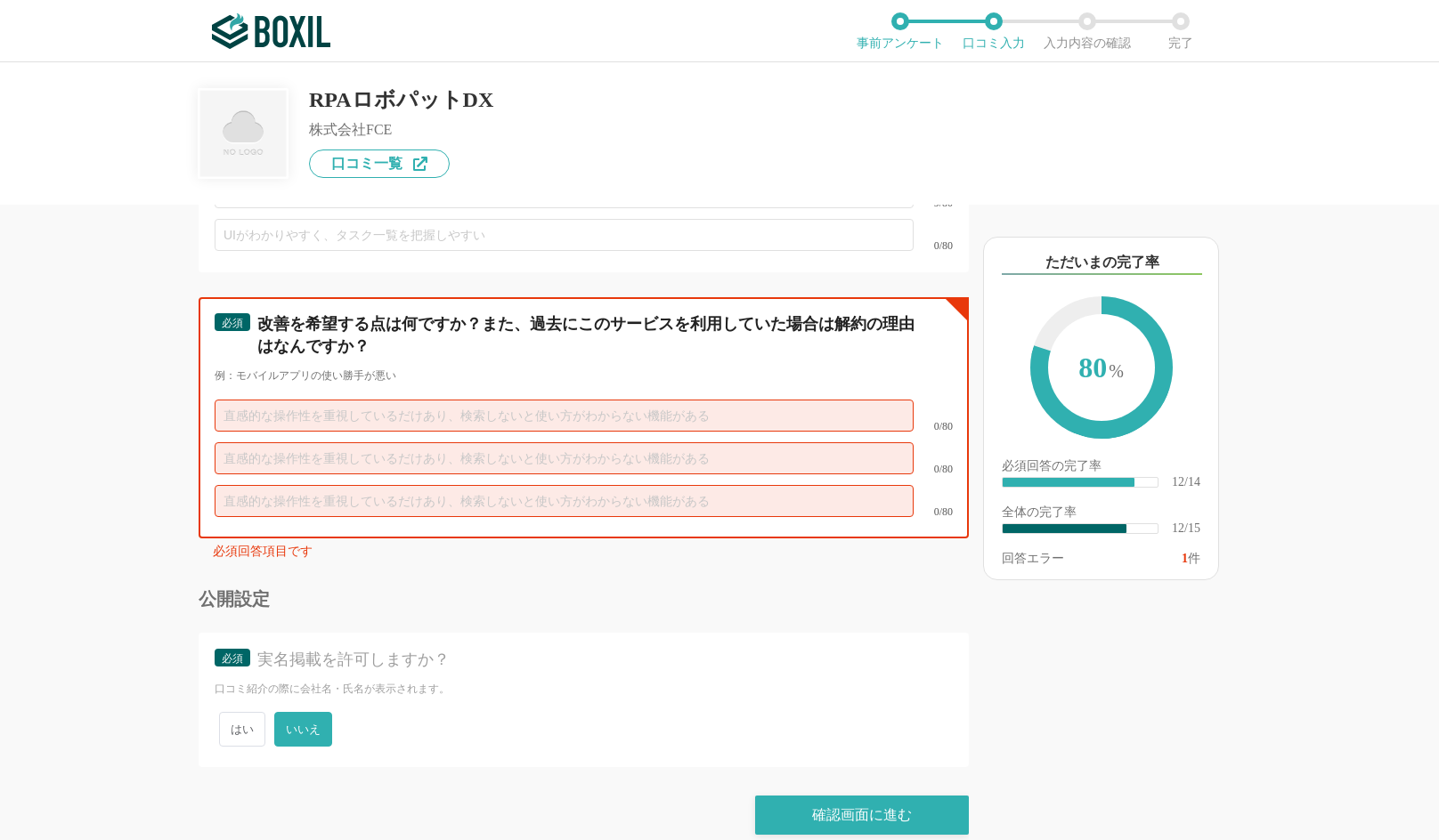
click at [405, 400] on input "text" at bounding box center [563, 415] width 698 height 32
click at [363, 400] on input "text" at bounding box center [563, 415] width 698 height 32
paste input "エラー発生時の原因特定が難しい"
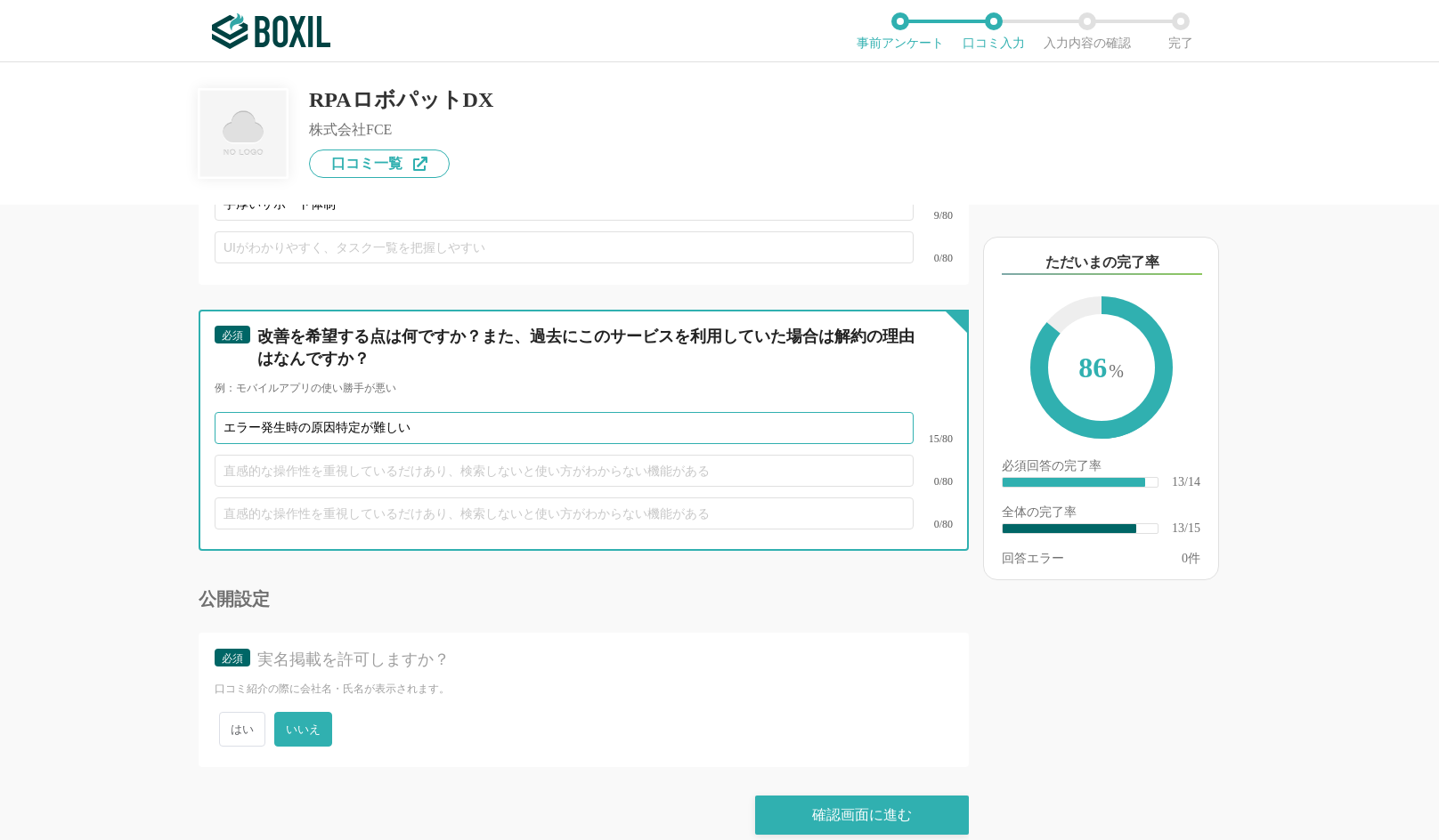
click at [422, 412] on input "エラー発生時の原因特定が難しい" at bounding box center [563, 427] width 698 height 32
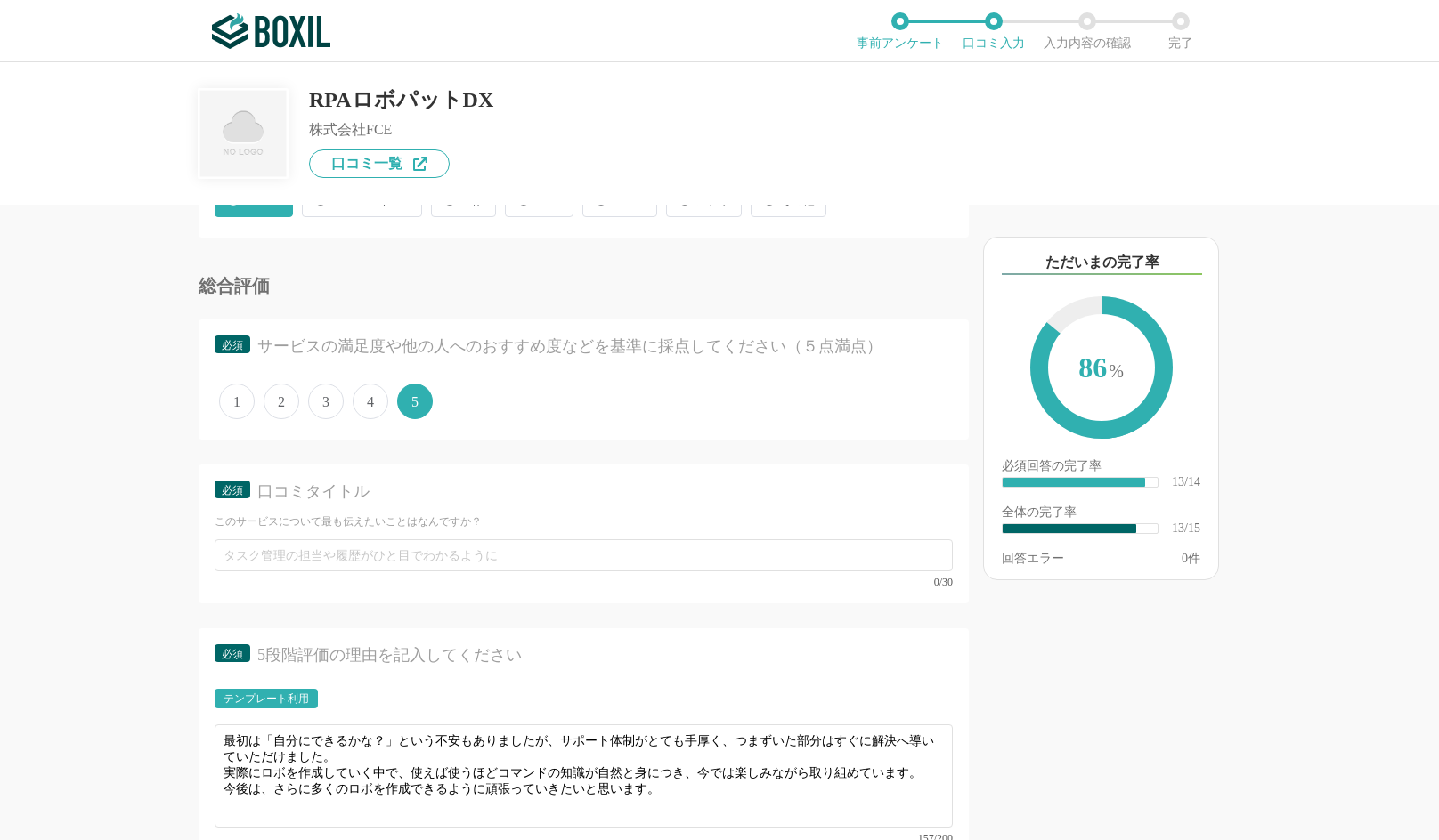
scroll to position [1424, 0]
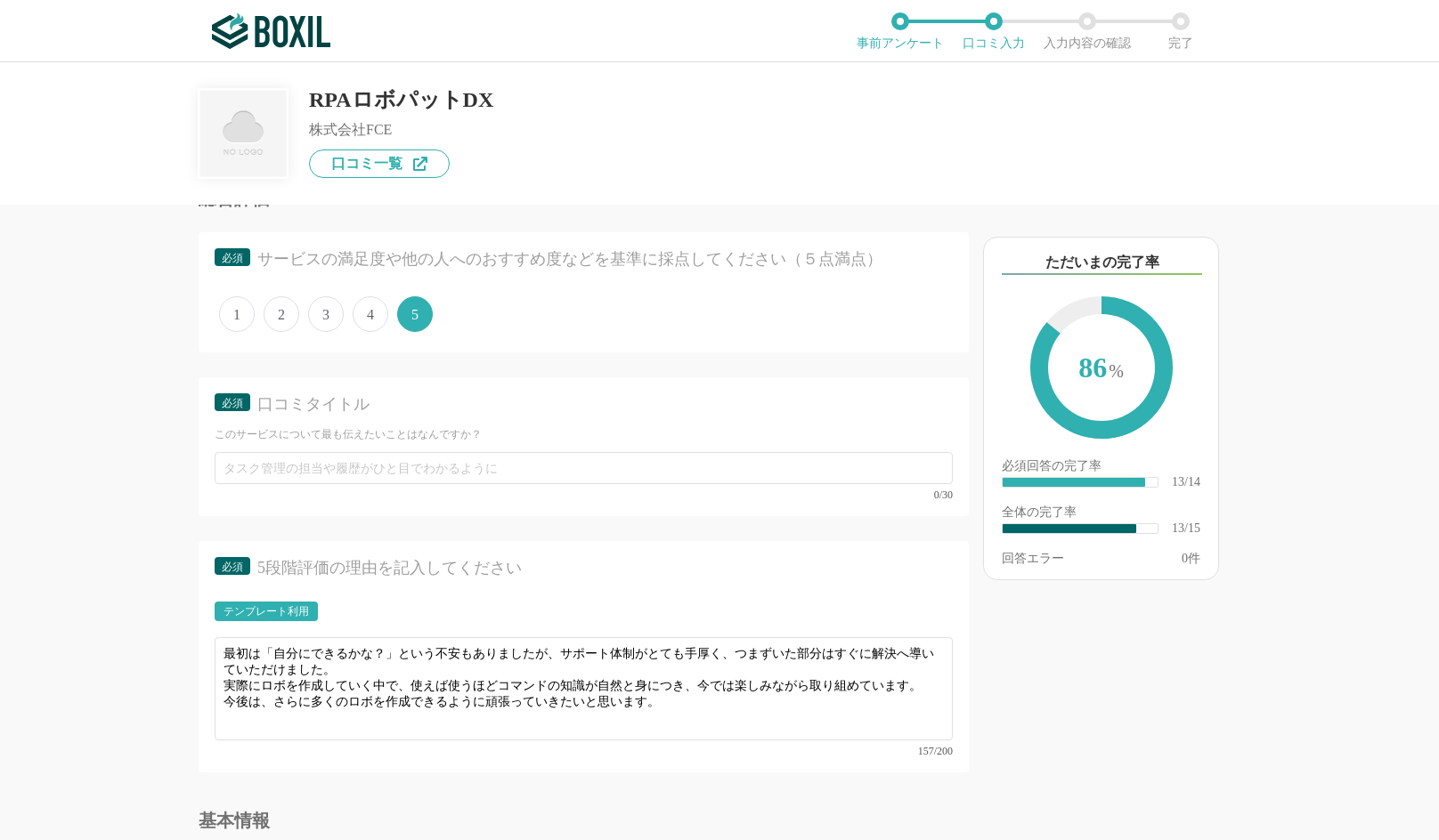
type input "エラー発生時の原因特定が難しい"
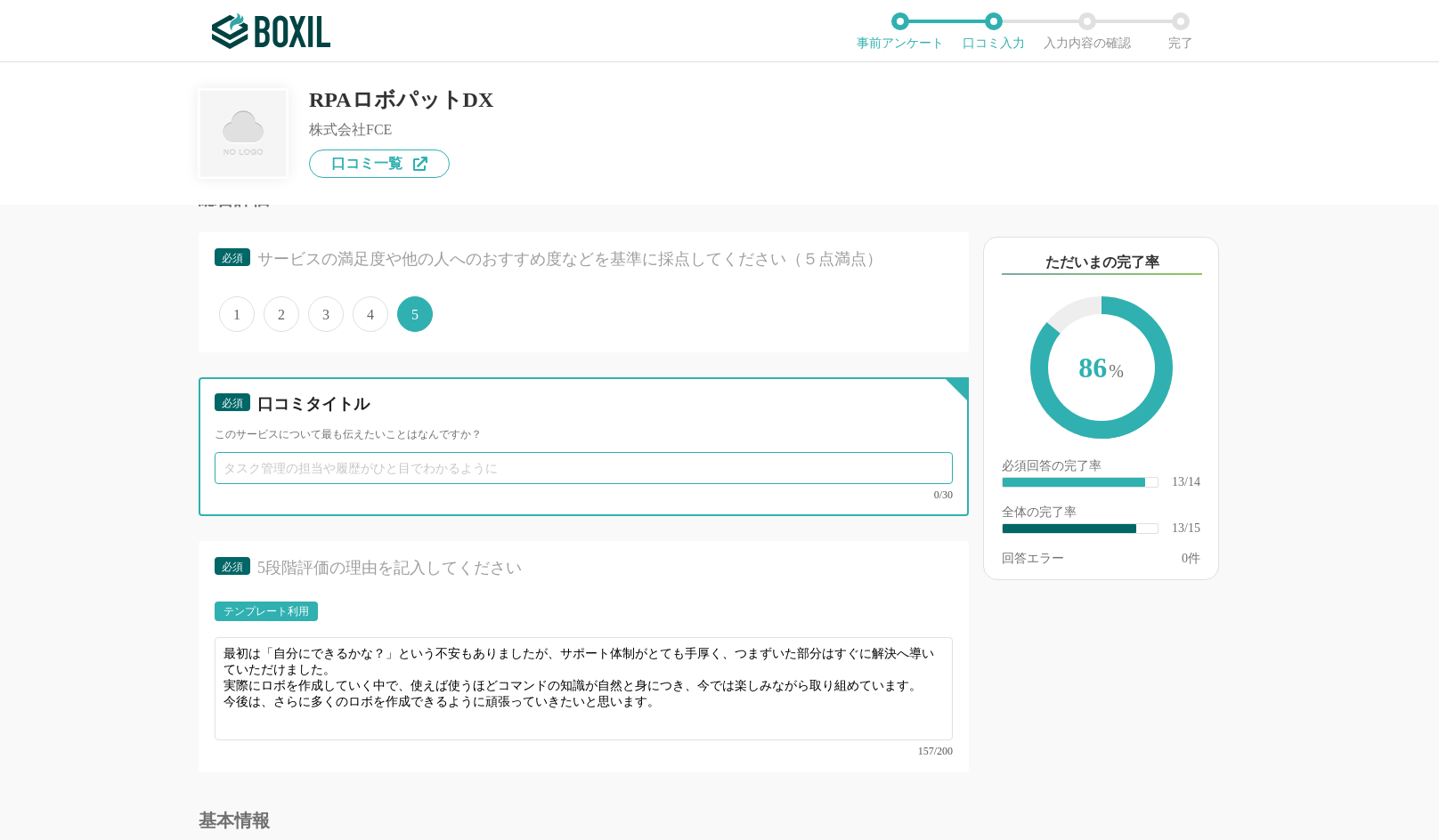
click at [466, 470] on input "text" at bounding box center [583, 468] width 738 height 32
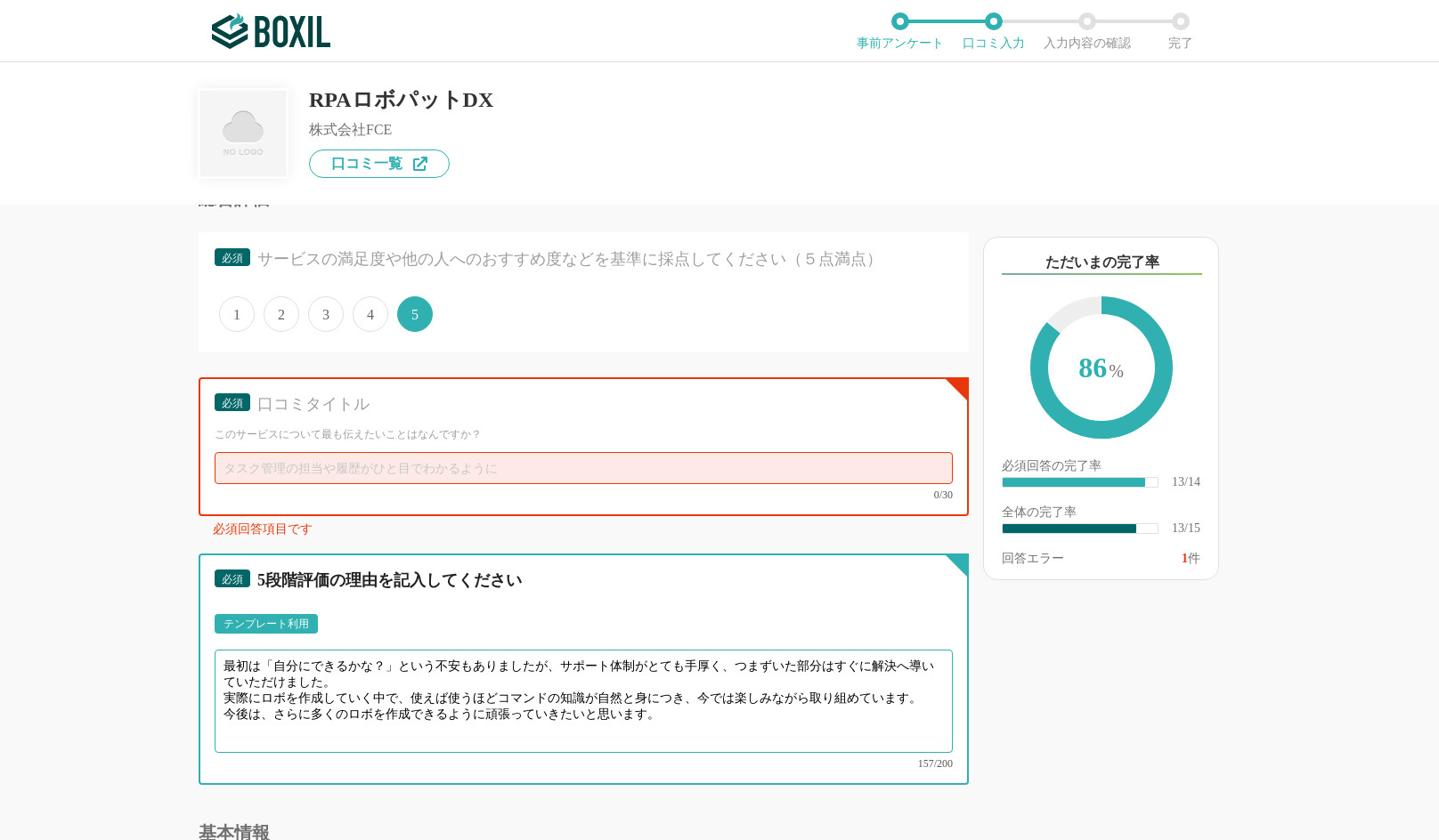
drag, startPoint x: 227, startPoint y: 646, endPoint x: 701, endPoint y: 705, distance: 477.7
click at [701, 705] on textarea "最初は「自分にできるかな？」という不安もありましたが、サポート体制がとても手厚く、つまずいた部分はすぐに解決へ導いていただけました。 実際にロボを作成していく…" at bounding box center [583, 701] width 738 height 103
click at [350, 683] on textarea "最初は「自分にできるかな？」という不安もありましたが、サポート体制がとても手厚く、つまずいた部分はすぐに解決へ導いていただけました。 実際にロボを作成していく…" at bounding box center [583, 701] width 738 height 103
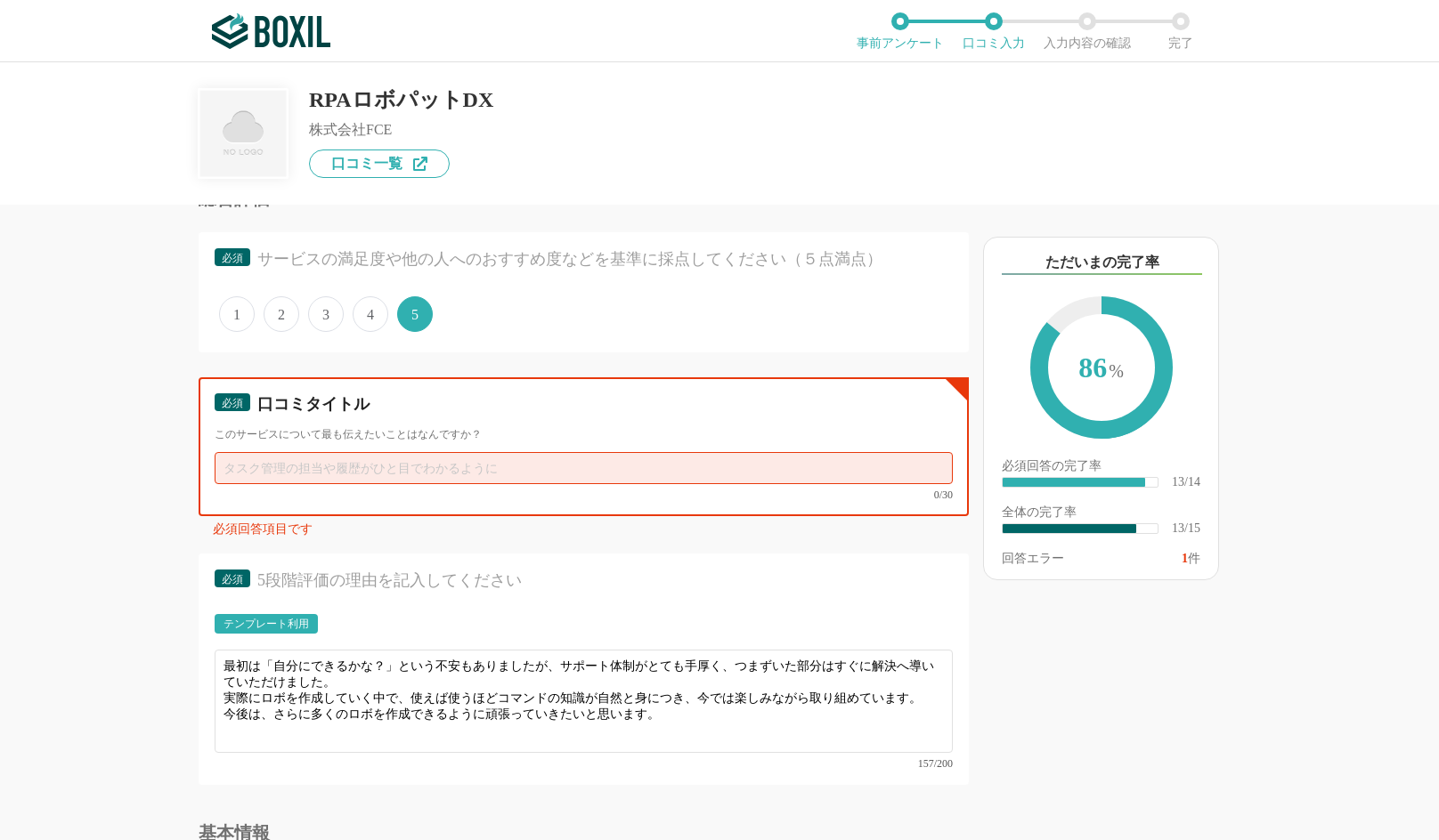
click at [378, 464] on input "text" at bounding box center [583, 468] width 738 height 32
paste input "不安からのスタートでも、サポートのおかげで前向きに取り組めました"
click at [435, 518] on div "必須 口コミタイトル このサービスについて最も伝えたいことはなんですか？ 不安からのスタートでも、サポートのおかげで前向きに取り組めました 32/30 30文…" at bounding box center [583, 459] width 770 height 166
click at [601, 563] on div "必須 5段階評価の理由を記入してください テンプレート利用 ፠テンプレート文言が変更されてない箇所がある、または使用できないテキスト（記号）が含まれています。…" at bounding box center [583, 669] width 770 height 231
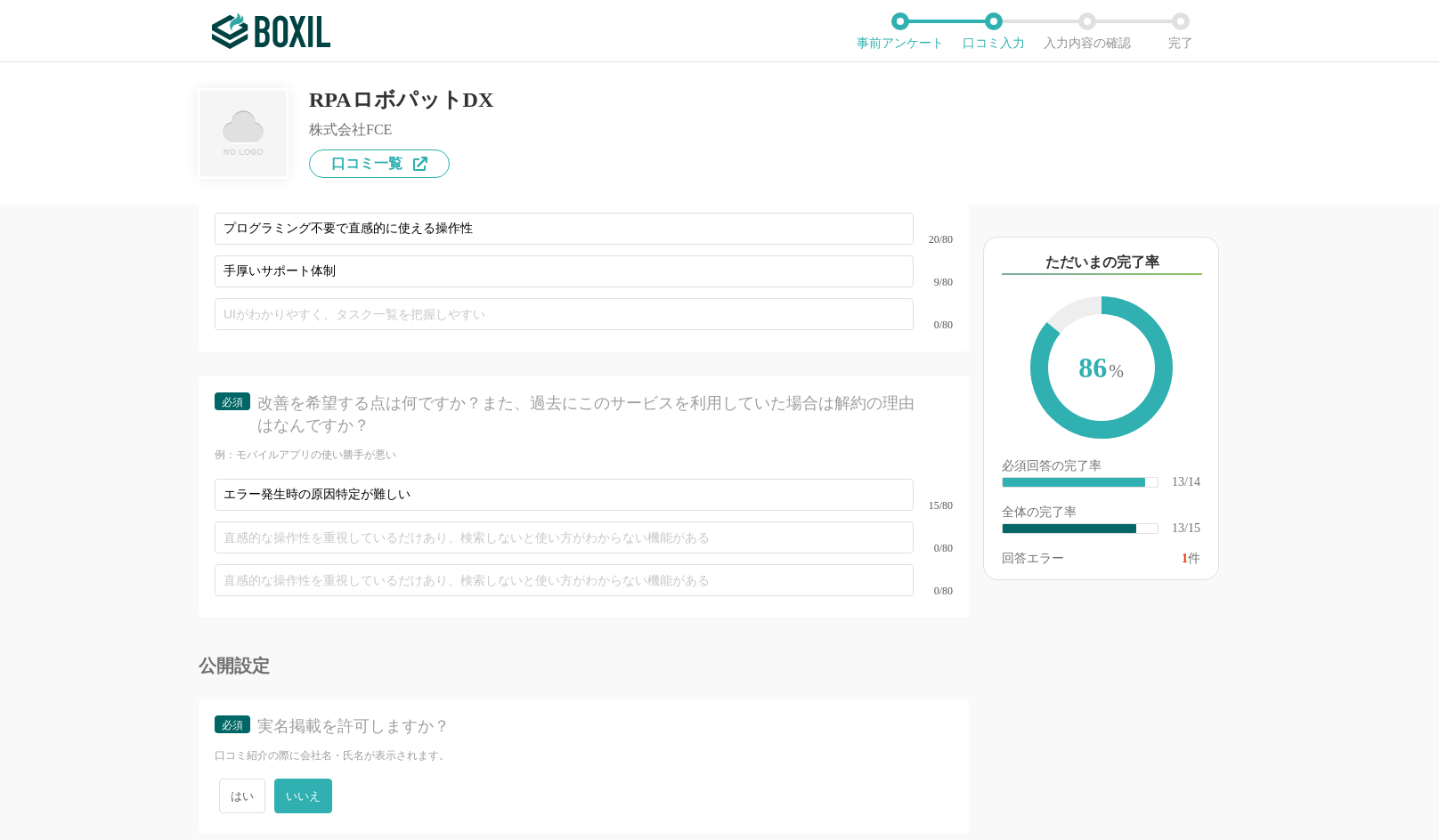
scroll to position [2517, 0]
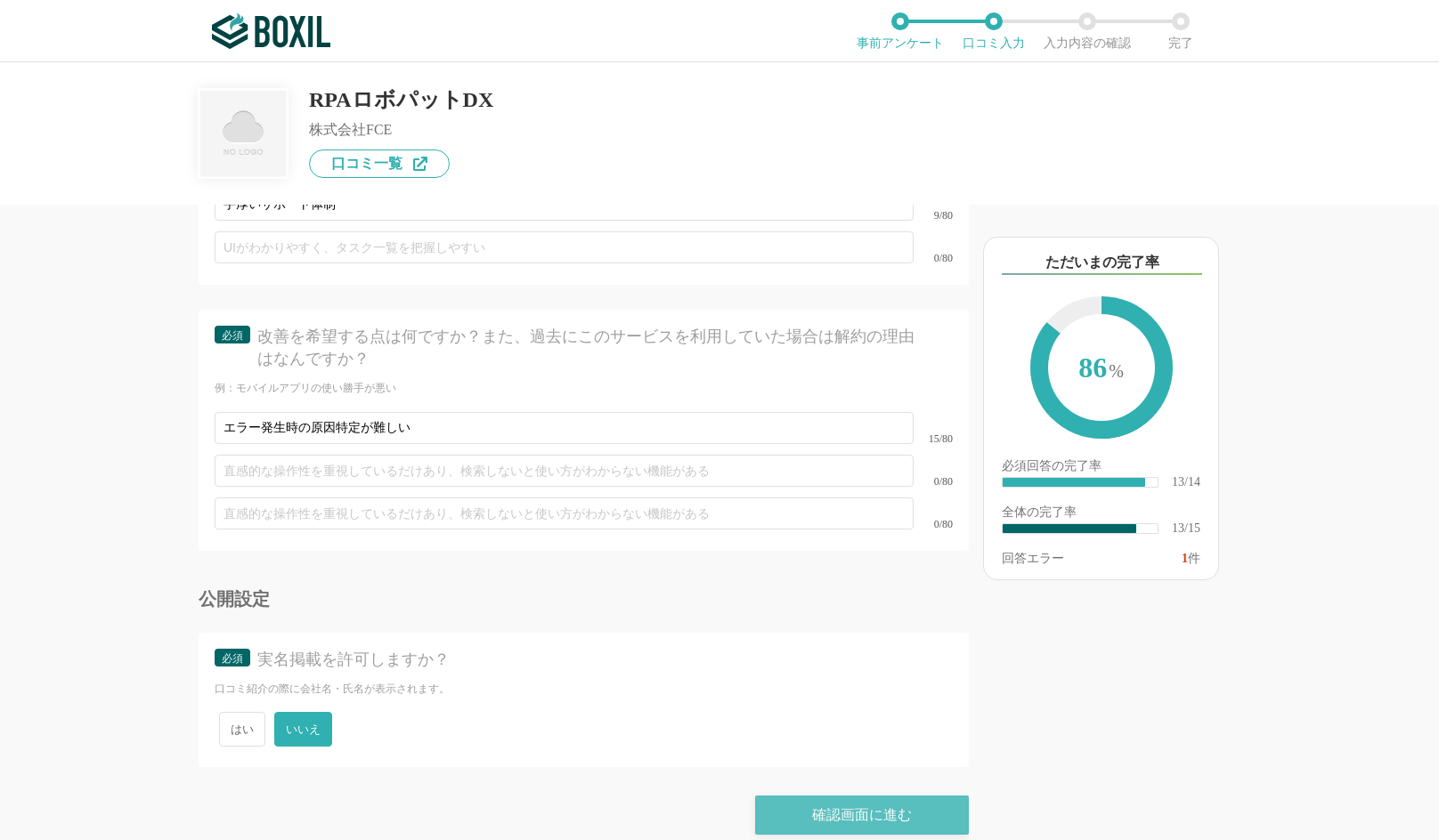
click at [764, 805] on div "確認画面に進む" at bounding box center [861, 814] width 213 height 39
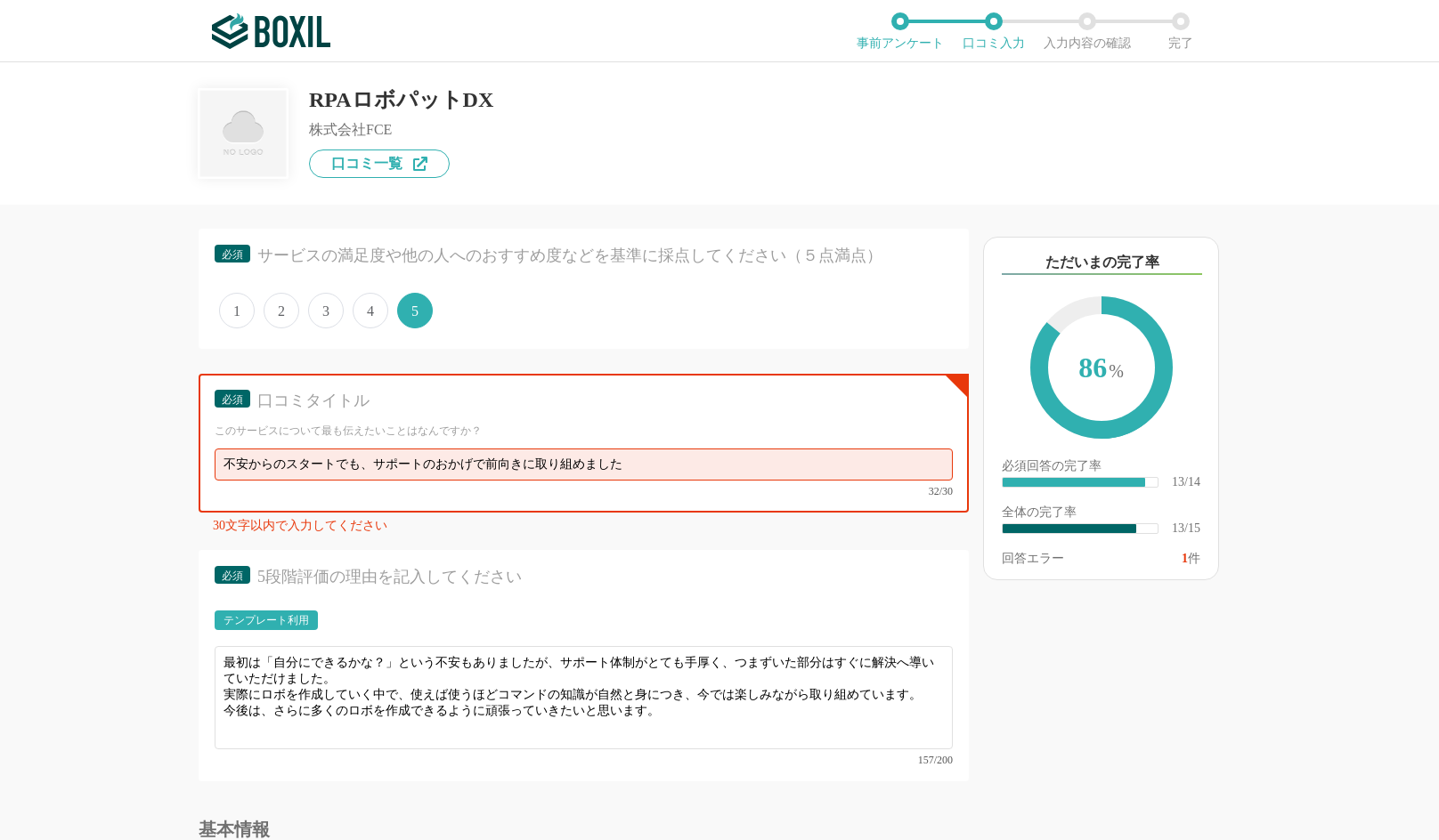
scroll to position [1330, 0]
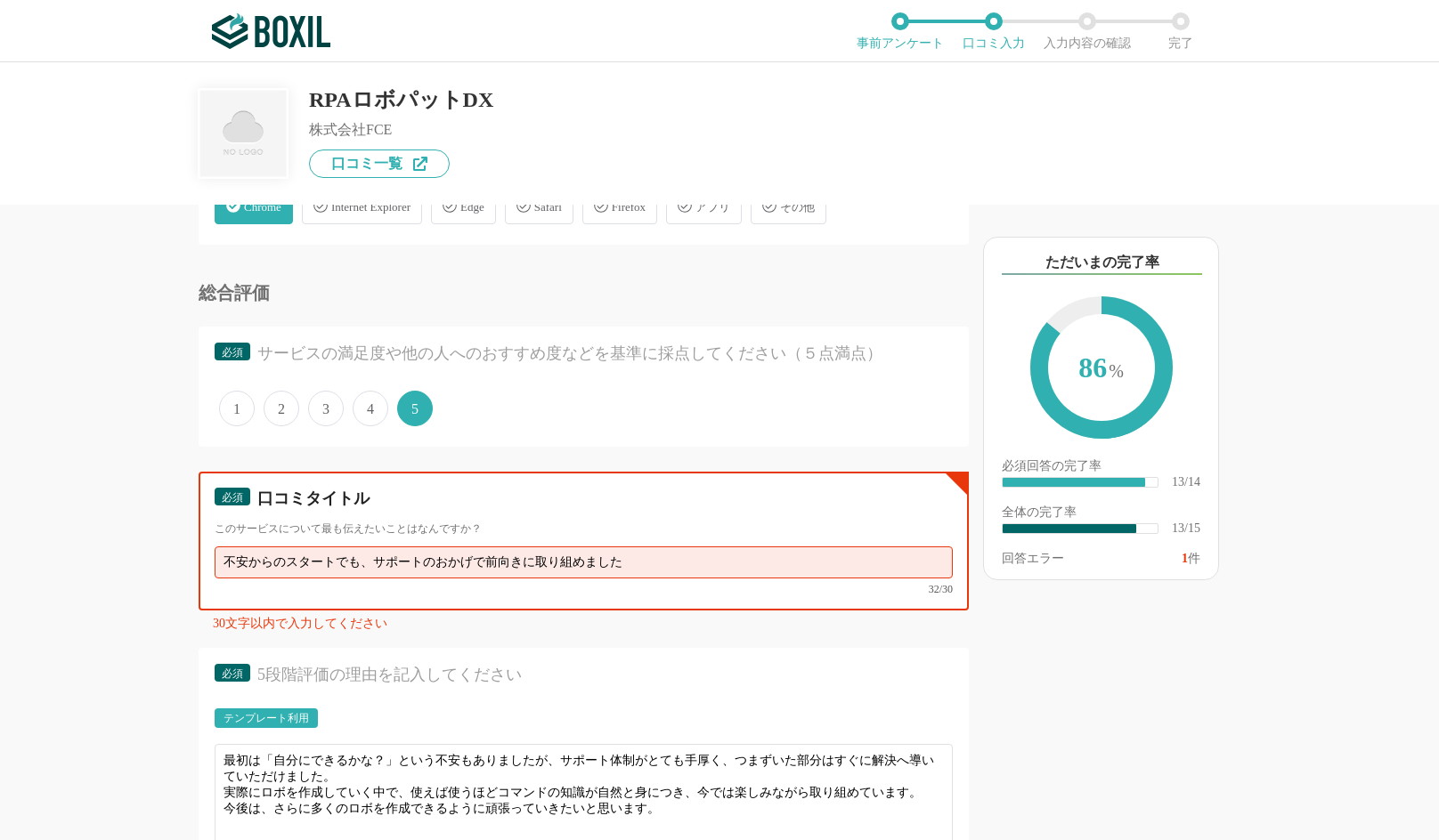
click at [645, 563] on input "不安からのスタートでも、サポートのおかげで前向きに取り組めました" at bounding box center [583, 562] width 738 height 32
click at [373, 563] on input "不安からのスタートでも、サポートのおかげで前向きに取り組めました" at bounding box center [583, 562] width 738 height 32
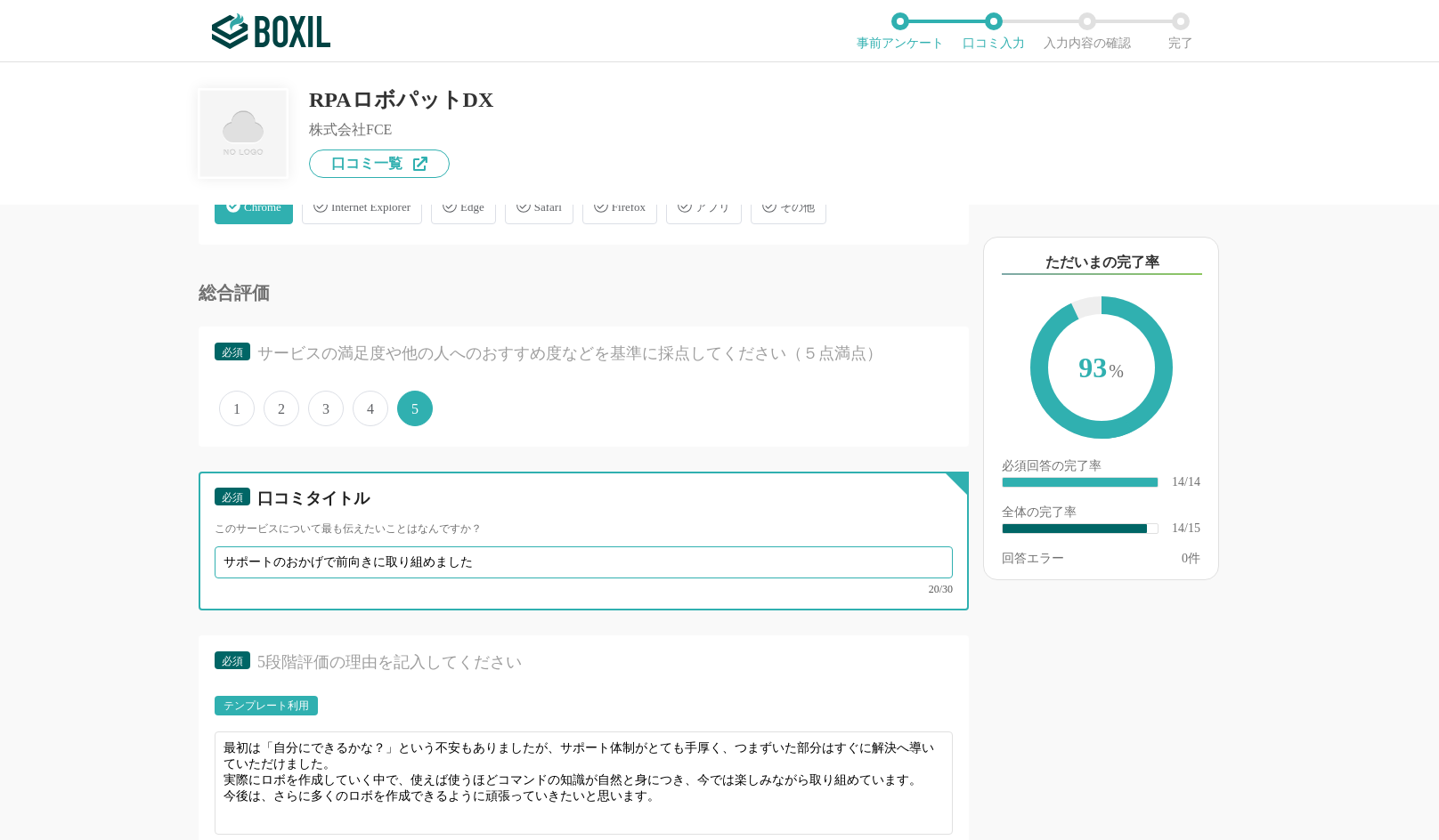
click at [492, 567] on input "サポートのおかげで前向きに取り組めました" at bounding box center [583, 562] width 738 height 32
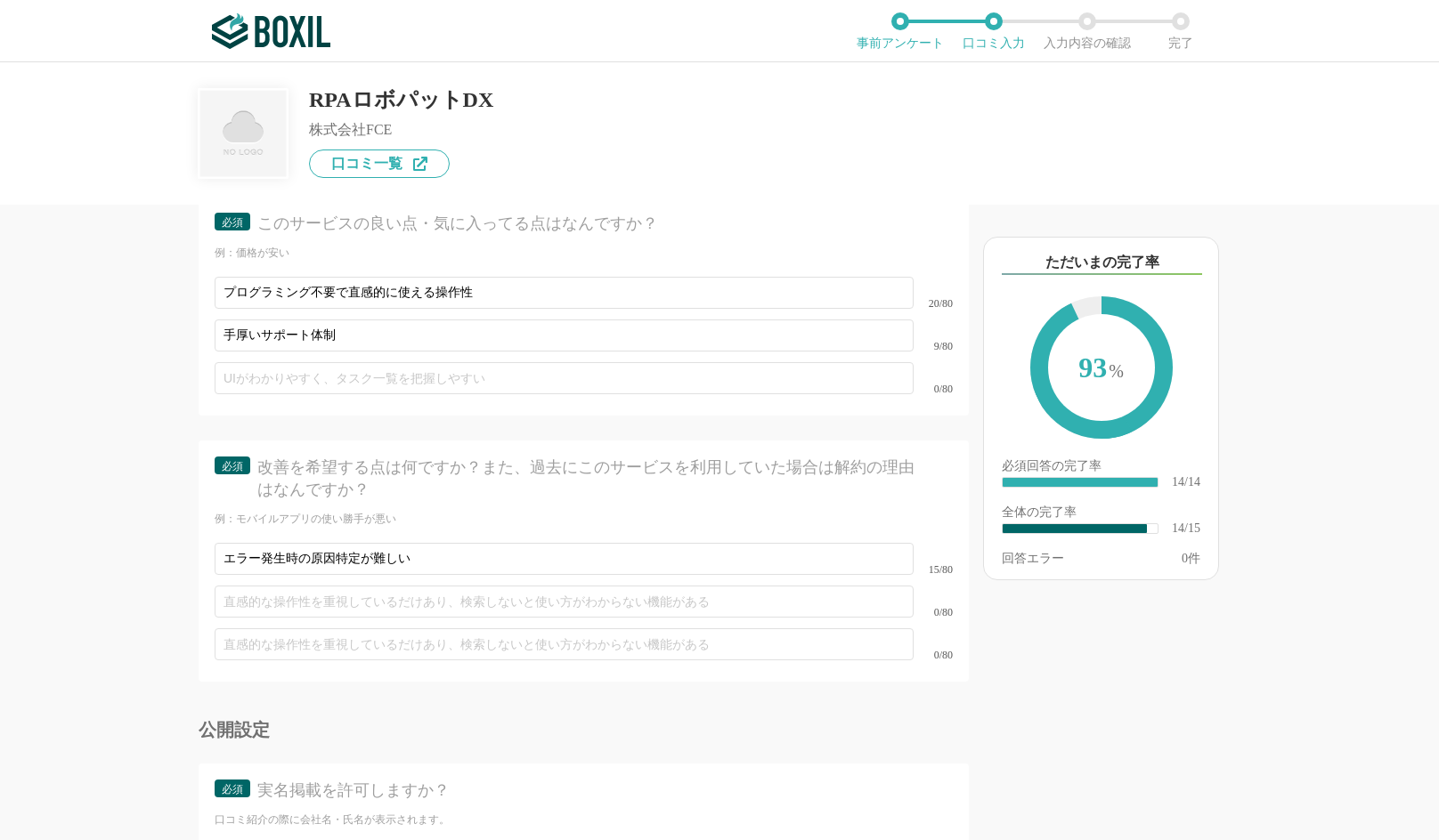
scroll to position [2505, 0]
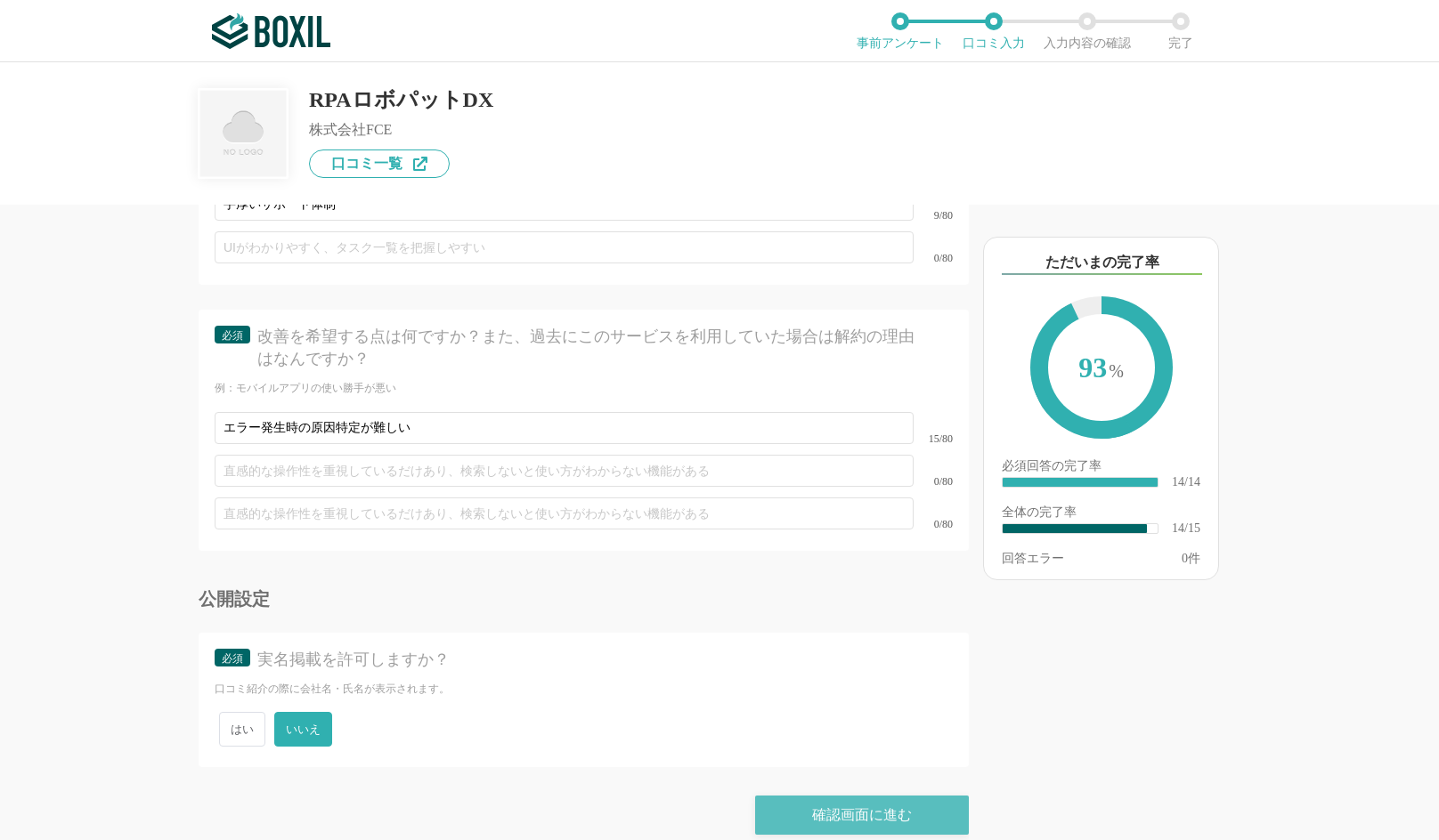
type input "サポートのおかげで前向きに取り組めました"
click at [770, 795] on div "確認画面に進む" at bounding box center [861, 814] width 213 height 39
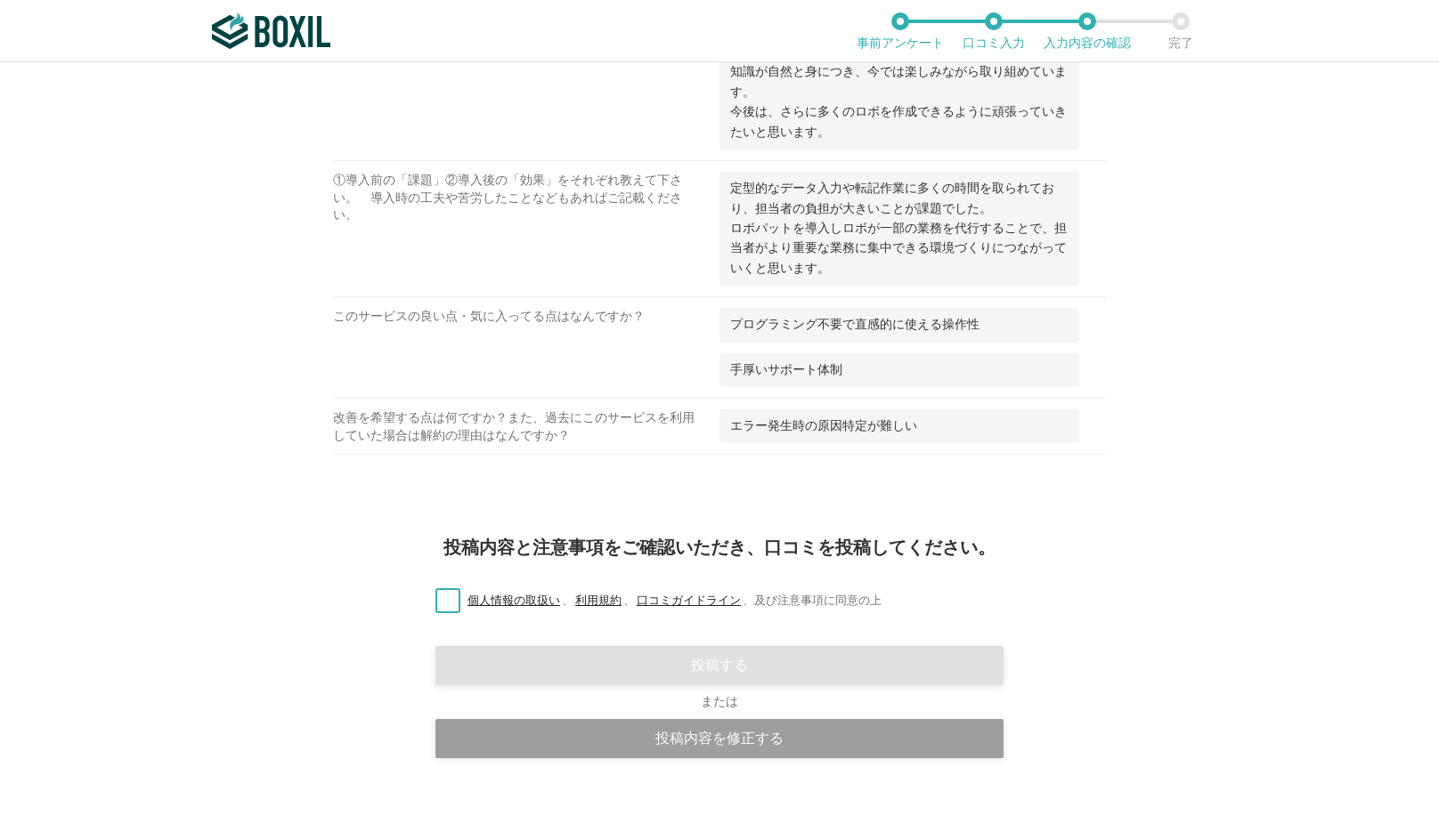
scroll to position [1188, 0]
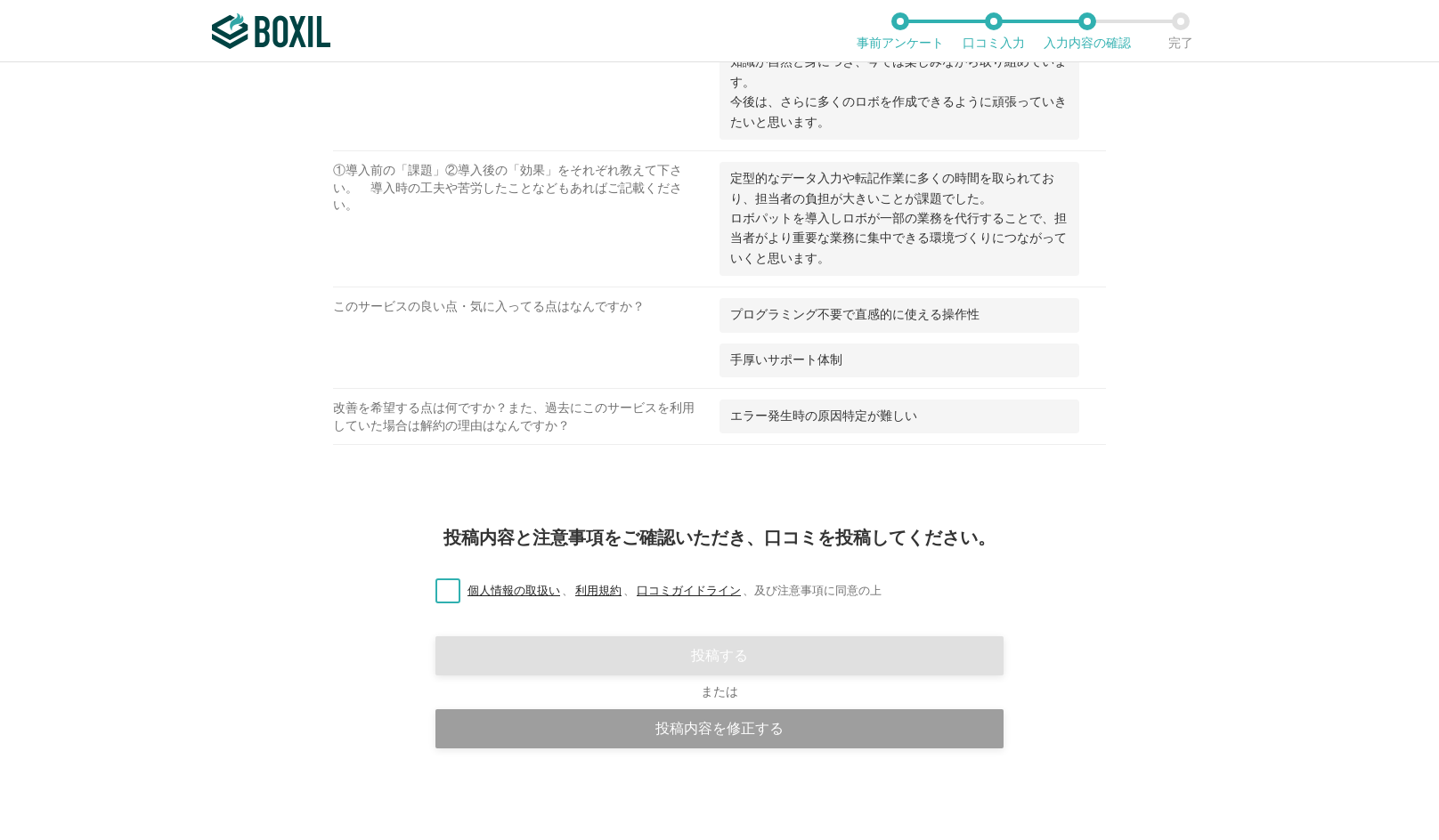
click at [443, 589] on label "個人情報の取扱い 、 利用規約 、 口コミガイドライン 、 及び注意事項に同意の上" at bounding box center [651, 591] width 460 height 18
click at [0, 0] on input "個人情報の取扱い 、 利用規約 、 口コミガイドライン 、 及び注意事項に同意の上" at bounding box center [0, 0] width 0 height 0
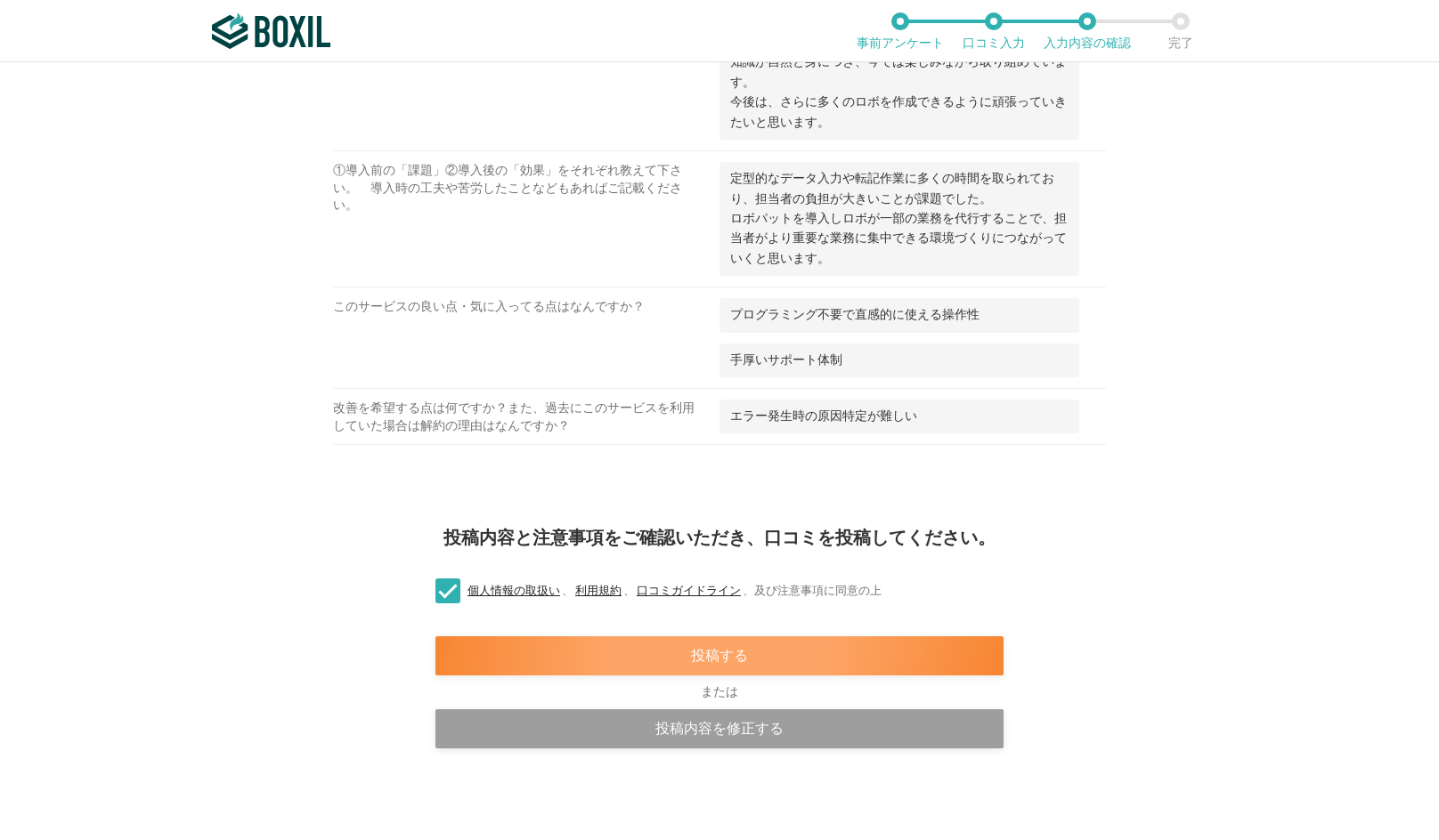
click at [525, 660] on div "投稿する" at bounding box center [720, 655] width 568 height 39
